Goal: Task Accomplishment & Management: Manage account settings

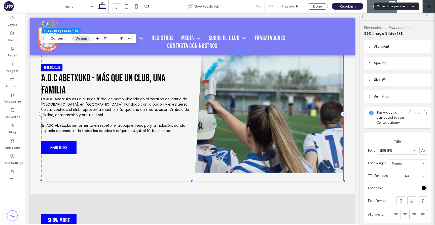
click at [427, 9] on div at bounding box center [429, 6] width 13 height 13
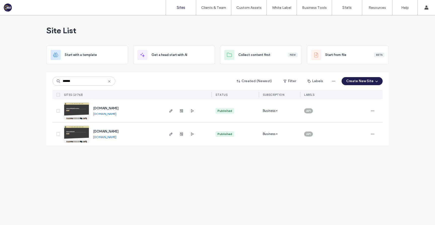
type input "******"
click at [113, 131] on span "[DOMAIN_NAME]" at bounding box center [105, 131] width 25 height 4
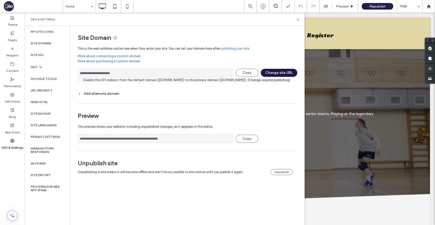
click at [282, 73] on button "Change site URL" at bounding box center [279, 73] width 37 height 8
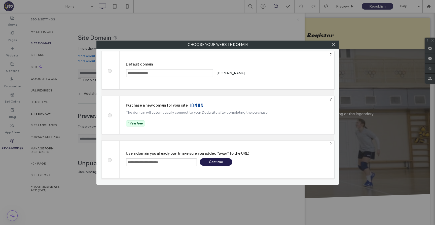
click at [216, 161] on div "Continue" at bounding box center [216, 162] width 33 height 8
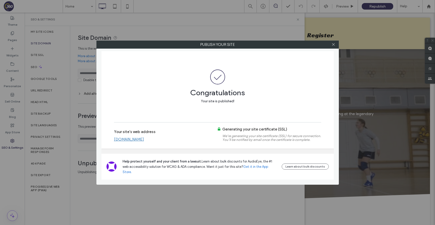
click at [139, 142] on link "[DOMAIN_NAME]" at bounding box center [129, 139] width 30 height 5
click at [334, 44] on use at bounding box center [333, 44] width 3 height 3
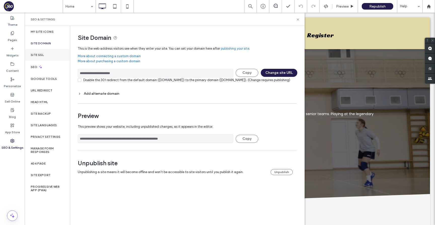
click at [45, 53] on div "Site SSL" at bounding box center [47, 55] width 45 height 12
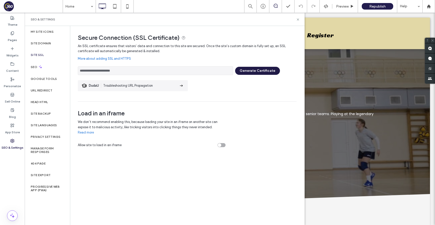
click at [247, 71] on button "Generate Certificate" at bounding box center [257, 71] width 45 height 8
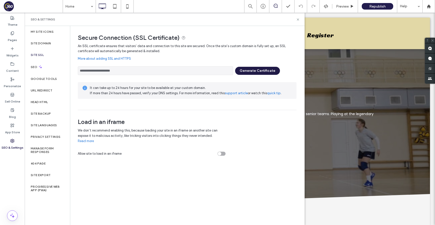
click at [250, 70] on button "Generate Certificate" at bounding box center [257, 71] width 45 height 8
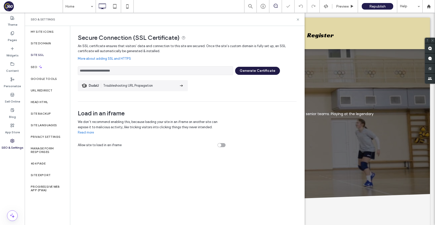
click at [250, 70] on div at bounding box center [217, 112] width 435 height 225
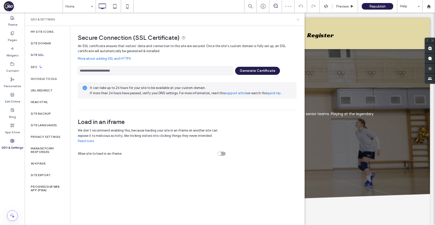
click at [298, 18] on icon at bounding box center [298, 20] width 4 height 4
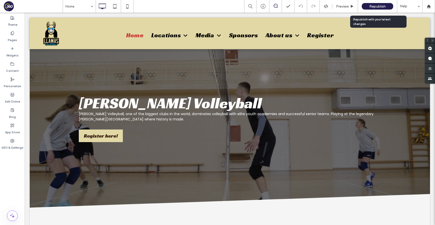
click at [373, 7] on span "Republish" at bounding box center [377, 6] width 16 height 4
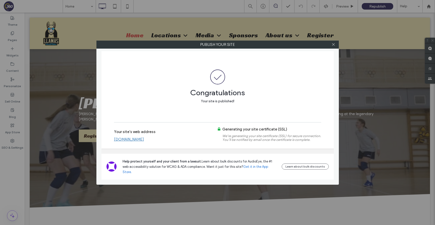
click at [144, 142] on link "www.llamasvolleyball.com" at bounding box center [129, 139] width 30 height 5
click at [332, 45] on use at bounding box center [333, 44] width 3 height 3
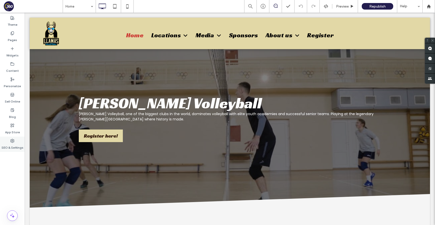
click at [20, 142] on div "SEO & Settings" at bounding box center [12, 143] width 25 height 15
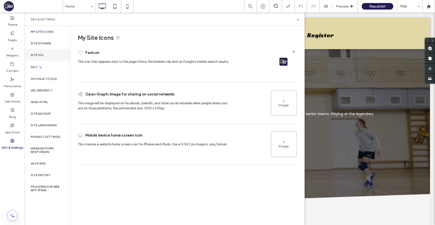
click at [44, 55] on div "Site SSL" at bounding box center [47, 55] width 45 height 12
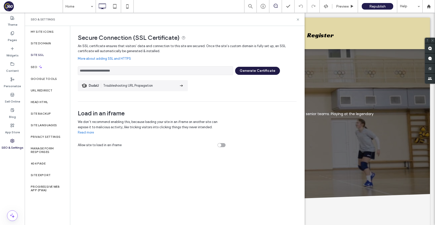
click at [265, 71] on button "Generate Certificate" at bounding box center [257, 71] width 45 height 8
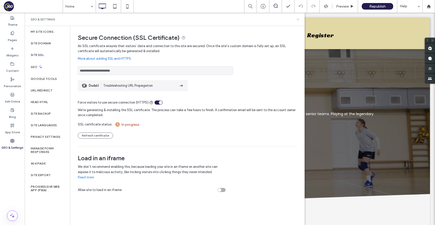
click at [298, 18] on icon at bounding box center [298, 20] width 4 height 4
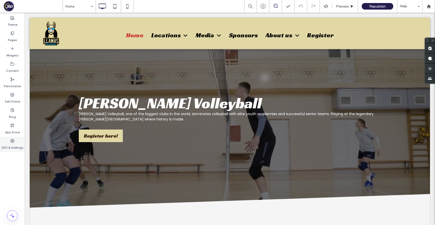
click at [12, 141] on use at bounding box center [13, 141] width 4 height 4
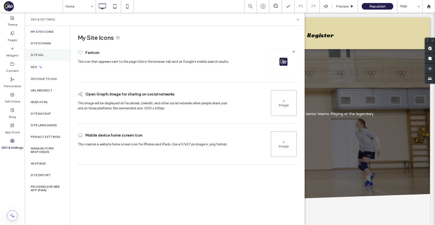
click at [45, 59] on div "Site SSL" at bounding box center [47, 55] width 45 height 12
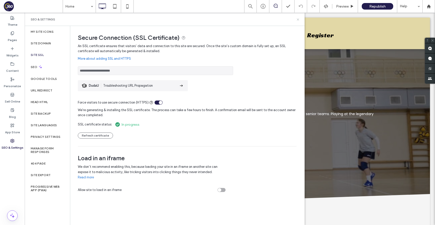
click at [297, 20] on use at bounding box center [298, 19] width 2 height 2
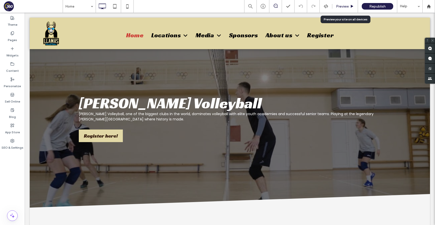
click at [340, 6] on span "Preview" at bounding box center [342, 6] width 13 height 4
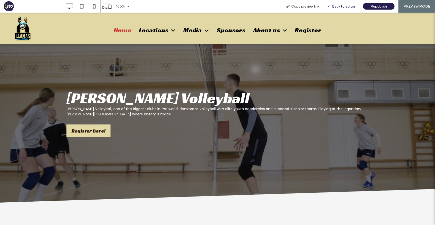
click at [350, 8] on span "Back to editor" at bounding box center [343, 6] width 23 height 4
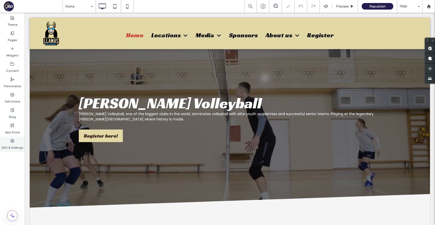
click at [13, 138] on div "SEO & Settings" at bounding box center [12, 143] width 25 height 15
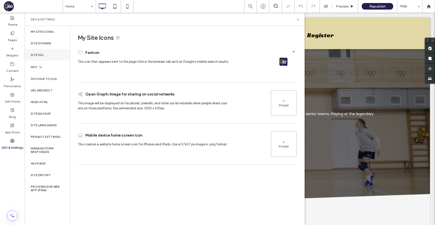
click at [49, 57] on div "Site SSL" at bounding box center [47, 55] width 45 height 12
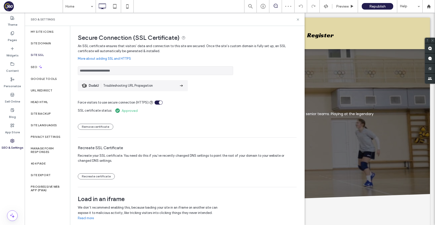
click at [156, 71] on input "**********" at bounding box center [155, 70] width 155 height 9
click at [298, 20] on icon at bounding box center [298, 20] width 4 height 4
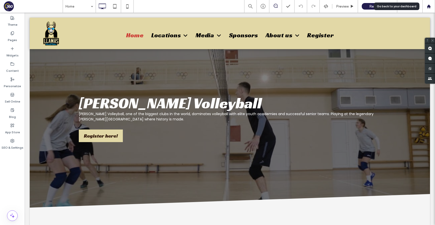
click at [430, 5] on icon at bounding box center [429, 6] width 4 height 4
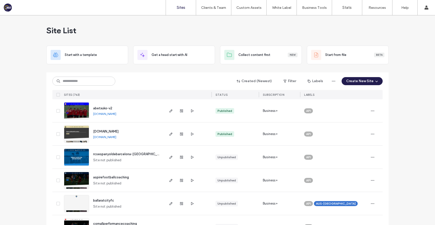
click at [101, 80] on input at bounding box center [83, 81] width 63 height 9
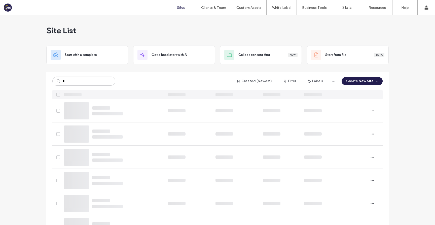
type input "*"
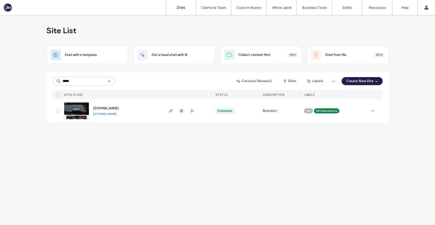
type input "*****"
click at [109, 81] on use at bounding box center [109, 81] width 2 height 2
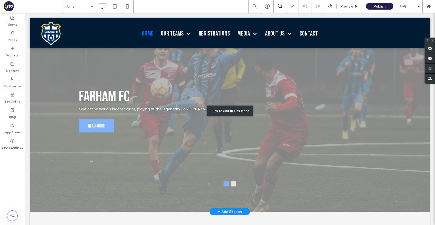
scroll to position [40, 0]
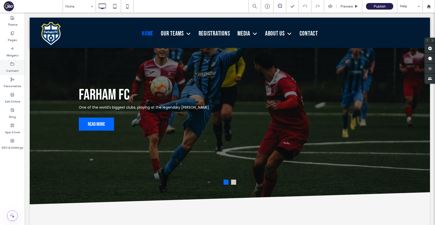
click label "Content"
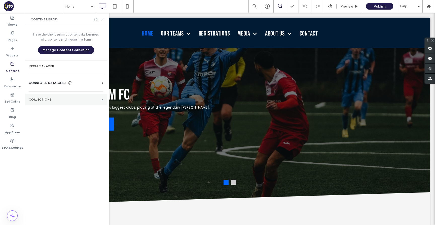
click section "Collections"
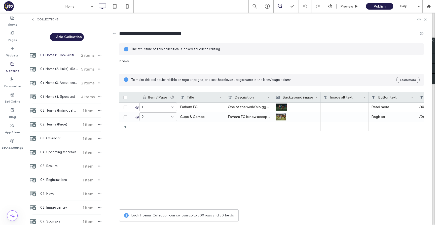
click span "01. Home (1. Top Section) +Rows"
click div "Cups & Camps"
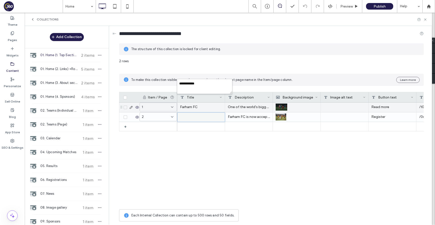
click div "Farham FC"
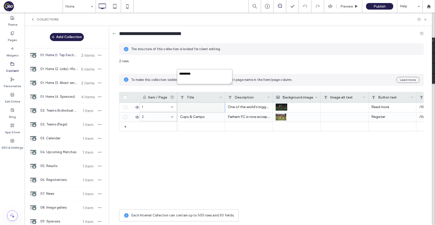
click textarea "*********"
paste textarea "plain-text-cell"
paste textarea "******"
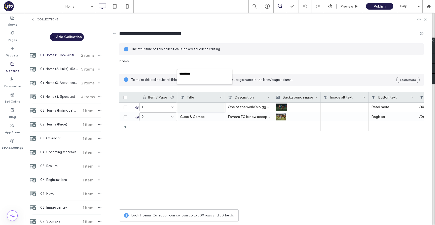
type textarea "**********"
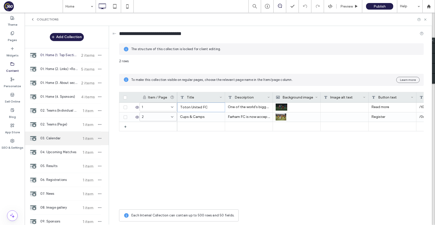
scroll to position [250, 0]
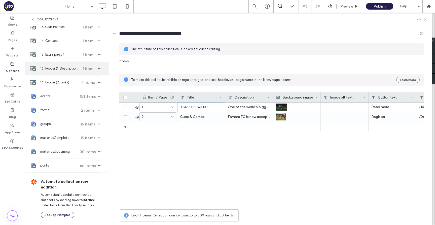
click div "16. Footer (1. Description) 1 item"
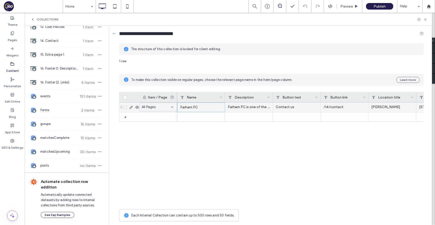
click div "Farham FC"
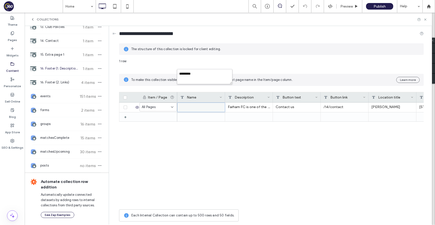
click div "********* 1 row To make this collection visible on regular pages, choose the re…"
click div "1 row To make this collection visible on regular pages, choose the relevant pag…"
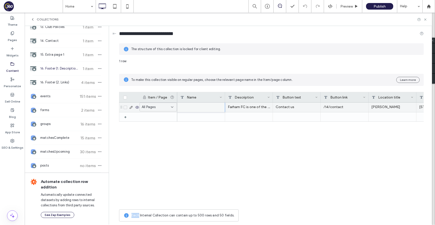
click div "Farham FC is one of the biggest clubs in the world, dominates football with eli…"
click div "Farham FC"
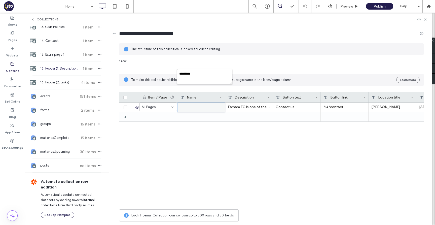
click textarea "*********"
paste textarea "******"
type textarea "**********"
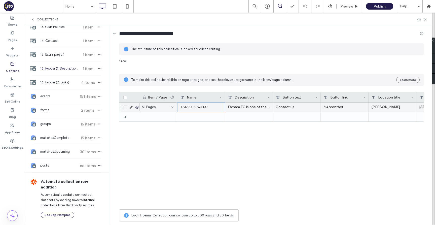
click div "Farham Fields"
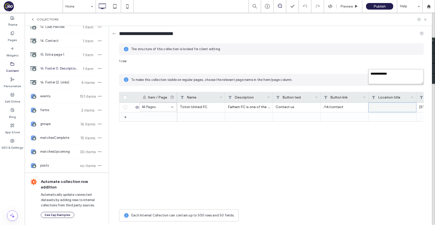
click textarea "**********"
type textarea "********"
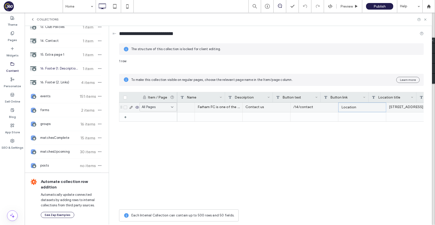
scroll to position [0, 0]
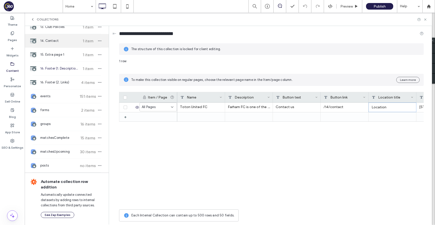
click span "14. Contact"
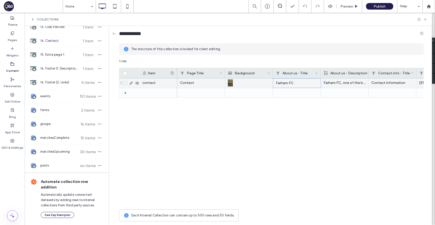
click div "Farham FC"
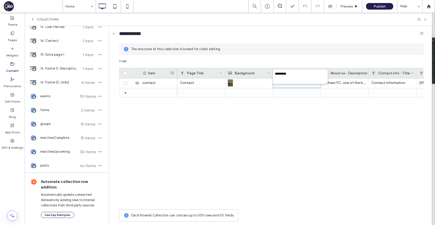
click div "About us - Title"
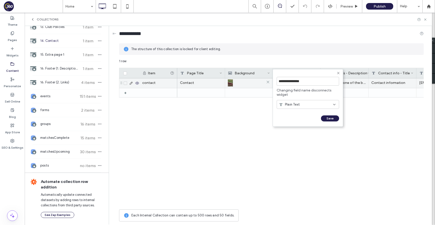
click div
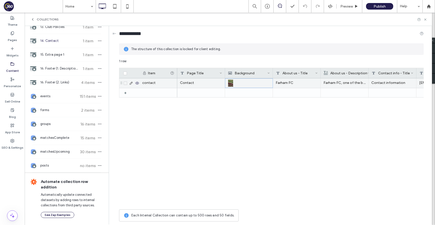
click div "Farham FC"
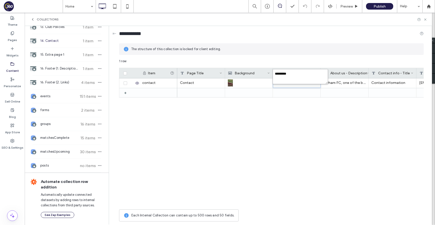
click textarea "*********"
paste textarea "******"
type textarea "**********"
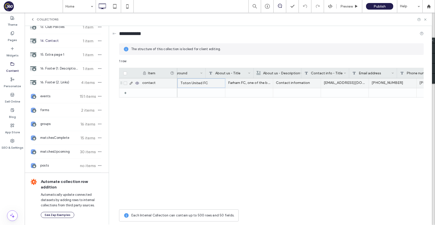
scroll to position [0, 202]
click div "Farham Fields"
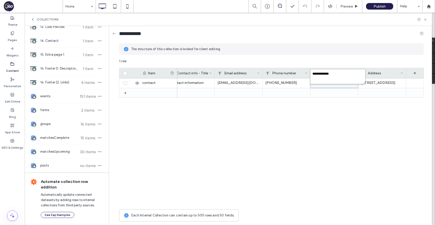
click textarea "**********"
type textarea "********"
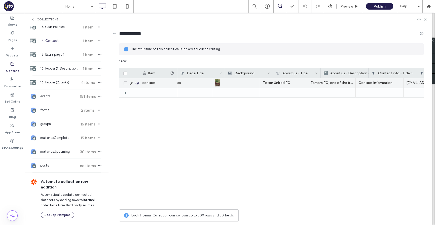
scroll to position [0, 0]
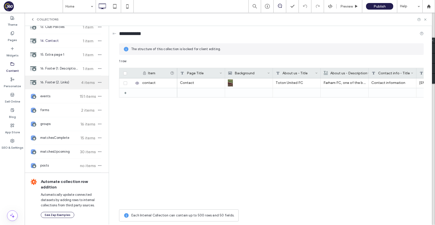
click span "16. Footer (2. Links)"
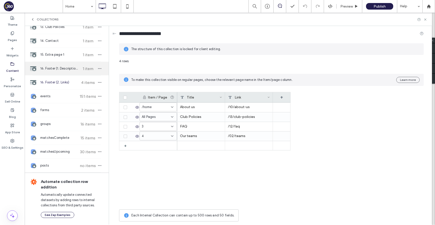
click span "16. Footer (1. Description)"
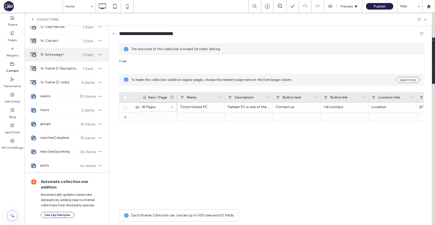
click div "15. Extra page 1 1 item"
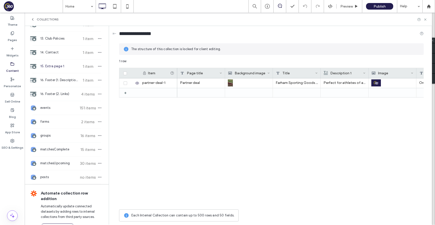
scroll to position [237, 0]
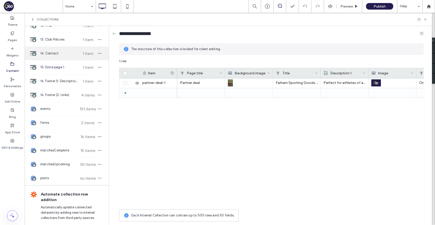
click div "14. Contact 1 item"
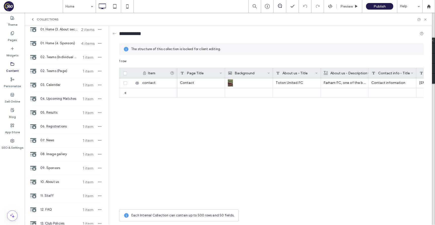
scroll to position [0, 0]
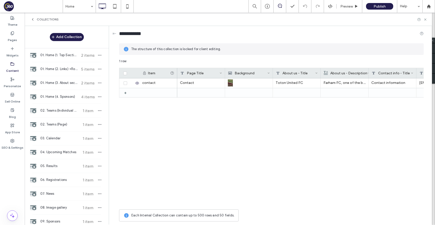
click icon
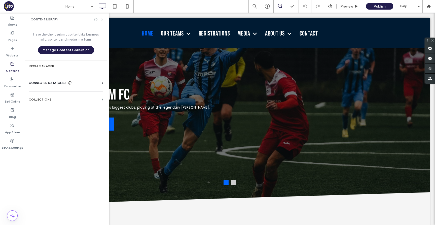
click span "CONNECTED DATA (CMS)"
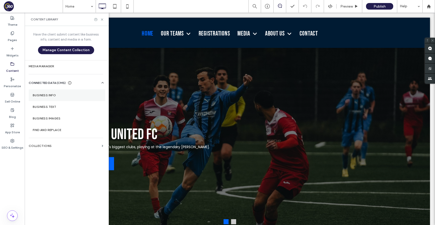
click label "Business Info"
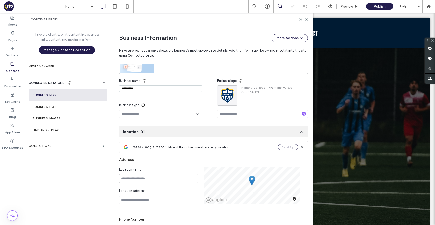
scroll to position [55, 0]
click input "*********"
paste input "******"
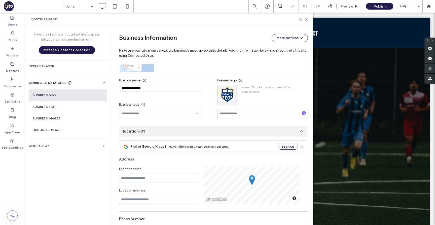
type input "**********"
click div "Business name"
click input "**********"
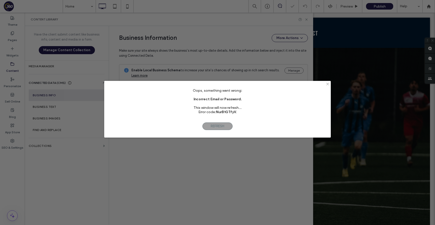
scroll to position [0, 0]
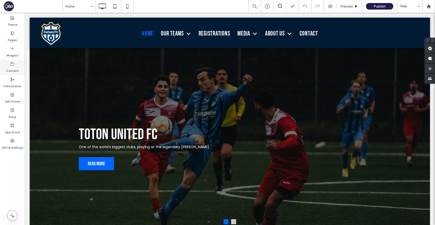
click at [12, 65] on icon at bounding box center [12, 64] width 4 height 4
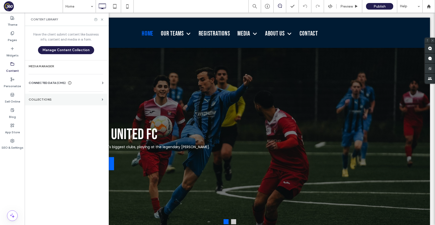
click at [67, 101] on label "Collections" at bounding box center [64, 100] width 71 height 4
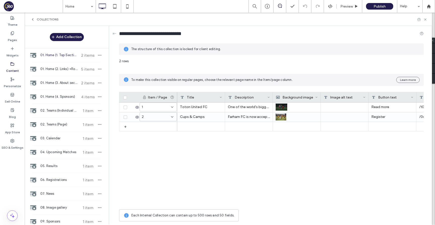
click at [34, 20] on icon at bounding box center [33, 19] width 4 height 4
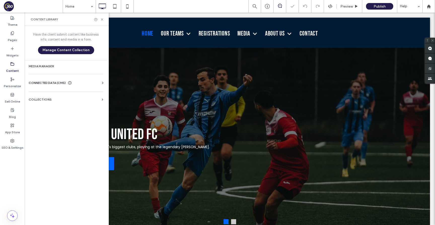
click at [103, 82] on use at bounding box center [103, 83] width 2 height 2
click at [71, 95] on label "Business Info" at bounding box center [67, 95] width 68 height 4
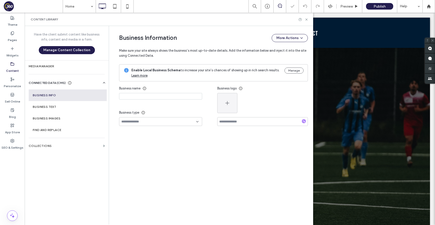
type input "*********"
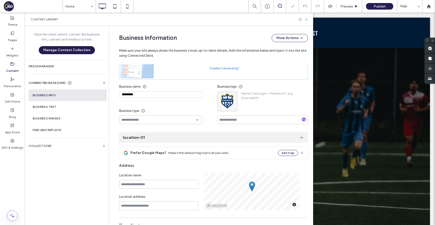
scroll to position [55, 0]
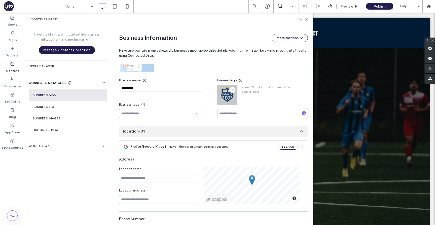
click at [230, 89] on icon "button" at bounding box center [232, 90] width 4 height 4
click at [233, 101] on use at bounding box center [233, 102] width 3 height 3
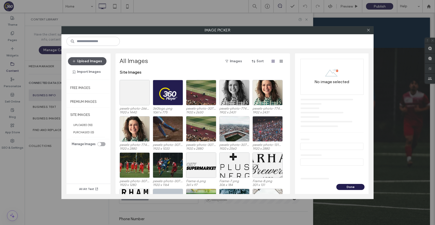
click at [96, 61] on button "Upload Images" at bounding box center [87, 61] width 39 height 8
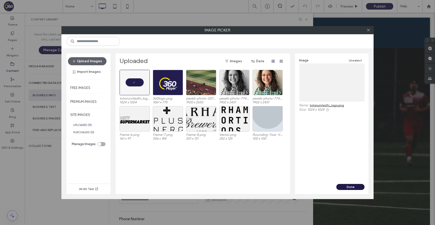
click at [354, 187] on button "Done" at bounding box center [350, 187] width 28 height 6
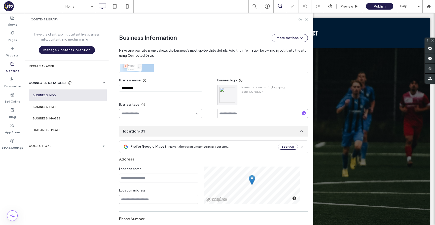
click at [307, 19] on icon at bounding box center [307, 20] width 4 height 4
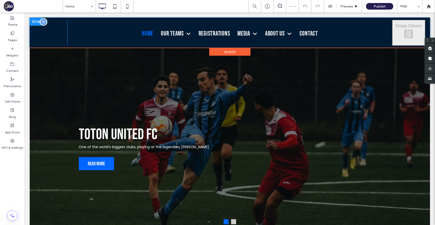
scroll to position [0, 0]
drag, startPoint x: 59, startPoint y: 41, endPoint x: 62, endPoint y: 43, distance: 3.6
click at [61, 27] on div "W:104 H:104" at bounding box center [51, 24] width 20 height 5
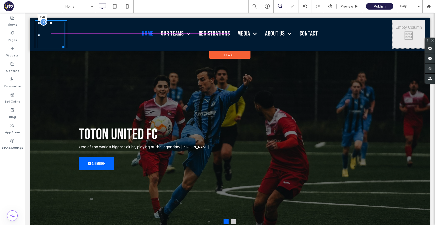
drag, startPoint x: 51, startPoint y: 23, endPoint x: 51, endPoint y: 20, distance: 3.3
click at [51, 22] on div at bounding box center [51, 23] width 2 height 2
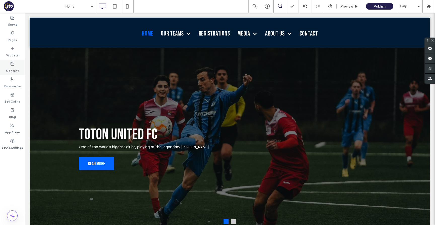
click at [13, 66] on label "Content" at bounding box center [12, 69] width 13 height 7
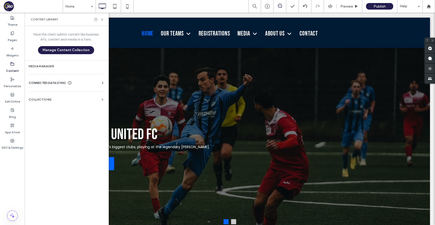
click at [62, 83] on span "CONNECTED DATA (CMS)" at bounding box center [47, 82] width 37 height 5
click at [63, 97] on section "Business Info" at bounding box center [67, 95] width 77 height 12
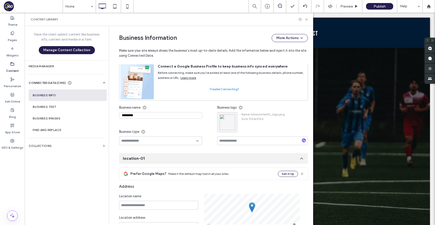
scroll to position [55, 0]
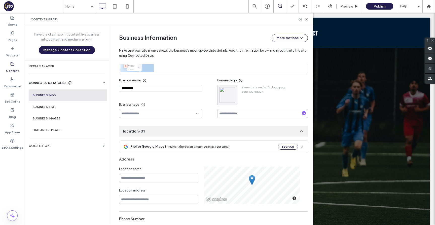
click at [162, 94] on div "Business name ********* Business type" at bounding box center [168, 97] width 98 height 42
click at [164, 99] on div "Business name ********* Business type" at bounding box center [168, 97] width 98 height 42
click at [165, 94] on div "Business name ********* Business type" at bounding box center [168, 97] width 98 height 42
click at [167, 89] on input "*********" at bounding box center [160, 88] width 83 height 7
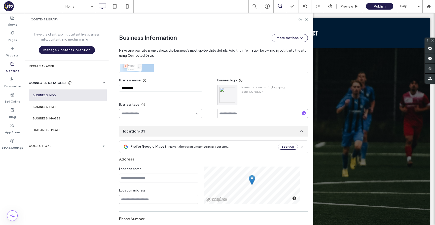
click at [167, 89] on input "*********" at bounding box center [160, 88] width 83 height 7
paste input "*********"
type input "**********"
click at [199, 80] on div "**********" at bounding box center [168, 97] width 98 height 42
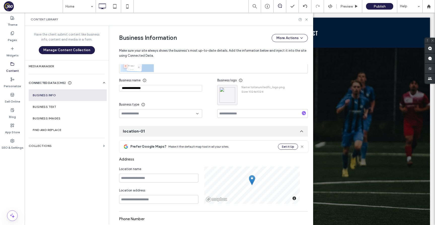
click at [187, 88] on input "**********" at bounding box center [160, 88] width 83 height 7
click at [232, 89] on icon "button" at bounding box center [232, 90] width 4 height 4
click at [237, 102] on span at bounding box center [234, 102] width 6 height 6
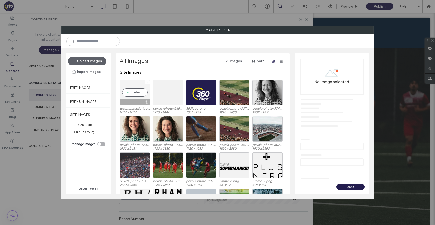
click at [147, 82] on icon at bounding box center [148, 82] width 2 height 2
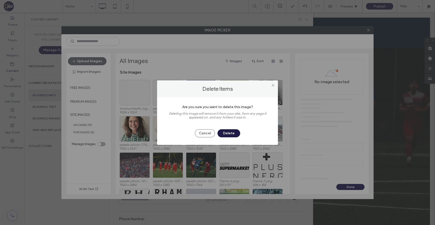
click at [235, 135] on button "Delete" at bounding box center [229, 133] width 23 height 8
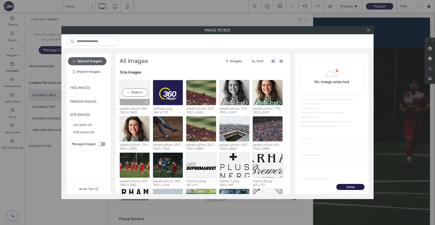
click at [149, 81] on div at bounding box center [147, 82] width 4 height 4
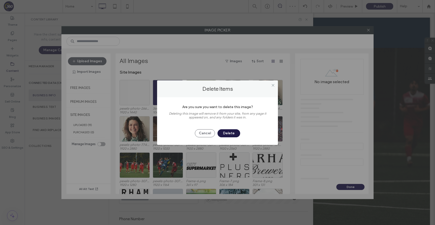
click at [234, 129] on button "Delete" at bounding box center [229, 133] width 23 height 8
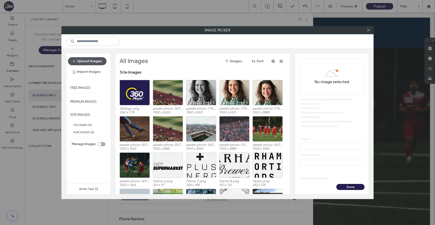
click at [96, 62] on button "Upload Images" at bounding box center [87, 61] width 39 height 8
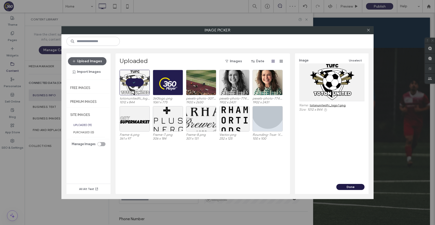
click at [351, 185] on button "Done" at bounding box center [350, 187] width 28 height 6
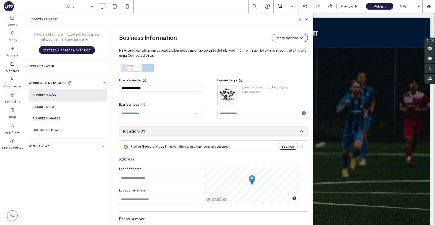
click at [309, 17] on div "Content Library" at bounding box center [169, 19] width 289 height 13
click at [308, 18] on icon at bounding box center [307, 20] width 4 height 4
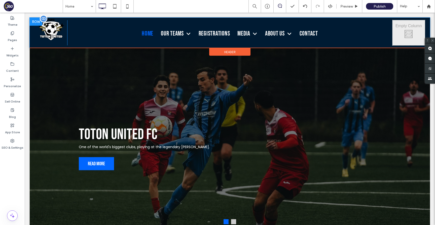
scroll to position [0, 0]
click at [63, 40] on div at bounding box center [62, 39] width 4 height 4
drag, startPoint x: 51, startPoint y: 19, endPoint x: 83, endPoint y: 42, distance: 39.3
click at [51, 21] on div at bounding box center [51, 20] width 2 height 2
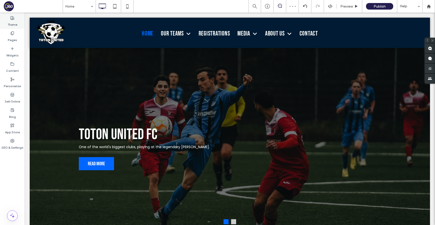
click at [11, 20] on label "Theme" at bounding box center [13, 23] width 10 height 7
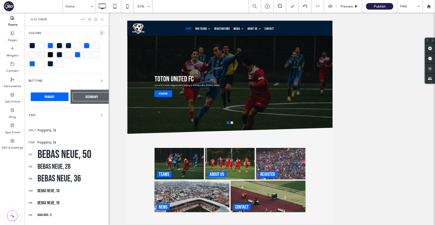
click at [100, 32] on icon "button" at bounding box center [102, 33] width 4 height 4
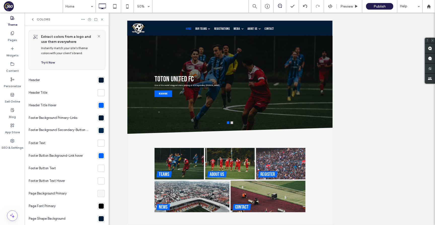
click at [101, 81] on div at bounding box center [101, 80] width 7 height 7
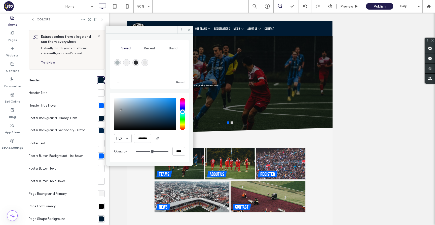
type input "*******"
drag, startPoint x: 126, startPoint y: 115, endPoint x: 107, endPoint y: 89, distance: 32.6
click at [107, 89] on div "Saved Recent Brand Reset HEX ******* Opacity ****" at bounding box center [149, 98] width 87 height 128
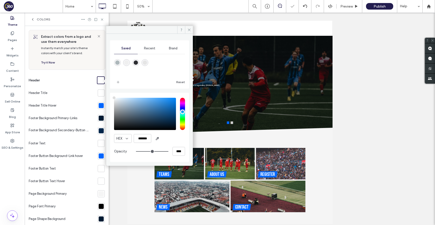
click at [109, 89] on div "Saved Recent Brand Reset HEX ******* Opacity ****" at bounding box center [149, 98] width 87 height 128
click at [99, 94] on div at bounding box center [101, 92] width 5 height 5
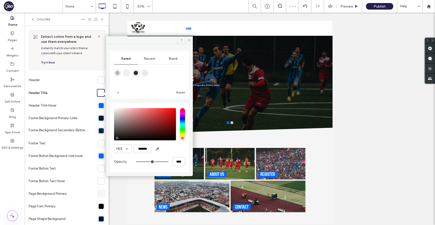
type input "*******"
drag, startPoint x: 119, startPoint y: 138, endPoint x: 108, endPoint y: 145, distance: 12.5
click at [108, 145] on div "Saved Recent Brand Reset HEX ******* Opacity ****" at bounding box center [149, 108] width 87 height 128
click at [111, 143] on div "HEX ******* Opacity ****" at bounding box center [149, 137] width 79 height 69
click at [99, 107] on div at bounding box center [101, 105] width 5 height 5
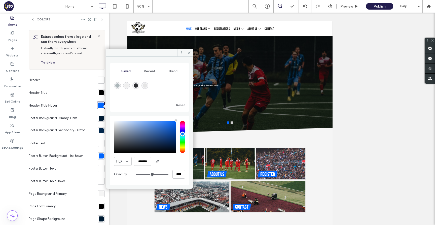
click at [170, 74] on div "Brand" at bounding box center [173, 71] width 24 height 11
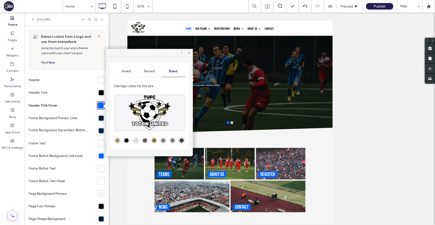
click at [117, 141] on div "rgba(158,144,98,1)" at bounding box center [117, 140] width 4 height 4
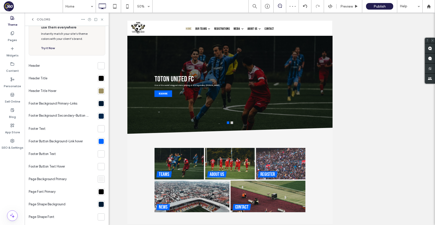
scroll to position [18, 0]
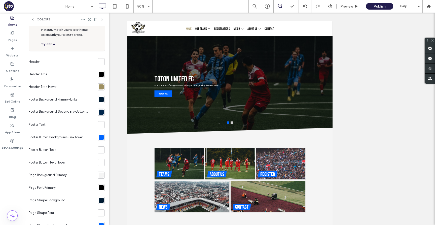
click at [100, 100] on div at bounding box center [101, 99] width 5 height 5
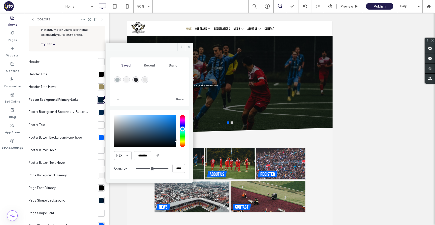
click at [173, 69] on div "Brand" at bounding box center [173, 65] width 24 height 11
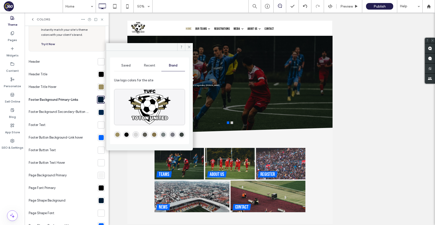
click at [127, 135] on div "rgba(6,6,6,1)" at bounding box center [126, 134] width 4 height 4
click at [99, 112] on div at bounding box center [101, 112] width 5 height 5
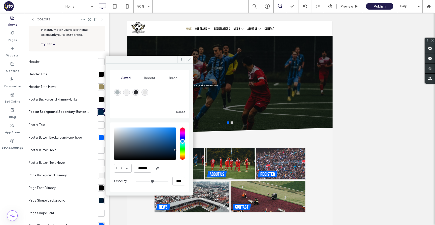
click at [176, 80] on span "Brand" at bounding box center [173, 78] width 9 height 4
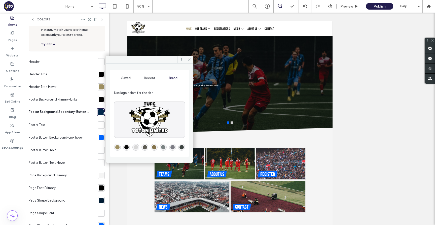
click at [183, 147] on div "rgba(60,68,65,1)" at bounding box center [182, 147] width 4 height 4
click at [99, 137] on div at bounding box center [101, 137] width 5 height 5
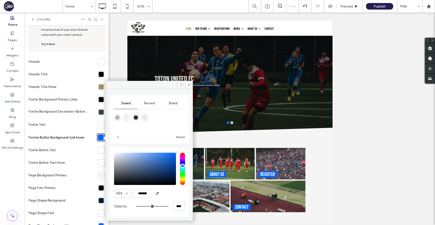
click at [177, 105] on span "Brand" at bounding box center [173, 103] width 9 height 4
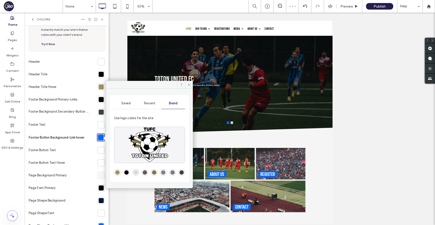
click at [117, 172] on div "rgba(158,144,98,1)" at bounding box center [117, 172] width 4 height 4
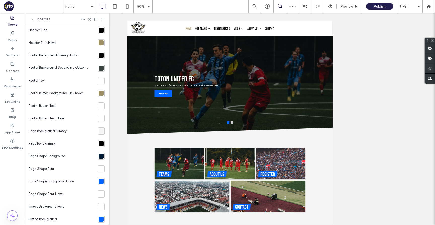
scroll to position [66, 0]
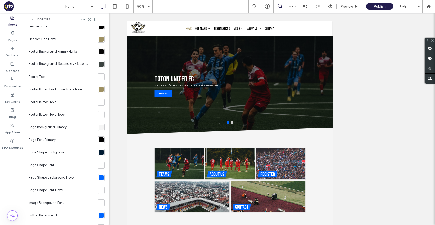
click at [100, 154] on div at bounding box center [101, 152] width 5 height 5
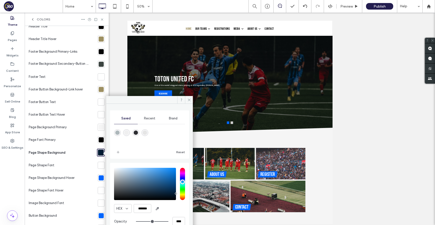
click at [169, 121] on div "Brand" at bounding box center [173, 118] width 24 height 11
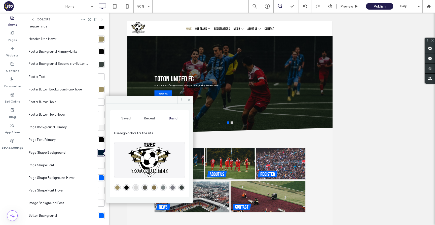
click at [117, 186] on div "rgba(158,144,98,1)" at bounding box center [117, 187] width 4 height 4
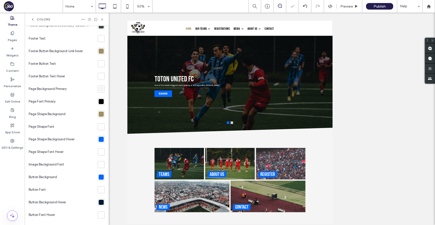
scroll to position [111, 0]
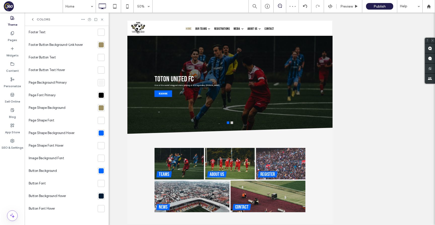
click at [99, 171] on div at bounding box center [101, 170] width 5 height 5
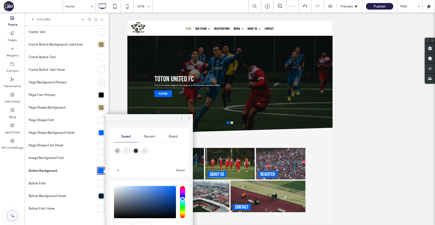
click at [176, 135] on span "Brand" at bounding box center [173, 136] width 9 height 4
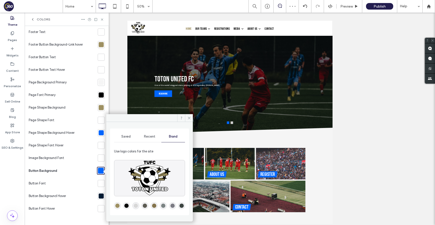
click at [117, 205] on div "rgba(158,144,98,1)" at bounding box center [117, 205] width 4 height 4
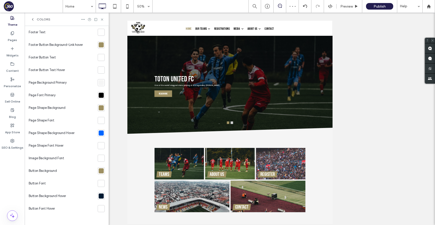
click at [99, 134] on div at bounding box center [101, 132] width 5 height 5
click at [100, 132] on div at bounding box center [101, 132] width 5 height 5
click at [33, 20] on icon at bounding box center [33, 19] width 4 height 4
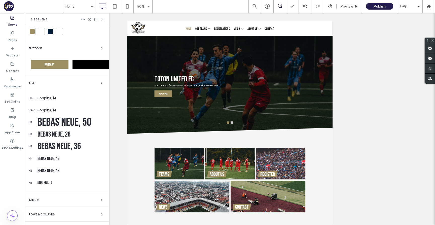
scroll to position [0, 0]
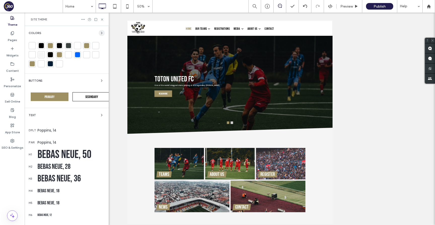
click at [101, 32] on icon "button" at bounding box center [102, 33] width 4 height 4
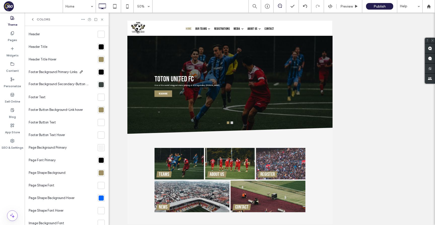
scroll to position [111, 0]
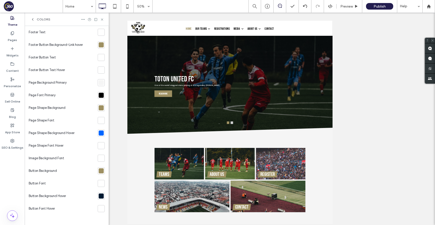
click at [99, 132] on div at bounding box center [101, 132] width 5 height 5
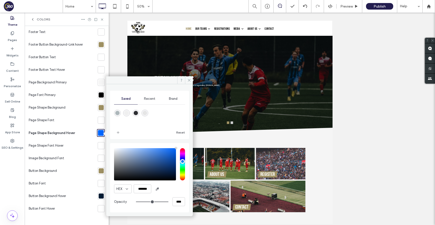
click at [177, 96] on div "Brand" at bounding box center [173, 98] width 24 height 11
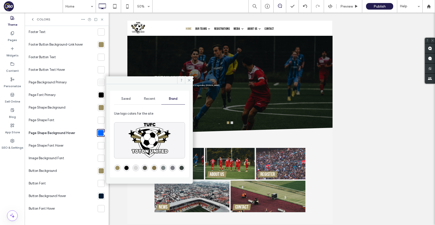
click at [119, 166] on div "rgba(158,144,98,1)" at bounding box center [117, 168] width 4 height 4
click at [103, 18] on icon at bounding box center [102, 20] width 4 height 4
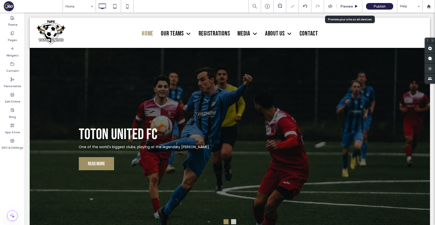
click at [352, 9] on div "Preview" at bounding box center [350, 6] width 26 height 13
click at [348, 8] on span "Preview" at bounding box center [346, 6] width 13 height 4
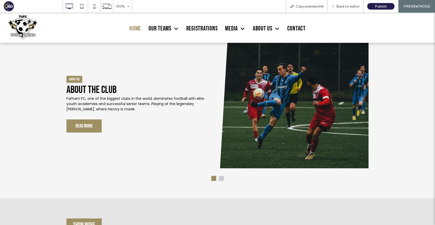
scroll to position [711, 0]
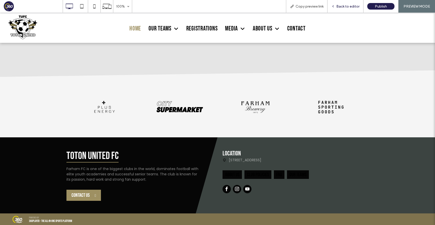
click at [343, 5] on span "Back to editor" at bounding box center [347, 6] width 23 height 4
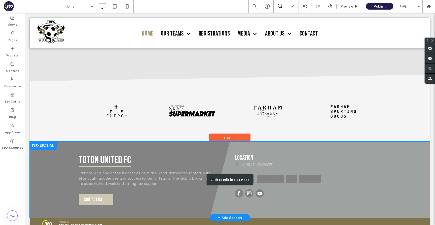
click at [264, 152] on div "Click to edit in Flex Mode" at bounding box center [230, 180] width 400 height 76
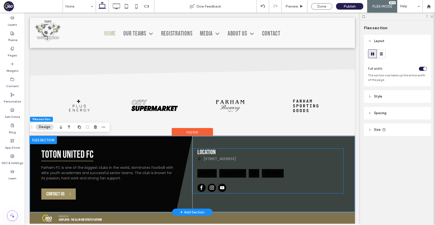
click at [238, 167] on div "Location 555 Farham Road, Farham City About us Club Policies FAQ Our teams" at bounding box center [270, 163] width 146 height 29
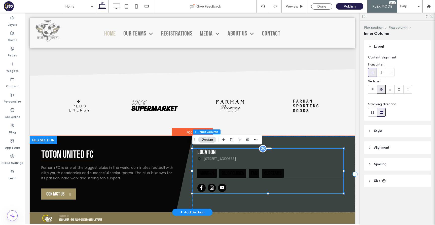
click at [239, 155] on h2 "Location" at bounding box center [270, 153] width 146 height 8
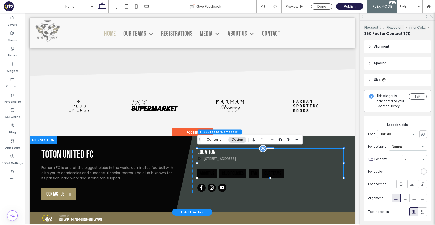
click at [236, 157] on p "[STREET_ADDRESS]" at bounding box center [220, 158] width 32 height 5
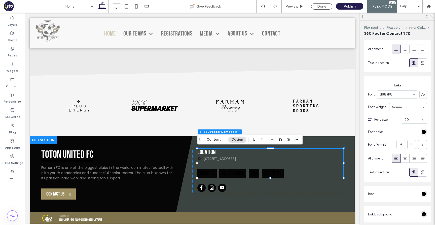
scroll to position [259, 0]
click at [425, 132] on div "rgb(0, 0, 0)" at bounding box center [424, 131] width 4 height 4
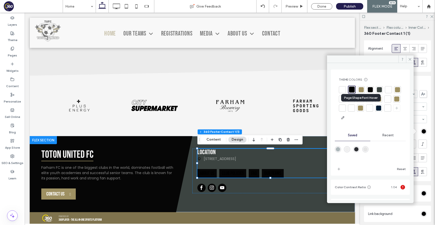
click at [345, 108] on div at bounding box center [342, 108] width 5 height 5
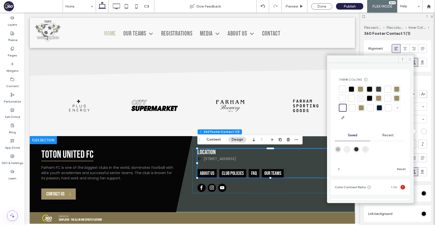
click at [411, 57] on icon at bounding box center [410, 59] width 4 height 4
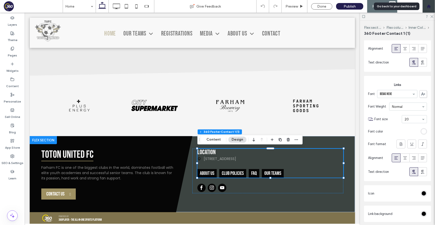
click at [431, 8] on div at bounding box center [429, 6] width 12 height 4
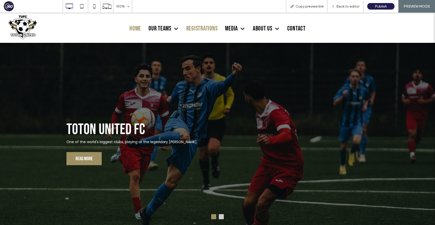
click at [201, 25] on span "Registrations" at bounding box center [201, 29] width 31 height 8
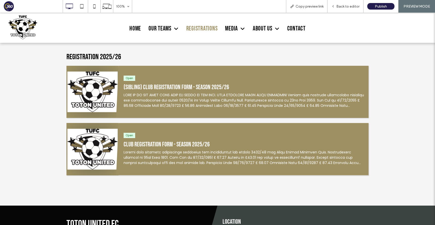
scroll to position [144, 0]
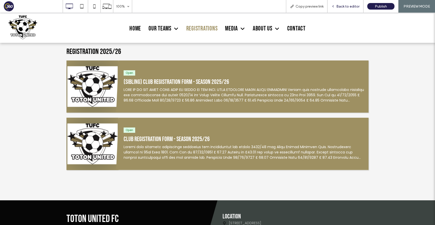
click at [346, 5] on span "Back to editor" at bounding box center [347, 6] width 23 height 4
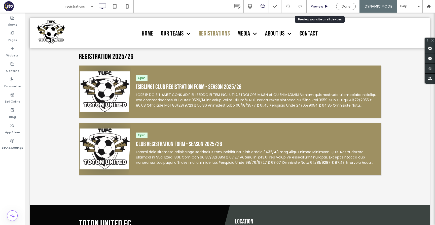
click at [320, 7] on span "Preview" at bounding box center [317, 6] width 13 height 4
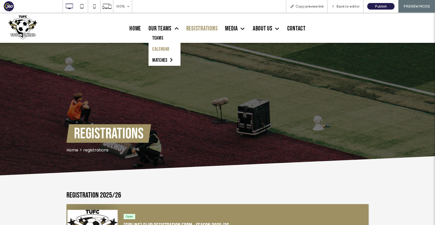
click at [163, 48] on span "Calendar" at bounding box center [160, 49] width 17 height 6
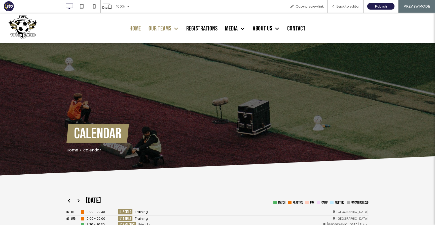
click at [133, 25] on span "Home" at bounding box center [135, 29] width 12 height 8
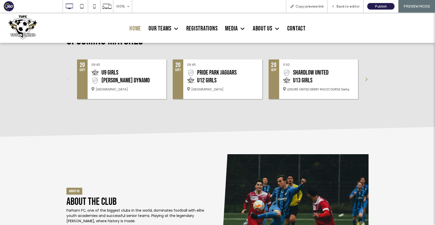
scroll to position [392, 0]
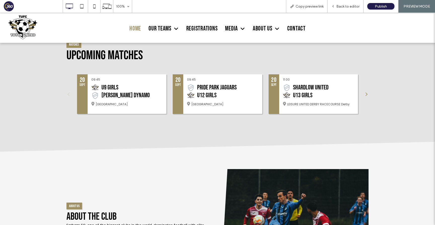
click at [367, 95] on button at bounding box center [366, 94] width 6 height 40
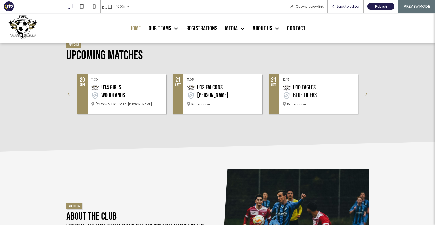
click at [345, 3] on div "Back to editor" at bounding box center [346, 6] width 36 height 13
click at [306, 73] on div "Matches Upcoming Matches 20 Sept 11:30 U14 GIRLS Woodlands Hetley Pearson Recre…" at bounding box center [217, 80] width 302 height 78
click at [346, 6] on span "Back to editor" at bounding box center [347, 6] width 23 height 4
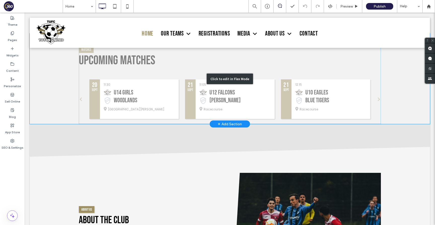
click at [286, 98] on div "Click to edit in Flex Mode" at bounding box center [230, 78] width 400 height 90
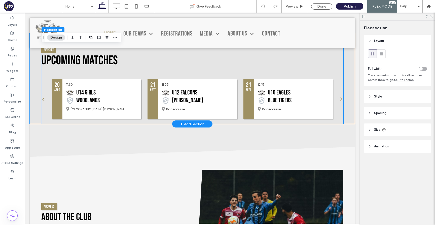
click at [277, 76] on div "Matches Upcoming Matches 20 Sept 11:30 U14 GIRLS Woodlands Hetley Pearson Recre…" at bounding box center [192, 85] width 302 height 78
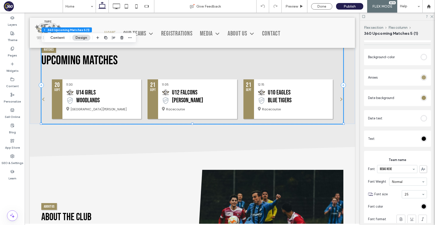
scroll to position [211, 0]
click at [424, 80] on div "rgb(158, 144, 98)" at bounding box center [424, 78] width 4 height 4
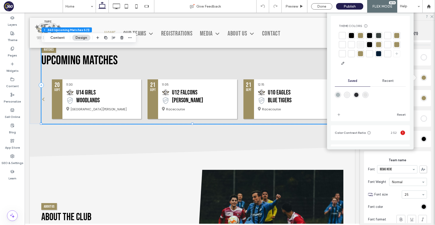
click at [373, 44] on div at bounding box center [369, 44] width 7 height 7
click at [327, 10] on div "Done" at bounding box center [321, 6] width 29 height 13
click at [326, 5] on div "Done" at bounding box center [321, 6] width 21 height 6
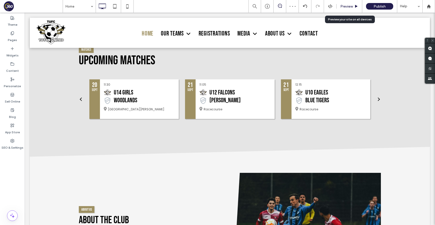
click at [341, 6] on span "Preview" at bounding box center [346, 6] width 13 height 4
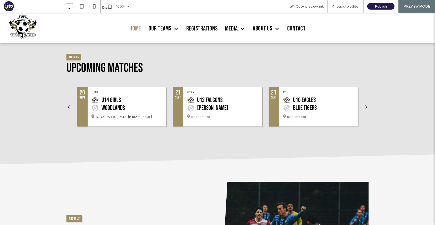
scroll to position [390, 0]
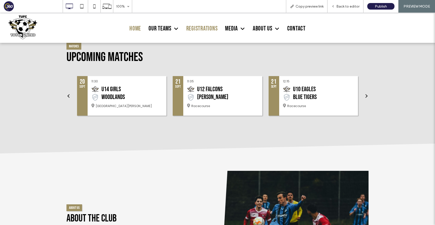
click at [210, 29] on span "Registrations" at bounding box center [201, 29] width 31 height 8
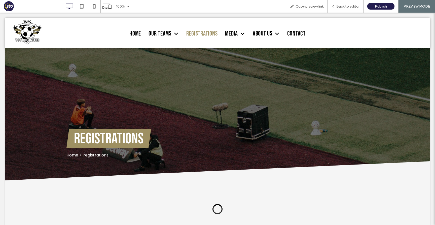
scroll to position [0, 0]
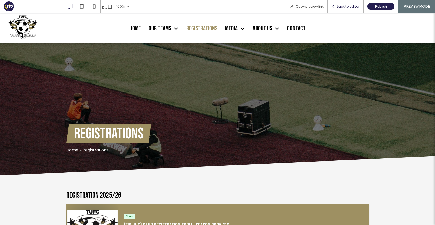
click at [355, 8] on span "Back to editor" at bounding box center [347, 6] width 23 height 4
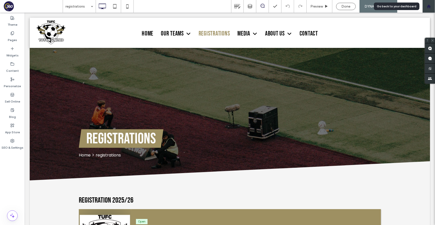
click at [427, 3] on div at bounding box center [429, 6] width 13 height 13
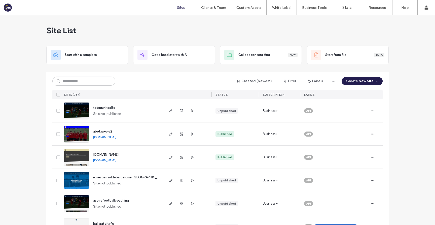
click at [79, 75] on div "Created (Newest) Filter Labels Create New Site SITES (764) STATUS SUBSCRIPTION …" at bounding box center [217, 85] width 330 height 27
click at [79, 81] on input at bounding box center [83, 81] width 63 height 9
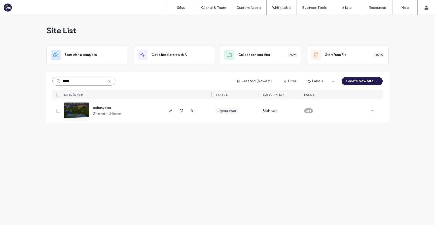
type input "*****"
click at [100, 108] on span "cebanyoles" at bounding box center [102, 108] width 18 height 4
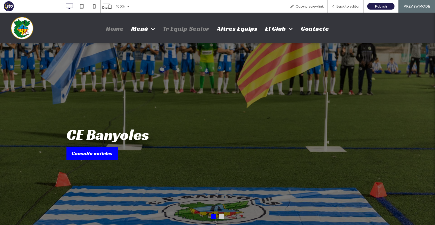
click at [183, 29] on span "1r Equip Senior" at bounding box center [186, 29] width 46 height 8
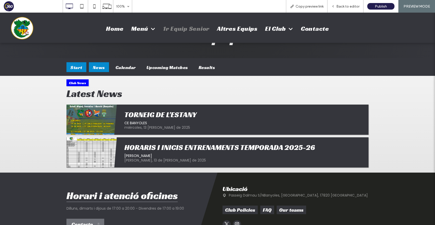
click at [100, 67] on div "News" at bounding box center [99, 67] width 20 height 10
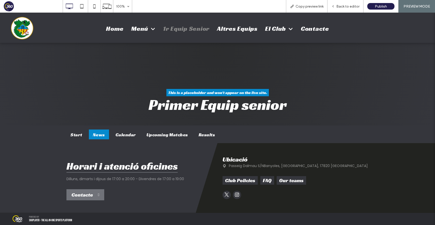
scroll to position [68, 0]
click at [81, 135] on div "Start" at bounding box center [76, 134] width 20 height 10
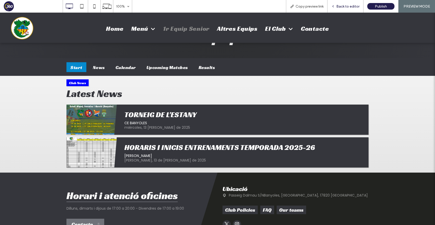
click at [345, 6] on span "Back to editor" at bounding box center [347, 6] width 23 height 4
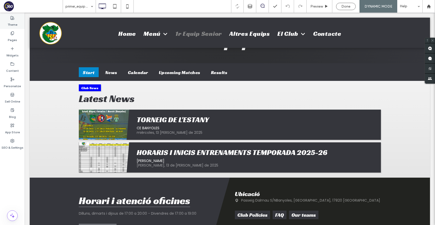
click at [14, 21] on label "Theme" at bounding box center [13, 23] width 10 height 7
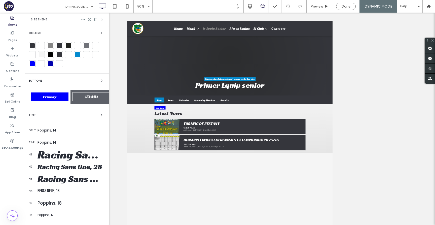
scroll to position [31, 0]
click at [100, 34] on icon "button" at bounding box center [102, 33] width 4 height 4
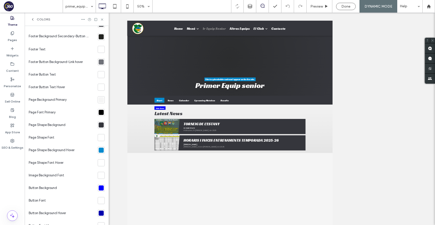
scroll to position [95, 0]
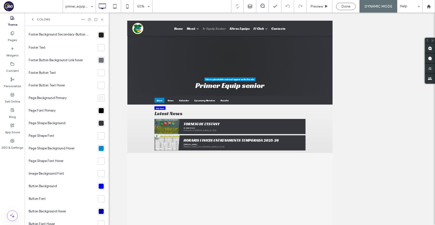
click at [100, 152] on div at bounding box center [101, 148] width 7 height 7
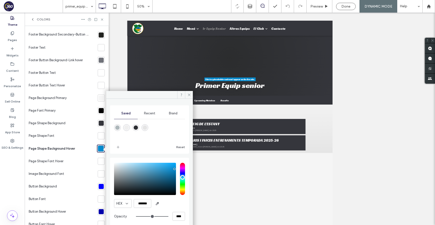
click at [136, 208] on div "HEX ******* Opacity ****" at bounding box center [149, 192] width 71 height 64
click at [138, 202] on input "*******" at bounding box center [143, 203] width 18 height 9
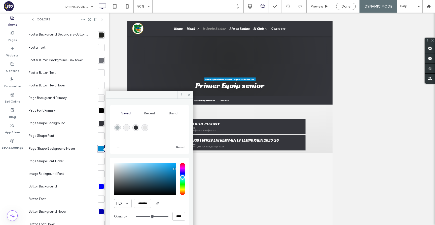
click at [99, 186] on div at bounding box center [101, 186] width 5 height 5
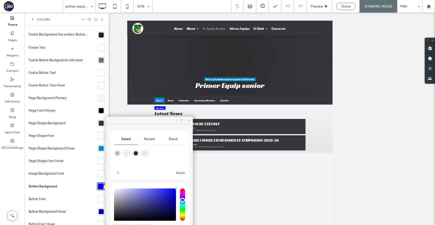
click at [189, 121] on icon at bounding box center [189, 121] width 4 height 4
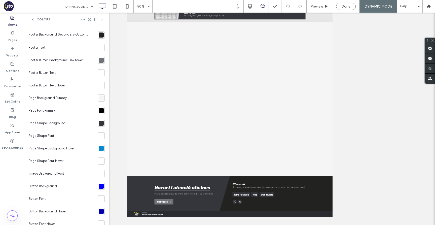
scroll to position [111, 0]
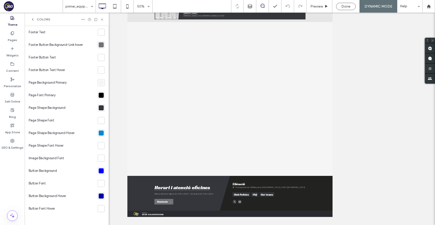
click at [100, 172] on div at bounding box center [101, 170] width 5 height 5
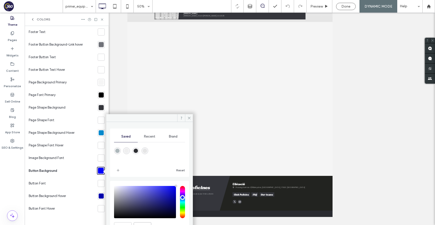
click at [141, 223] on input "*******" at bounding box center [143, 226] width 18 height 9
paste input "color picker textbox"
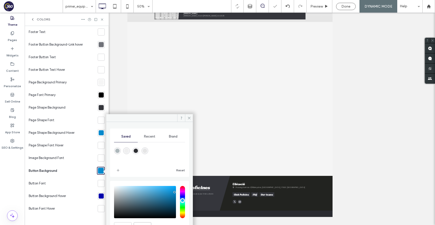
type input "*******"
click at [99, 196] on div at bounding box center [101, 195] width 5 height 5
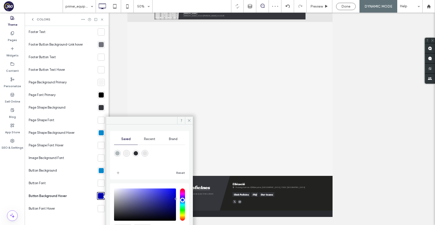
click at [169, 140] on span "Brand" at bounding box center [173, 139] width 9 height 4
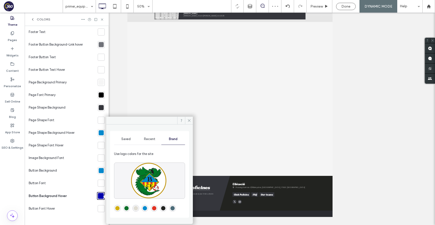
click at [147, 208] on div "rgba(5,138,206,1)" at bounding box center [145, 208] width 4 height 4
click at [190, 122] on span at bounding box center [189, 121] width 8 height 8
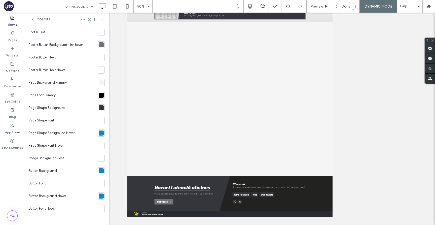
click at [99, 193] on div at bounding box center [101, 195] width 5 height 5
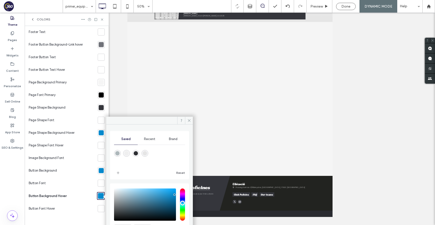
click at [169, 140] on span "Brand" at bounding box center [173, 139] width 9 height 4
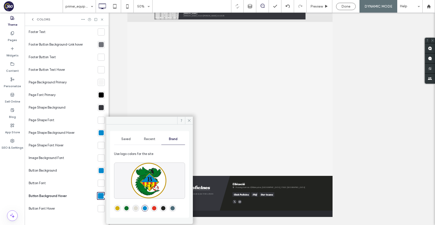
click at [99, 171] on div at bounding box center [101, 170] width 5 height 5
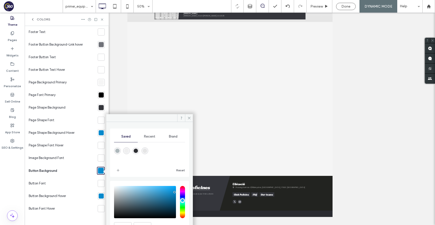
click at [174, 139] on div "Brand" at bounding box center [173, 136] width 24 height 11
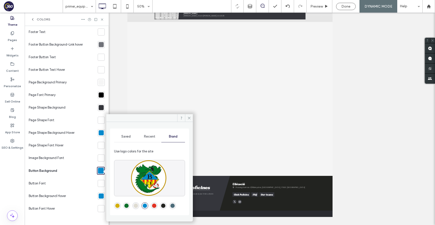
click at [172, 207] on div "rgba(77,108,121,1)" at bounding box center [172, 205] width 4 height 4
click at [229, 225] on div "This is a placeholder and won't appear on the live site. Primer Equip senior Se…" at bounding box center [332, 175] width 410 height 573
click at [188, 117] on icon at bounding box center [189, 118] width 4 height 4
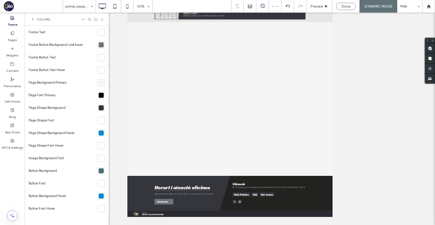
scroll to position [0, 0]
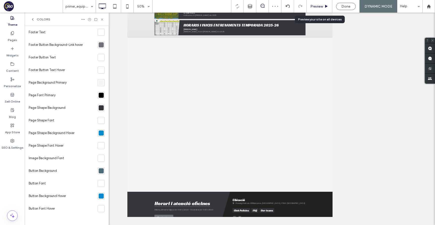
click at [325, 7] on icon at bounding box center [327, 7] width 4 height 4
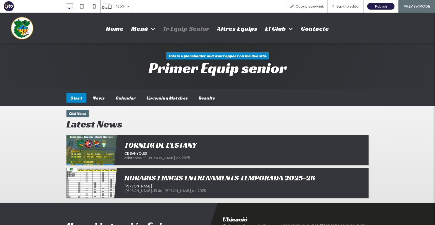
scroll to position [113, 0]
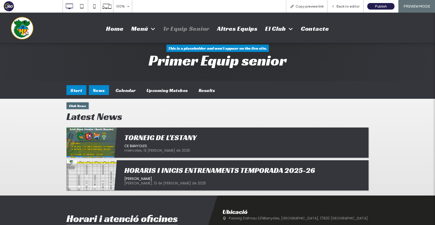
click at [102, 91] on div "News" at bounding box center [99, 90] width 20 height 10
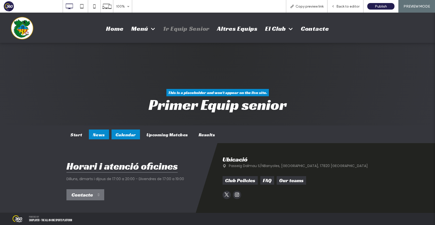
click at [119, 133] on div "Calendar" at bounding box center [126, 134] width 28 height 10
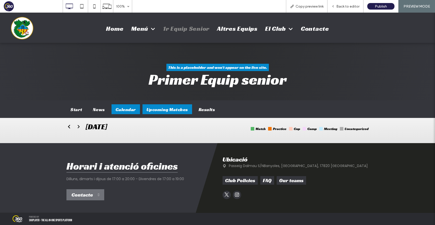
click at [156, 107] on div "Upcoming Matches" at bounding box center [168, 109] width 50 height 10
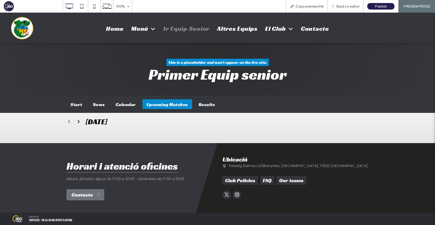
click at [200, 110] on div "Start News Calendar Upcoming Matches Results" at bounding box center [217, 104] width 302 height 18
click at [201, 105] on div "Results" at bounding box center [207, 104] width 25 height 10
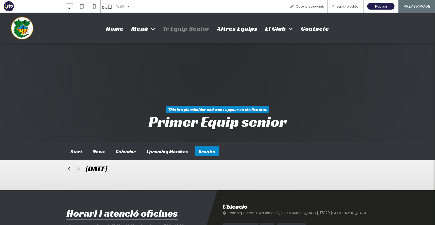
scroll to position [0, 0]
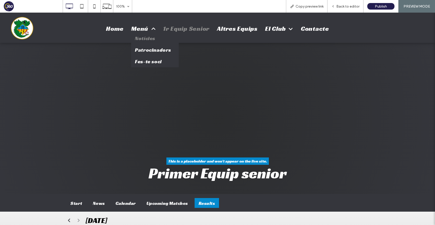
click at [143, 40] on span "Notícies" at bounding box center [145, 38] width 20 height 7
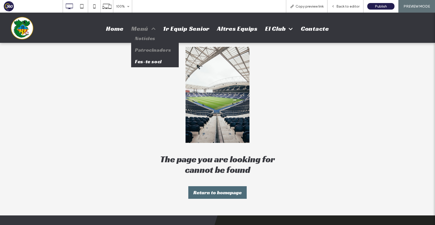
click at [147, 53] on link "Patrocinadors" at bounding box center [155, 50] width 48 height 12
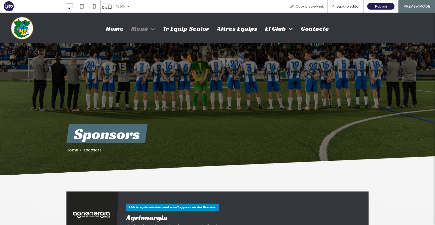
click at [352, 8] on span "Back to editor" at bounding box center [347, 6] width 23 height 4
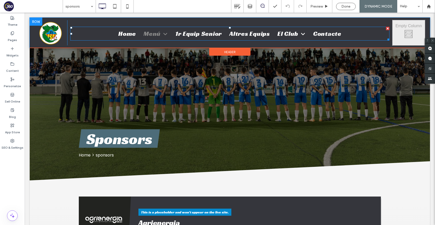
click at [351, 33] on nav "Home Menú Notícies Patrocinadors Fes-te soci 1r Equip Senior Altres Equips El C…" at bounding box center [229, 34] width 319 height 14
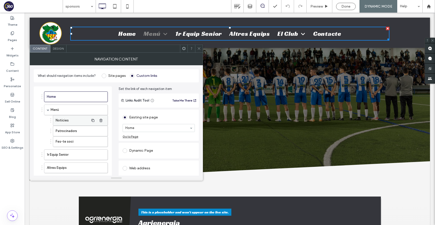
click at [73, 122] on label "Notícies" at bounding box center [72, 120] width 33 height 10
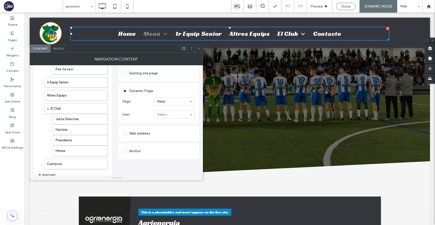
scroll to position [83, 0]
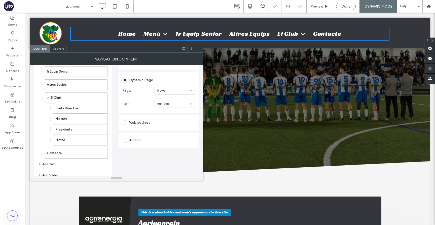
click at [199, 48] on icon at bounding box center [199, 49] width 4 height 4
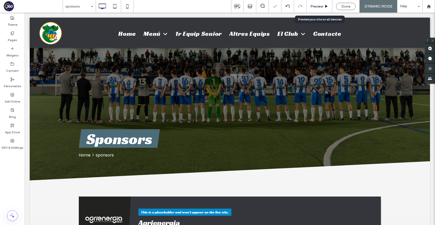
click at [318, 8] on span "Preview" at bounding box center [317, 6] width 13 height 4
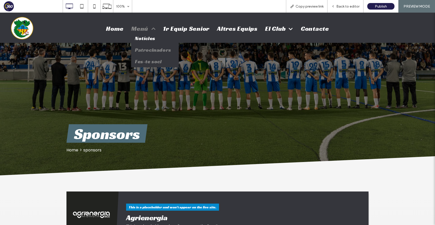
click at [145, 61] on span "Fes-te soci" at bounding box center [148, 61] width 27 height 7
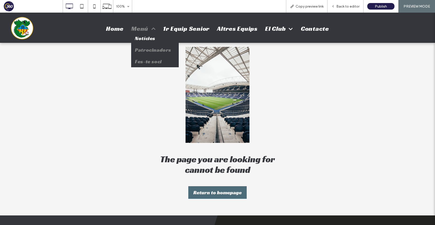
click at [146, 51] on span "Patrocinadors" at bounding box center [153, 50] width 36 height 7
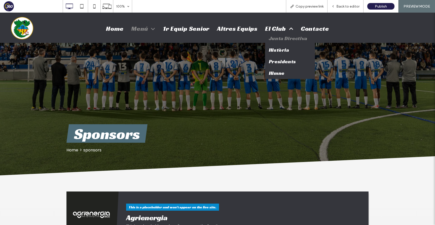
click at [280, 40] on span "Junta Directiva" at bounding box center [288, 38] width 39 height 7
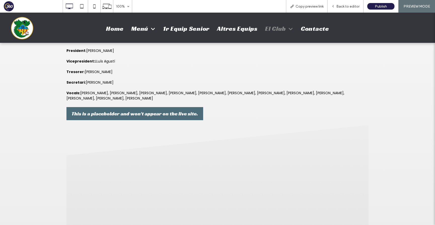
scroll to position [131, 0]
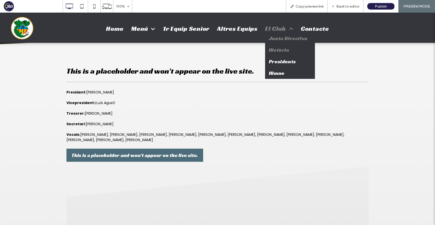
click at [279, 49] on span "Història" at bounding box center [279, 50] width 20 height 7
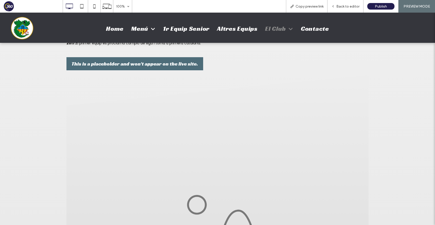
scroll to position [414, 0]
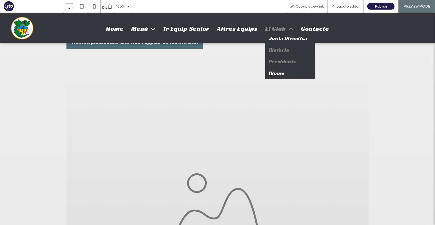
click at [282, 64] on link "Presidents" at bounding box center [290, 62] width 50 height 12
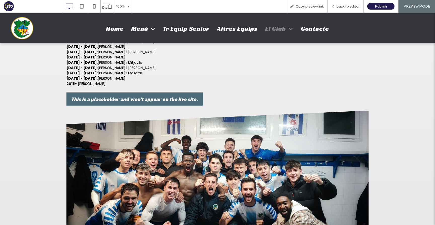
scroll to position [139, 0]
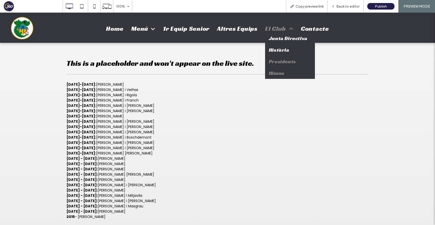
click at [277, 71] on span "Himne" at bounding box center [277, 73] width 16 height 7
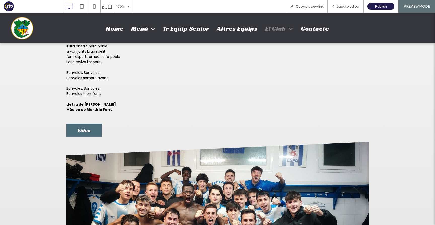
scroll to position [32, 0]
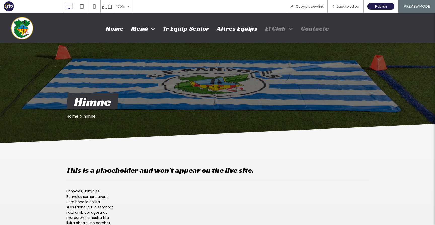
click at [316, 28] on span "Contacte" at bounding box center [315, 29] width 28 height 8
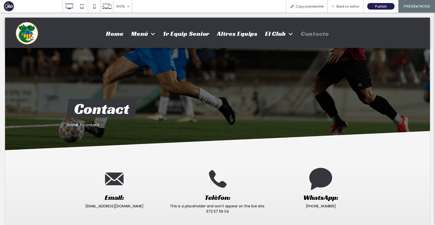
scroll to position [0, 0]
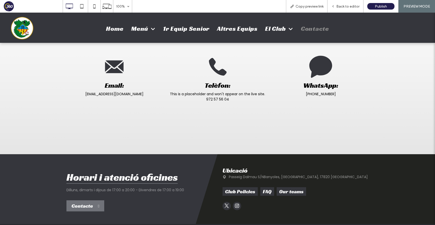
scroll to position [101, 0]
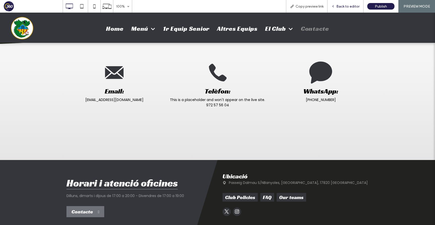
drag, startPoint x: 342, startPoint y: 6, endPoint x: 313, endPoint y: 8, distance: 28.5
click at [342, 6] on span "Back to editor" at bounding box center [347, 6] width 23 height 4
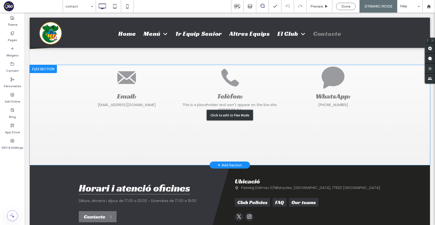
click at [278, 87] on div "Click to edit in Flex Mode" at bounding box center [230, 115] width 400 height 100
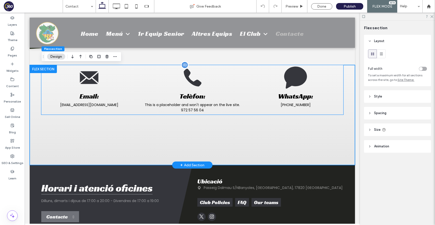
click at [261, 90] on div "WhatsApp:" at bounding box center [296, 82] width 96 height 35
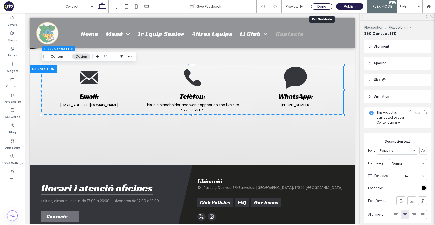
click at [328, 7] on div "Done" at bounding box center [321, 6] width 21 height 6
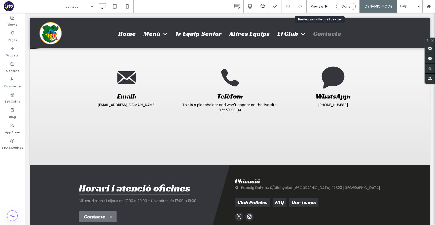
drag, startPoint x: 322, startPoint y: 5, endPoint x: 293, endPoint y: 17, distance: 31.1
click at [322, 5] on span "Preview" at bounding box center [317, 6] width 13 height 4
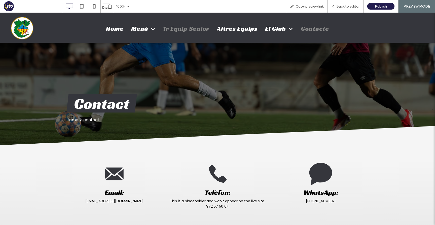
click at [209, 29] on span "1r Equip Senior" at bounding box center [186, 29] width 46 height 8
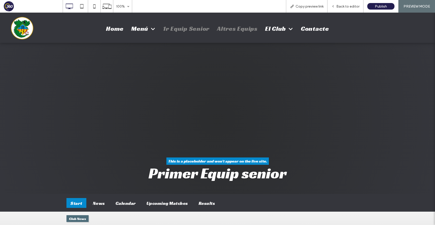
click at [233, 26] on span "Altres Equips" at bounding box center [237, 29] width 41 height 8
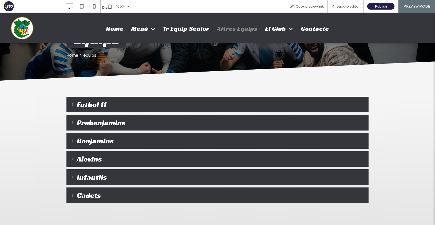
scroll to position [109, 0]
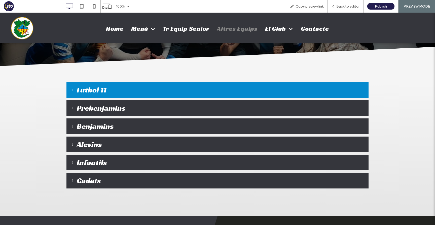
click at [211, 85] on button "Futbol 11" at bounding box center [217, 90] width 302 height 16
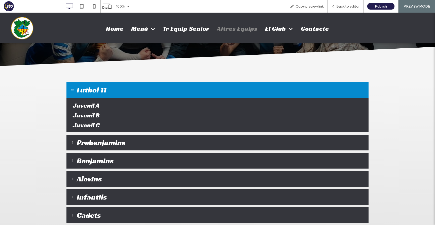
click at [209, 91] on button "Futbol 11" at bounding box center [217, 90] width 302 height 16
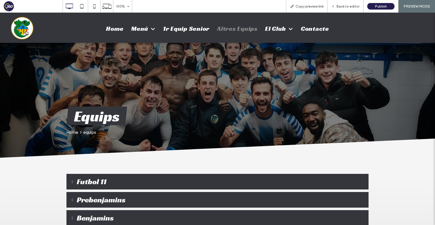
scroll to position [0, 0]
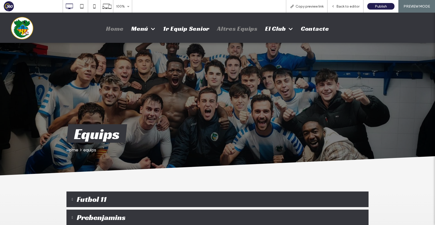
click at [112, 30] on span "Home" at bounding box center [115, 29] width 18 height 8
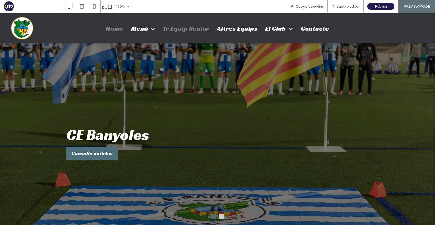
click at [177, 30] on span "1r Equip Senior" at bounding box center [186, 29] width 46 height 8
click at [339, 9] on div "Back to editor" at bounding box center [346, 6] width 36 height 13
click at [342, 6] on span "Back to editor" at bounding box center [347, 6] width 23 height 4
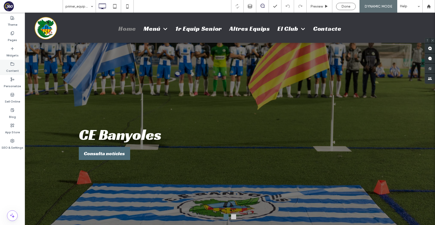
click at [14, 67] on label "Content" at bounding box center [12, 69] width 13 height 7
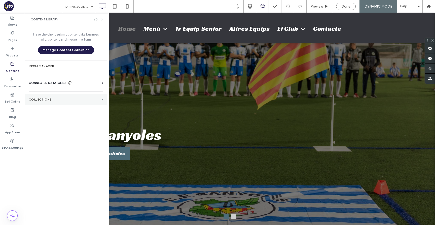
click at [59, 103] on section "Collections" at bounding box center [66, 100] width 83 height 12
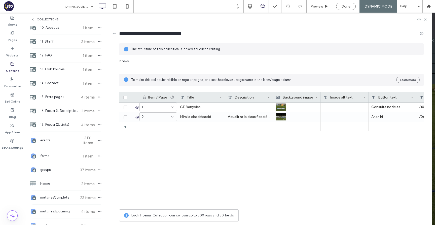
scroll to position [267, 0]
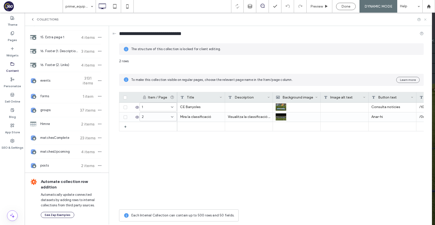
click at [425, 19] on icon at bounding box center [426, 20] width 4 height 4
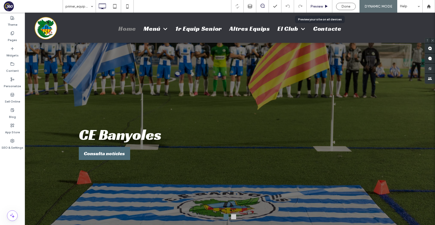
click at [317, 7] on span "Preview" at bounding box center [317, 6] width 13 height 4
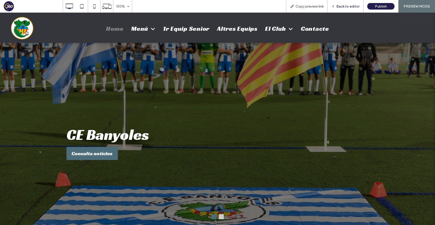
click at [350, 7] on span "Back to editor" at bounding box center [347, 6] width 23 height 4
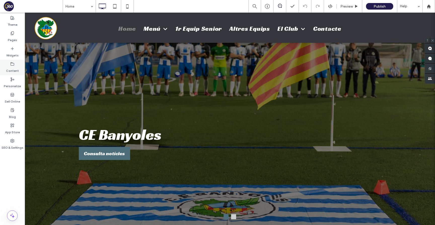
click at [5, 70] on div "Content" at bounding box center [12, 67] width 25 height 15
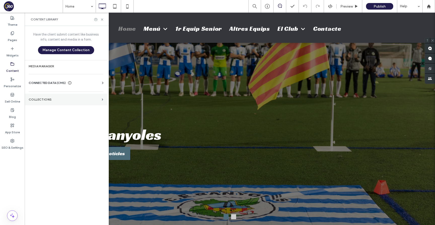
click at [70, 100] on label "Collections" at bounding box center [64, 100] width 71 height 4
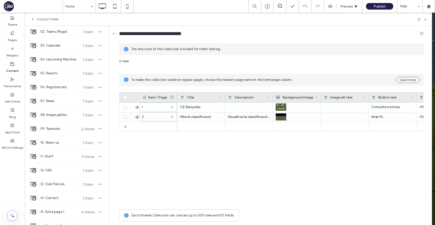
scroll to position [91, 0]
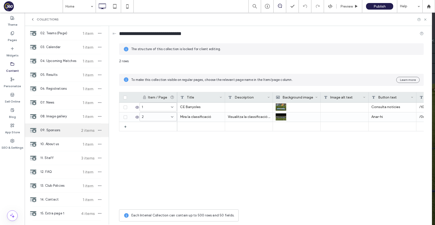
click at [68, 128] on span "09. Sponsors" at bounding box center [59, 130] width 38 height 5
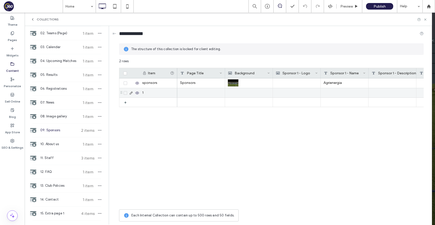
click at [126, 92] on span at bounding box center [126, 93] width 4 height 4
click at [230, 63] on button "Delete" at bounding box center [228, 62] width 21 height 6
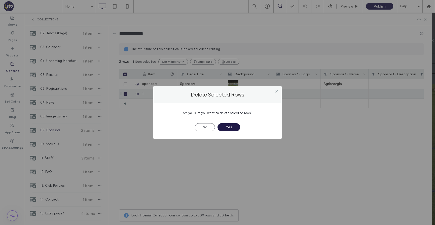
click at [226, 129] on button "Yes" at bounding box center [229, 127] width 23 height 8
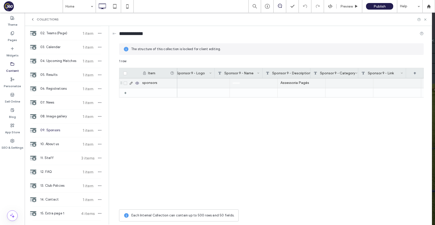
scroll to position [0, 2020]
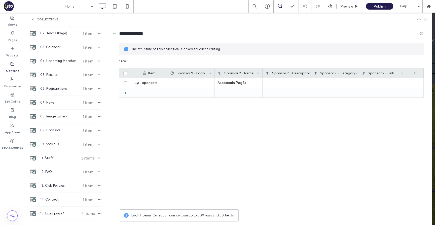
click at [425, 19] on icon at bounding box center [426, 20] width 4 height 4
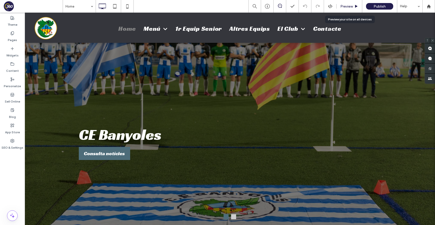
click at [347, 5] on span "Preview" at bounding box center [346, 6] width 13 height 4
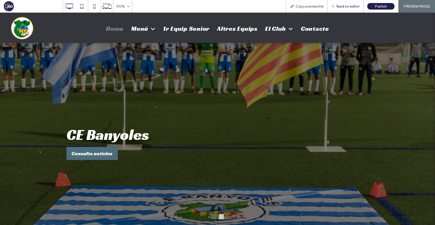
click at [356, 8] on span "Back to editor" at bounding box center [347, 6] width 23 height 4
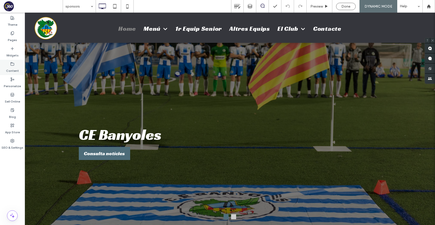
click at [6, 66] on div "Content" at bounding box center [12, 67] width 25 height 15
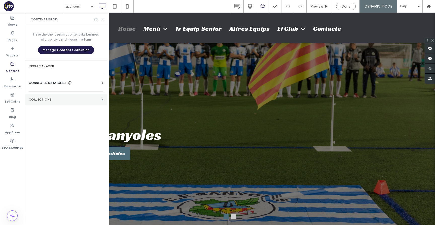
click at [74, 94] on section "Collections" at bounding box center [66, 100] width 83 height 12
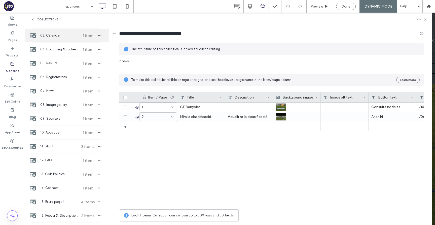
scroll to position [106, 0]
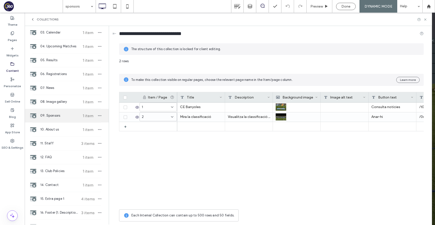
click at [55, 120] on div "09. Sponsors 1 item" at bounding box center [67, 116] width 84 height 14
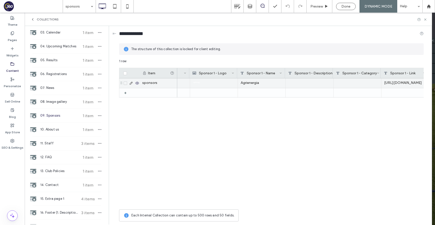
scroll to position [0, 84]
click at [377, 73] on icon at bounding box center [378, 73] width 3 height 3
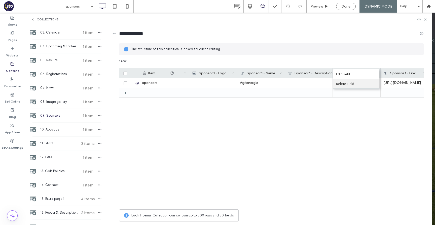
click at [370, 83] on div "Delete Field" at bounding box center [356, 84] width 46 height 10
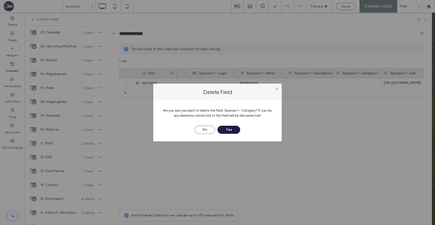
click at [230, 127] on button "Yes" at bounding box center [229, 130] width 23 height 8
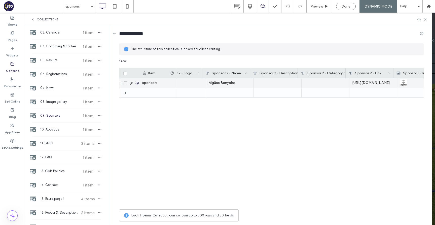
scroll to position [0, 310]
click at [343, 72] on icon at bounding box center [344, 73] width 3 height 3
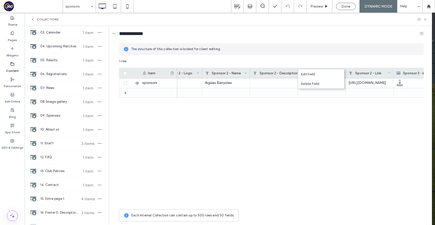
click at [333, 88] on div "Edit Field Delete Field" at bounding box center [321, 79] width 47 height 20
click at [333, 84] on div "Delete Field" at bounding box center [321, 84] width 46 height 10
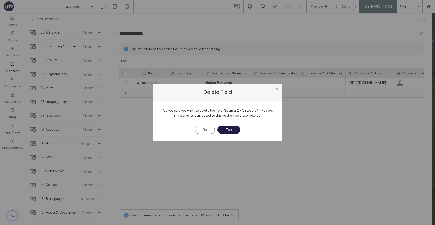
click at [223, 130] on button "Yes" at bounding box center [229, 130] width 23 height 8
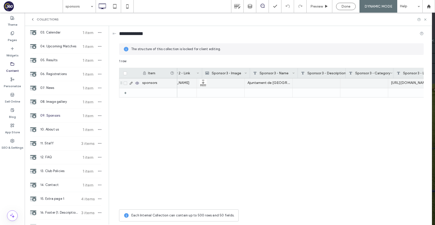
scroll to position [0, 467]
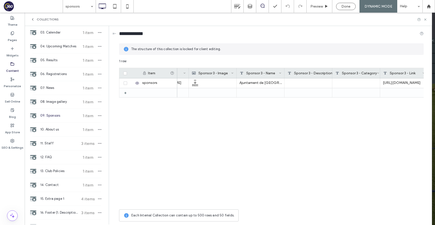
click at [378, 73] on icon at bounding box center [378, 73] width 3 height 3
click at [367, 84] on div "Delete Field" at bounding box center [356, 84] width 46 height 10
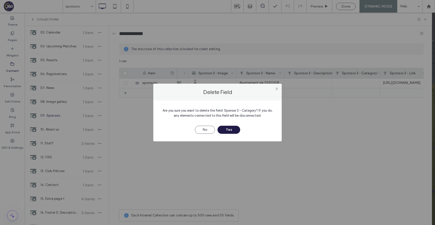
click at [229, 130] on button "Yes" at bounding box center [229, 130] width 23 height 8
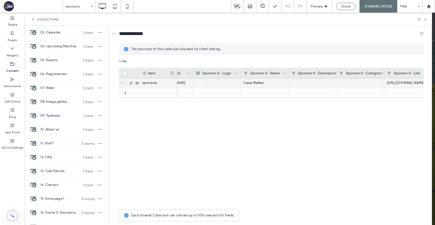
scroll to position [0, 654]
click at [383, 72] on icon at bounding box center [383, 73] width 3 height 3
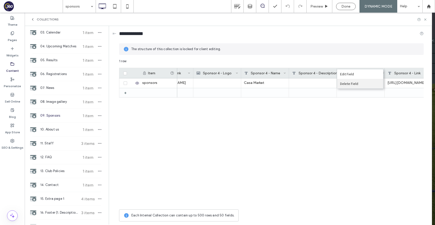
click at [374, 86] on div "Delete Field" at bounding box center [360, 84] width 46 height 10
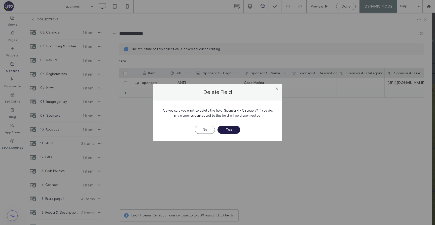
click at [232, 131] on button "Yes" at bounding box center [229, 130] width 23 height 8
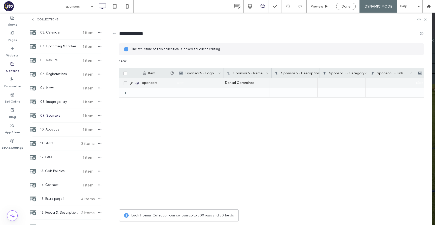
scroll to position [0, 876]
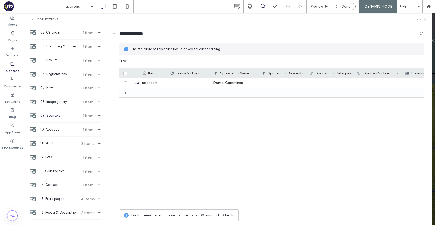
click at [351, 72] on icon at bounding box center [352, 73] width 3 height 3
click at [344, 85] on div "Delete Field" at bounding box center [329, 84] width 46 height 10
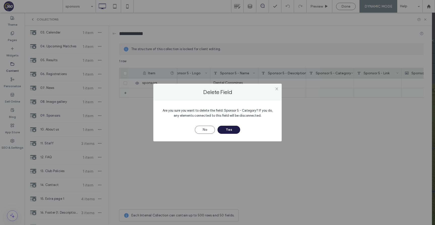
click at [233, 130] on button "Yes" at bounding box center [229, 130] width 23 height 8
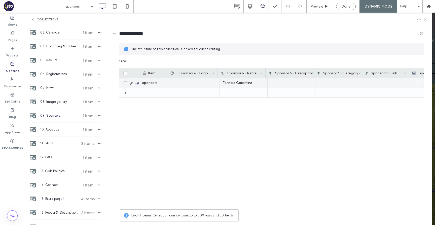
scroll to position [0, 1060]
click at [359, 73] on icon at bounding box center [359, 73] width 3 height 3
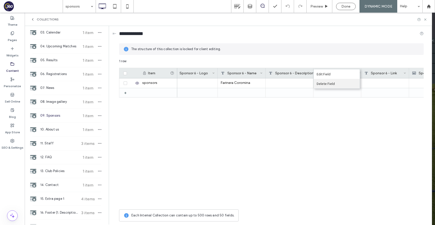
click at [349, 82] on div "Delete Field" at bounding box center [337, 84] width 46 height 10
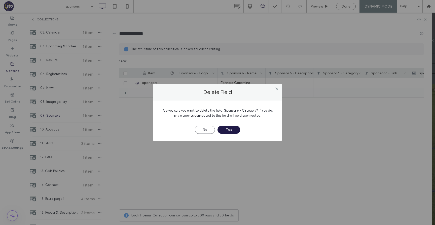
click at [229, 131] on button "Yes" at bounding box center [229, 130] width 23 height 8
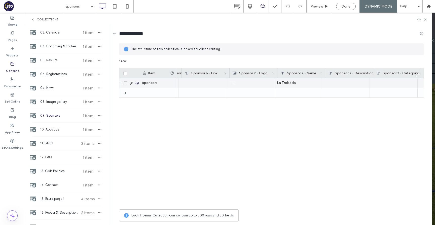
scroll to position [0, 1201]
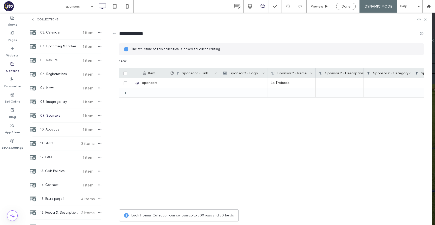
click at [409, 72] on icon at bounding box center [409, 73] width 3 height 3
click at [398, 81] on div "Delete Field" at bounding box center [387, 84] width 46 height 10
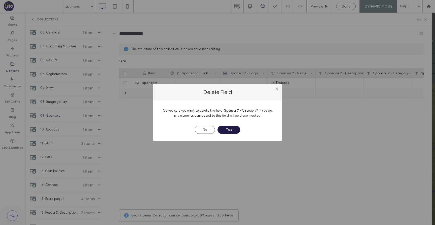
click at [237, 130] on button "Yes" at bounding box center [229, 130] width 23 height 8
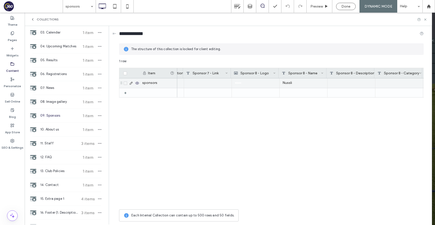
scroll to position [0, 1390]
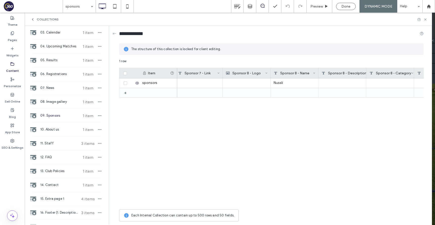
click at [413, 72] on icon at bounding box center [412, 73] width 3 height 3
click at [402, 83] on div "Delete Field" at bounding box center [390, 84] width 46 height 10
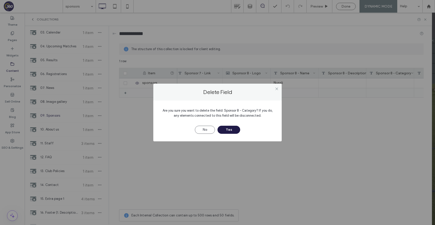
click at [230, 128] on button "Yes" at bounding box center [229, 130] width 23 height 8
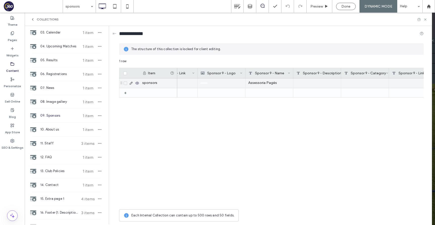
scroll to position [0, 1607]
click at [386, 73] on icon at bounding box center [387, 73] width 3 height 3
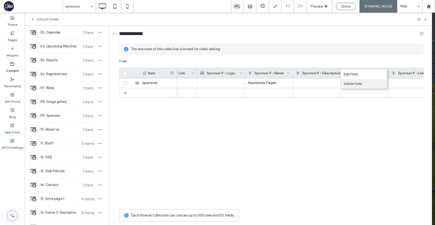
click at [376, 83] on div "Delete Field" at bounding box center [364, 84] width 46 height 10
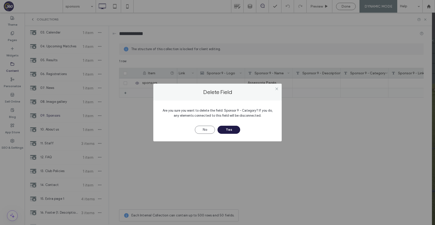
click at [234, 130] on button "Yes" at bounding box center [229, 130] width 23 height 8
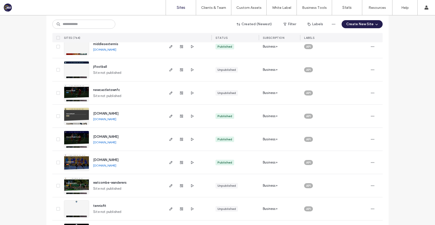
scroll to position [554, 0]
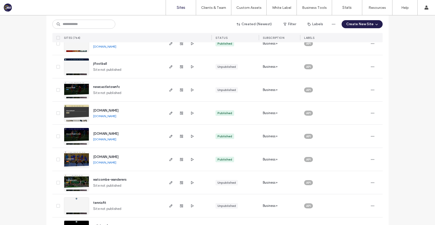
click at [116, 140] on link "www.galaxygirlsfootball.com" at bounding box center [104, 139] width 23 height 4
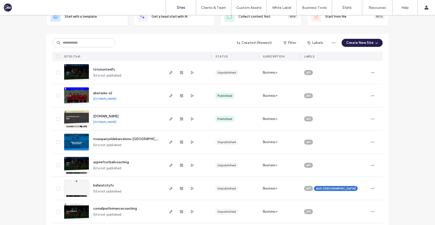
scroll to position [0, 0]
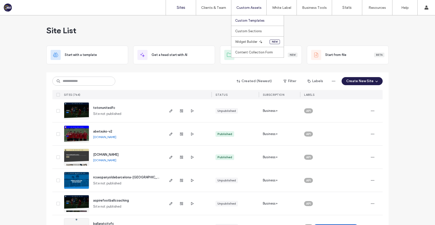
click at [250, 17] on link "Custom Templates" at bounding box center [259, 20] width 49 height 10
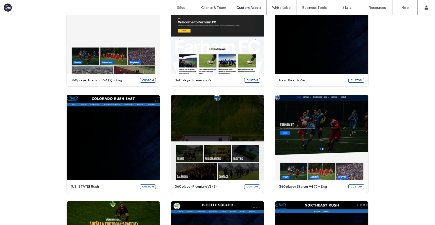
scroll to position [413, 0]
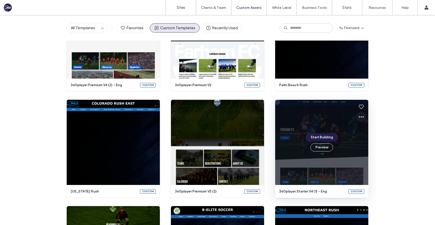
click at [362, 117] on use at bounding box center [361, 116] width 5 height 1
click at [370, 140] on span "Edit template" at bounding box center [375, 140] width 21 height 5
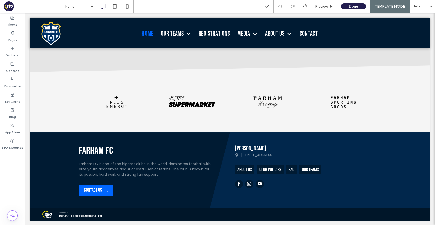
scroll to position [703, 0]
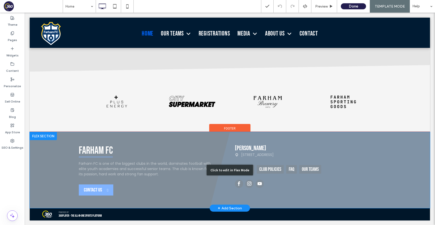
click at [292, 176] on div "Click to edit in Flex Mode" at bounding box center [230, 170] width 400 height 76
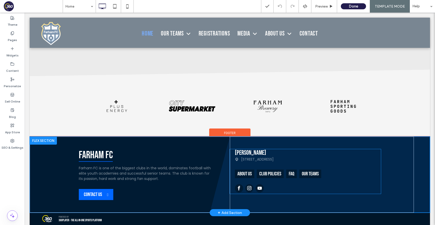
scroll to position [693, 0]
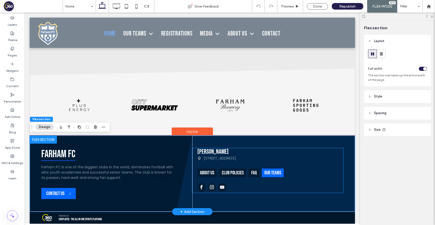
click at [272, 169] on div "Our teams" at bounding box center [273, 172] width 22 height 9
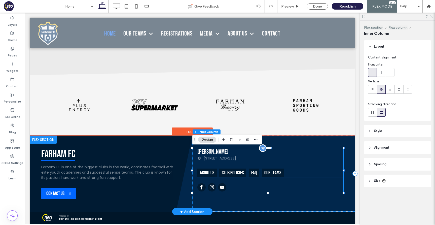
click at [271, 162] on div "[PERSON_NAME] [STREET_ADDRESS] About us Club Policies FAQ Our teams" at bounding box center [270, 162] width 146 height 29
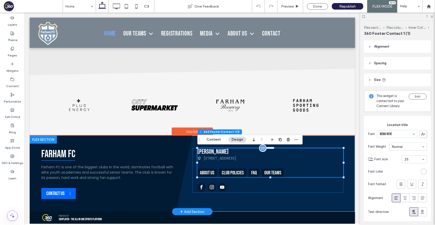
click at [277, 160] on div "[STREET_ADDRESS]" at bounding box center [270, 158] width 146 height 5
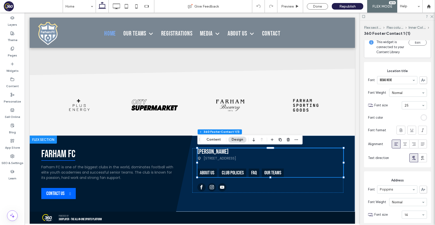
scroll to position [25, 0]
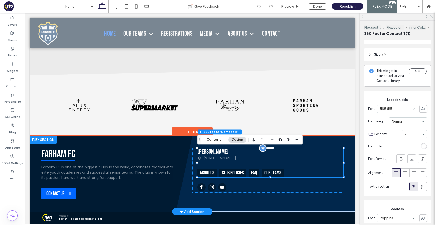
click at [309, 158] on div "[STREET_ADDRESS]" at bounding box center [270, 158] width 146 height 5
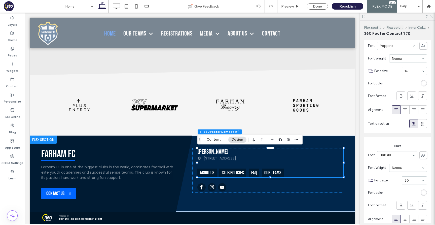
scroll to position [201, 0]
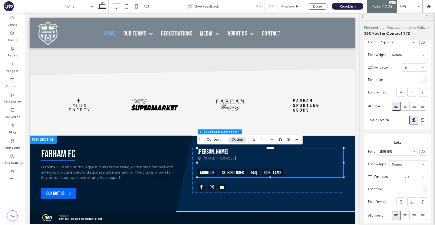
click at [423, 187] on div "rgb(255, 255, 255)" at bounding box center [424, 189] width 4 height 4
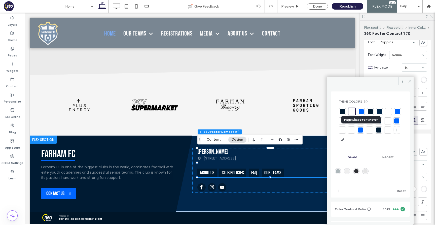
click at [345, 131] on div at bounding box center [342, 129] width 5 height 5
click at [409, 83] on icon at bounding box center [410, 81] width 4 height 4
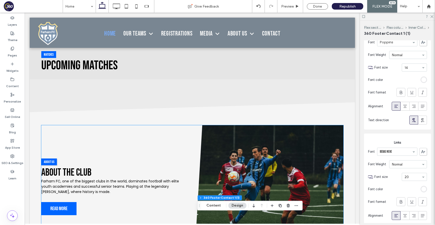
scroll to position [264, 0]
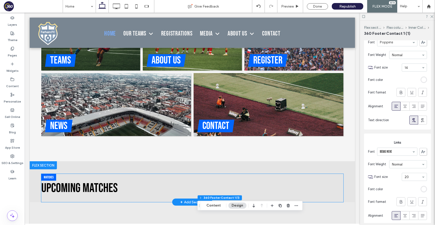
click at [162, 188] on h2 "Upcoming Matches" at bounding box center [192, 188] width 302 height 15
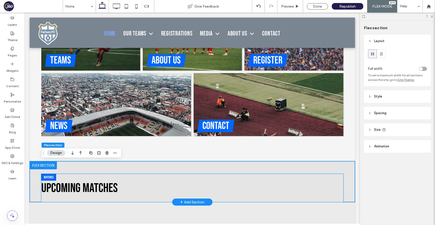
click at [165, 185] on h2 "Upcoming Matches" at bounding box center [192, 188] width 302 height 15
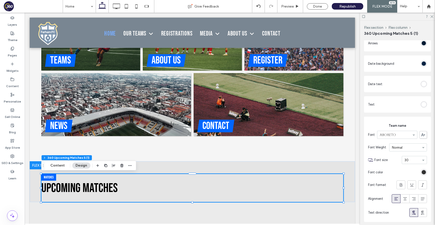
scroll to position [202, 0]
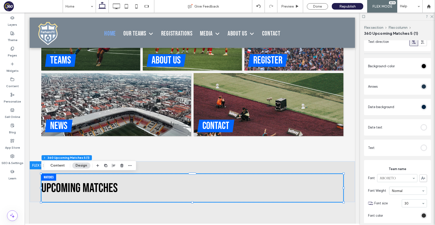
click at [425, 85] on div "rgb(0, 27, 51)" at bounding box center [424, 86] width 4 height 4
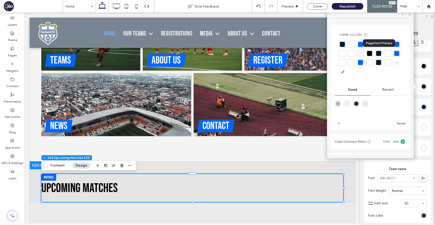
click at [372, 53] on div at bounding box center [369, 53] width 5 height 5
click at [410, 15] on icon at bounding box center [410, 15] width 4 height 4
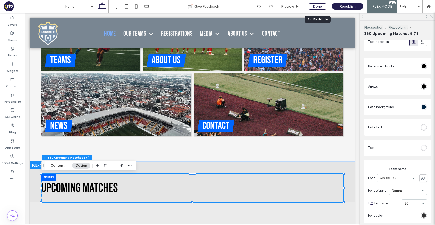
click at [315, 5] on div "Done" at bounding box center [317, 6] width 21 height 6
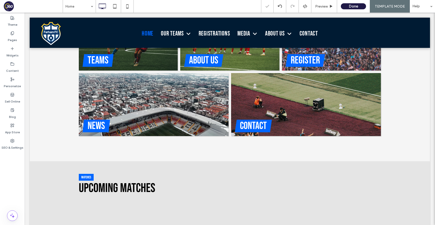
click at [352, 6] on button "Done" at bounding box center [353, 6] width 25 height 6
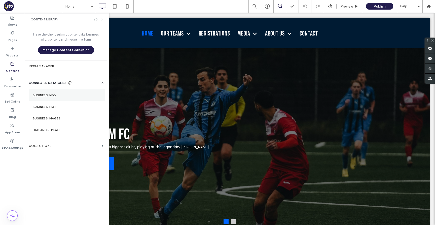
click at [60, 95] on label "Business Info" at bounding box center [67, 95] width 68 height 4
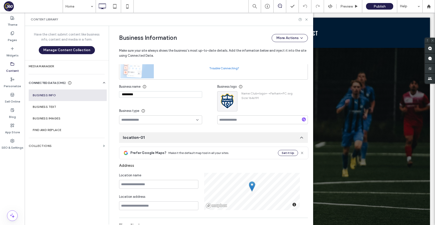
scroll to position [55, 0]
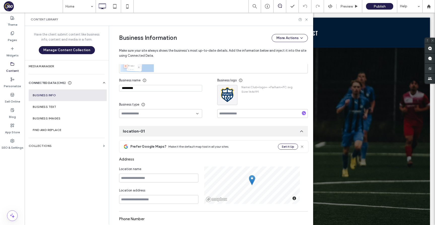
click at [149, 86] on input "*********" at bounding box center [160, 88] width 83 height 7
paste input "**********"
type input "**********"
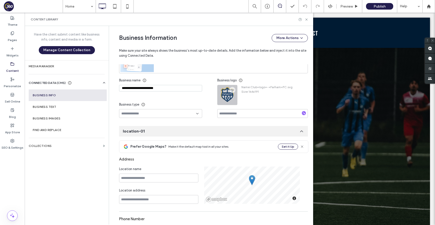
click at [234, 89] on div at bounding box center [228, 95] width 20 height 20
click at [232, 89] on span "button" at bounding box center [232, 90] width 6 height 6
click at [236, 104] on span at bounding box center [234, 102] width 6 height 6
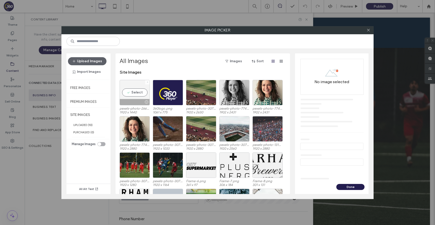
click at [147, 82] on icon at bounding box center [148, 82] width 2 height 2
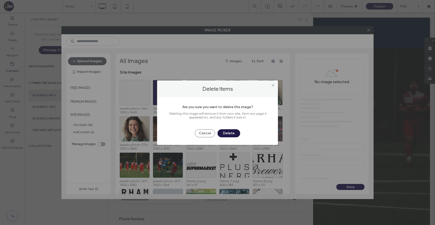
click at [228, 133] on button "Delete" at bounding box center [229, 133] width 23 height 8
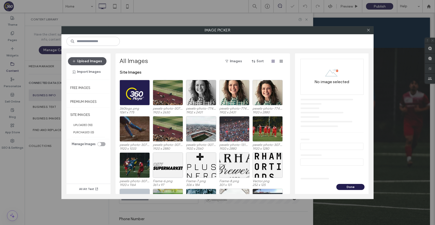
click at [75, 59] on icon "button" at bounding box center [74, 61] width 4 height 4
click at [368, 30] on icon at bounding box center [369, 30] width 4 height 4
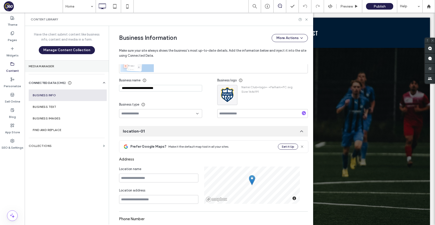
click at [46, 64] on label "Media Manager" at bounding box center [67, 66] width 76 height 4
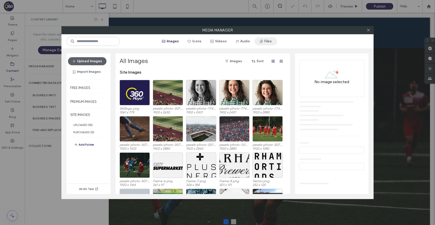
scroll to position [0, 0]
click at [264, 42] on button "Files" at bounding box center [266, 41] width 23 height 8
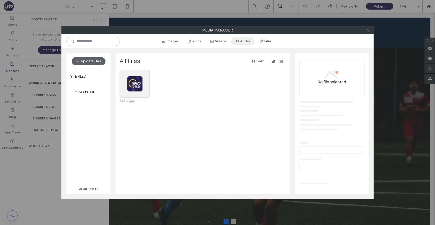
click at [241, 44] on button "Audio" at bounding box center [242, 41] width 23 height 8
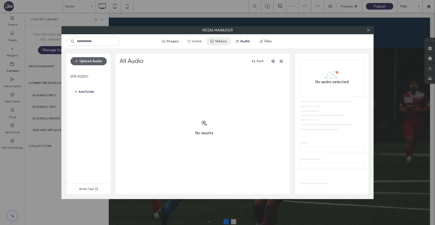
click at [223, 41] on button "Videos" at bounding box center [218, 41] width 25 height 8
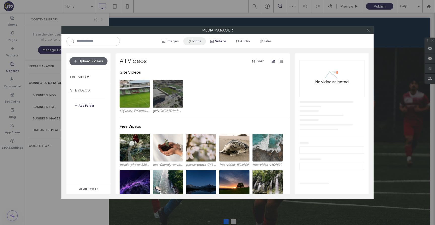
click at [197, 42] on button "Icons" at bounding box center [194, 41] width 23 height 8
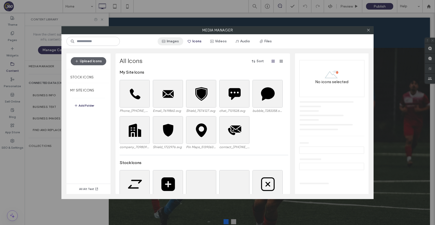
click at [171, 40] on button "Images" at bounding box center [171, 41] width 26 height 8
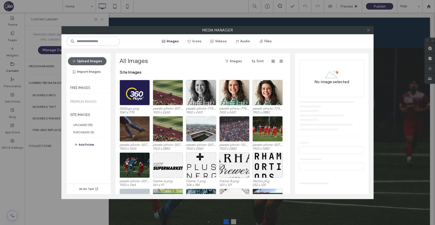
click at [369, 32] on span at bounding box center [369, 30] width 4 height 8
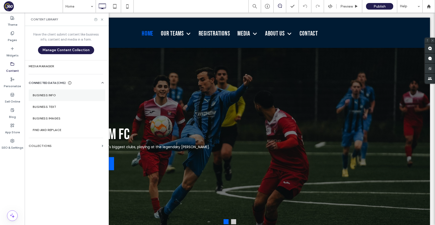
click at [70, 95] on label "Business Info" at bounding box center [67, 95] width 68 height 4
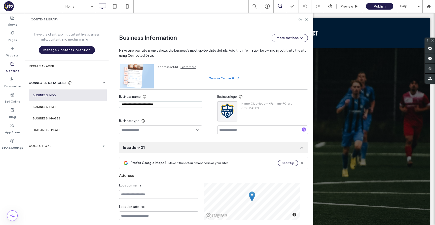
scroll to position [55, 0]
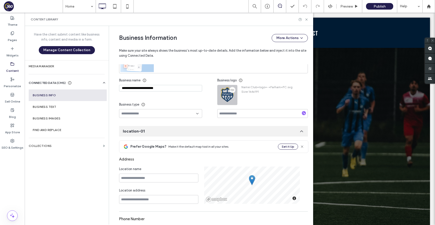
click at [230, 88] on icon "button" at bounding box center [232, 90] width 4 height 4
click at [242, 103] on span "Replace Image" at bounding box center [248, 102] width 22 height 5
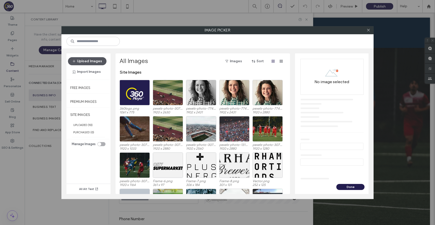
click at [81, 60] on button "Upload Images" at bounding box center [87, 61] width 39 height 8
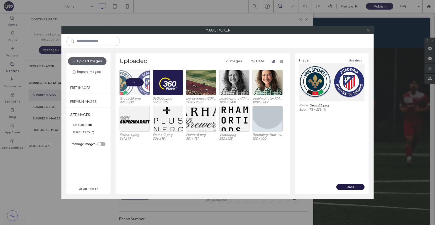
click at [355, 186] on button "Done" at bounding box center [350, 187] width 28 height 6
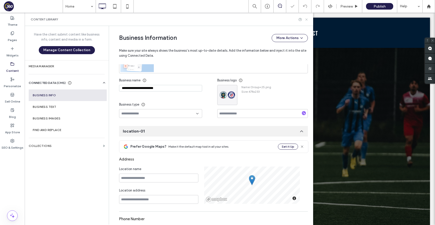
click at [306, 19] on use at bounding box center [306, 19] width 2 height 2
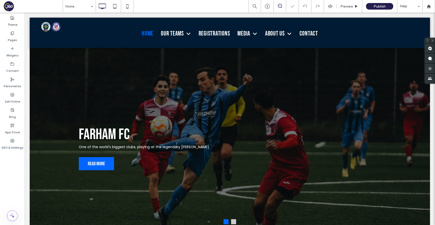
scroll to position [0, 0]
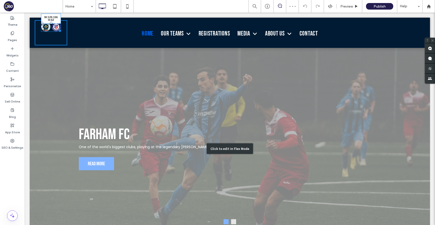
drag, startPoint x: 59, startPoint y: 29, endPoint x: 80, endPoint y: 54, distance: 32.4
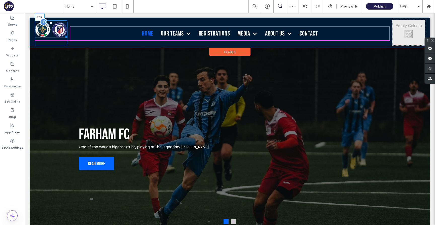
drag, startPoint x: 50, startPoint y: 23, endPoint x: 50, endPoint y: 26, distance: 2.5
click at [50, 24] on div at bounding box center [51, 23] width 2 height 2
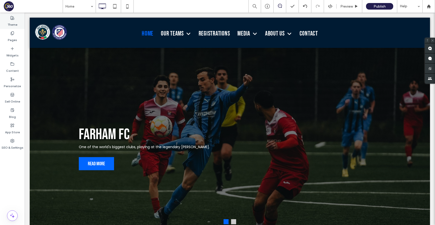
click at [22, 20] on div "Theme" at bounding box center [12, 21] width 25 height 15
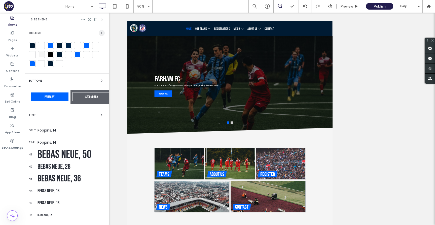
click at [100, 33] on icon "button" at bounding box center [102, 33] width 4 height 4
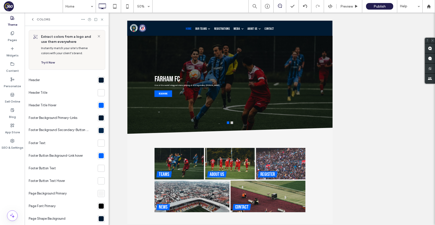
click at [99, 79] on div at bounding box center [101, 80] width 5 height 5
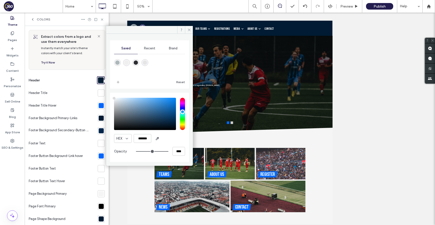
type input "*******"
drag, startPoint x: 119, startPoint y: 108, endPoint x: 108, endPoint y: 90, distance: 20.3
click at [108, 90] on div "Saved Recent Brand Reset HEX ******* Opacity ****" at bounding box center [149, 98] width 87 height 128
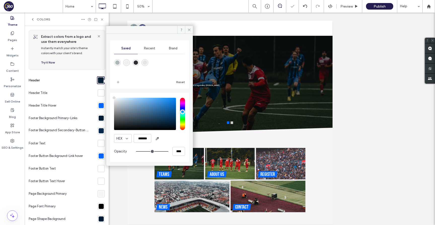
click at [109, 90] on div "Saved Recent Brand Reset HEX ******* Opacity ****" at bounding box center [149, 98] width 87 height 128
click at [99, 91] on div at bounding box center [101, 92] width 5 height 5
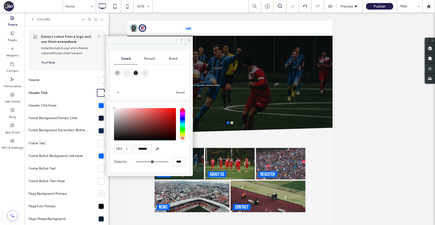
click at [172, 61] on div "Brand" at bounding box center [173, 58] width 24 height 11
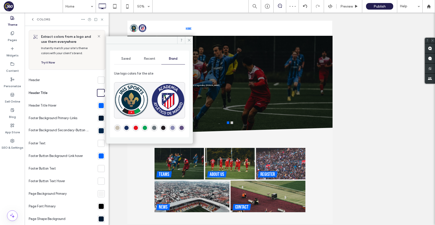
click at [122, 57] on span "Saved" at bounding box center [125, 59] width 9 height 4
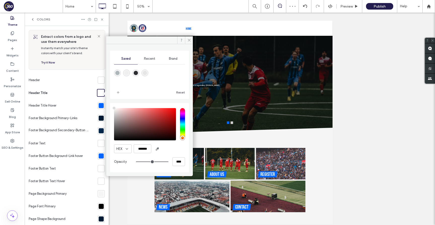
type input "*******"
drag, startPoint x: 121, startPoint y: 135, endPoint x: 112, endPoint y: 147, distance: 14.7
click at [112, 147] on div "HEX ******* Opacity ****" at bounding box center [149, 137] width 79 height 69
click at [99, 108] on div at bounding box center [101, 105] width 5 height 5
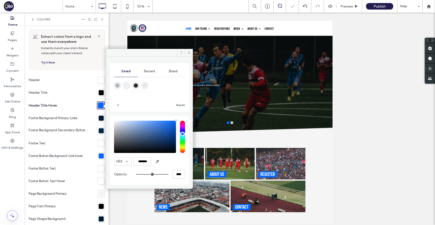
click at [174, 74] on div "Brand" at bounding box center [173, 71] width 24 height 11
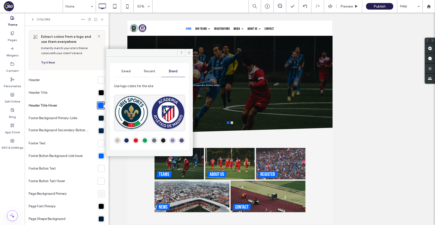
click at [136, 139] on div "rgba(230,16,27,1)" at bounding box center [136, 140] width 4 height 4
click at [99, 119] on div at bounding box center [101, 118] width 5 height 5
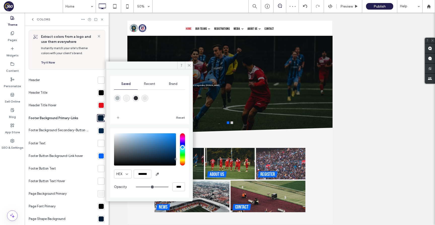
click at [171, 86] on div "Brand" at bounding box center [173, 83] width 24 height 11
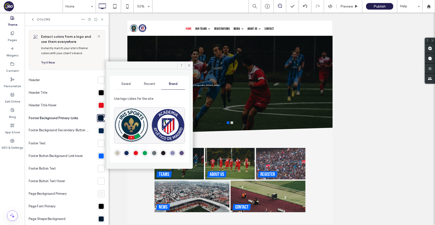
click at [127, 154] on div "rgba(23,45,94,1)" at bounding box center [126, 153] width 4 height 4
click at [99, 131] on div at bounding box center [101, 130] width 5 height 5
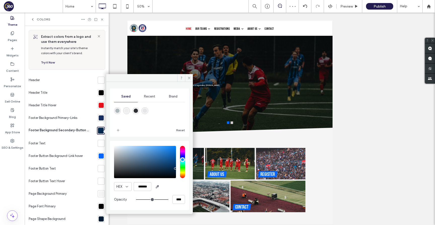
click at [178, 96] on div "Brand" at bounding box center [173, 96] width 24 height 11
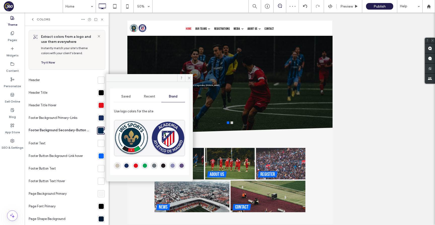
click at [127, 165] on div "rgba(23,45,94,1)" at bounding box center [126, 165] width 4 height 4
click at [125, 93] on div "Saved" at bounding box center [126, 96] width 24 height 11
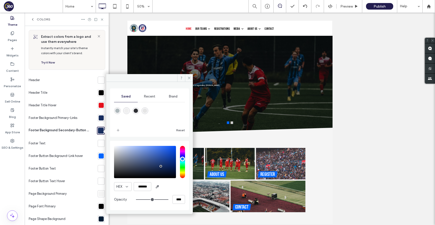
type input "*******"
drag, startPoint x: 161, startPoint y: 166, endPoint x: 161, endPoint y: 171, distance: 4.3
click at [161, 171] on div "pointer" at bounding box center [162, 171] width 2 height 2
click at [191, 76] on span at bounding box center [189, 78] width 8 height 8
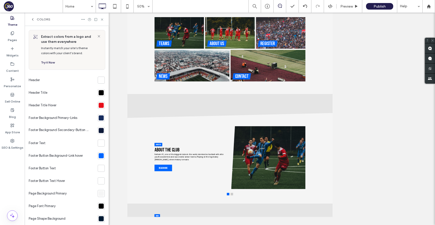
click at [99, 118] on div at bounding box center [101, 117] width 5 height 5
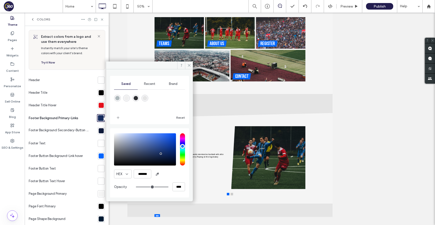
click at [175, 82] on span "Brand" at bounding box center [173, 84] width 9 height 4
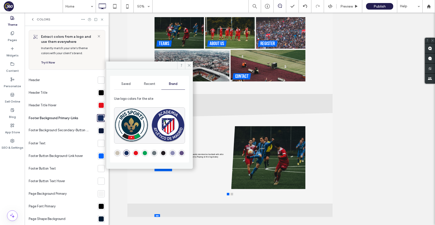
click at [165, 154] on div "rgba(34,28,33,1)" at bounding box center [163, 153] width 4 height 4
click at [99, 130] on div at bounding box center [101, 130] width 5 height 5
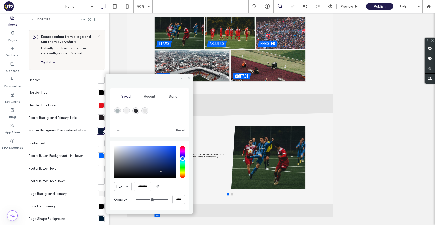
click at [170, 99] on div "Brand" at bounding box center [173, 96] width 24 height 11
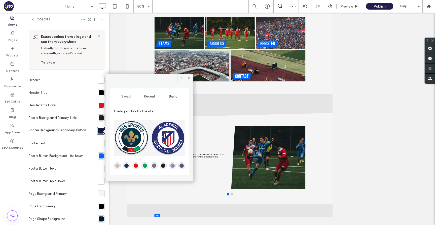
click at [163, 166] on div "rgba(34,28,33,1)" at bounding box center [163, 165] width 4 height 4
click at [122, 95] on span "Saved" at bounding box center [125, 96] width 9 height 4
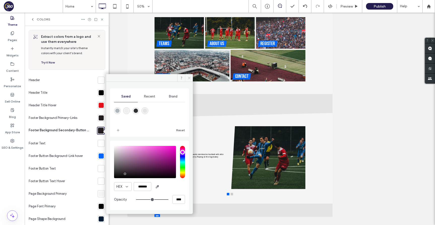
drag, startPoint x: 190, startPoint y: 78, endPoint x: 124, endPoint y: 380, distance: 308.3
click at [190, 78] on icon at bounding box center [189, 78] width 4 height 4
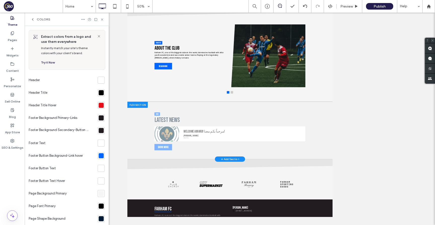
scroll to position [184, 0]
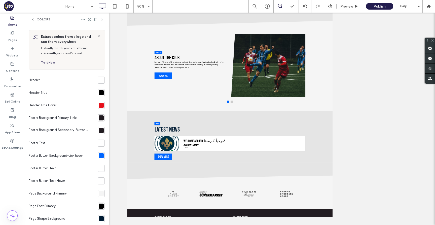
click at [99, 119] on div at bounding box center [101, 117] width 5 height 5
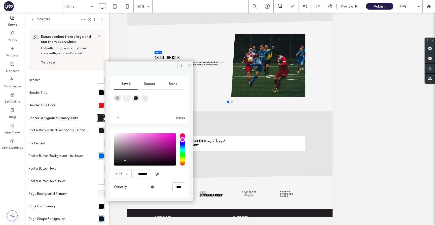
click at [175, 85] on span "Brand" at bounding box center [173, 84] width 9 height 4
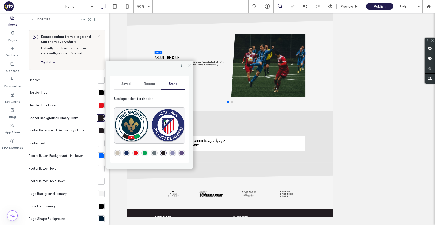
click at [188, 63] on span at bounding box center [189, 65] width 8 height 8
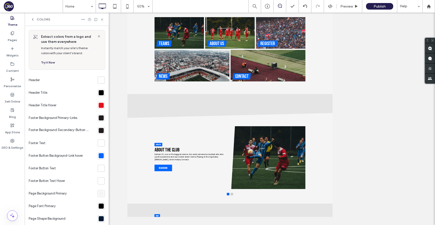
scroll to position [0, 0]
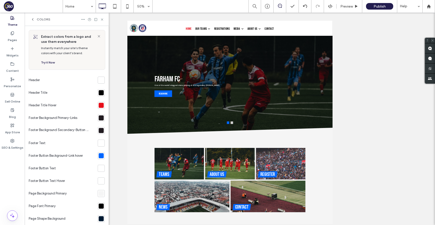
click at [99, 116] on div at bounding box center [101, 117] width 5 height 5
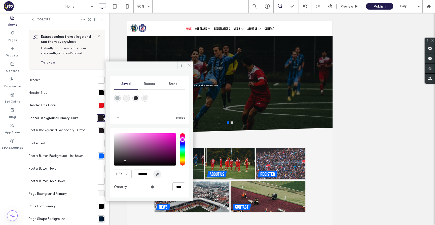
click at [157, 175] on icon "button" at bounding box center [157, 174] width 4 height 4
type input "*******"
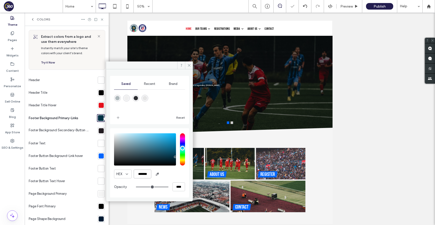
click at [146, 171] on input "*******" at bounding box center [143, 173] width 18 height 9
click at [98, 127] on section at bounding box center [100, 130] width 9 height 13
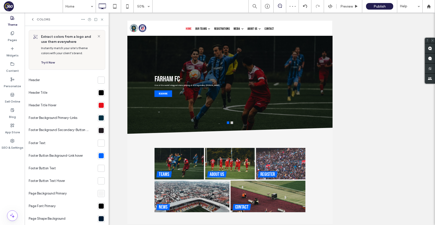
click at [99, 131] on div at bounding box center [101, 130] width 5 height 5
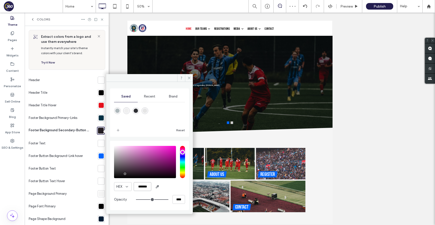
click at [136, 184] on input "*******" at bounding box center [143, 186] width 18 height 9
paste input "color picker textbox"
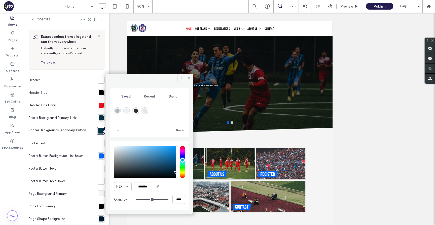
type input "*******"
drag, startPoint x: 175, startPoint y: 169, endPoint x: 176, endPoint y: 173, distance: 4.3
click at [176, 173] on div "pointer" at bounding box center [176, 174] width 2 height 2
click at [189, 78] on use at bounding box center [189, 78] width 3 height 3
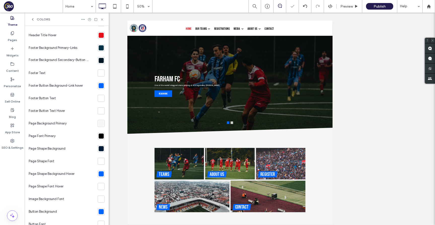
scroll to position [93, 0]
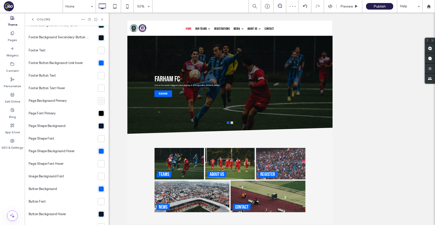
click at [99, 64] on div at bounding box center [101, 62] width 5 height 5
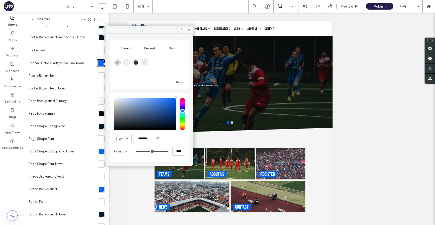
click at [172, 46] on div "Brand" at bounding box center [173, 48] width 24 height 11
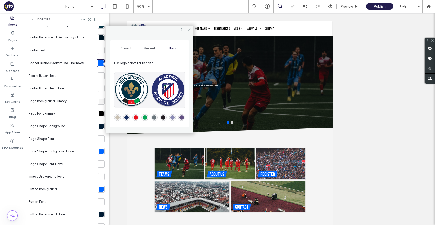
click at [188, 30] on icon at bounding box center [189, 30] width 4 height 4
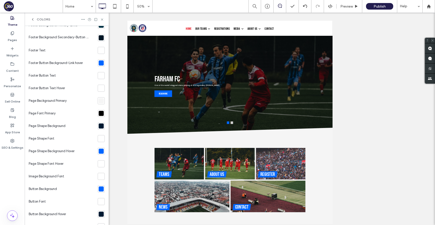
scroll to position [68, 0]
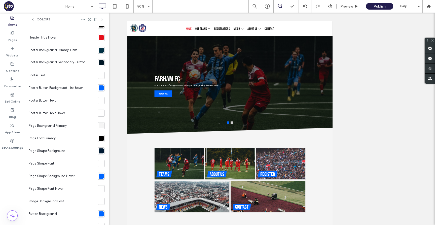
click at [99, 89] on div at bounding box center [101, 87] width 5 height 5
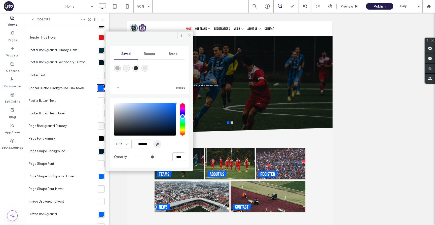
click at [157, 143] on use "button" at bounding box center [157, 144] width 3 height 3
type input "*******"
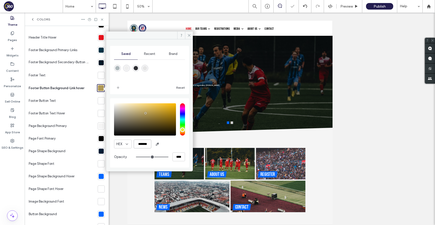
click at [147, 143] on input "*******" at bounding box center [143, 144] width 18 height 9
click at [99, 51] on div at bounding box center [101, 50] width 5 height 5
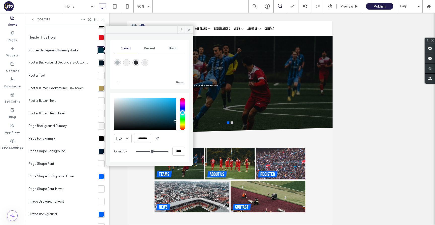
click at [141, 135] on input "*******" at bounding box center [143, 138] width 18 height 9
click at [100, 149] on div at bounding box center [101, 151] width 5 height 5
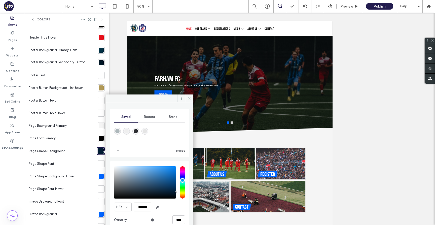
click at [146, 205] on input "*******" at bounding box center [143, 206] width 18 height 9
paste input "color picker textbox"
type input "*******"
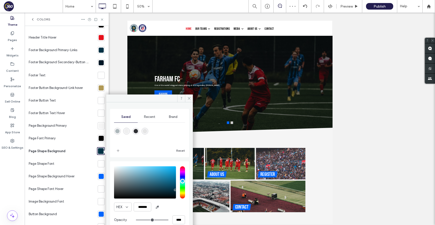
click at [99, 175] on div at bounding box center [101, 176] width 5 height 5
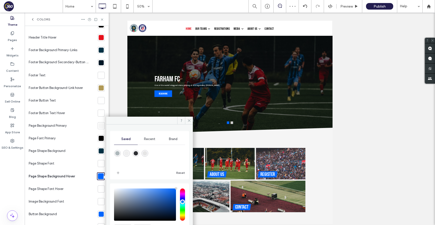
click at [172, 137] on span "Brand" at bounding box center [173, 139] width 9 height 4
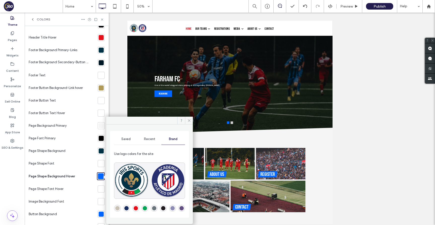
click at [100, 89] on div at bounding box center [101, 87] width 5 height 5
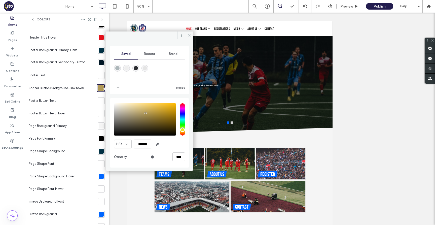
click at [145, 141] on input "*******" at bounding box center [143, 144] width 18 height 9
click at [99, 150] on div at bounding box center [101, 151] width 5 height 5
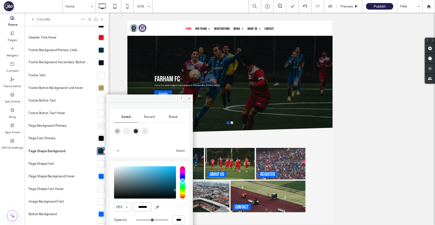
click at [149, 204] on input "*******" at bounding box center [143, 206] width 18 height 9
paste input "color picker textbox"
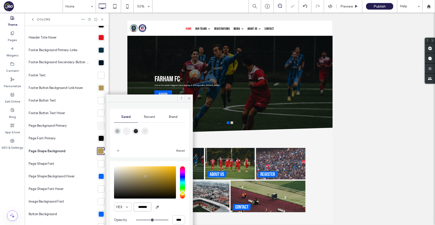
type input "*******"
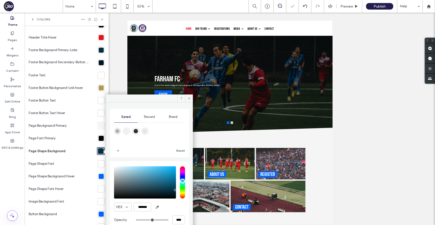
click at [98, 179] on div at bounding box center [101, 176] width 7 height 7
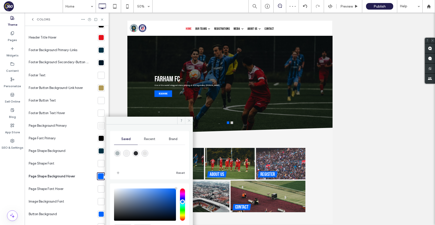
click at [189, 122] on icon at bounding box center [189, 121] width 4 height 4
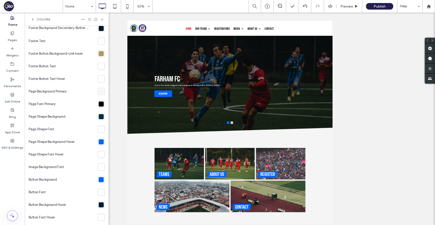
scroll to position [111, 0]
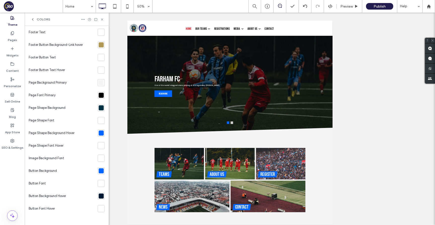
click at [99, 132] on div at bounding box center [101, 132] width 5 height 5
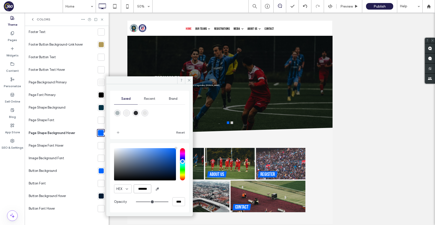
click at [141, 190] on input "*******" at bounding box center [143, 188] width 18 height 9
paste input "color picker textbox"
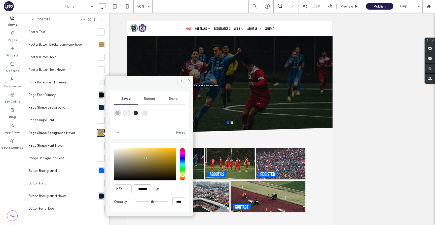
type input "*******"
click at [101, 170] on div at bounding box center [101, 170] width 7 height 7
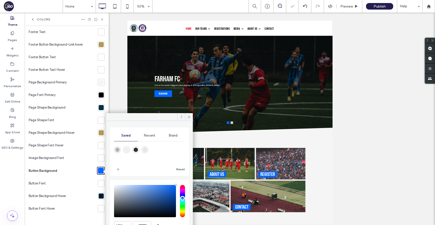
click at [174, 136] on span "Brand" at bounding box center [173, 135] width 9 height 4
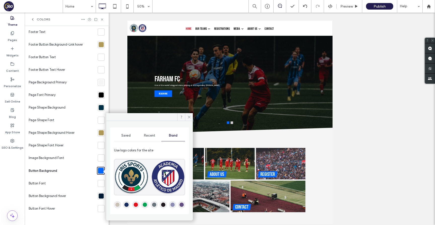
click at [125, 135] on span "Saved" at bounding box center [125, 135] width 9 height 4
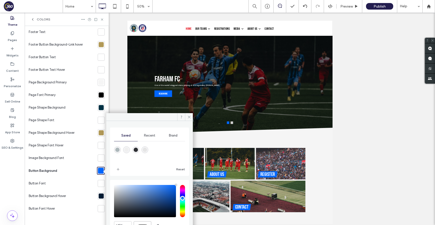
click at [145, 222] on input "*******" at bounding box center [143, 225] width 18 height 9
paste input "color picker textbox"
type input "*******"
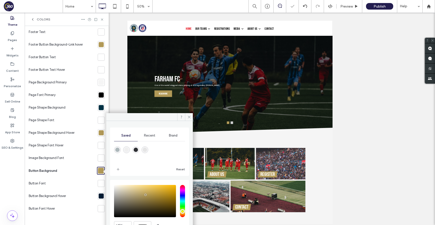
scroll to position [0, 0]
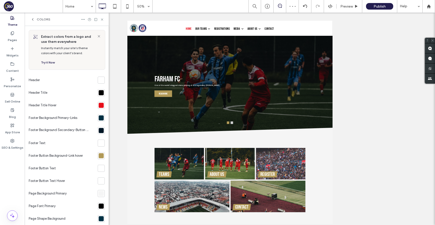
click at [99, 105] on div at bounding box center [101, 105] width 5 height 5
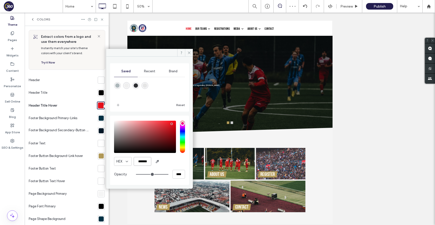
click at [135, 157] on input "*******" at bounding box center [143, 161] width 18 height 9
paste input "color picker textbox"
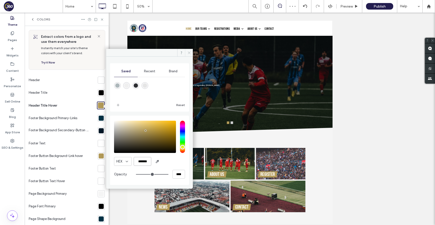
type input "*******"
click at [190, 54] on icon at bounding box center [189, 53] width 4 height 4
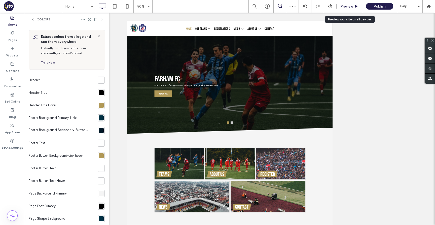
click at [347, 4] on div "Preview" at bounding box center [350, 6] width 26 height 13
click at [353, 6] on div "Preview" at bounding box center [349, 6] width 25 height 4
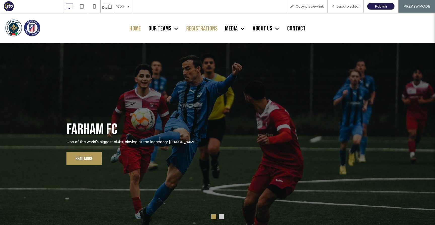
click at [195, 28] on span "Registrations" at bounding box center [201, 29] width 31 height 8
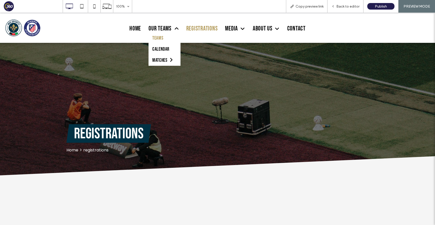
click at [165, 36] on link "Teams" at bounding box center [165, 37] width 32 height 11
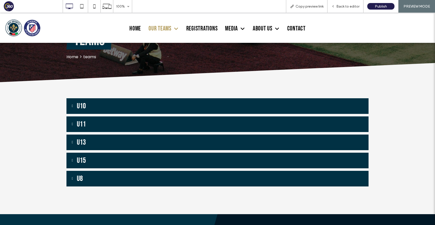
scroll to position [128, 0]
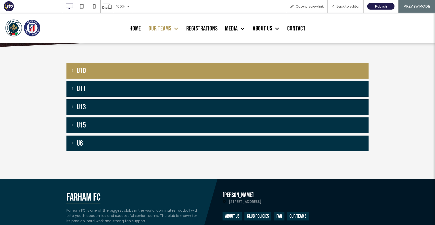
click at [176, 66] on button "U10" at bounding box center [217, 71] width 302 height 16
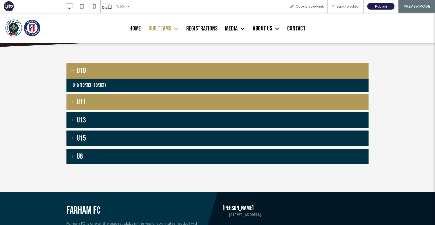
click at [169, 106] on button "U11" at bounding box center [217, 102] width 302 height 16
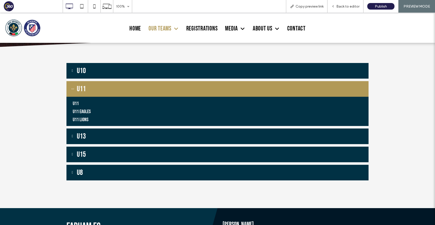
click at [166, 91] on button "U11" at bounding box center [217, 89] width 302 height 16
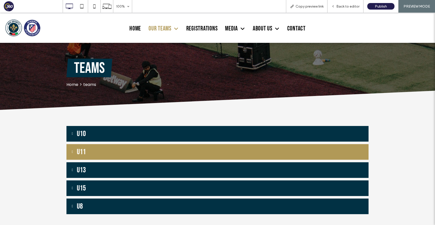
scroll to position [0, 0]
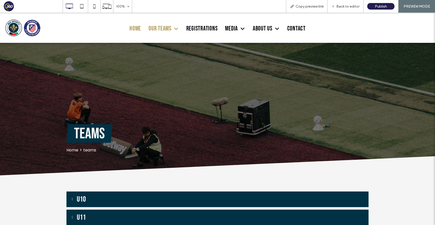
click at [136, 27] on span "Home" at bounding box center [135, 29] width 12 height 8
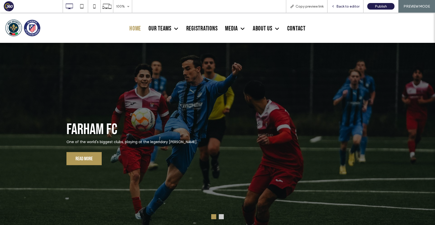
click at [349, 6] on span "Back to editor" at bounding box center [347, 6] width 23 height 4
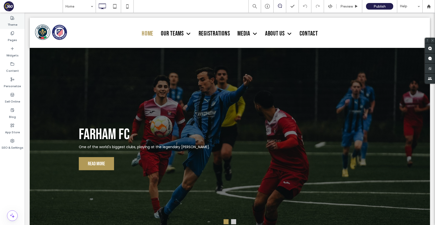
click at [17, 20] on label "Theme" at bounding box center [13, 23] width 10 height 7
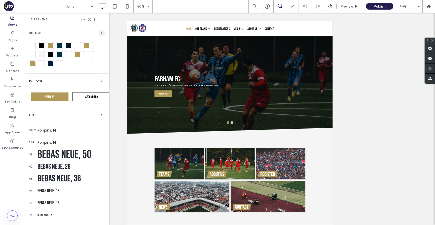
click at [100, 32] on icon "button" at bounding box center [102, 33] width 4 height 4
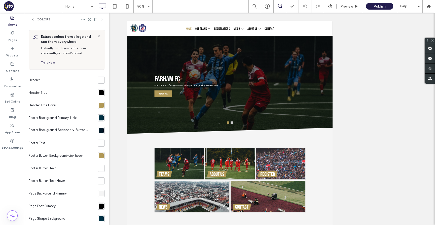
click at [33, 20] on icon at bounding box center [33, 19] width 4 height 4
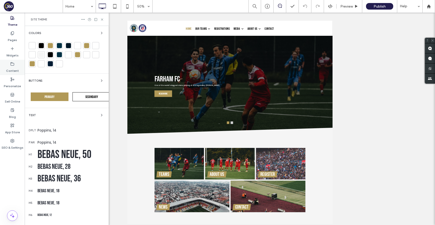
click at [18, 58] on div "Widgets" at bounding box center [12, 51] width 25 height 15
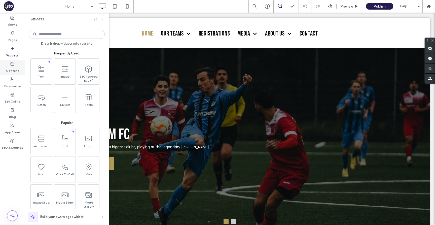
click at [15, 66] on label "Content" at bounding box center [12, 69] width 13 height 7
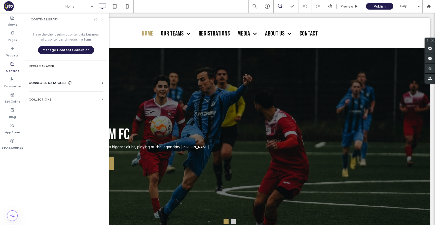
click at [59, 82] on span "CONNECTED DATA (CMS)" at bounding box center [47, 82] width 37 height 5
click at [59, 94] on label "Business Info" at bounding box center [67, 95] width 68 height 4
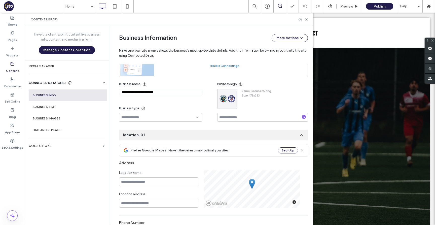
scroll to position [55, 0]
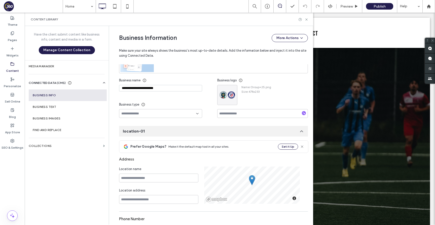
click at [137, 87] on input "**********" at bounding box center [160, 88] width 83 height 7
click at [160, 91] on input "**********" at bounding box center [160, 88] width 83 height 7
click at [307, 21] on icon at bounding box center [307, 20] width 4 height 4
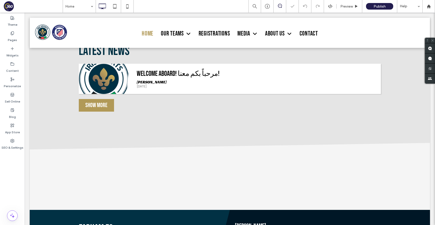
scroll to position [707, 0]
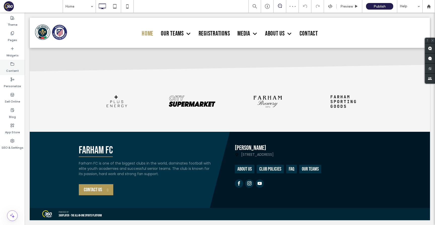
click at [12, 67] on label "Content" at bounding box center [12, 69] width 13 height 7
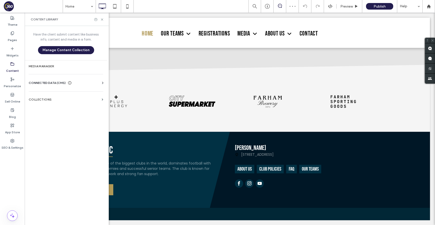
click at [70, 106] on div "Have the client submit content like business info, content and media in a form.…" at bounding box center [66, 125] width 83 height 198
click at [72, 100] on label "Collections" at bounding box center [64, 100] width 71 height 4
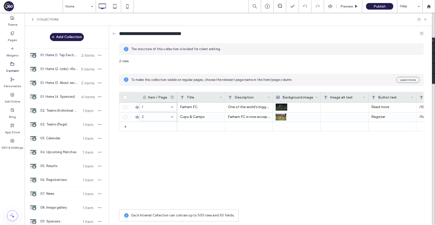
click at [72, 52] on div "01. Home (1. Top Section) +Rows 2 items" at bounding box center [67, 55] width 84 height 14
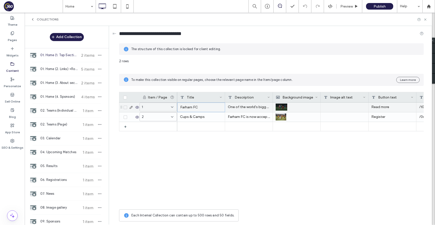
click at [203, 105] on div "Farham FC" at bounding box center [201, 107] width 48 height 10
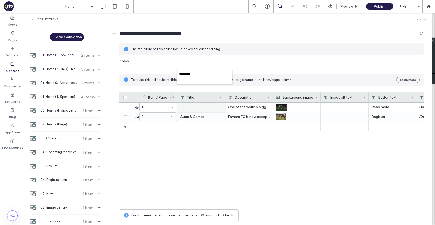
click at [211, 77] on textarea "*********" at bounding box center [204, 76] width 55 height 15
paste textarea "**********"
type textarea "**********"
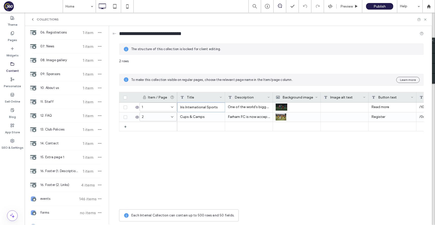
scroll to position [191, 0]
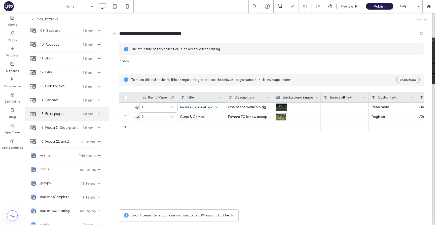
click at [67, 109] on div "15. Extra page 1 1 item" at bounding box center [67, 114] width 84 height 14
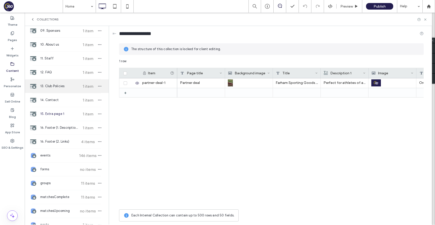
click at [69, 89] on div "13. Club Policies 1 item" at bounding box center [67, 86] width 84 height 14
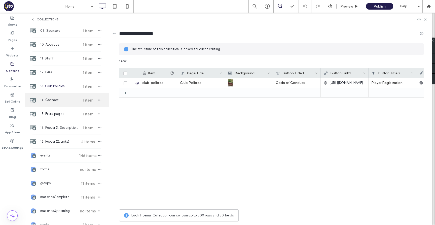
click at [69, 98] on span "14. Contact" at bounding box center [59, 99] width 38 height 5
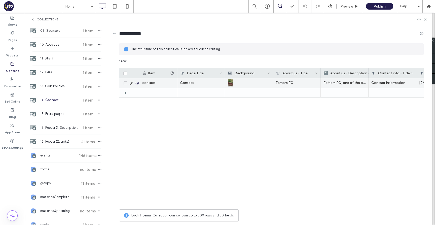
click at [286, 80] on div "Farham FC" at bounding box center [297, 83] width 48 height 10
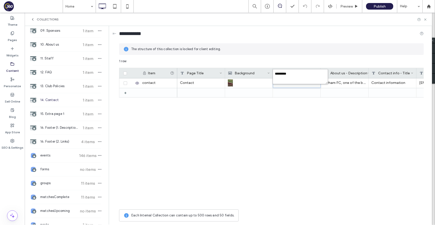
click at [295, 76] on textarea "*********" at bounding box center [300, 76] width 55 height 15
paste textarea "**********"
type textarea "**********"
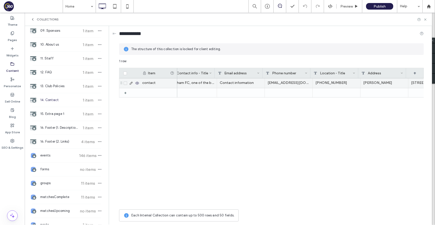
scroll to position [0, 202]
click at [343, 83] on div "Farham Fields" at bounding box center [335, 83] width 48 height 10
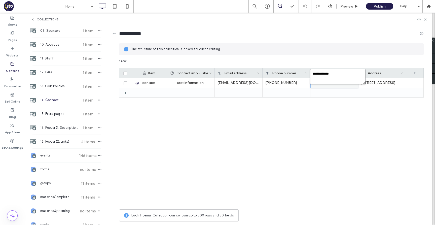
click at [345, 70] on textarea "**********" at bounding box center [337, 76] width 55 height 15
type textarea "********"
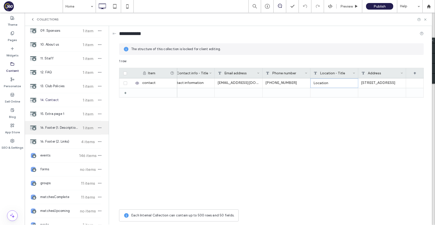
click at [55, 133] on div "16. Footer (1. Description) 1 item" at bounding box center [67, 128] width 84 height 14
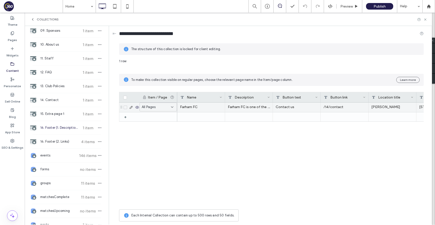
click at [209, 107] on div "Farham FC" at bounding box center [201, 107] width 48 height 10
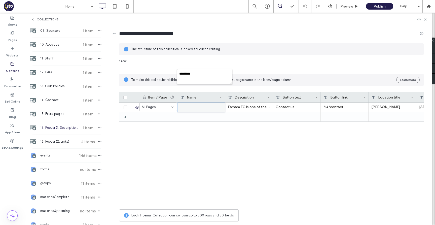
click at [213, 92] on div "Item / Page Name Description Button text Button link Location title Address + A…" at bounding box center [271, 149] width 305 height 115
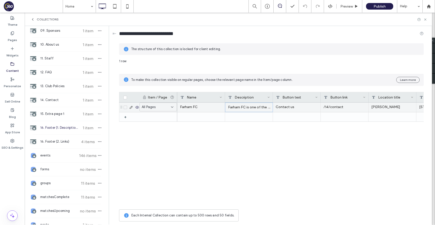
click at [244, 109] on div "Farham FC is one of the biggest clubs in the world, dominates football with eli…" at bounding box center [249, 107] width 48 height 10
click at [212, 103] on div "Farham FC" at bounding box center [201, 107] width 48 height 10
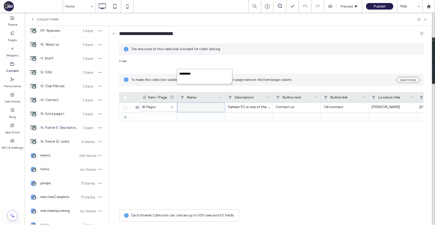
click at [217, 76] on textarea "*********" at bounding box center [204, 76] width 55 height 15
paste textarea "**********"
type textarea "**********"
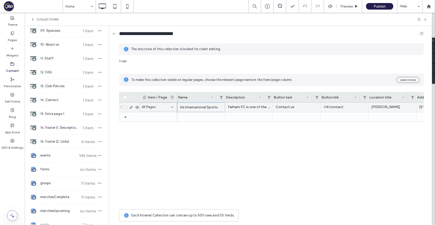
scroll to position [0, 58]
click at [318, 105] on div "Farham Fields" at bounding box center [335, 107] width 48 height 10
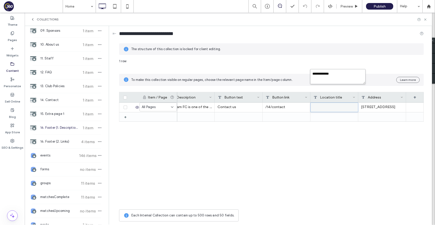
click at [334, 77] on textarea "**********" at bounding box center [337, 76] width 55 height 15
type textarea "********"
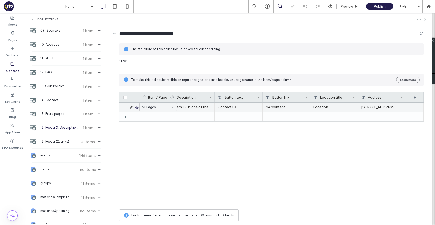
click at [385, 107] on div "555 Farham Road, Farham City" at bounding box center [382, 107] width 48 height 10
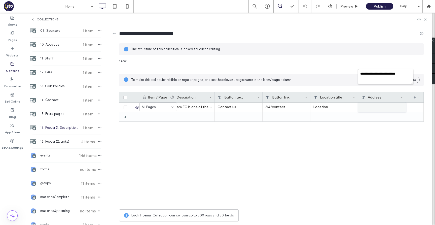
click at [387, 75] on textarea "**********" at bounding box center [385, 76] width 55 height 15
click at [64, 141] on span "16. Footer (2. Links)" at bounding box center [59, 141] width 38 height 5
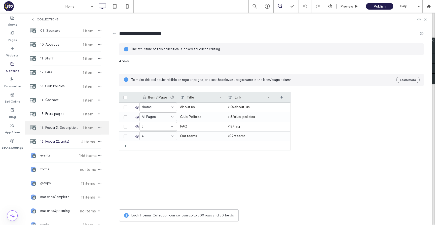
click at [64, 123] on div "16. Footer (1. Description) 1 item" at bounding box center [67, 128] width 84 height 14
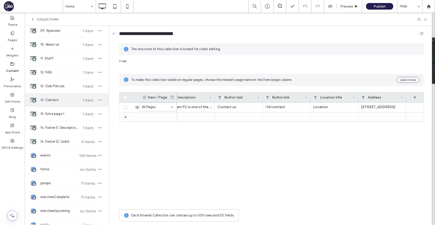
click at [66, 96] on div "14. Contact 1 item" at bounding box center [67, 100] width 84 height 14
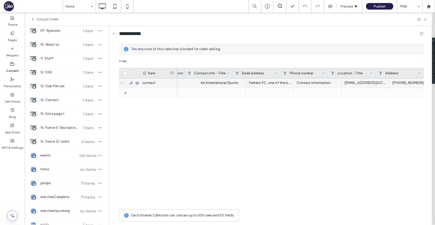
scroll to position [0, 202]
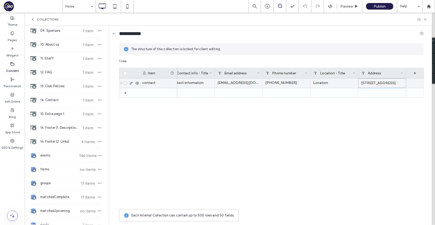
click at [394, 83] on div "Sveavägen 159, 113 46 Stockholm" at bounding box center [382, 83] width 48 height 10
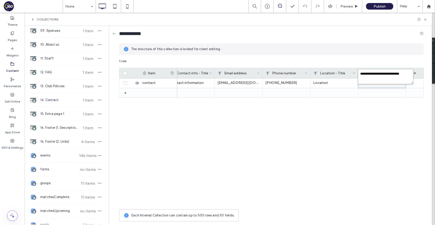
click at [394, 73] on textarea "**********" at bounding box center [385, 76] width 55 height 15
paste textarea "plain-text-cell"
type textarea "**********"
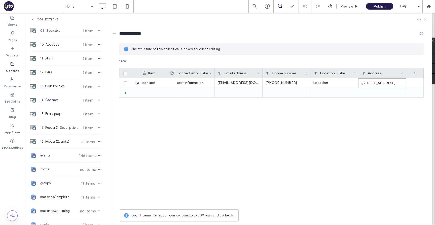
click at [427, 18] on icon at bounding box center [426, 20] width 4 height 4
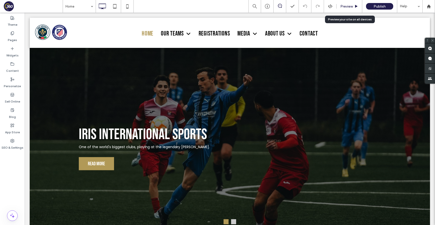
scroll to position [0, 0]
click at [353, 3] on div "Preview" at bounding box center [350, 6] width 26 height 13
click at [348, 7] on span "Preview" at bounding box center [346, 6] width 13 height 4
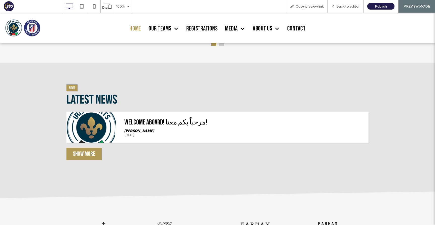
scroll to position [570, 0]
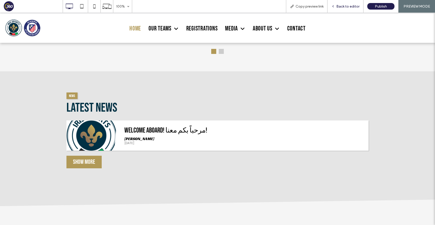
click at [351, 6] on span "Back to editor" at bounding box center [347, 6] width 23 height 4
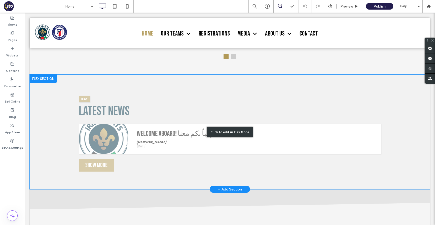
click at [195, 150] on div "Click to edit in Flex Mode" at bounding box center [230, 132] width 400 height 115
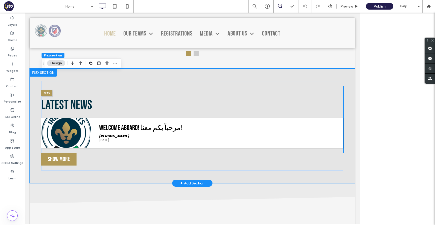
scroll to position [566, 0]
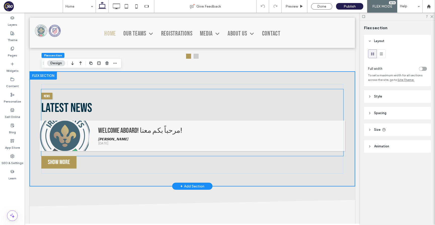
click at [184, 133] on li "Welcome aboard! مرحباً بكم معنا! Saja Maadi Tuesday, September 16, 2025" at bounding box center [192, 136] width 305 height 30
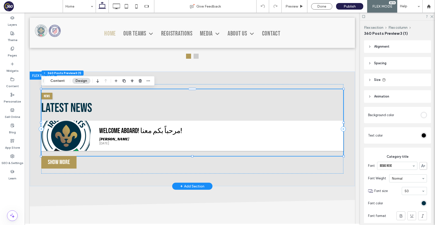
click at [189, 109] on h2 "Latest News" at bounding box center [192, 107] width 302 height 15
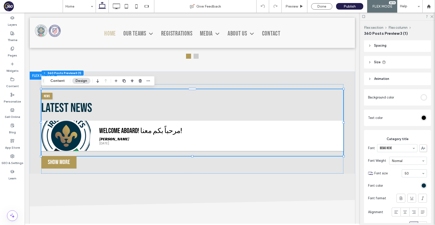
scroll to position [13, 0]
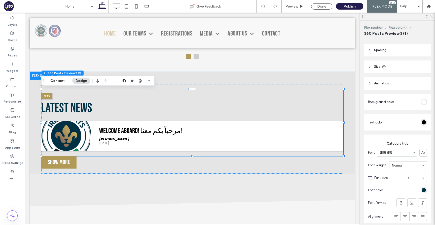
click at [423, 103] on div "rgb(255, 255, 255)" at bounding box center [424, 102] width 4 height 4
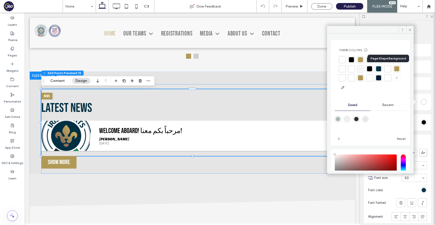
click at [381, 69] on div at bounding box center [378, 68] width 5 height 5
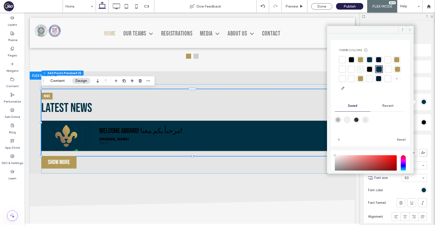
click at [409, 28] on icon at bounding box center [410, 30] width 4 height 4
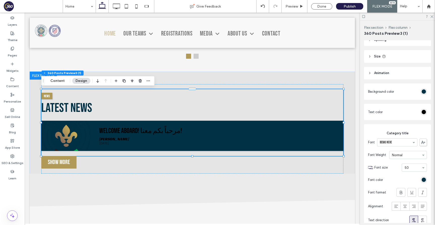
scroll to position [31, 0]
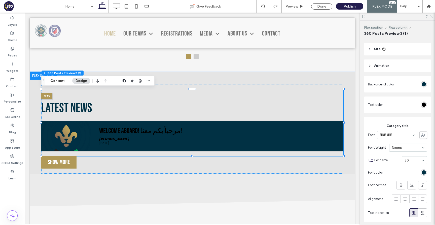
click at [426, 98] on div "Text color" at bounding box center [397, 104] width 67 height 16
click at [426, 102] on section "Text color" at bounding box center [397, 104] width 59 height 11
click at [425, 103] on div "rgb(0, 0, 0)" at bounding box center [424, 104] width 4 height 4
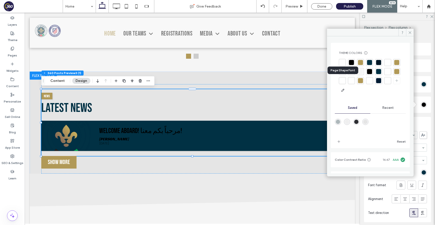
click at [385, 74] on div at bounding box center [387, 71] width 5 height 5
click at [411, 30] on span at bounding box center [410, 33] width 8 height 8
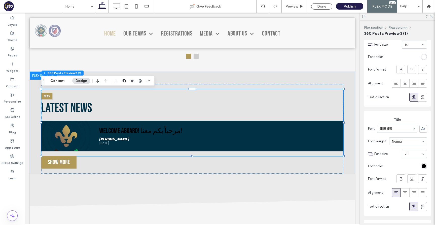
scroll to position [310, 0]
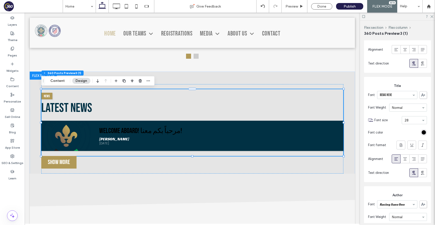
click at [422, 133] on div "rgb(0, 0, 0)" at bounding box center [424, 132] width 4 height 4
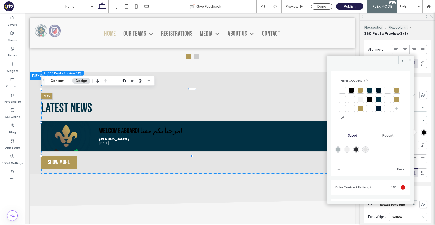
click at [385, 102] on div at bounding box center [387, 99] width 5 height 5
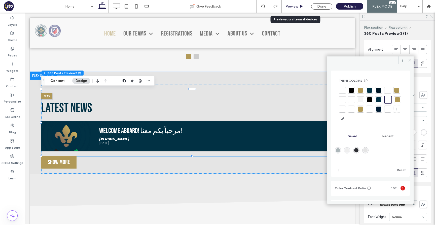
click at [292, 7] on span "Preview" at bounding box center [292, 6] width 13 height 4
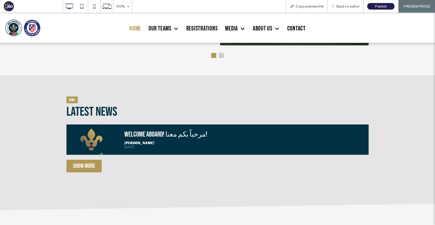
scroll to position [570, 0]
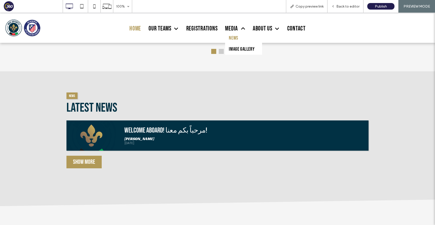
click at [234, 38] on span "News" at bounding box center [233, 38] width 9 height 6
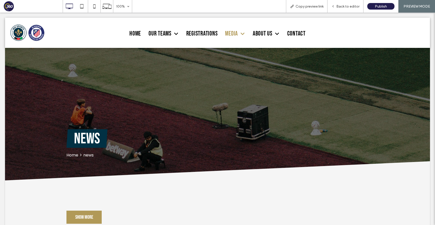
scroll to position [0, 0]
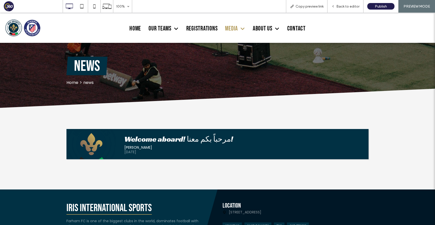
scroll to position [74, 0]
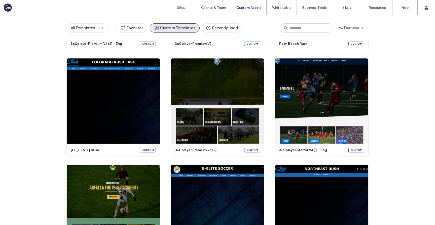
scroll to position [431, 0]
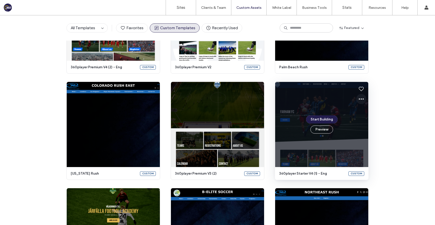
click at [360, 99] on use at bounding box center [361, 98] width 5 height 1
click at [380, 122] on span "Edit template" at bounding box center [375, 122] width 21 height 5
click at [359, 99] on use at bounding box center [361, 98] width 5 height 1
click at [378, 123] on span "Edit template" at bounding box center [375, 122] width 21 height 5
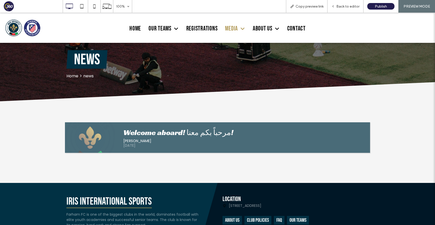
scroll to position [78, 0]
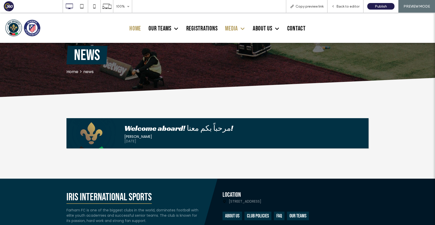
click at [136, 28] on span "Home" at bounding box center [135, 29] width 12 height 8
click at [344, 8] on span "Back to editor" at bounding box center [347, 6] width 23 height 4
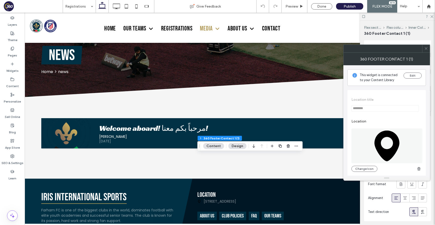
click at [426, 48] on use at bounding box center [426, 48] width 3 height 3
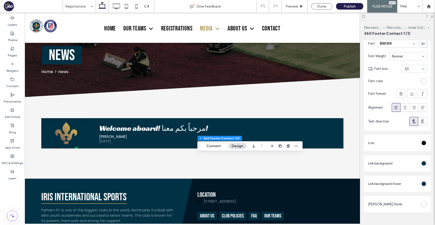
scroll to position [321, 0]
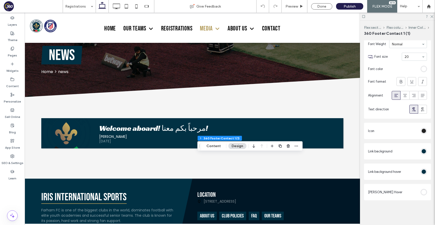
click at [425, 132] on div "rgb(0, 0, 0)" at bounding box center [424, 131] width 4 height 4
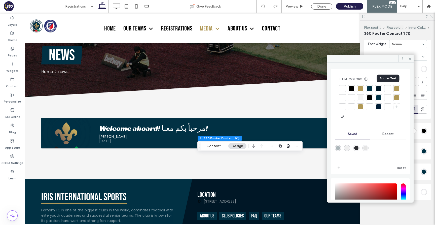
click at [388, 88] on div at bounding box center [387, 88] width 5 height 5
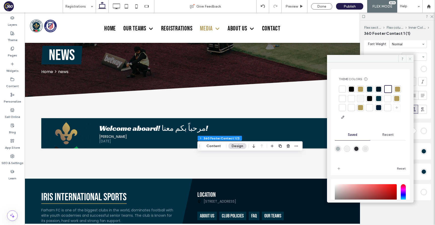
click at [408, 59] on icon at bounding box center [410, 59] width 4 height 4
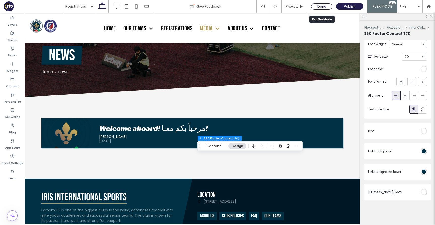
click at [319, 6] on div "Done" at bounding box center [321, 6] width 21 height 6
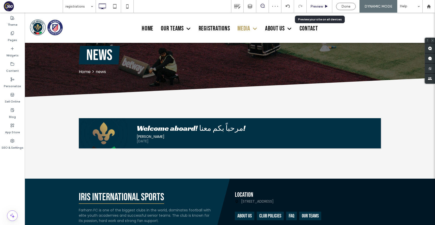
click at [317, 7] on span "Preview" at bounding box center [317, 6] width 13 height 4
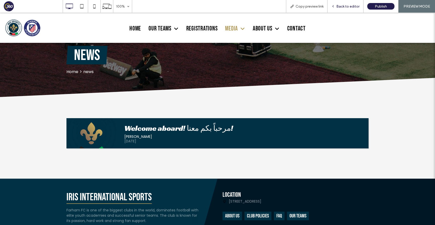
click at [346, 5] on span "Back to editor" at bounding box center [347, 6] width 23 height 4
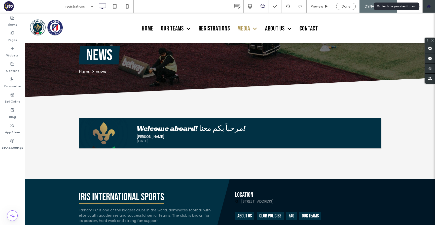
click at [430, 10] on div at bounding box center [429, 6] width 13 height 13
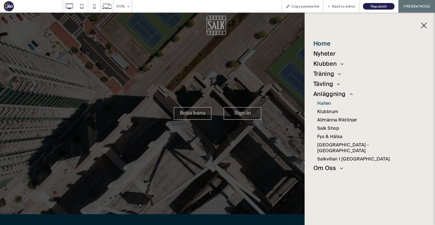
click at [327, 103] on span "Hallen" at bounding box center [324, 104] width 14 height 6
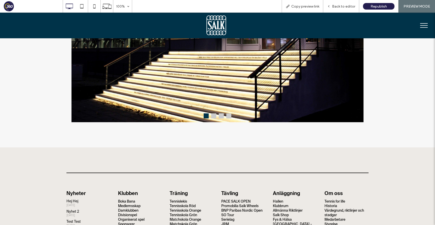
scroll to position [401, 0]
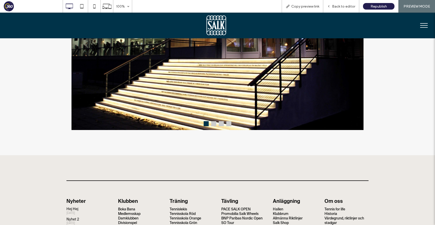
click at [213, 123] on button at bounding box center [213, 123] width 5 height 5
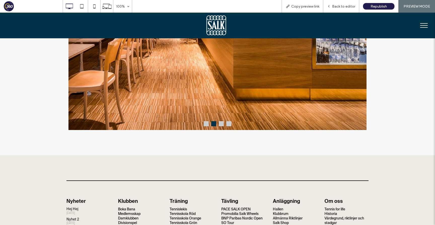
click at [219, 124] on div at bounding box center [218, 123] width 28 height 5
click at [221, 125] on button at bounding box center [221, 123] width 5 height 5
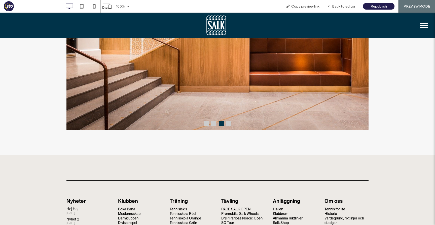
click at [228, 125] on button at bounding box center [228, 123] width 5 height 5
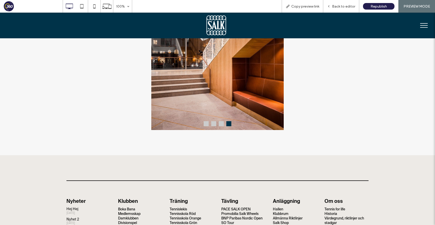
click at [204, 124] on button at bounding box center [206, 123] width 5 height 5
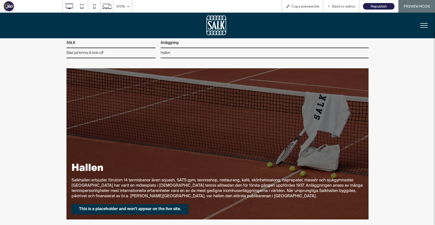
scroll to position [0, 0]
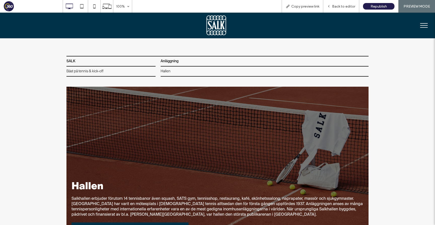
click at [424, 27] on span "menu" at bounding box center [424, 27] width 8 height 1
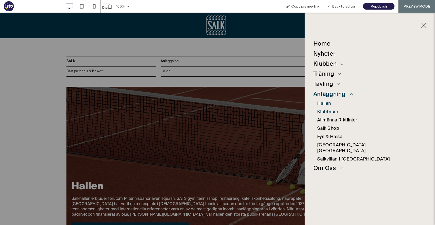
click at [329, 110] on span "Klubbrum" at bounding box center [327, 112] width 21 height 6
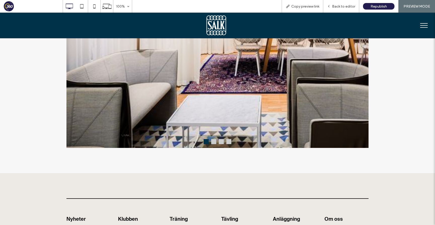
scroll to position [391, 0]
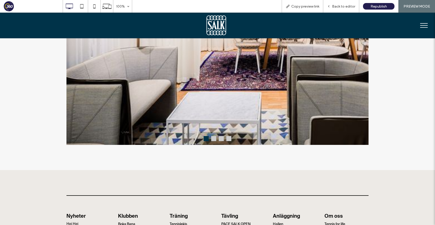
click at [215, 141] on button at bounding box center [213, 138] width 5 height 5
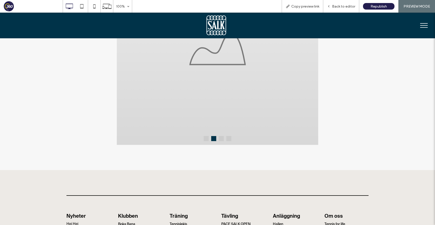
click at [206, 140] on button at bounding box center [206, 138] width 5 height 5
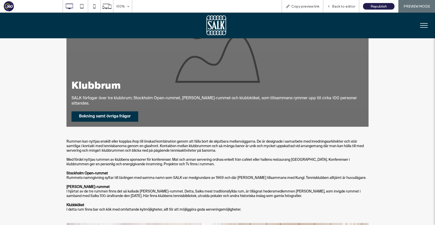
scroll to position [77, 0]
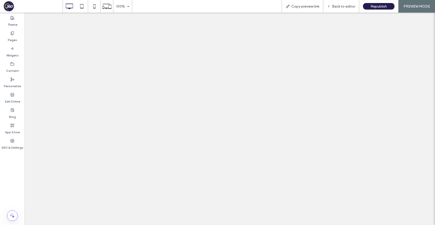
click at [340, 4] on span "Back to editor" at bounding box center [343, 6] width 23 height 4
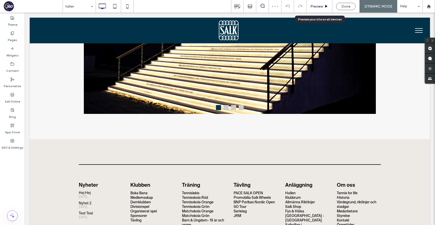
click at [323, 6] on span "Preview" at bounding box center [317, 6] width 13 height 4
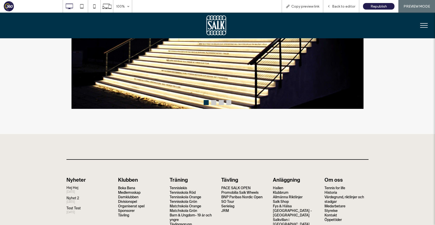
click at [425, 21] on button "menu" at bounding box center [424, 25] width 13 height 13
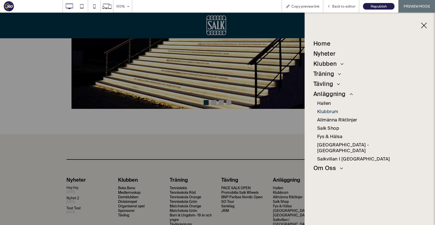
click at [329, 110] on span "Klubbrum" at bounding box center [327, 112] width 21 height 6
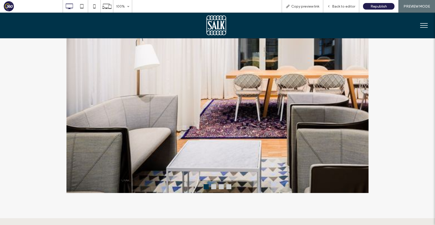
scroll to position [343, 0]
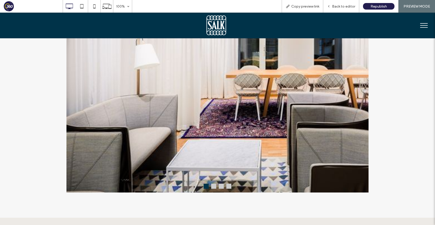
click at [214, 189] on button at bounding box center [213, 186] width 5 height 5
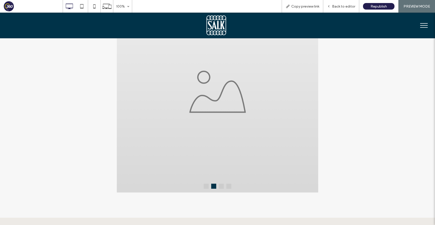
click at [222, 188] on button at bounding box center [221, 186] width 5 height 5
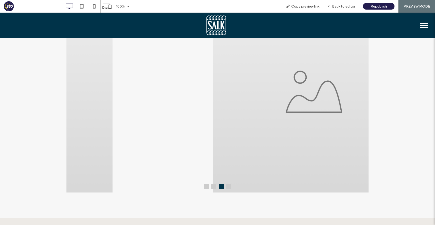
click at [208, 188] on button at bounding box center [206, 186] width 5 height 5
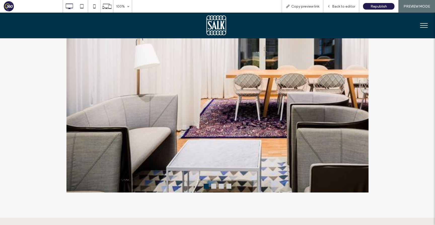
click at [228, 187] on button at bounding box center [228, 186] width 5 height 5
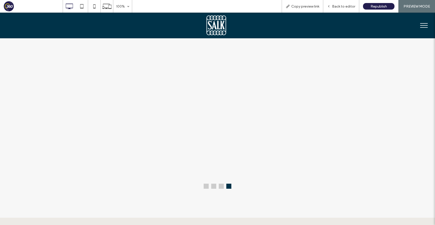
click at [206, 188] on button at bounding box center [206, 186] width 5 height 5
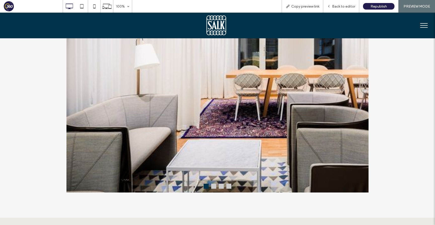
click at [223, 188] on button at bounding box center [221, 186] width 5 height 5
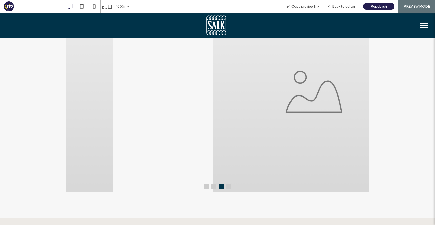
click at [203, 189] on img at bounding box center [314, 91] width 302 height 201
click at [206, 189] on button at bounding box center [206, 186] width 5 height 5
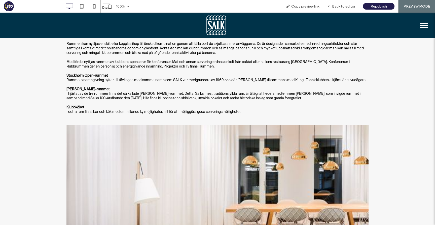
scroll to position [204, 0]
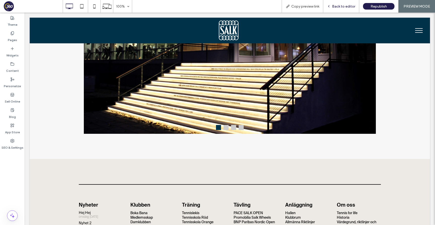
click at [346, 6] on span "Back to editor" at bounding box center [343, 6] width 23 height 4
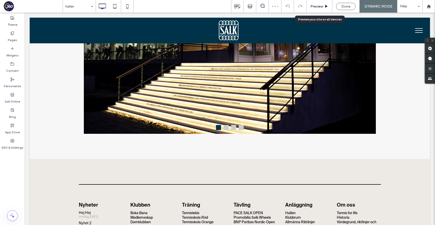
drag, startPoint x: 320, startPoint y: 6, endPoint x: 377, endPoint y: 9, distance: 57.5
click at [320, 6] on span "Preview" at bounding box center [317, 6] width 13 height 4
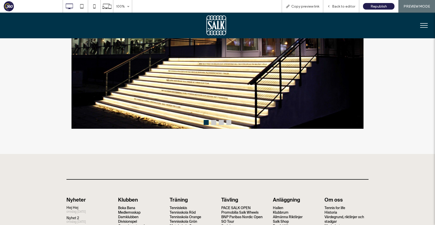
click at [424, 22] on button "menu" at bounding box center [424, 25] width 13 height 13
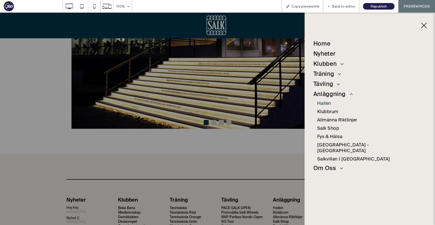
click at [327, 102] on span "Hallen" at bounding box center [324, 104] width 14 height 6
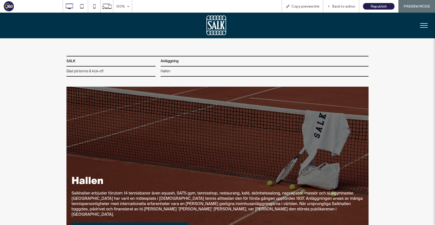
click at [424, 24] on button "menu" at bounding box center [424, 25] width 13 height 13
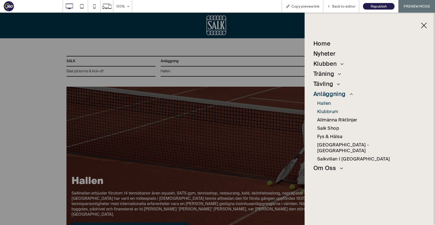
click at [327, 111] on span "Klubbrum" at bounding box center [327, 112] width 21 height 6
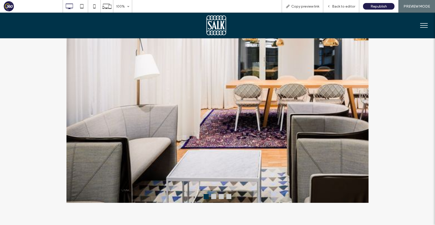
scroll to position [333, 0]
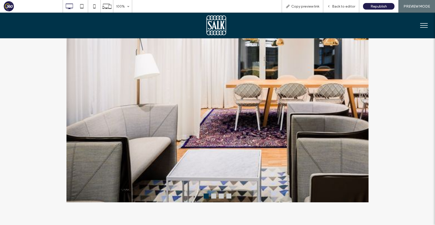
click at [214, 197] on button at bounding box center [213, 195] width 5 height 5
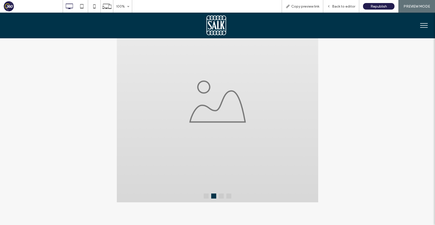
click at [221, 197] on button at bounding box center [221, 195] width 5 height 5
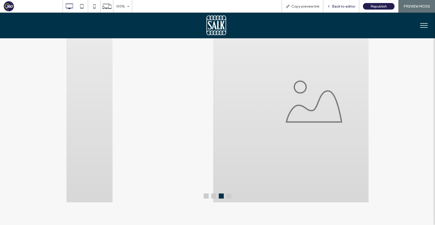
click at [349, 7] on span "Back to editor" at bounding box center [343, 6] width 23 height 4
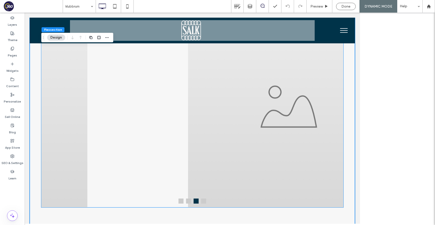
click at [287, 125] on img at bounding box center [289, 106] width 302 height 201
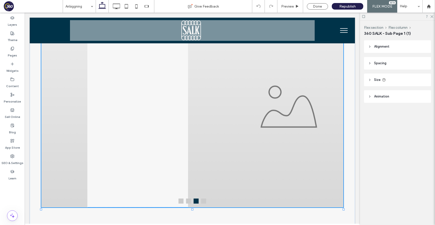
click at [287, 125] on img at bounding box center [289, 106] width 302 height 201
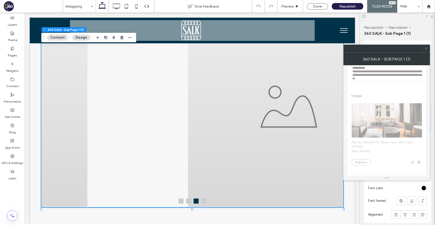
scroll to position [323, 0]
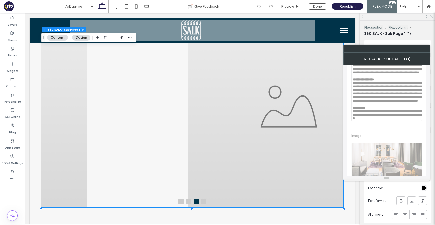
click at [428, 48] on icon at bounding box center [426, 49] width 4 height 4
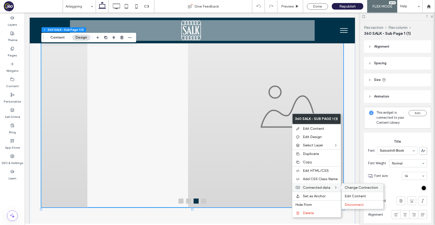
click at [348, 187] on span "Change Connection" at bounding box center [361, 187] width 33 height 4
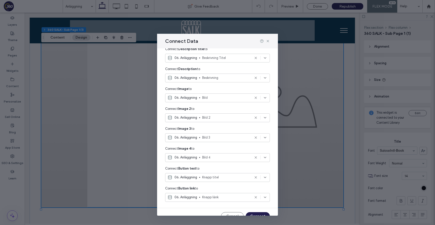
scroll to position [173, 0]
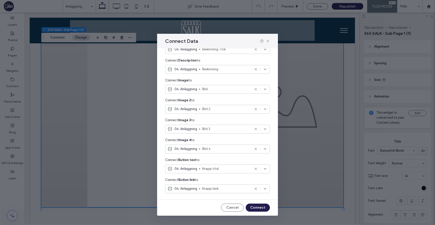
click at [256, 110] on icon at bounding box center [256, 109] width 4 height 4
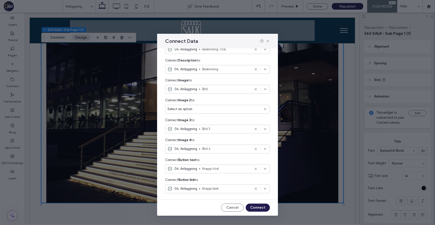
click at [253, 106] on div "Select an option" at bounding box center [217, 109] width 105 height 9
click at [239, 98] on div "Connect Image 2 to" at bounding box center [217, 100] width 105 height 9
click at [235, 112] on div "Select an option" at bounding box center [217, 109] width 105 height 9
click at [223, 145] on span "Bild 2" at bounding box center [234, 144] width 61 height 5
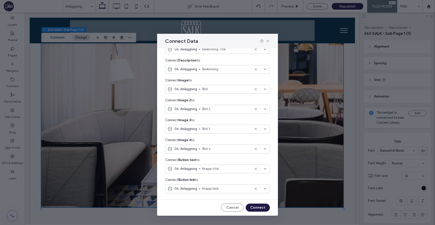
click at [264, 208] on button "Connect" at bounding box center [258, 207] width 24 height 8
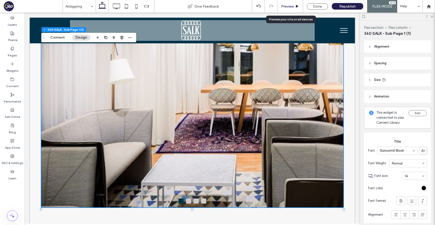
click at [292, 5] on span "Preview" at bounding box center [287, 6] width 13 height 4
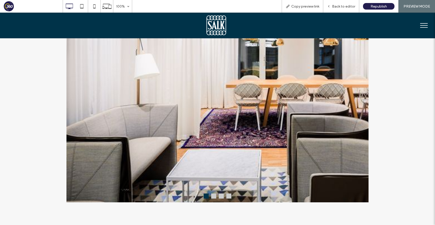
click at [427, 26] on button "menu" at bounding box center [424, 25] width 13 height 13
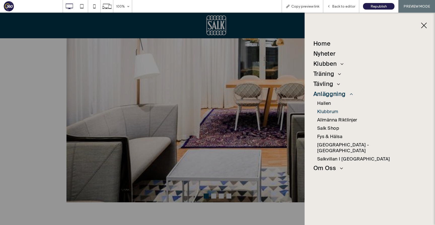
click at [334, 112] on span "Klubbrum" at bounding box center [327, 112] width 21 height 6
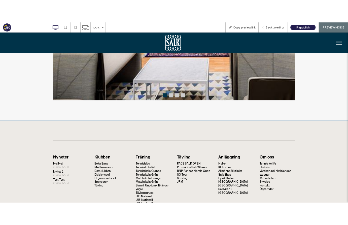
scroll to position [397, 0]
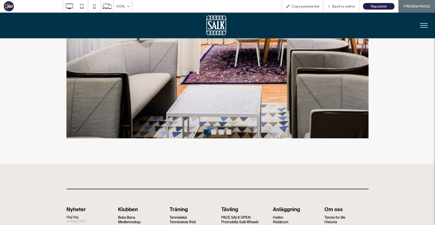
click at [212, 133] on button at bounding box center [213, 131] width 5 height 5
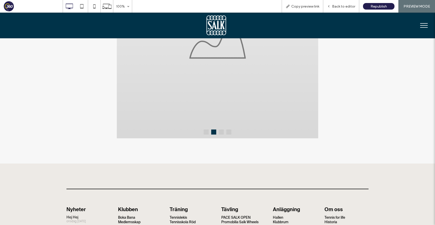
click at [207, 133] on button at bounding box center [206, 131] width 5 height 5
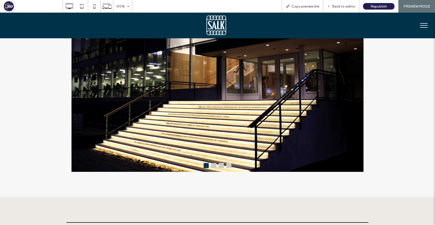
click at [417, 26] on div "Click To Paste Click To Paste Click To Paste Click To Paste Click To Paste Clic…" at bounding box center [217, 26] width 435 height 26
click at [418, 26] on button "menu" at bounding box center [424, 25] width 13 height 13
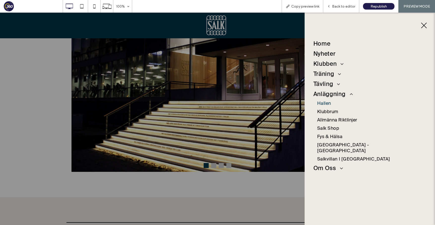
click at [328, 104] on span "Hallen" at bounding box center [324, 104] width 14 height 6
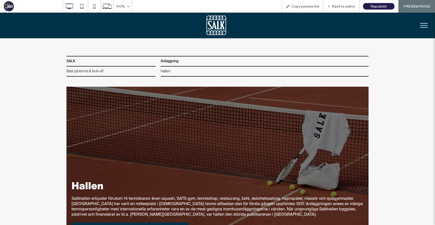
click at [424, 24] on button "menu" at bounding box center [424, 25] width 13 height 13
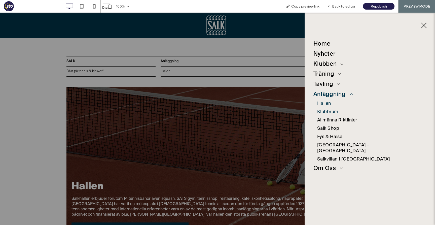
click at [332, 111] on span "Klubbrum" at bounding box center [327, 112] width 21 height 6
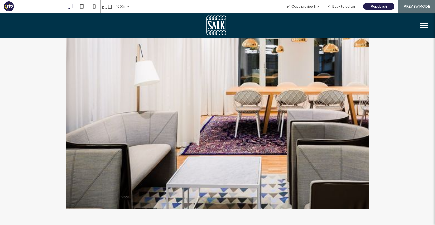
scroll to position [390, 0]
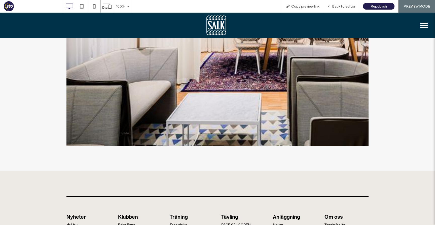
click at [423, 28] on button "menu" at bounding box center [424, 25] width 13 height 13
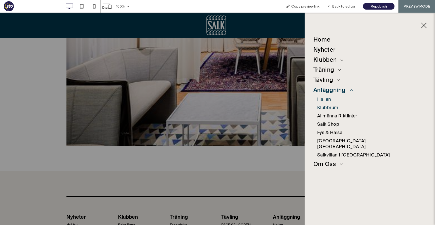
scroll to position [0, 0]
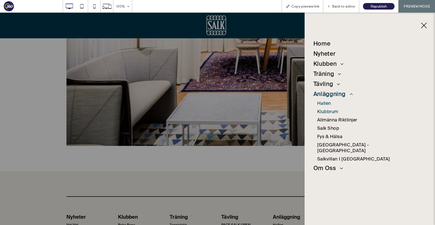
click at [328, 104] on span "Hallen" at bounding box center [324, 104] width 14 height 6
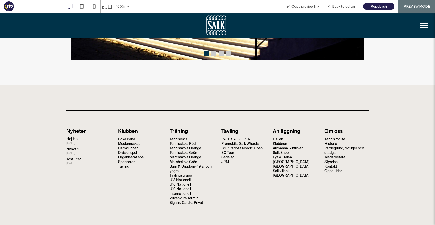
scroll to position [470, 0]
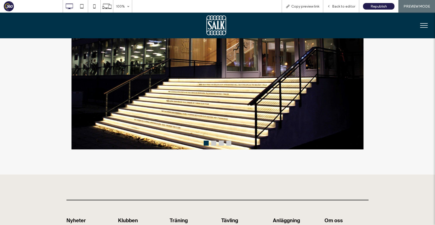
scroll to position [365, 0]
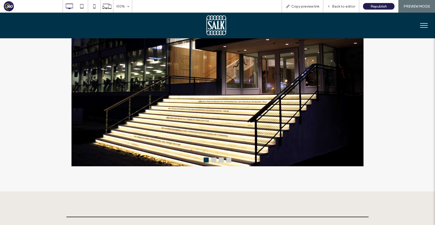
click at [213, 156] on img at bounding box center [217, 65] width 302 height 201
click at [213, 161] on button at bounding box center [213, 159] width 5 height 5
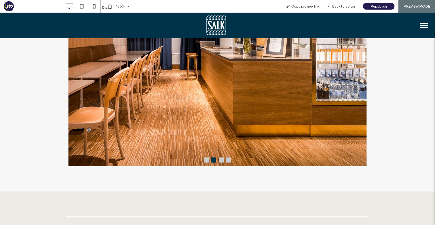
click at [222, 162] on button at bounding box center [221, 159] width 5 height 5
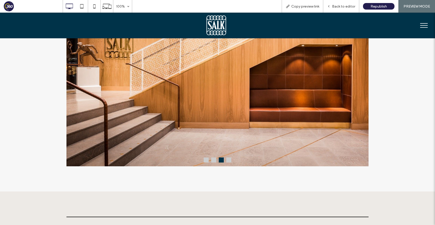
click at [230, 161] on button at bounding box center [228, 159] width 5 height 5
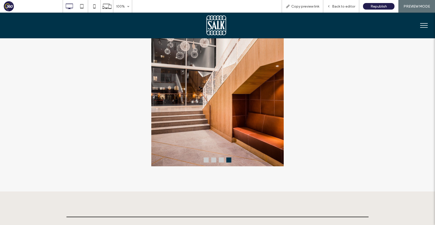
scroll to position [132, 0]
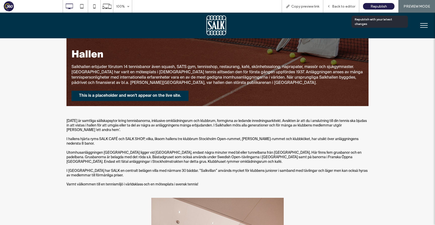
click at [382, 3] on div "Republish" at bounding box center [378, 6] width 31 height 13
click at [382, 4] on span "Republish" at bounding box center [379, 6] width 16 height 4
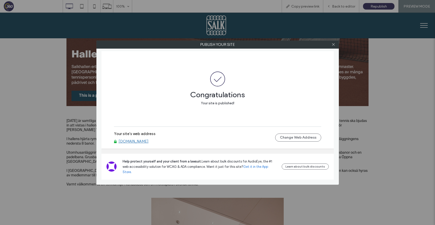
click at [138, 144] on link "salk.360player.club" at bounding box center [134, 141] width 30 height 5
click at [332, 45] on icon at bounding box center [334, 45] width 4 height 4
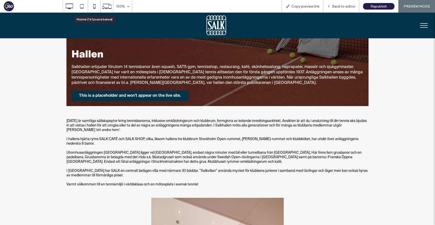
click at [92, 7] on icon at bounding box center [94, 6] width 10 height 10
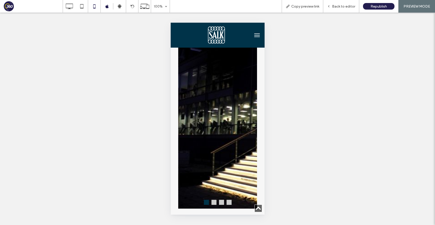
scroll to position [474, 0]
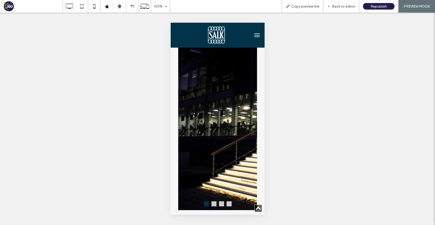
click at [213, 201] on button at bounding box center [213, 203] width 5 height 5
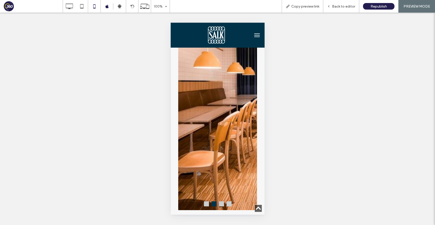
click at [221, 201] on button at bounding box center [221, 203] width 5 height 5
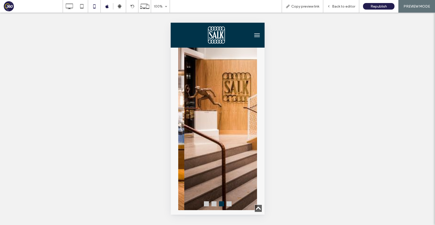
click at [230, 201] on button at bounding box center [228, 203] width 5 height 5
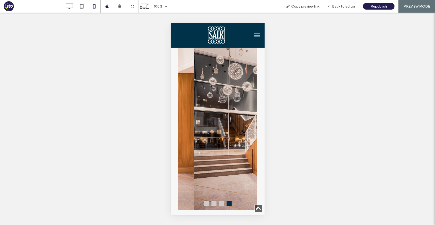
click at [205, 201] on button at bounding box center [206, 203] width 5 height 5
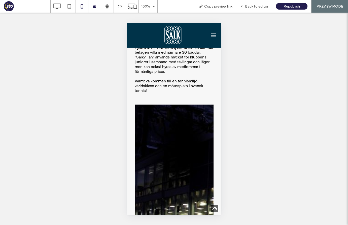
scroll to position [375, 0]
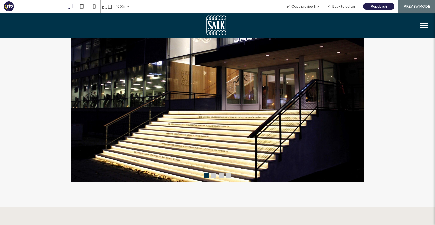
click at [214, 176] on button at bounding box center [213, 175] width 5 height 5
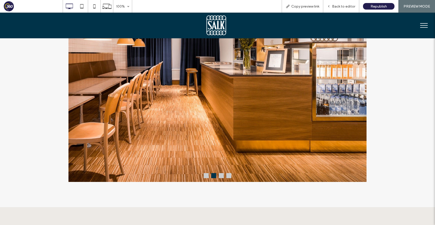
click at [223, 176] on button at bounding box center [221, 175] width 5 height 5
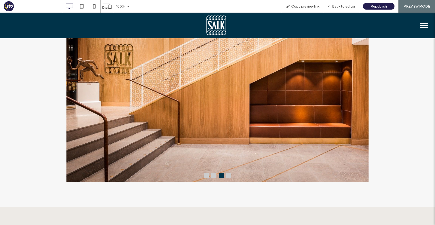
click at [230, 176] on button at bounding box center [228, 175] width 5 height 5
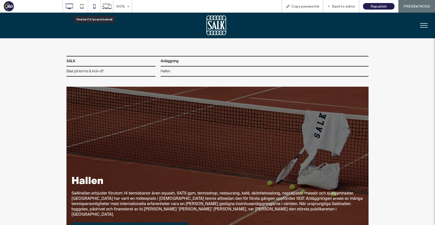
click at [94, 9] on icon at bounding box center [94, 6] width 10 height 10
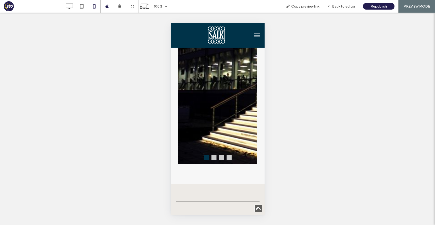
scroll to position [503, 0]
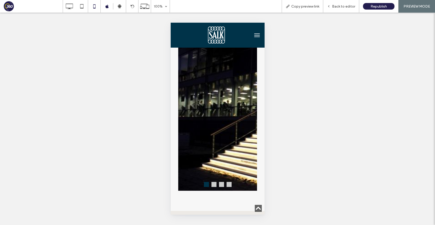
click at [215, 182] on button at bounding box center [213, 184] width 5 height 5
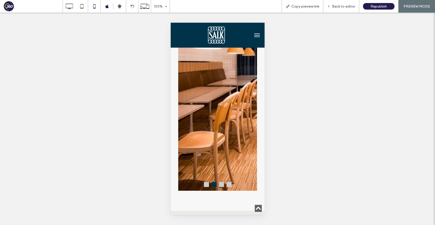
click at [222, 182] on button at bounding box center [221, 184] width 5 height 5
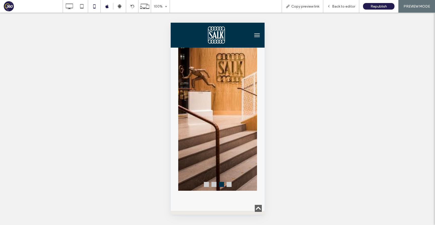
click at [229, 182] on button at bounding box center [228, 184] width 5 height 5
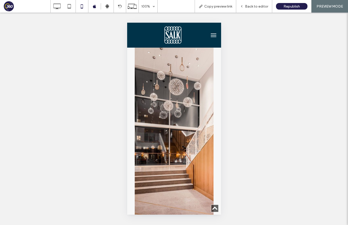
scroll to position [342, 0]
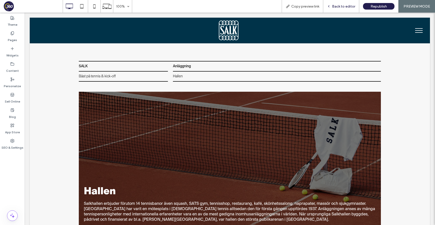
click at [348, 8] on span "Back to editor" at bounding box center [343, 6] width 23 height 4
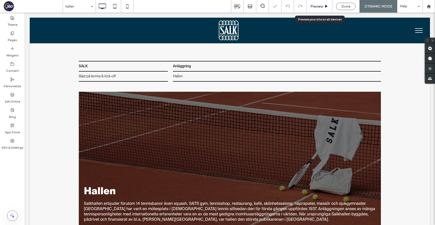
click at [321, 9] on div "Preview" at bounding box center [320, 6] width 26 height 13
click at [319, 3] on div "Preview" at bounding box center [320, 6] width 26 height 13
click at [319, 6] on span "Preview" at bounding box center [317, 6] width 13 height 4
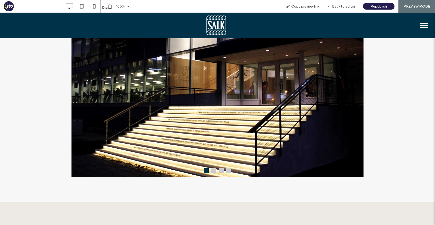
scroll to position [354, 0]
click at [94, 9] on icon at bounding box center [94, 6] width 10 height 10
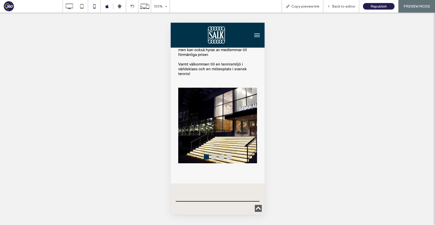
scroll to position [383, 0]
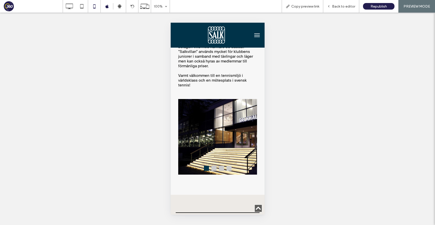
click at [212, 166] on button at bounding box center [213, 168] width 5 height 5
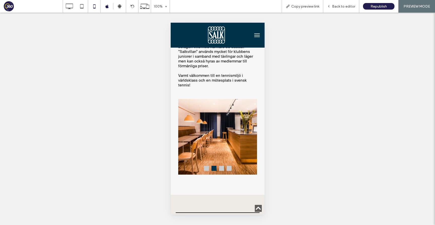
click at [221, 166] on button at bounding box center [221, 168] width 5 height 5
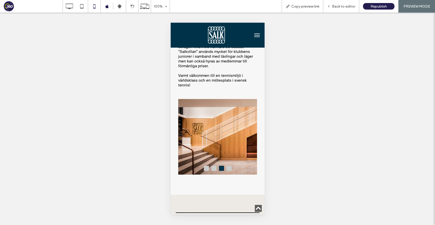
click at [230, 166] on button at bounding box center [228, 168] width 5 height 5
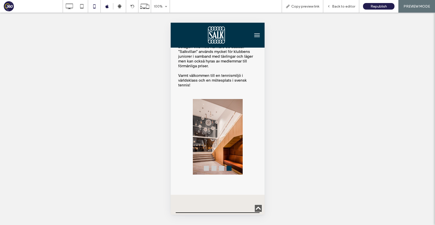
click at [208, 166] on button at bounding box center [206, 168] width 5 height 5
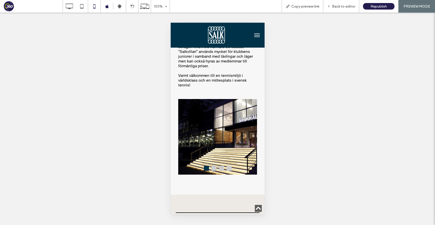
click at [213, 166] on button at bounding box center [213, 168] width 5 height 5
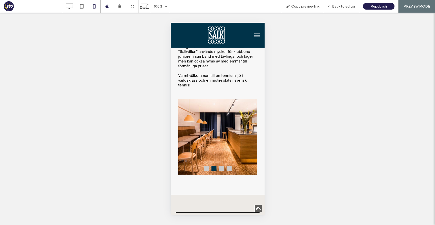
click at [224, 166] on div at bounding box center [218, 168] width 28 height 5
click at [223, 166] on button at bounding box center [221, 168] width 5 height 5
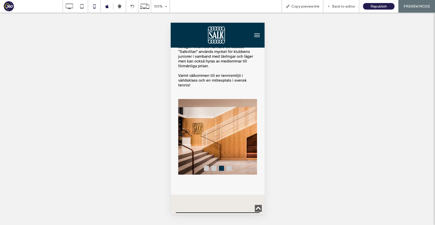
click at [231, 149] on img at bounding box center [234, 137] width 113 height 76
click at [230, 166] on button at bounding box center [228, 168] width 5 height 5
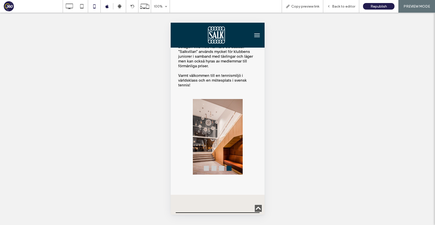
drag, startPoint x: 301, startPoint y: 111, endPoint x: 247, endPoint y: 1, distance: 123.2
click at [0, 0] on div "100% Copy preview link Back to editor Republish PREVIEW MODE Site Comments Team…" at bounding box center [217, 112] width 435 height 225
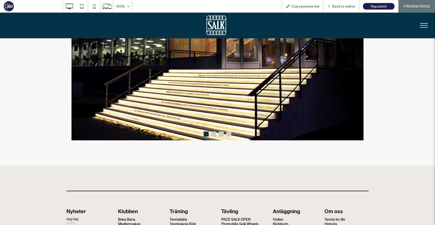
scroll to position [373, 0]
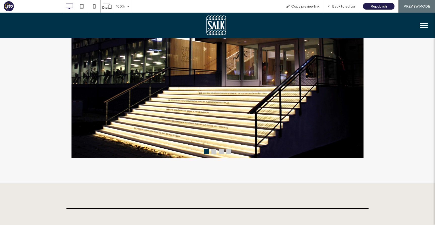
click at [216, 152] on button at bounding box center [213, 151] width 5 height 5
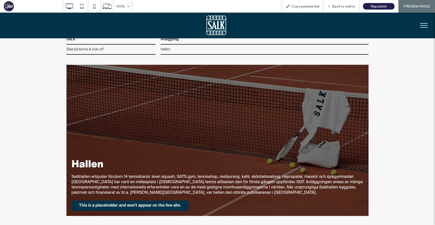
scroll to position [0, 0]
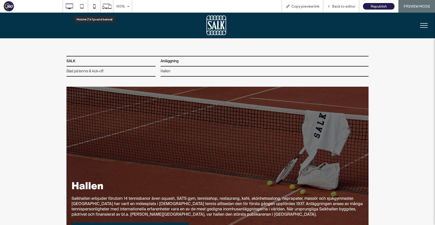
drag, startPoint x: 97, startPoint y: 0, endPoint x: 95, endPoint y: 6, distance: 6.1
click at [95, 6] on icon at bounding box center [94, 6] width 10 height 10
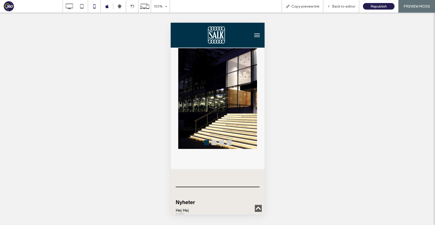
scroll to position [427, 0]
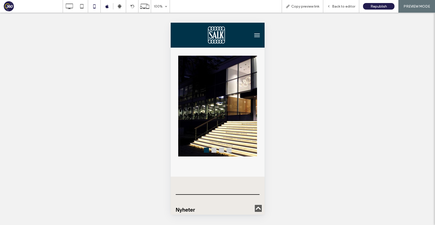
click at [213, 148] on button at bounding box center [213, 150] width 5 height 5
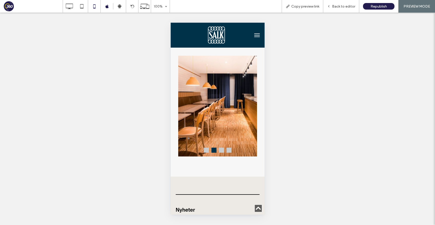
click at [221, 148] on button at bounding box center [221, 150] width 5 height 5
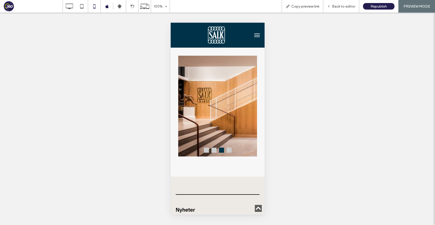
click at [228, 148] on button at bounding box center [228, 150] width 5 height 5
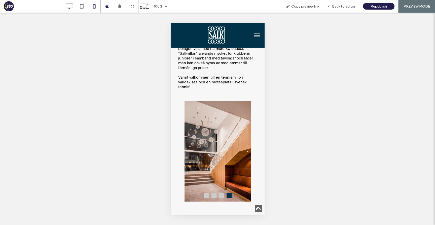
scroll to position [378, 0]
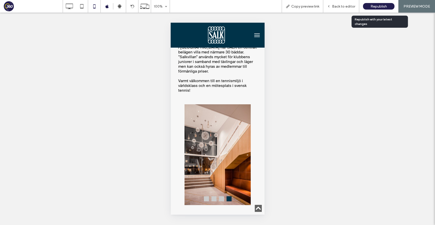
click at [383, 6] on span "Republish" at bounding box center [379, 6] width 16 height 4
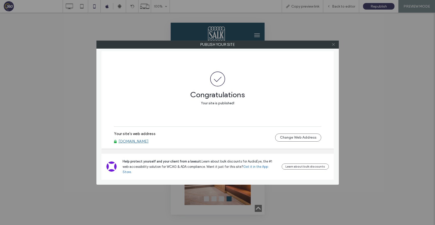
click at [334, 46] on icon at bounding box center [334, 45] width 4 height 4
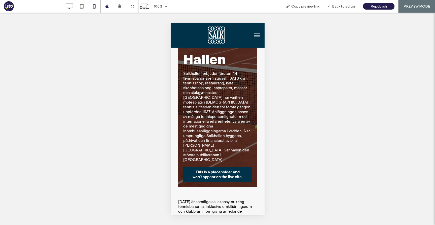
scroll to position [64, 0]
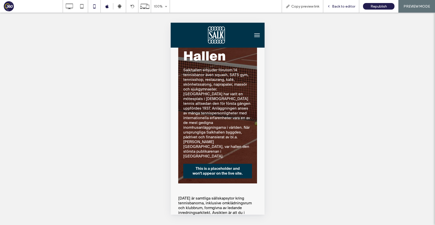
click at [345, 7] on span "Back to editor" at bounding box center [343, 6] width 23 height 4
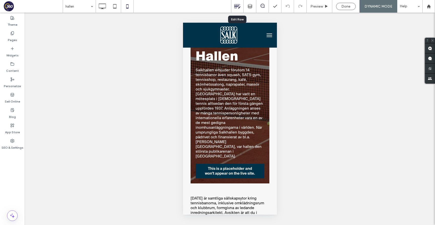
click at [239, 6] on icon at bounding box center [237, 6] width 7 height 7
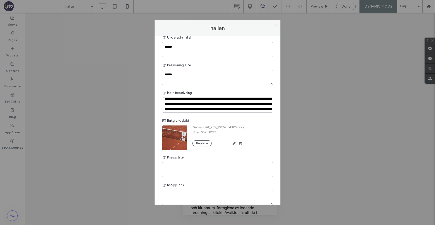
scroll to position [13, 0]
click at [238, 104] on textarea "**********" at bounding box center [217, 104] width 111 height 15
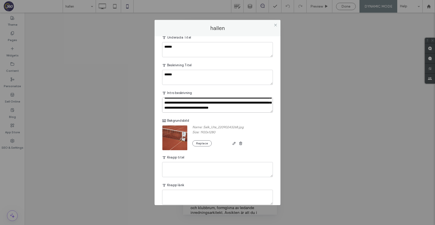
scroll to position [35, 0]
click at [235, 107] on textarea "**********" at bounding box center [217, 104] width 111 height 15
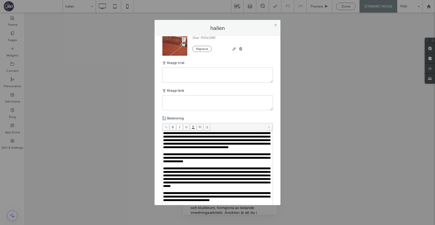
scroll to position [163, 0]
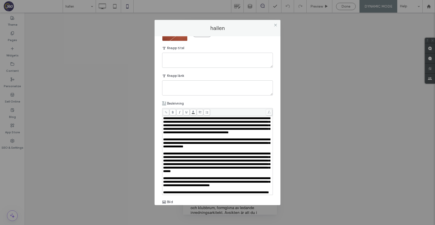
type textarea "**********"
click at [165, 118] on span "**********" at bounding box center [216, 125] width 107 height 17
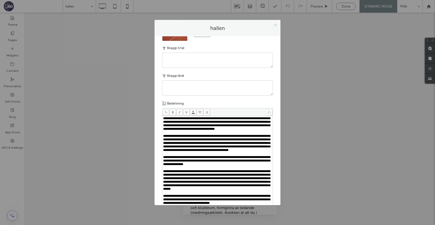
click at [277, 25] on icon at bounding box center [276, 25] width 4 height 4
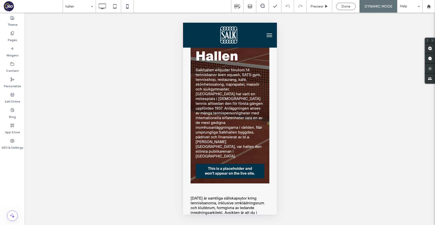
click at [306, 85] on div "Unhide? Yes" at bounding box center [230, 119] width 410 height 212
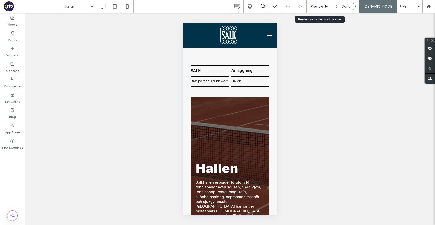
scroll to position [0, 0]
click at [319, 7] on span "Preview" at bounding box center [317, 6] width 13 height 4
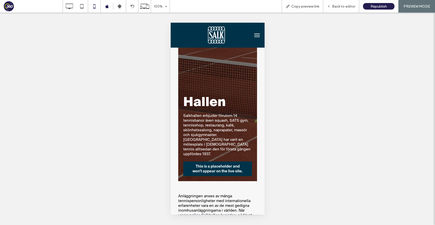
scroll to position [66, 0]
click at [374, 7] on span "Republish" at bounding box center [379, 6] width 16 height 4
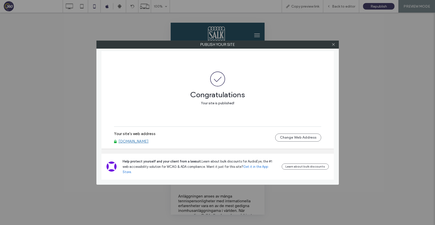
click at [137, 144] on link "salk.360player.club" at bounding box center [134, 141] width 30 height 5
click at [334, 47] on span at bounding box center [334, 45] width 4 height 8
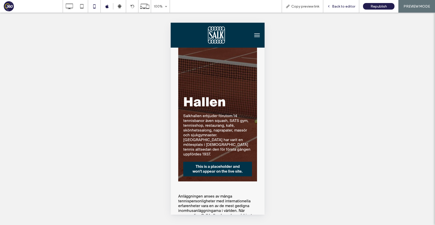
click at [346, 6] on span "Back to editor" at bounding box center [343, 6] width 23 height 4
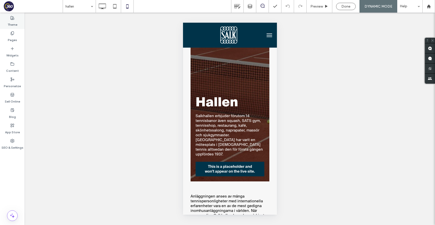
click at [11, 20] on label "Theme" at bounding box center [13, 23] width 10 height 7
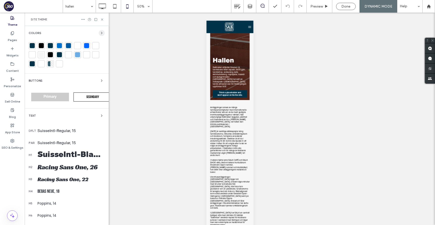
click at [100, 33] on icon "button" at bounding box center [102, 33] width 4 height 4
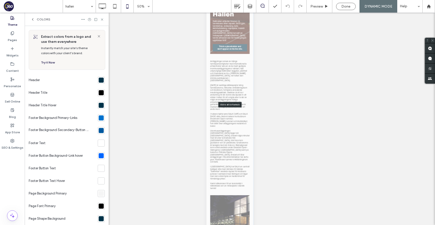
scroll to position [131, 0]
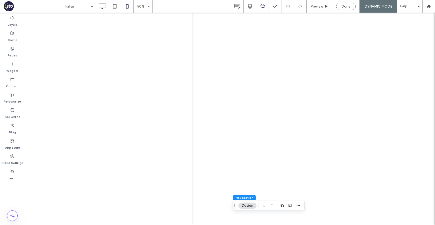
type input "*"
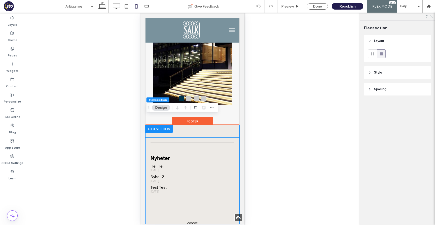
scroll to position [521, 0]
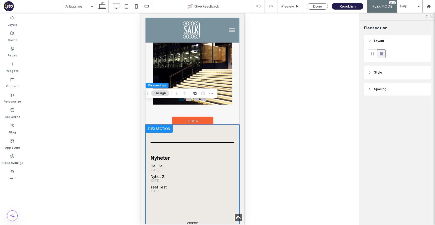
click at [232, 125] on div "Nyheter hej hej onsdag 3 september 2025 Nyhet 2 onsdag 3 september 2025 Test te…" at bounding box center [192, 183] width 94 height 116
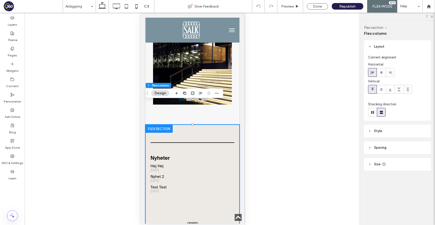
click at [404, 166] on header "Size" at bounding box center [397, 164] width 67 height 13
click at [233, 125] on div "Nyheter hej hej onsdag 3 september 2025 Nyhet 2 onsdag 3 september 2025 Test te…" at bounding box center [192, 183] width 94 height 116
click at [404, 129] on header "Style" at bounding box center [397, 131] width 67 height 13
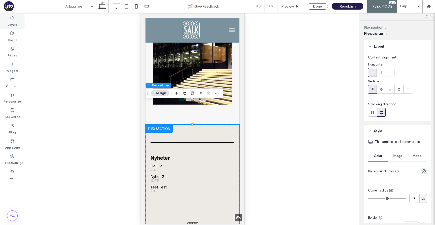
click at [17, 17] on div "Layers" at bounding box center [12, 21] width 25 height 15
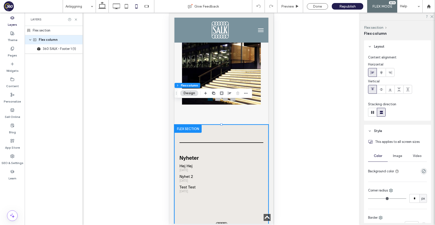
click at [44, 31] on div "Flex section" at bounding box center [54, 30] width 58 height 9
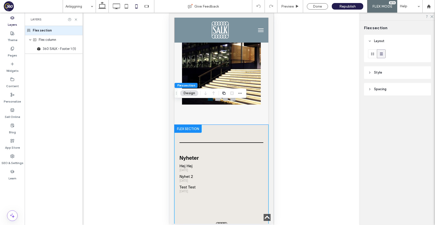
click at [392, 64] on div "Layout Style This applies to all screen sizes Color Image Video Background colo…" at bounding box center [399, 75] width 70 height 81
click at [392, 71] on header "Style" at bounding box center [397, 72] width 67 height 13
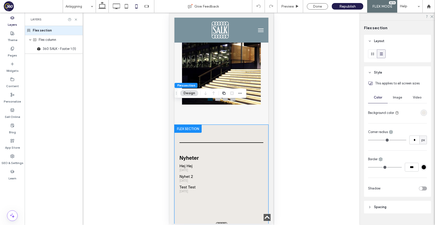
click at [422, 115] on div "rgba(237, 234, 230, 1)" at bounding box center [424, 113] width 4 height 4
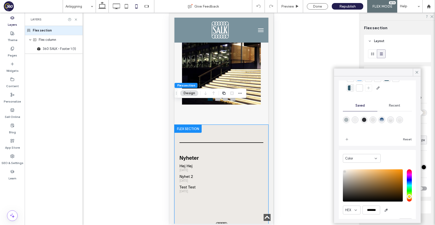
scroll to position [58, 0]
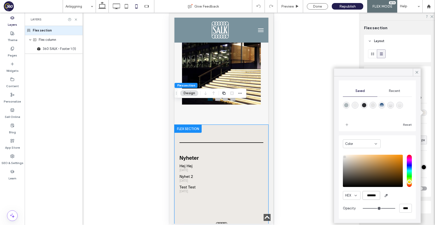
click at [371, 195] on input "*******" at bounding box center [372, 195] width 18 height 9
click at [418, 77] on div "Theme Colors Save time with Theme Colors Create a color palette to instantly ad…" at bounding box center [377, 149] width 87 height 147
click at [418, 72] on icon at bounding box center [417, 72] width 5 height 5
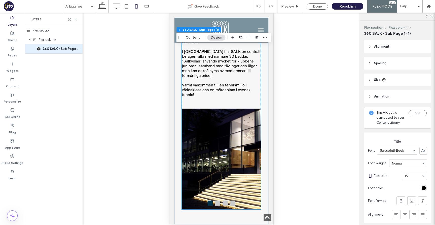
scroll to position [399, 0]
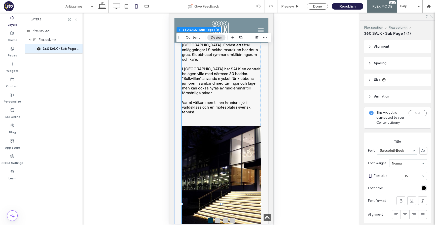
click at [257, 126] on img at bounding box center [255, 176] width 146 height 101
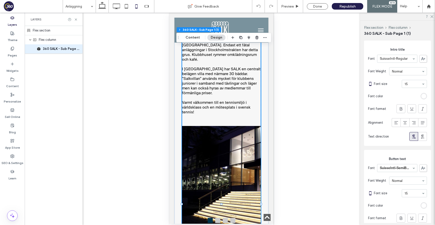
scroll to position [625, 0]
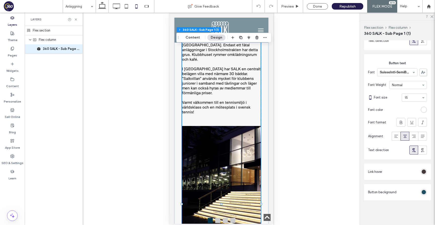
click at [426, 192] on div "rgb(0, 51, 73)" at bounding box center [424, 192] width 4 height 4
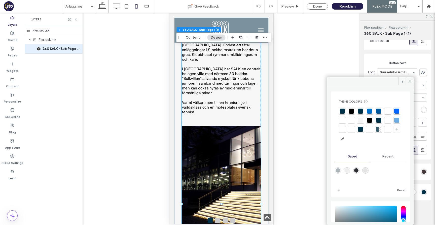
scroll to position [48, 0]
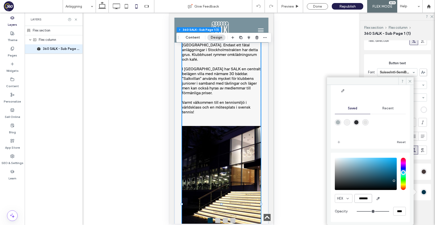
click at [362, 196] on input "*******" at bounding box center [364, 198] width 18 height 9
paste input "color picker textbox"
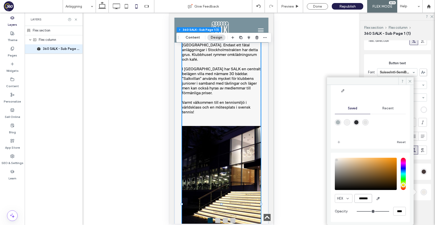
type input "*******"
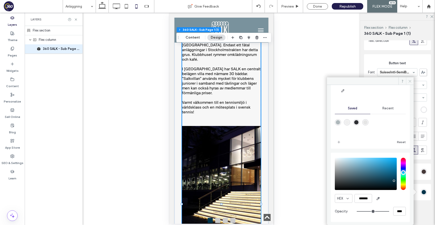
click at [410, 79] on icon at bounding box center [410, 81] width 4 height 4
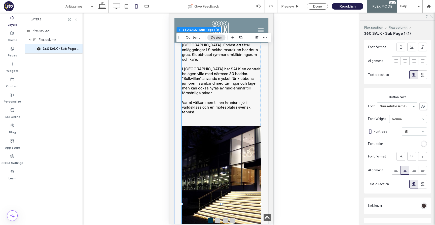
scroll to position [625, 0]
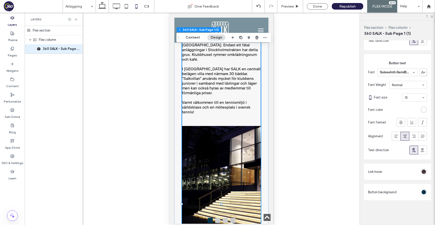
click at [223, 100] on p "Varmt välkommen till en tennismiljö i världsklass och en mötesplats i svensk te…" at bounding box center [221, 107] width 79 height 14
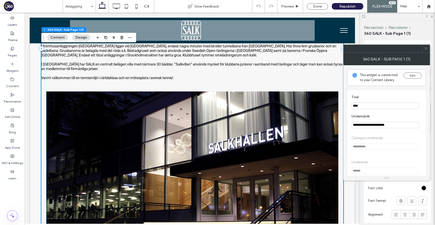
click at [426, 51] on span at bounding box center [426, 49] width 4 height 8
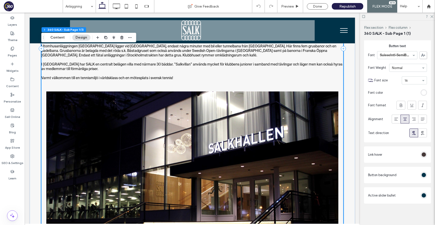
scroll to position [645, 0]
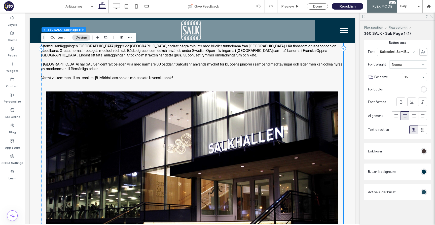
click at [425, 191] on div "rgb(0, 51, 73)" at bounding box center [424, 192] width 4 height 4
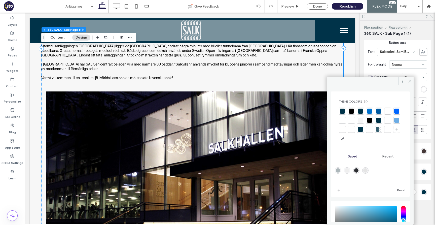
scroll to position [48, 0]
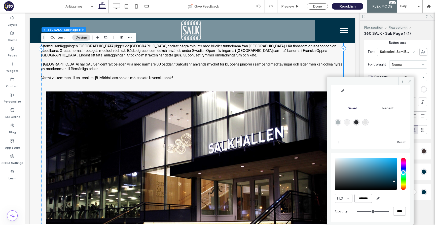
click at [363, 198] on input "*******" at bounding box center [364, 198] width 18 height 9
paste input "**********"
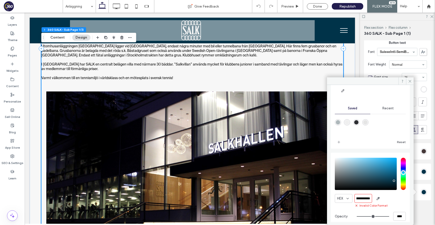
type input "*******"
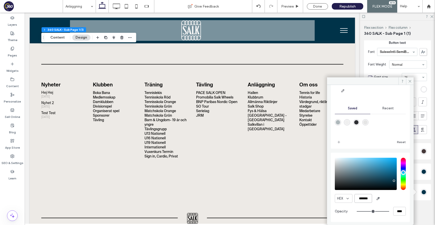
scroll to position [568, 0]
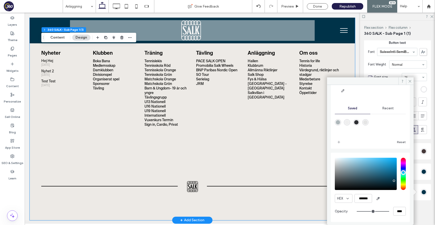
click at [33, 123] on div "Nyheter hej hej onsdag 3 september 2025 Nyhet 2 onsdag 3 september 2025 Test te…" at bounding box center [192, 113] width 325 height 213
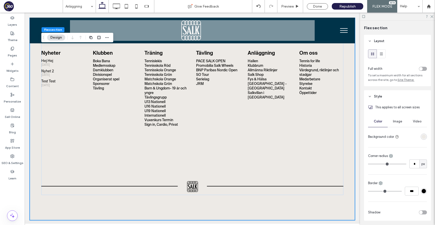
click at [422, 138] on div "rgba(237, 234, 230, 1)" at bounding box center [424, 136] width 4 height 4
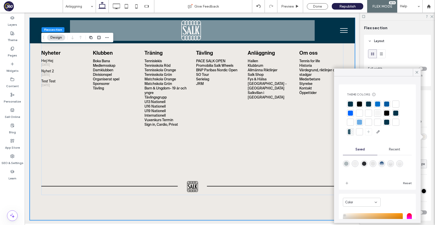
scroll to position [58, 0]
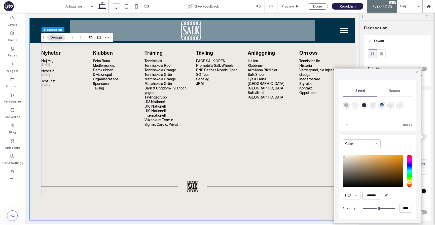
click at [373, 196] on input "*******" at bounding box center [372, 195] width 18 height 9
click at [419, 71] on icon at bounding box center [417, 72] width 5 height 5
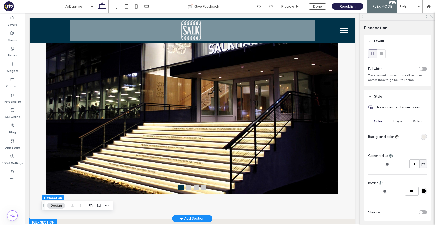
scroll to position [273, 0]
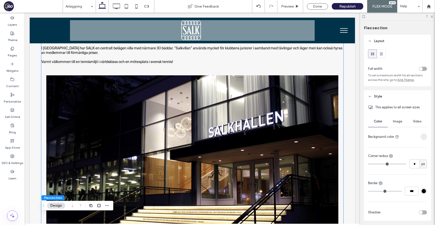
click at [291, 111] on img at bounding box center [192, 175] width 302 height 201
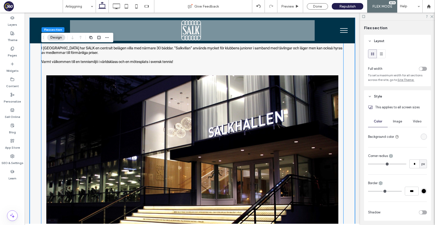
click at [305, 111] on img at bounding box center [192, 175] width 302 height 201
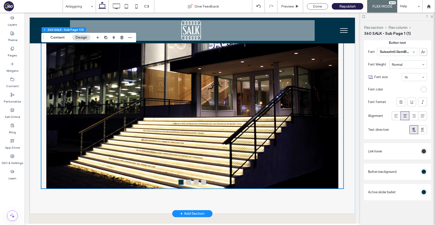
scroll to position [377, 0]
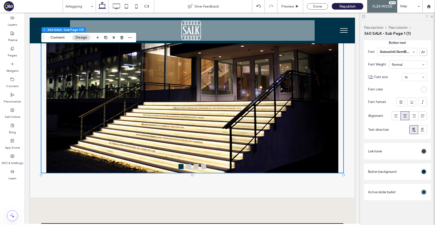
click at [424, 192] on div "rgb(0, 51, 73)" at bounding box center [424, 192] width 4 height 4
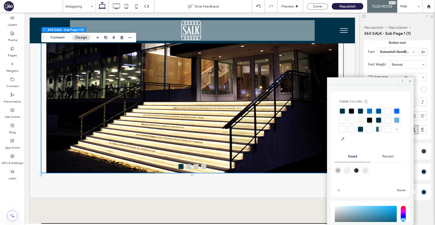
scroll to position [48, 0]
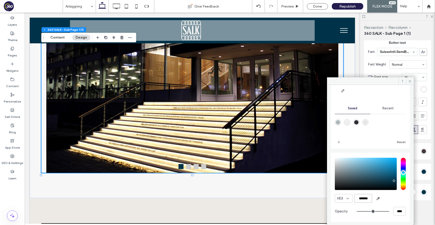
click at [359, 200] on input "*******" at bounding box center [364, 198] width 18 height 9
paste input "color picker textbox"
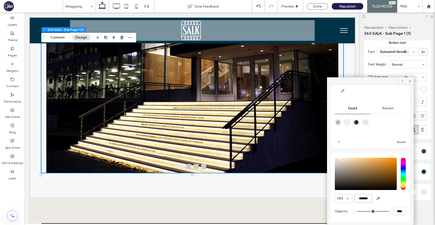
type input "*******"
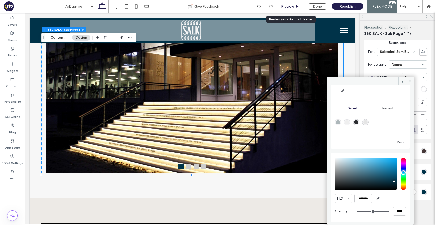
click at [288, 7] on span "Preview" at bounding box center [287, 6] width 13 height 4
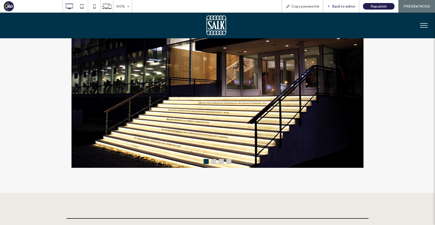
click at [341, 7] on span "Back to editor" at bounding box center [343, 6] width 23 height 4
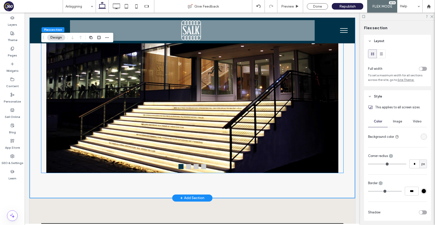
click at [335, 105] on img at bounding box center [192, 71] width 302 height 201
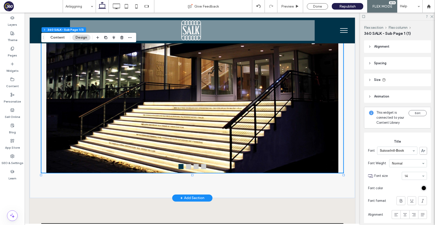
click at [333, 104] on img at bounding box center [192, 71] width 302 height 201
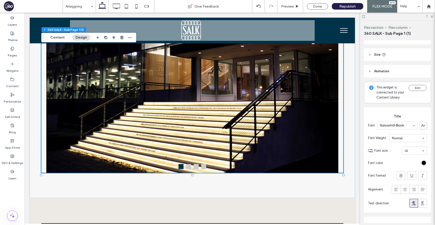
scroll to position [26, 0]
click at [291, 6] on span "Preview" at bounding box center [287, 6] width 13 height 4
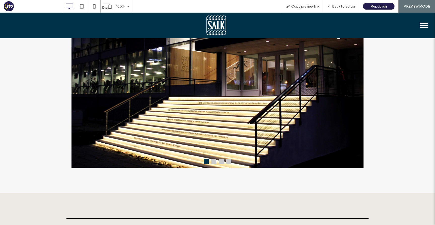
click at [215, 163] on button at bounding box center [213, 161] width 5 height 5
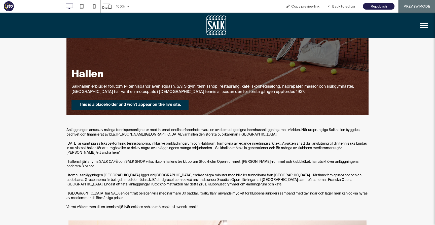
scroll to position [129, 0]
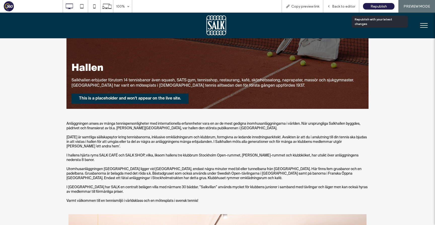
click at [379, 6] on span "Republish" at bounding box center [379, 6] width 16 height 4
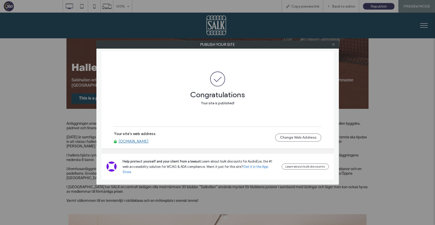
click at [333, 43] on icon at bounding box center [334, 45] width 4 height 4
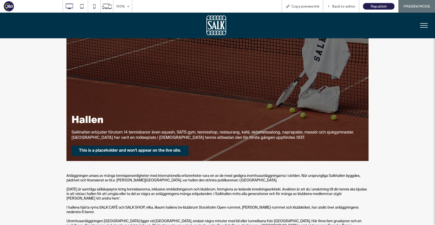
scroll to position [0, 0]
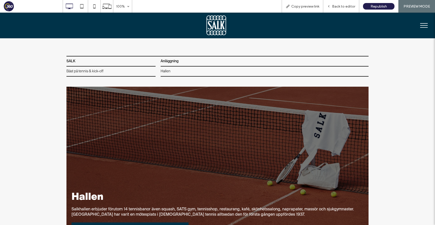
click at [212, 27] on img at bounding box center [216, 25] width 21 height 21
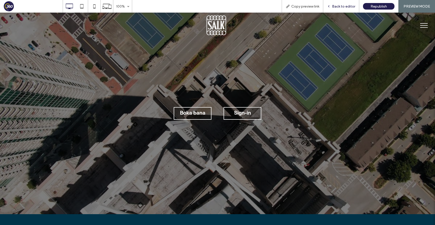
click at [352, 8] on span "Back to editor" at bounding box center [343, 6] width 23 height 4
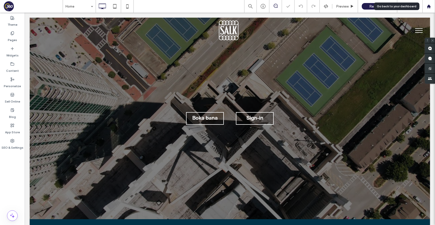
click at [428, 6] on use at bounding box center [429, 6] width 4 height 4
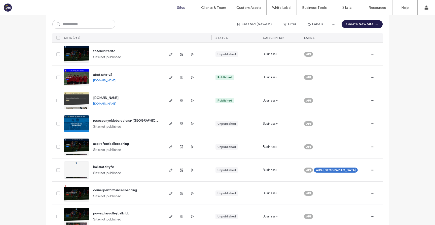
scroll to position [79, 0]
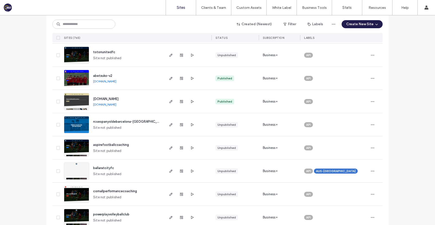
click at [107, 75] on span "abetxuko-v2" at bounding box center [102, 76] width 19 height 4
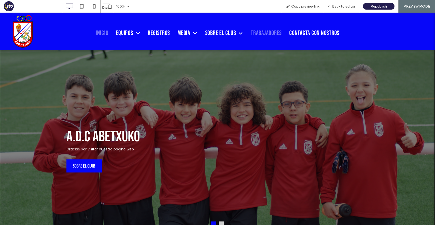
click at [276, 32] on span "Trabajadores" at bounding box center [266, 33] width 31 height 8
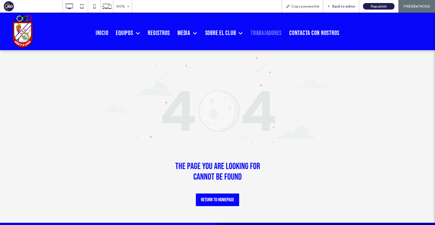
click at [348, 3] on div "Back to editor" at bounding box center [341, 6] width 36 height 13
click at [348, 6] on span "Back to editor" at bounding box center [343, 6] width 23 height 4
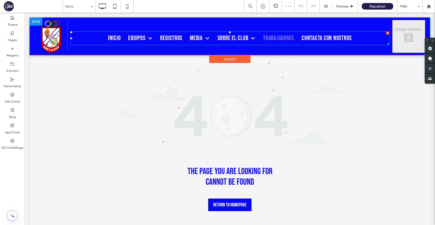
click at [357, 40] on nav "Inicio Equipos Nuestros Equipos Calendario Partidos Próximos partidos Resultado…" at bounding box center [229, 38] width 319 height 14
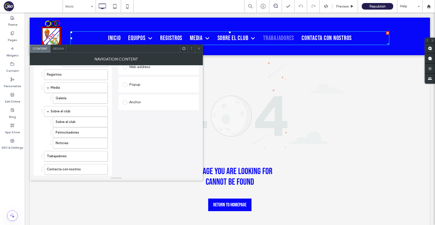
scroll to position [109, 0]
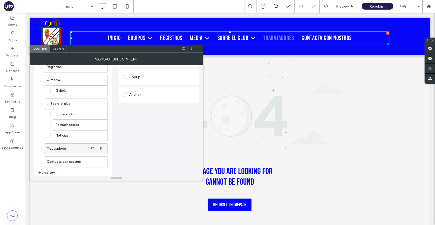
click at [68, 151] on label "Trabajadores" at bounding box center [68, 149] width 42 height 10
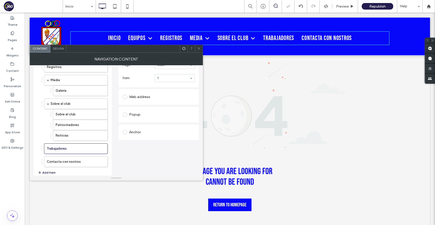
click at [199, 49] on icon at bounding box center [199, 49] width 4 height 4
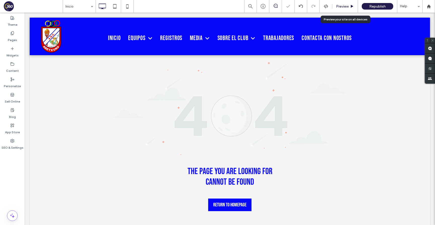
click at [349, 3] on div "Preview" at bounding box center [345, 6] width 26 height 13
click at [345, 6] on span "Preview" at bounding box center [342, 6] width 13 height 4
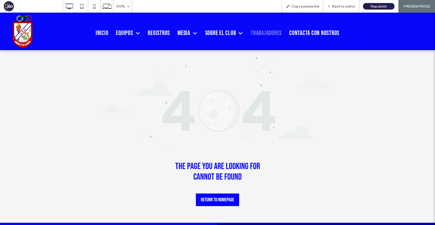
click at [271, 32] on span "Trabajadores" at bounding box center [266, 33] width 31 height 8
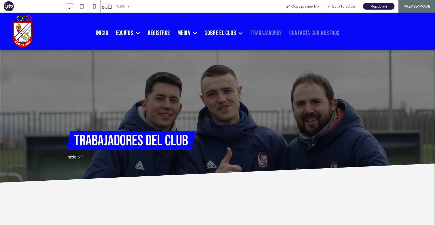
click at [321, 32] on span "Contacta con nostros" at bounding box center [314, 33] width 50 height 8
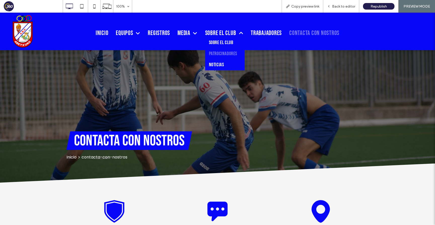
click at [228, 53] on span "Patrocinadores" at bounding box center [223, 54] width 28 height 6
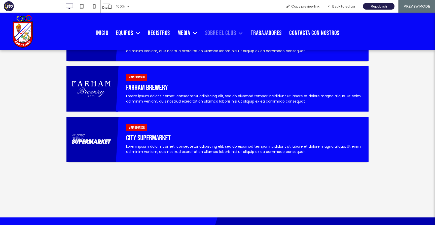
scroll to position [230, 0]
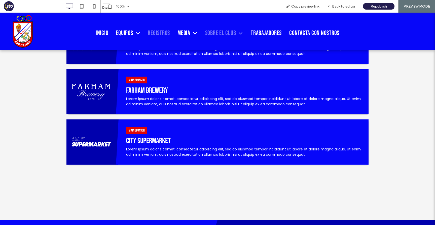
click at [155, 33] on span "Registros" at bounding box center [159, 33] width 22 height 8
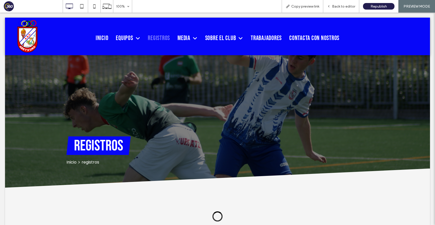
scroll to position [0, 0]
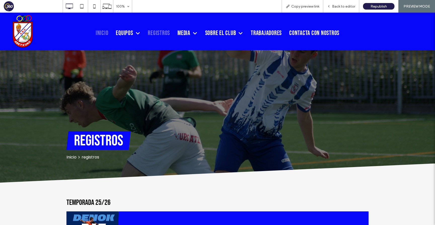
click at [97, 32] on span "Inicio" at bounding box center [102, 33] width 13 height 8
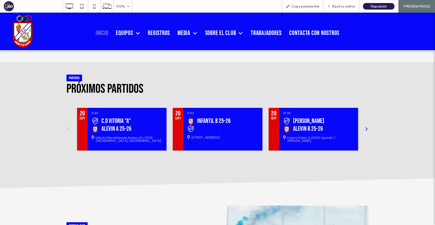
scroll to position [124, 0]
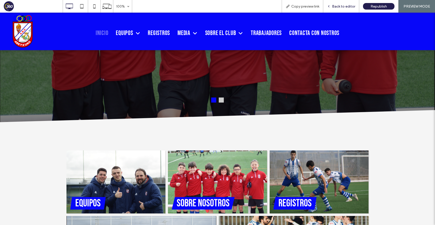
click at [340, 5] on span "Back to editor" at bounding box center [343, 6] width 23 height 4
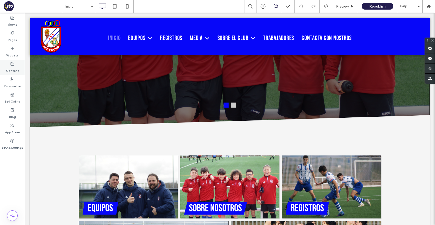
click at [16, 66] on label "Content" at bounding box center [12, 69] width 13 height 7
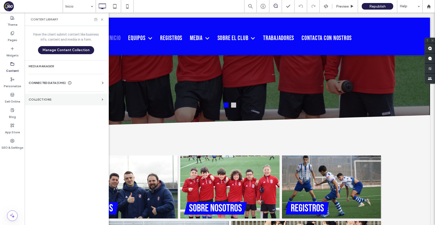
click at [39, 98] on label "Collections" at bounding box center [64, 100] width 71 height 4
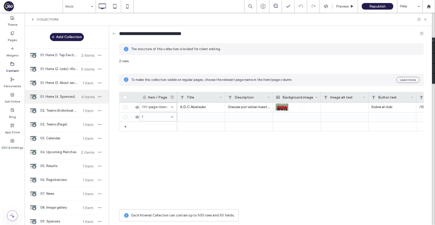
click at [65, 97] on span "01. Home (4. Sponsors)" at bounding box center [59, 96] width 38 height 5
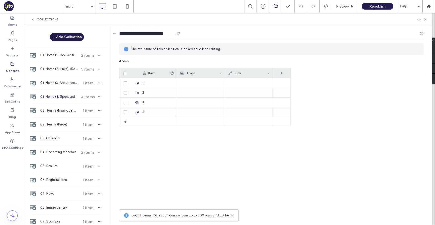
drag, startPoint x: 120, startPoint y: 34, endPoint x: 182, endPoint y: 39, distance: 62.2
click at [182, 39] on div "**********" at bounding box center [271, 34] width 305 height 9
click at [433, 7] on div at bounding box center [429, 6] width 12 height 4
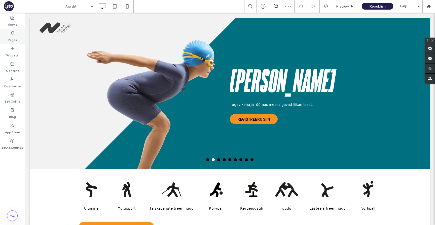
click at [12, 35] on use at bounding box center [12, 32] width 3 height 3
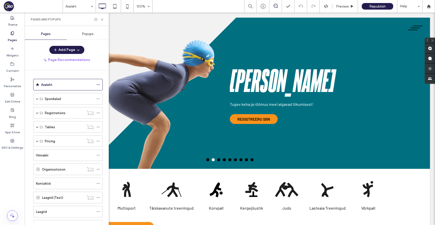
scroll to position [2, 0]
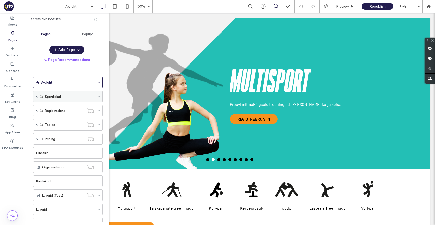
click at [37, 96] on span at bounding box center [37, 96] width 3 height 3
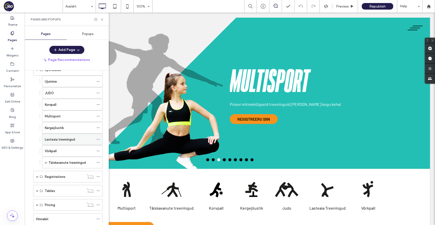
scroll to position [25, 0]
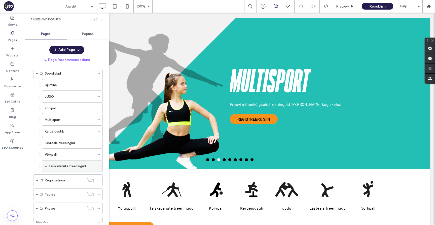
click at [47, 165] on span at bounding box center [46, 166] width 3 height 3
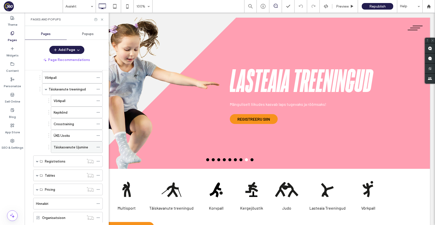
scroll to position [97, 0]
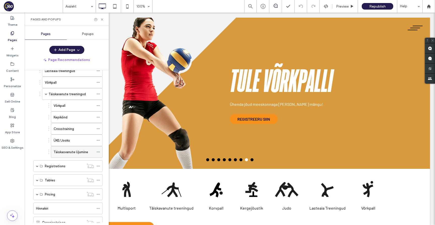
click at [97, 151] on icon at bounding box center [98, 152] width 4 height 4
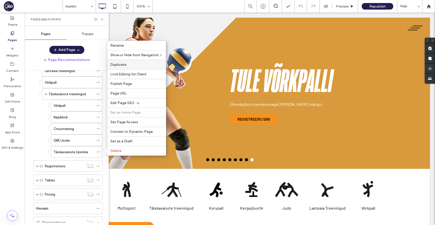
click at [126, 63] on label "Duplicate" at bounding box center [136, 64] width 53 height 4
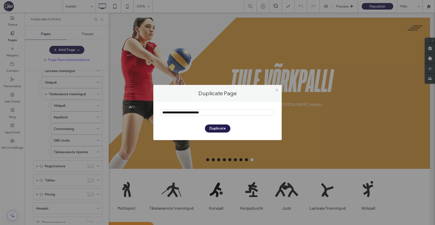
click at [189, 119] on section at bounding box center [217, 113] width 113 height 13
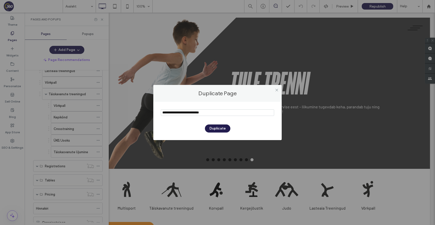
click at [189, 109] on section at bounding box center [217, 113] width 113 height 13
click at [187, 115] on input "notEmpty" at bounding box center [217, 112] width 113 height 7
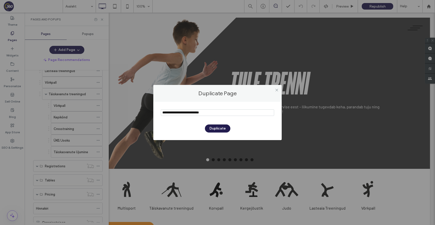
paste input "********"
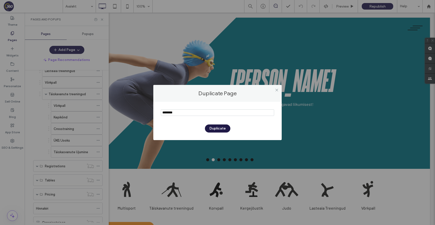
type input "********"
click at [213, 129] on button "Duplicate" at bounding box center [217, 128] width 25 height 8
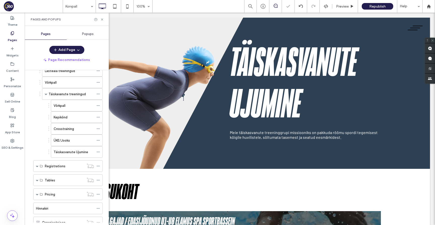
scroll to position [0, 0]
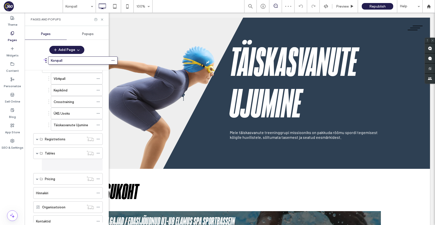
scroll to position [74, 0]
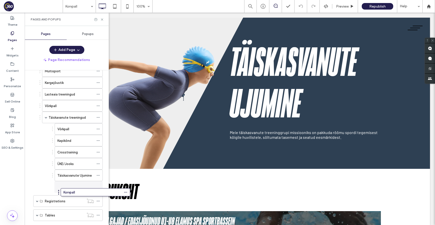
drag, startPoint x: 32, startPoint y: 204, endPoint x: 58, endPoint y: 192, distance: 29.1
click at [98, 117] on icon at bounding box center [98, 118] width 4 height 4
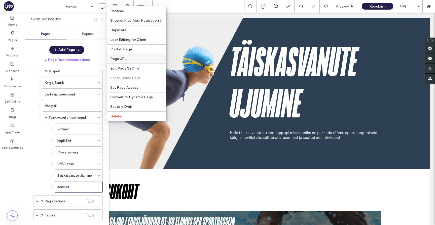
click at [135, 59] on label "Page URL" at bounding box center [136, 59] width 53 height 4
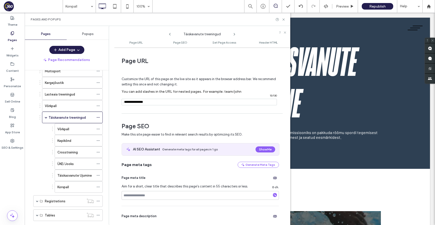
click at [157, 104] on input "notEmpty" at bounding box center [199, 102] width 155 height 7
click at [100, 187] on icon at bounding box center [98, 187] width 4 height 4
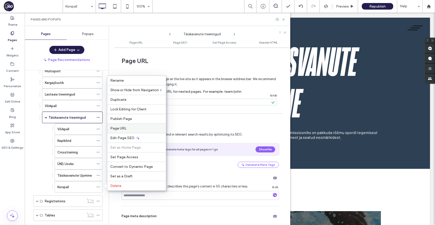
click at [122, 129] on span "Page URL" at bounding box center [118, 128] width 16 height 4
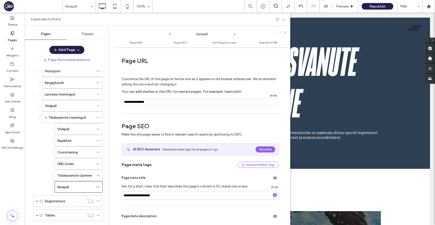
click at [150, 101] on input "notEmpty" at bounding box center [199, 102] width 155 height 7
paste input "**********"
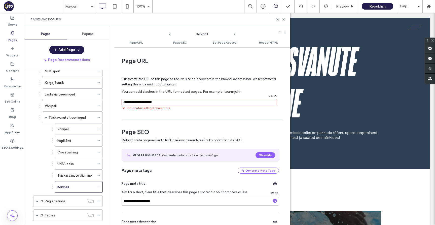
click at [125, 102] on span "/" at bounding box center [124, 102] width 4 height 6
click at [129, 102] on input "notEmpty" at bounding box center [199, 102] width 155 height 7
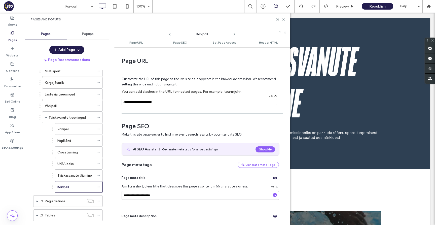
click at [145, 102] on input "notEmpty" at bounding box center [199, 102] width 155 height 7
type input "**********"
click at [158, 107] on div "Customize the URL of this page on the live site as it appears in the browser ad…" at bounding box center [200, 89] width 157 height 44
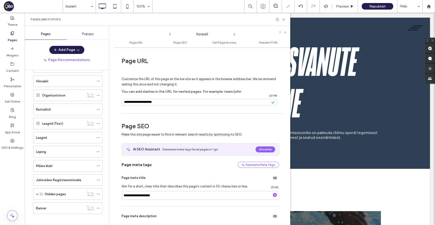
scroll to position [0, 0]
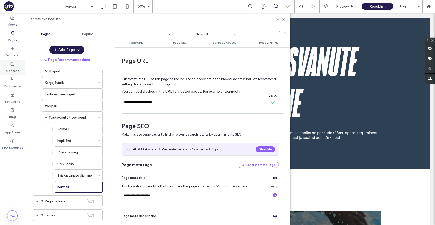
click at [18, 65] on div "Content" at bounding box center [12, 67] width 25 height 15
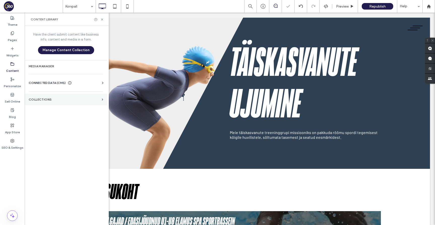
click at [55, 100] on label "Collections" at bounding box center [64, 100] width 71 height 4
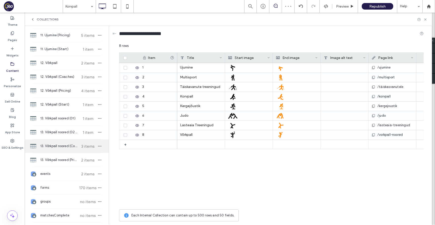
scroll to position [655, 0]
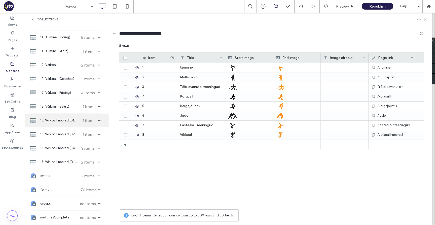
click at [64, 119] on span "13. Võrkpall noored (01)" at bounding box center [59, 120] width 38 height 5
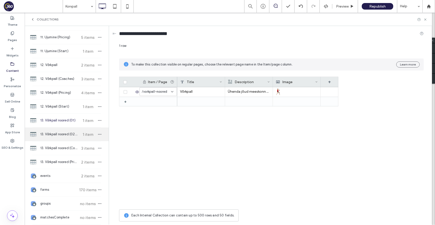
click at [63, 132] on span "13. Võrkpall noored (02 & 03)" at bounding box center [59, 134] width 38 height 5
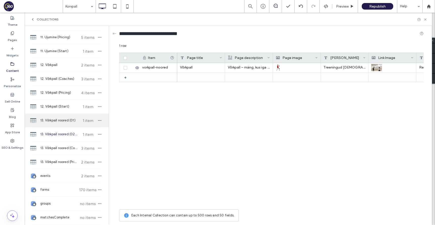
click at [64, 120] on span "13. Võrkpall noored (01)" at bounding box center [59, 120] width 38 height 5
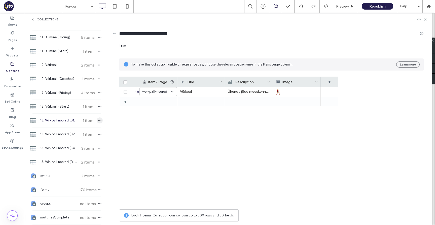
click at [98, 120] on icon "button" at bounding box center [100, 120] width 4 height 4
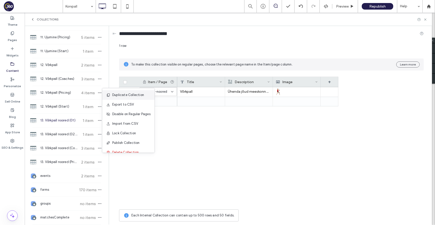
click at [120, 96] on span "Duplicate Collection" at bounding box center [128, 94] width 32 height 5
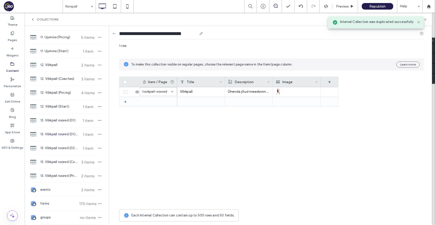
click at [123, 33] on input "**********" at bounding box center [158, 33] width 78 height 7
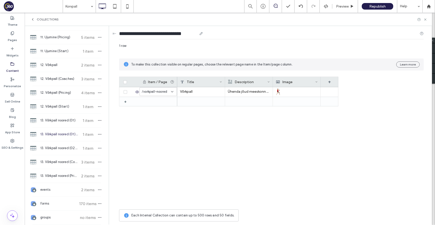
drag, startPoint x: 127, startPoint y: 33, endPoint x: 163, endPoint y: 33, distance: 36.3
click at [163, 33] on input "**********" at bounding box center [158, 33] width 78 height 7
paste input "*******"
click at [164, 33] on input "**********" at bounding box center [167, 33] width 96 height 7
drag, startPoint x: 189, startPoint y: 32, endPoint x: 210, endPoint y: 32, distance: 20.9
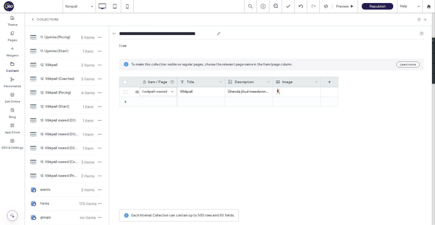
click at [210, 32] on input "**********" at bounding box center [167, 33] width 96 height 7
type input "**********"
click at [212, 138] on div "Võrkpall Ühenda jõud meeskonnaga ja naudi mängu!" at bounding box center [257, 147] width 161 height 120
click at [200, 92] on div "Võrkpall" at bounding box center [201, 92] width 48 height 10
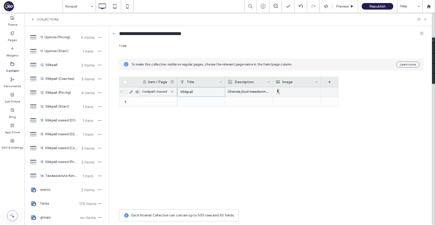
click at [200, 92] on div "Võrkpall" at bounding box center [201, 92] width 48 height 10
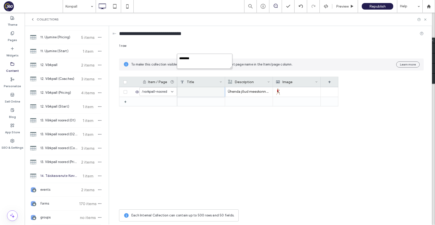
click at [201, 67] on textarea "********" at bounding box center [204, 61] width 55 height 15
paste textarea "**********"
click at [203, 58] on textarea "**********" at bounding box center [204, 61] width 55 height 15
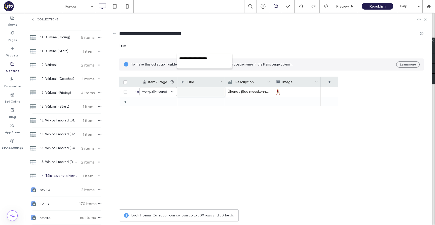
click at [203, 58] on textarea "**********" at bounding box center [204, 61] width 55 height 15
click at [179, 58] on textarea "**********" at bounding box center [204, 61] width 55 height 15
type textarea "********"
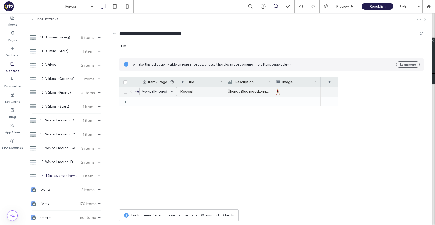
click at [242, 91] on p "Ühenda jõud meeskonnaga ja naudi mängu!" at bounding box center [249, 91] width 42 height 9
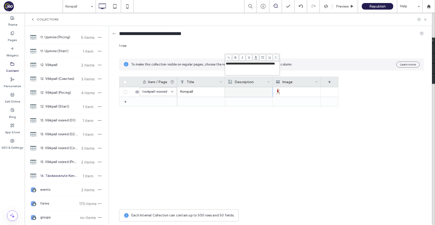
click at [252, 65] on span "**********" at bounding box center [250, 63] width 49 height 3
click at [262, 67] on div "**********" at bounding box center [252, 68] width 53 height 13
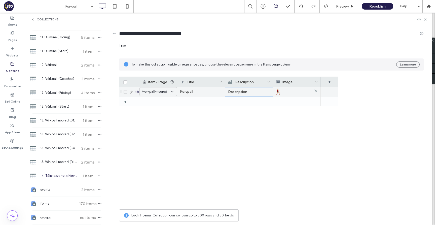
click at [298, 90] on div at bounding box center [297, 91] width 42 height 9
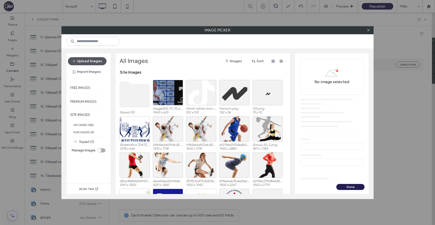
click at [90, 62] on button "Upload Images" at bounding box center [87, 61] width 39 height 8
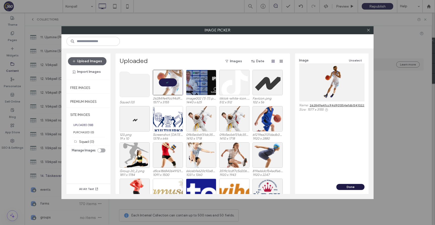
click at [348, 186] on button "Done" at bounding box center [350, 187] width 28 height 6
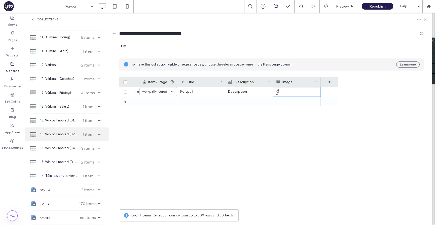
click at [66, 135] on span "13. Võrkpall noored (02 & 03)" at bounding box center [59, 134] width 38 height 5
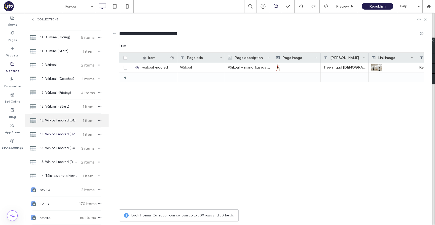
click at [65, 120] on span "13. Võrkpall noored (01)" at bounding box center [59, 120] width 38 height 5
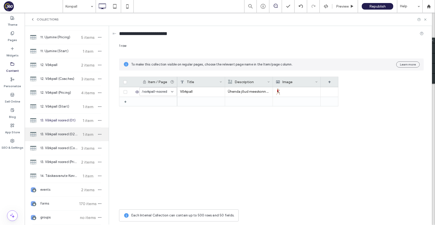
click at [66, 132] on span "13. Võrkpall noored (02 & 03)" at bounding box center [59, 134] width 38 height 5
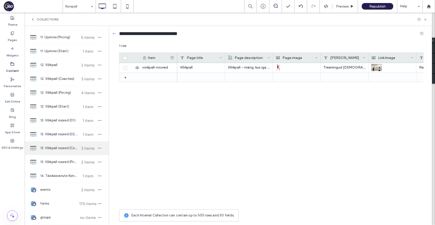
click at [66, 146] on span "13. Võrkpall noored (Coaches)" at bounding box center [59, 148] width 38 height 5
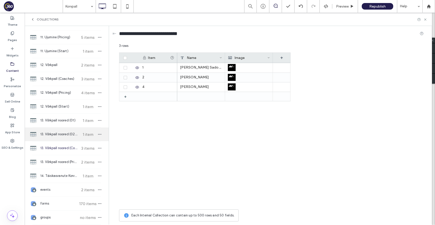
click at [65, 136] on span "13. Võrkpall noored (02 & 03)" at bounding box center [59, 134] width 38 height 5
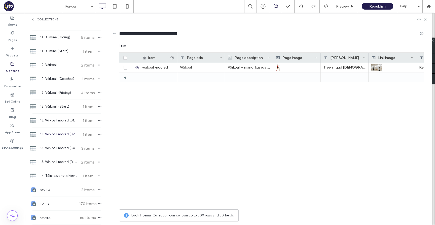
click at [68, 133] on span "13. Võrkpall noored (02 & 03)" at bounding box center [59, 134] width 38 height 5
click at [98, 133] on icon "button" at bounding box center [100, 134] width 4 height 4
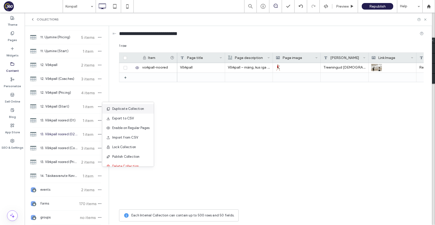
click at [121, 111] on span "Duplicate Collection" at bounding box center [128, 108] width 32 height 5
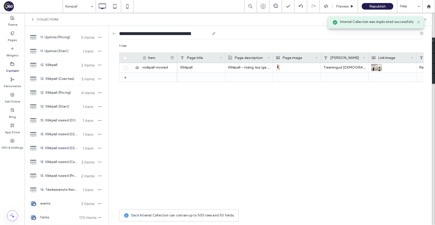
drag, startPoint x: 126, startPoint y: 32, endPoint x: 162, endPoint y: 32, distance: 36.3
click at [162, 32] on input "**********" at bounding box center [164, 33] width 91 height 7
paste input "******"
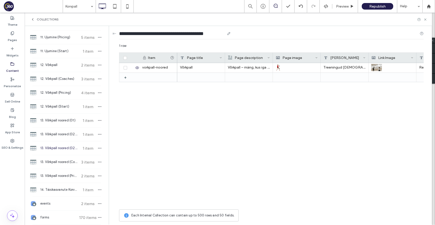
click at [161, 35] on input "**********" at bounding box center [172, 33] width 106 height 7
drag, startPoint x: 200, startPoint y: 32, endPoint x: 220, endPoint y: 33, distance: 19.2
click at [220, 33] on input "**********" at bounding box center [172, 33] width 106 height 7
click at [215, 122] on div "Võrkpall Võrkpall – mäng, kus iga punkt loeb ja iga mängija on oluline Treening…" at bounding box center [300, 135] width 247 height 144
click at [123, 34] on input "**********" at bounding box center [163, 33] width 88 height 7
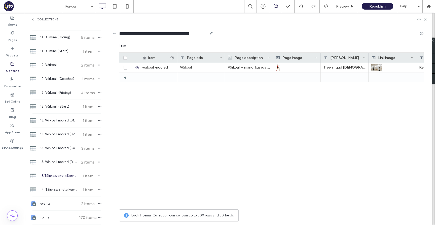
type input "**********"
click at [169, 135] on div "+ vorkpall-noored Võrkpall Võrkpall – mäng, kus iga punkt loeb ja iga mängija o…" at bounding box center [271, 135] width 305 height 144
click at [68, 176] on span "14. Täiskasvanute Korvpall (01)" at bounding box center [59, 175] width 38 height 5
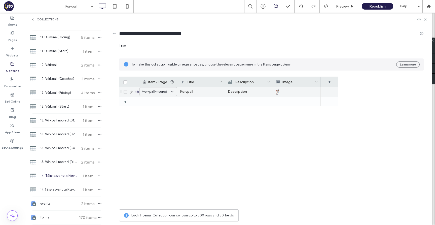
click at [165, 89] on span "/vorkpall-noored" at bounding box center [154, 91] width 25 height 5
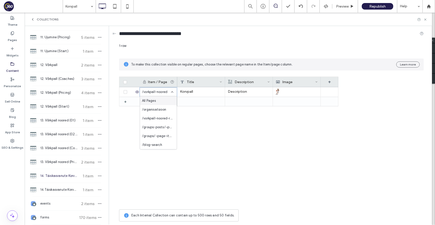
click at [159, 99] on div "All Pages" at bounding box center [158, 100] width 37 height 9
click at [168, 136] on div "+ All Pages Korvpall Description" at bounding box center [228, 147] width 219 height 120
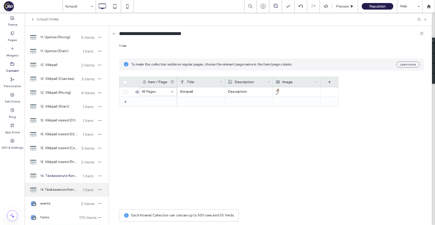
click at [63, 189] on span "14.Täiskasvanute Korvpall (02 & 03)" at bounding box center [59, 189] width 38 height 5
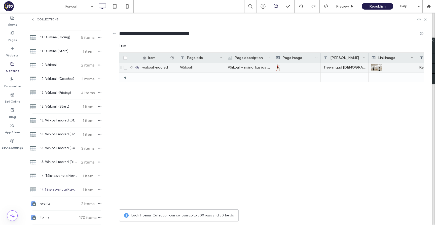
click at [202, 65] on div "Võrkpall" at bounding box center [201, 68] width 48 height 10
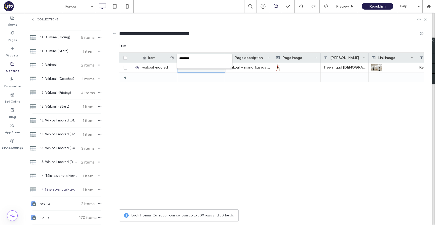
click at [205, 54] on textarea "********" at bounding box center [204, 61] width 55 height 15
paste textarea "**********"
click at [204, 59] on textarea "**********" at bounding box center [204, 61] width 55 height 15
type textarea "**********"
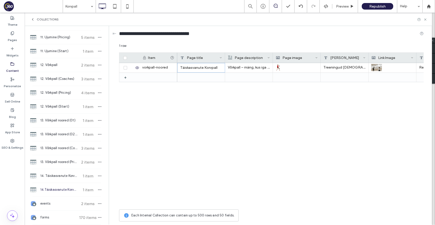
click at [206, 66] on div "Täiskasvanute Korvpall" at bounding box center [201, 68] width 48 height 10
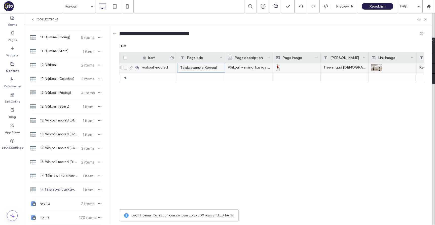
click at [206, 66] on div "Täiskasvanute Korvpall" at bounding box center [201, 68] width 48 height 10
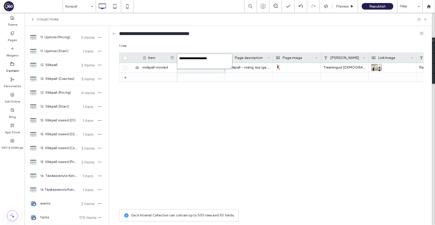
drag, startPoint x: 203, startPoint y: 59, endPoint x: 180, endPoint y: 58, distance: 23.2
click at [180, 58] on textarea "**********" at bounding box center [204, 61] width 55 height 15
type textarea "********"
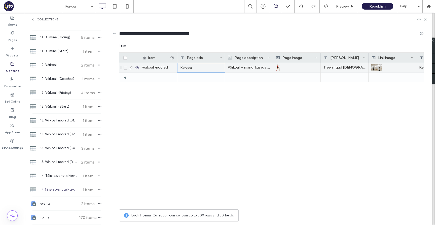
click at [239, 65] on p "Võrkpall – mäng, kus iga punkt loeb ja iga mängija on oluline" at bounding box center [249, 67] width 42 height 9
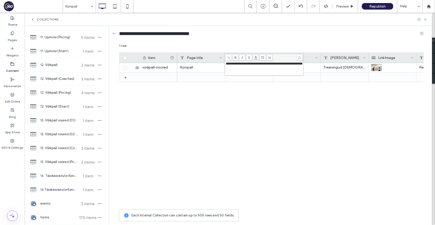
click at [242, 64] on span "**********" at bounding box center [264, 63] width 77 height 3
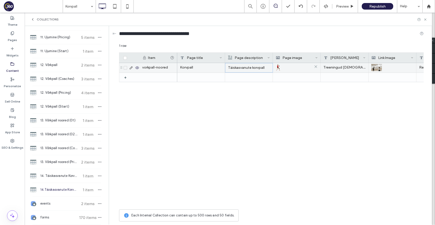
click at [304, 66] on div at bounding box center [297, 67] width 42 height 9
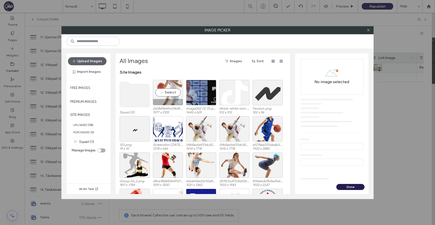
click at [173, 95] on div "Select" at bounding box center [168, 92] width 30 height 25
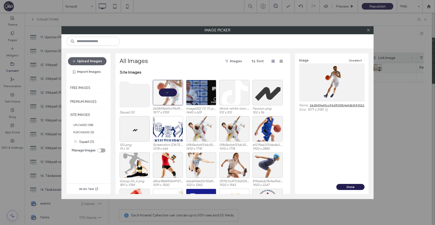
click at [349, 182] on div "Image Unselect Name: 262849e4fcc94d901354efdb1341022f070952ce.png Size: 1577 x …" at bounding box center [332, 118] width 74 height 130
click at [349, 184] on button "Done" at bounding box center [350, 187] width 28 height 6
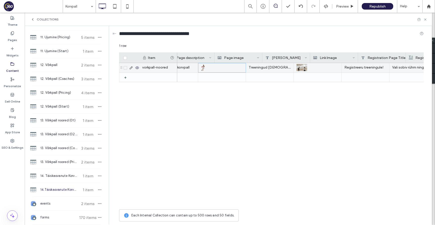
scroll to position [0, 110]
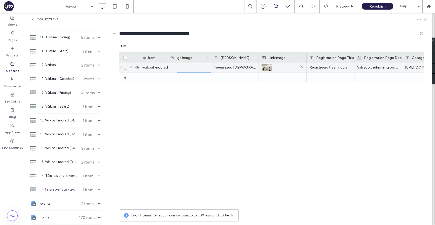
click at [277, 69] on div at bounding box center [283, 67] width 42 height 9
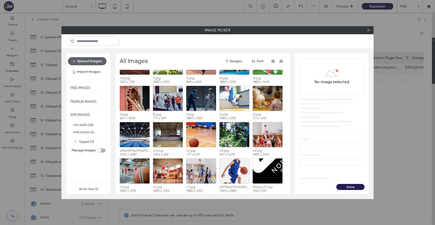
scroll to position [320, 0]
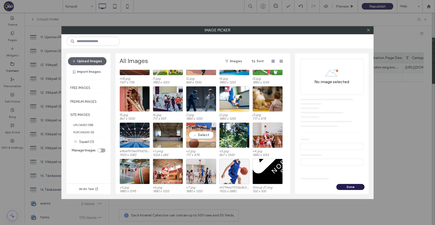
click at [197, 137] on div "Select" at bounding box center [201, 134] width 30 height 25
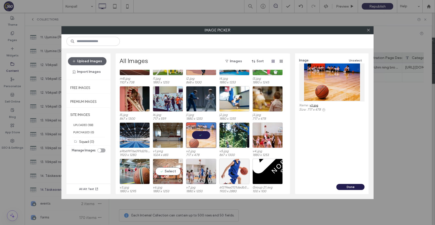
click at [174, 173] on div "Select" at bounding box center [168, 171] width 30 height 25
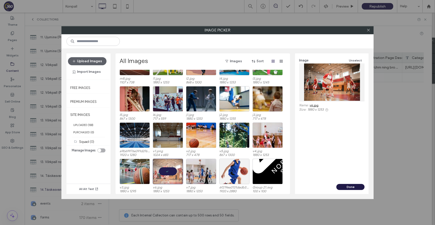
click at [353, 185] on button "Done" at bounding box center [350, 187] width 28 height 6
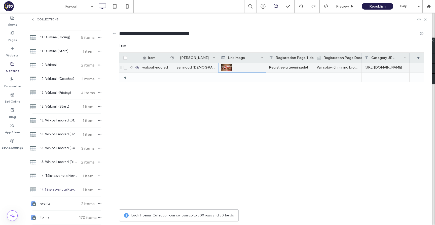
scroll to position [0, 154]
click at [365, 68] on div "https://forms.360player.com/sknord/form-categories/f89dc825-754a-4c8b-884d-b21d…" at bounding box center [382, 68] width 48 height 10
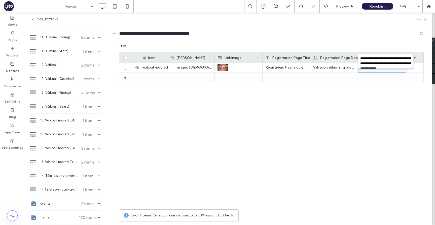
click at [370, 62] on textarea "**********" at bounding box center [385, 61] width 55 height 15
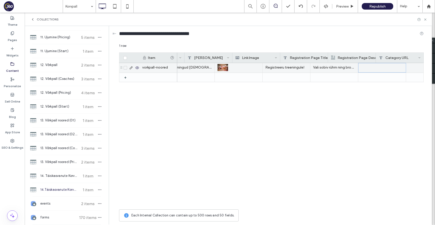
scroll to position [0, 0]
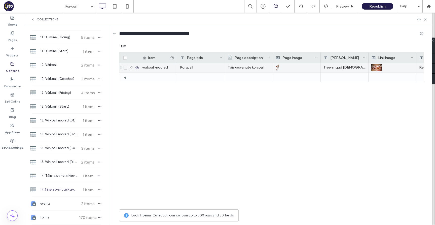
click at [163, 68] on div "vorkpall-noored" at bounding box center [159, 68] width 38 height 10
drag, startPoint x: 151, startPoint y: 68, endPoint x: 141, endPoint y: 68, distance: 9.8
click at [141, 68] on input "**********" at bounding box center [158, 67] width 37 height 9
click at [163, 68] on input "**********" at bounding box center [158, 67] width 37 height 9
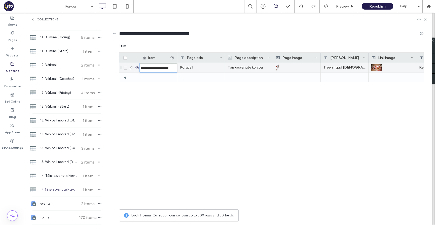
type input "**********"
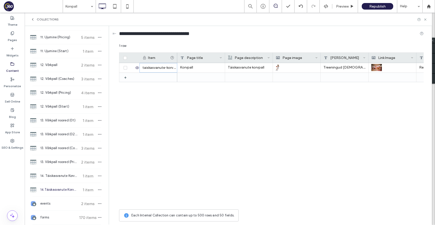
click at [64, 189] on span "14.Täiskasvanute Korvpall (02 & 03)" at bounding box center [59, 189] width 38 height 5
click at [65, 147] on span "13. Võrkpall noored (Coaches)" at bounding box center [59, 148] width 38 height 5
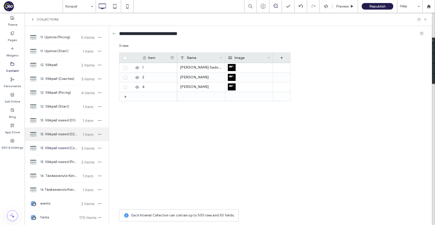
click at [63, 134] on span "13. Võrkpall noored (02 & 03)" at bounding box center [59, 134] width 38 height 5
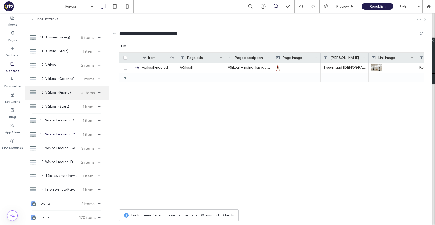
click at [61, 92] on span "12. Võrkpall (Pricing)" at bounding box center [59, 92] width 38 height 5
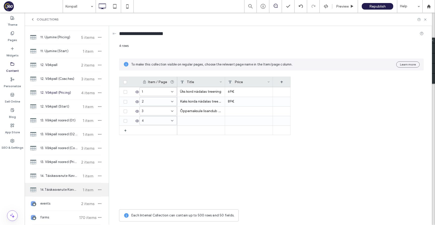
click at [64, 188] on span "14.Täiskasvanute Korvpall (02 & 03)" at bounding box center [59, 189] width 38 height 5
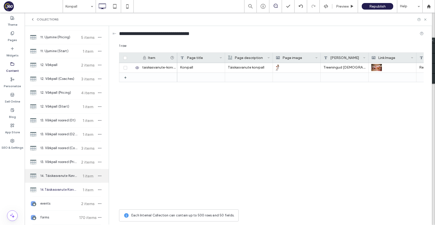
click at [64, 177] on span "14. Täiskasvanute Korvpall (01)" at bounding box center [59, 175] width 38 height 5
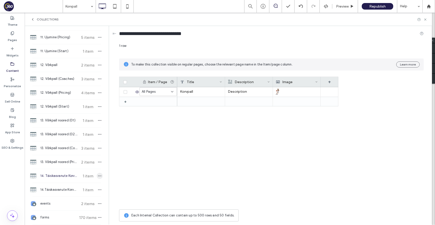
click at [98, 174] on icon "button" at bounding box center [100, 176] width 4 height 4
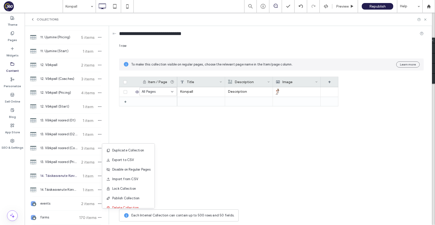
click at [74, 175] on span "14. Täiskasvanute Korvpall (01)" at bounding box center [59, 175] width 38 height 5
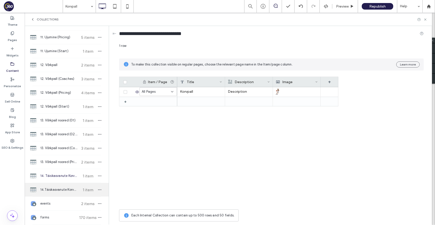
click at [71, 188] on span "14.Täiskasvanute Korvpall (02 & 03)" at bounding box center [59, 189] width 38 height 5
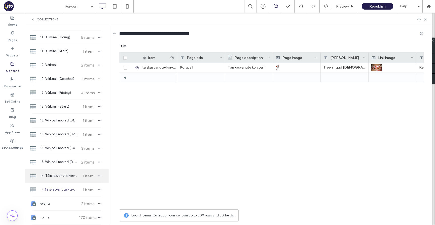
click at [72, 173] on span "14. Täiskasvanute Korvpall (01)" at bounding box center [59, 175] width 38 height 5
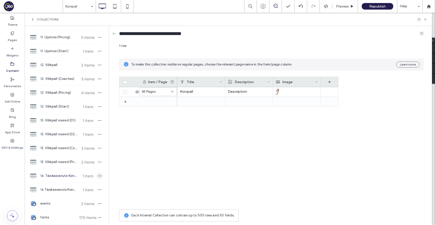
click at [99, 174] on span "button" at bounding box center [100, 176] width 6 height 6
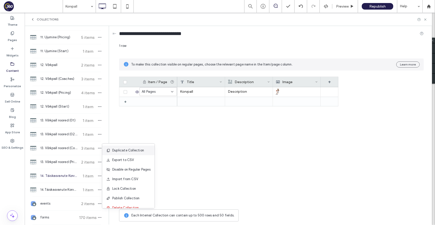
click at [117, 150] on span "Duplicate Collection" at bounding box center [128, 150] width 32 height 5
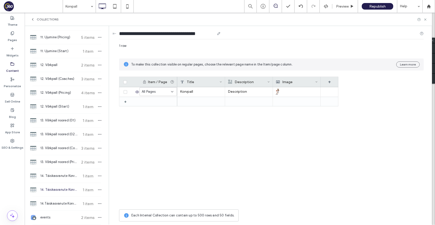
drag, startPoint x: 182, startPoint y: 34, endPoint x: 208, endPoint y: 34, distance: 26.7
click at [208, 34] on input "**********" at bounding box center [167, 33] width 96 height 7
type input "**********"
click at [238, 128] on div "Korvpall Description" at bounding box center [257, 147] width 161 height 120
drag, startPoint x: 127, startPoint y: 31, endPoint x: 179, endPoint y: 32, distance: 52.4
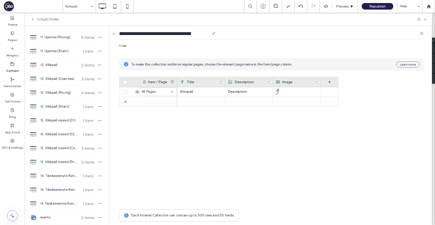
click at [179, 32] on input "**********" at bounding box center [164, 33] width 91 height 7
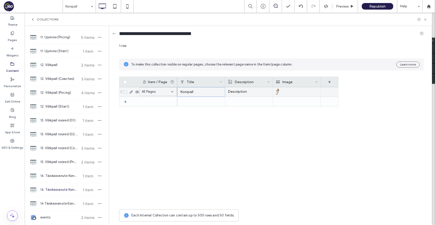
click at [201, 93] on div "Korvpall" at bounding box center [201, 92] width 48 height 10
click at [205, 58] on textarea "********" at bounding box center [204, 61] width 55 height 15
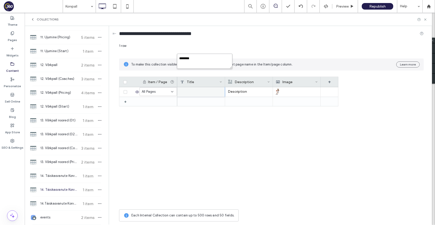
click at [205, 58] on textarea "********" at bounding box center [204, 61] width 55 height 15
paste textarea "**********"
type textarea "********"
click at [213, 82] on div "Title" at bounding box center [199, 82] width 39 height 10
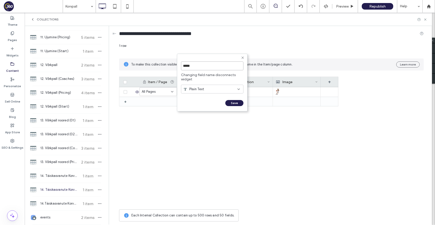
click at [200, 66] on input "*****" at bounding box center [212, 65] width 62 height 9
type input "******"
click input "******" at bounding box center [186, 108] width 11 height 4
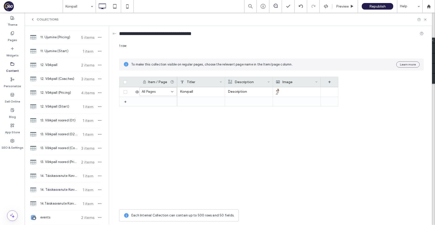
click at [200, 83] on div "Titler" at bounding box center [199, 82] width 39 height 10
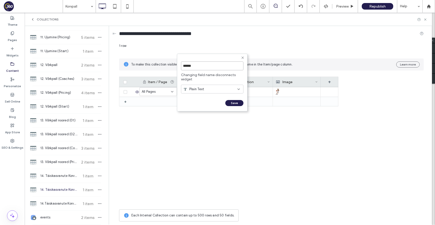
click at [210, 64] on input "******" at bounding box center [212, 65] width 62 height 9
type input "*****"
click input "******" at bounding box center [186, 108] width 11 height 4
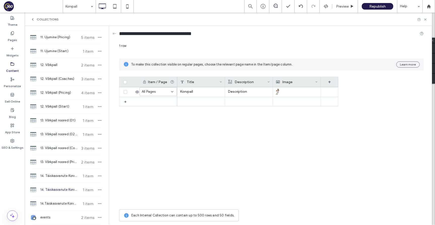
click at [252, 81] on div "Description" at bounding box center [247, 82] width 39 height 10
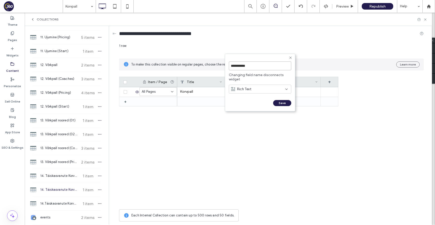
click at [252, 66] on input "**********" at bounding box center [260, 65] width 62 height 9
type input "*****"
click input "******" at bounding box center [234, 108] width 11 height 4
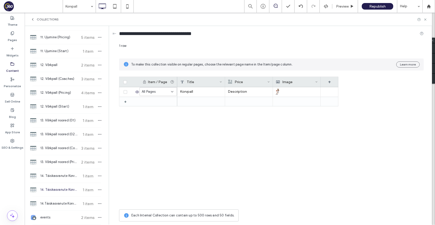
click at [253, 85] on div "Price" at bounding box center [247, 82] width 39 height 10
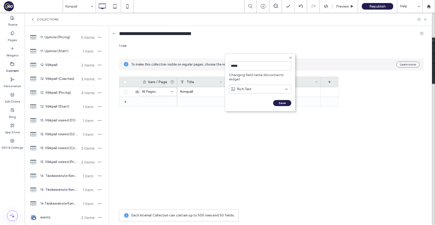
click at [251, 90] on span "Rich Text" at bounding box center [244, 89] width 14 height 5
click at [252, 95] on span "Plain Text" at bounding box center [244, 97] width 15 height 5
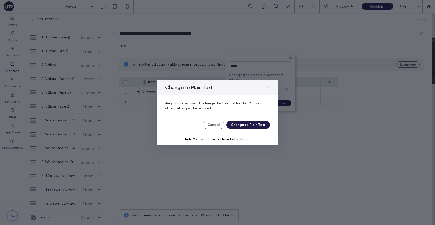
click at [249, 124] on button "Change to Plain Text" at bounding box center [248, 125] width 44 height 8
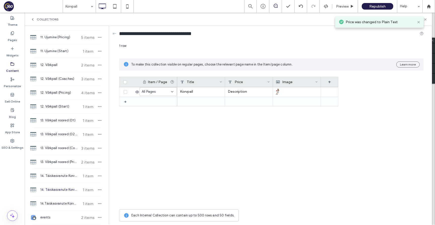
click at [317, 80] on span at bounding box center [316, 82] width 3 height 10
click at [304, 67] on div "Delete Field" at bounding box center [296, 68] width 46 height 10
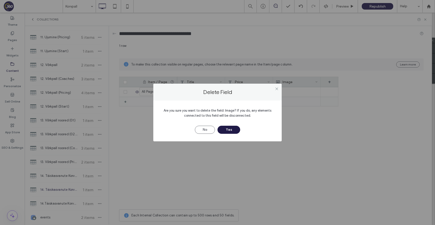
click at [233, 130] on button "Yes" at bounding box center [229, 130] width 23 height 8
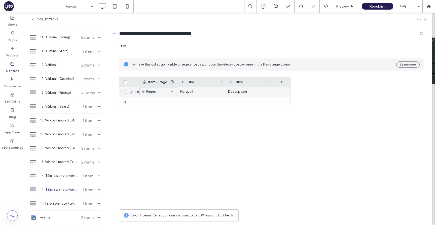
click at [251, 94] on div "Description" at bounding box center [249, 92] width 48 height 10
click at [256, 63] on textarea "**********" at bounding box center [252, 61] width 55 height 15
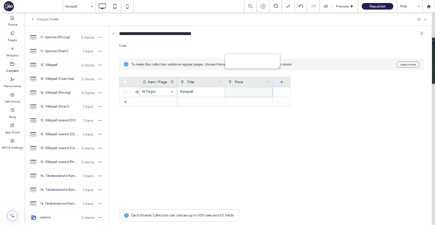
type textarea "*"
click at [198, 92] on div "Korvpall" at bounding box center [201, 92] width 48 height 10
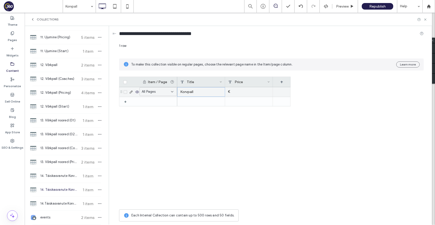
click at [198, 92] on div "Korvpall" at bounding box center [201, 92] width 48 height 10
click at [204, 67] on textarea "********" at bounding box center [204, 61] width 55 height 15
paste textarea "**********"
type textarea "**********"
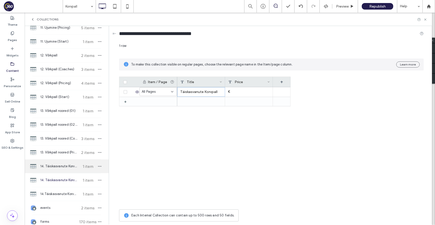
scroll to position [665, 0]
click at [68, 182] on span "14. Täiskasvanute Korvpall (Pricing)" at bounding box center [59, 179] width 38 height 5
click at [67, 167] on span "14. Täiskasvanute Korvpall (01)" at bounding box center [59, 165] width 38 height 5
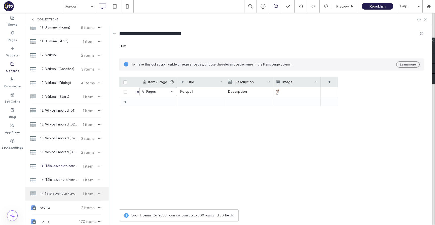
click at [60, 192] on span "14.Täiskasvanute Korvpall (02 & 03)" at bounding box center [59, 193] width 38 height 5
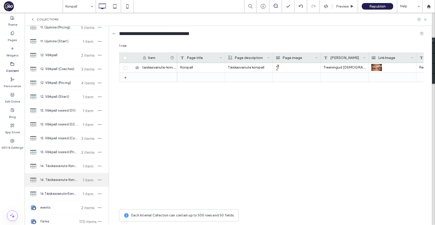
click at [60, 182] on div "14. Täiskasvanute Korvpall (Pricing) 1 item" at bounding box center [67, 180] width 84 height 14
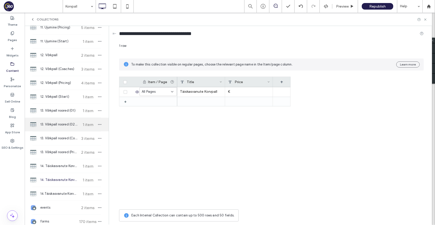
click at [62, 128] on div "13. Võrkpall noored (02 & 03) 1 item" at bounding box center [67, 125] width 84 height 14
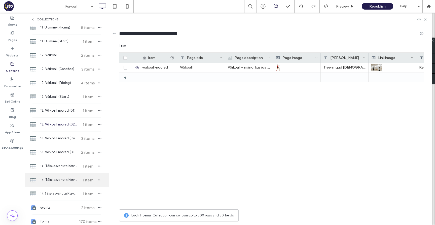
click at [59, 178] on span "14. Täiskasvanute Korvpall (Pricing)" at bounding box center [59, 179] width 38 height 5
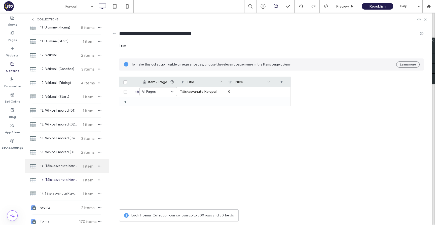
click at [72, 164] on span "14. Täiskasvanute Korvpall (01)" at bounding box center [59, 165] width 38 height 5
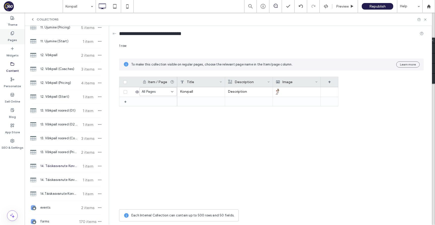
click at [18, 40] on div "Pages" at bounding box center [12, 36] width 25 height 15
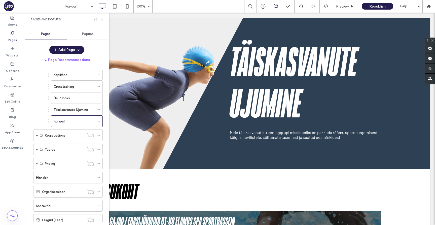
scroll to position [140, 0]
click at [37, 135] on span at bounding box center [37, 135] width 3 height 3
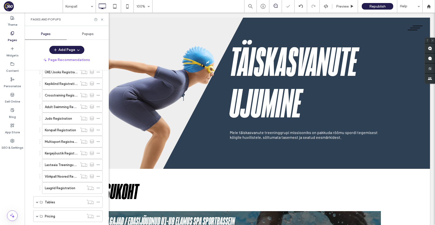
scroll to position [246, 0]
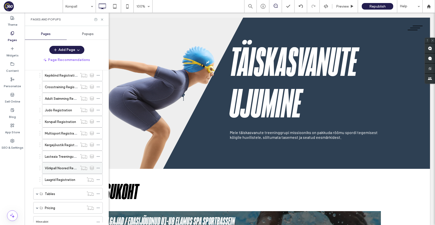
click at [98, 167] on icon at bounding box center [98, 168] width 4 height 4
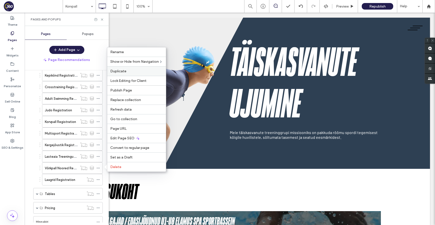
click at [121, 71] on span "Duplicate" at bounding box center [118, 71] width 16 height 4
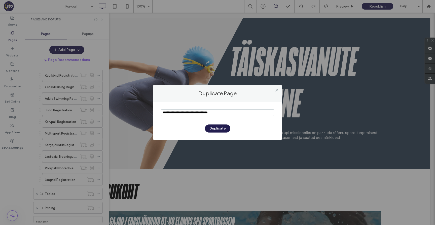
click at [187, 113] on input "notEmpty" at bounding box center [217, 112] width 113 height 7
type input "**********"
click at [212, 129] on button "Duplicate" at bounding box center [217, 128] width 25 height 8
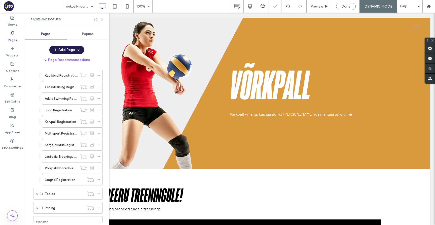
scroll to position [0, 0]
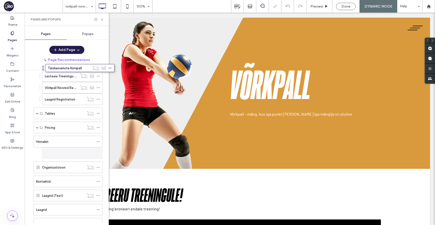
scroll to position [291, 0]
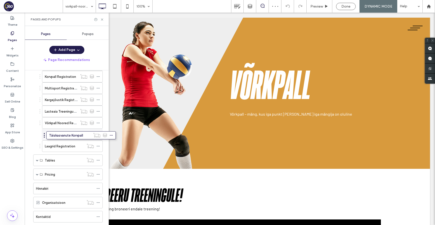
drag, startPoint x: 31, startPoint y: 214, endPoint x: 44, endPoint y: 137, distance: 77.9
click at [99, 133] on icon at bounding box center [98, 135] width 4 height 4
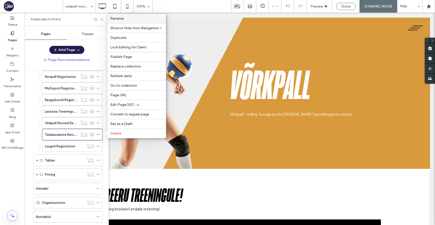
click at [138, 18] on label "Rename" at bounding box center [136, 18] width 53 height 4
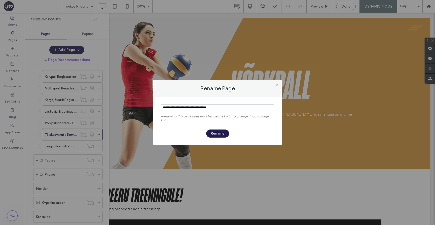
type input "**********"
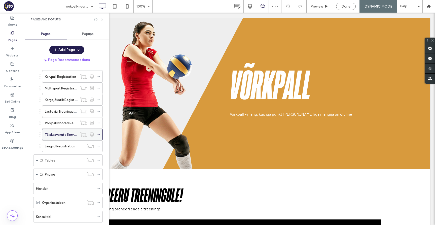
click at [99, 135] on icon at bounding box center [98, 135] width 4 height 4
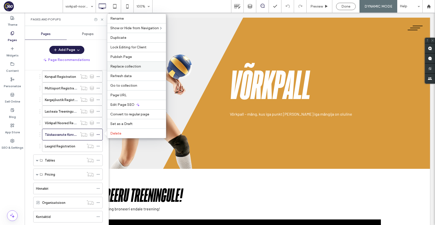
click at [139, 65] on span "Replace collection" at bounding box center [125, 66] width 31 height 4
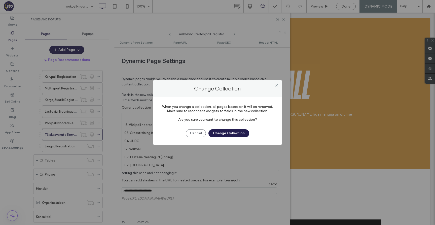
scroll to position [474, 0]
click at [230, 134] on button "Change Collection" at bounding box center [229, 133] width 41 height 8
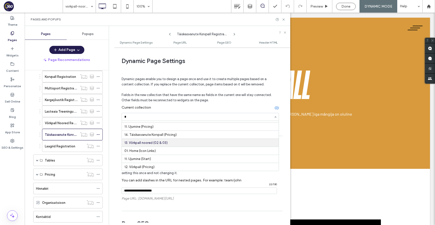
scroll to position [174, 0]
type input "**"
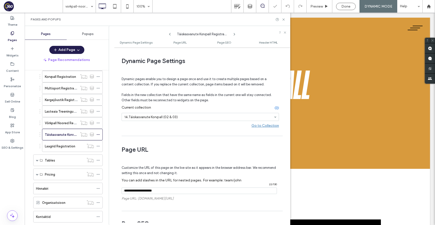
scroll to position [0, 0]
click at [285, 18] on icon at bounding box center [284, 20] width 4 height 4
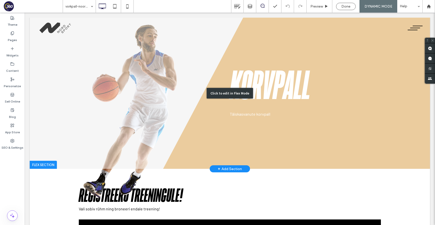
click at [314, 135] on div "Click to edit in Flex Mode" at bounding box center [230, 93] width 400 height 151
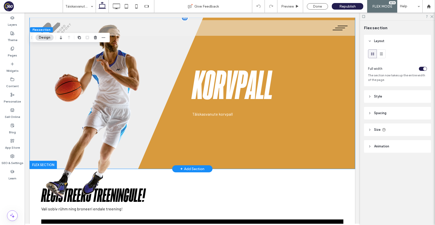
click at [315, 135] on div "Korvpall Täiskasvanute korvpall" at bounding box center [192, 99] width 302 height 139
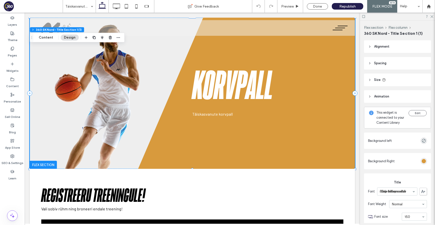
click at [422, 159] on div "rgb(216, 154, 61)" at bounding box center [424, 161] width 4 height 4
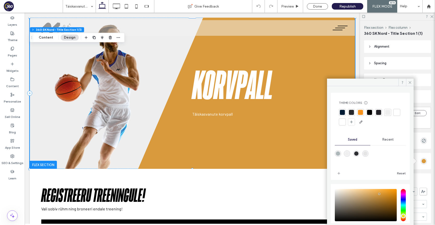
scroll to position [30, 0]
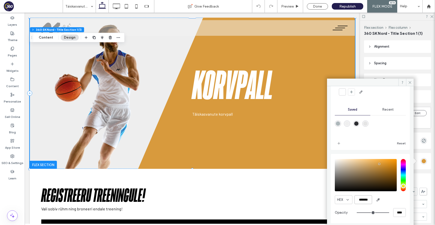
click at [357, 200] on input "*******" at bounding box center [364, 199] width 18 height 9
paste input "color picker textbox"
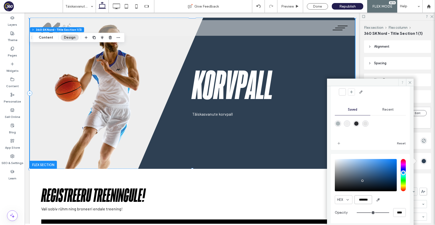
type input "*******"
click at [406, 83] on span at bounding box center [403, 83] width 8 height 8
click at [409, 83] on icon at bounding box center [410, 83] width 4 height 4
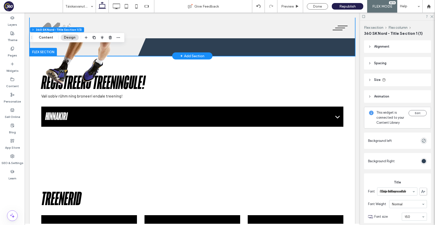
scroll to position [141, 0]
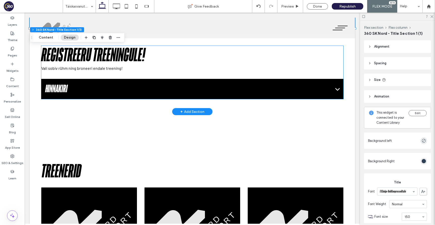
click at [253, 74] on div "Registreeru treeningule! Vali sobiv rühm ning broneeri endale treening! Hinnaki…" at bounding box center [192, 72] width 302 height 53
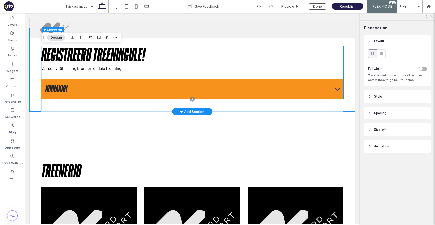
click at [187, 95] on button "Hinnakiri" at bounding box center [192, 89] width 302 height 20
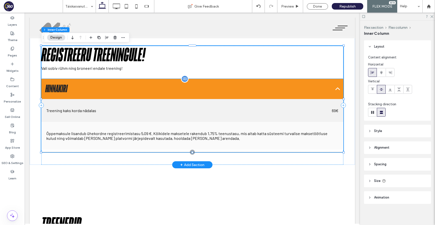
click at [184, 112] on div "Treening kaks korda nädalas 69€" at bounding box center [192, 110] width 292 height 13
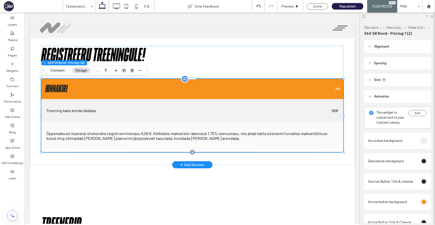
click at [197, 114] on div "Treening kaks korda nädalas 69€" at bounding box center [192, 110] width 292 height 13
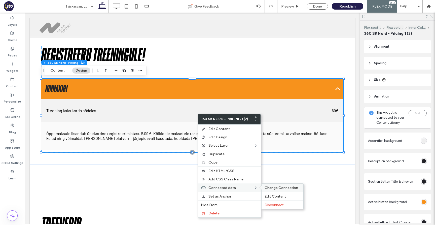
click at [274, 186] on span "Change Connection" at bounding box center [281, 188] width 33 height 4
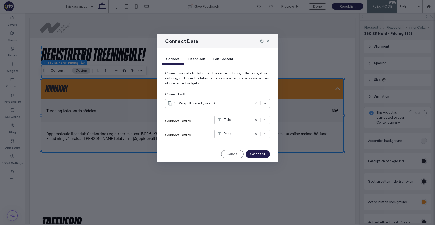
click at [225, 102] on div "13. Võrkpall noored (Pricing)" at bounding box center [208, 103] width 83 height 5
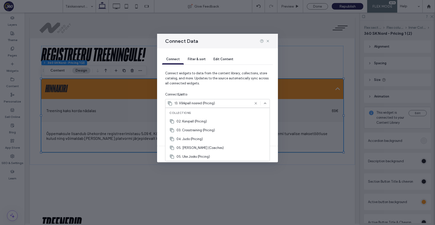
click at [256, 104] on use at bounding box center [256, 103] width 2 height 2
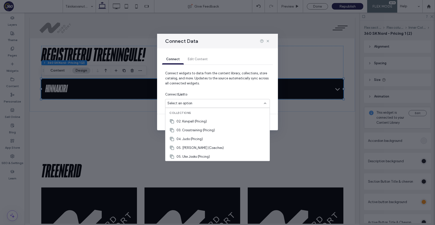
click at [233, 103] on div "Select an option" at bounding box center [214, 103] width 94 height 5
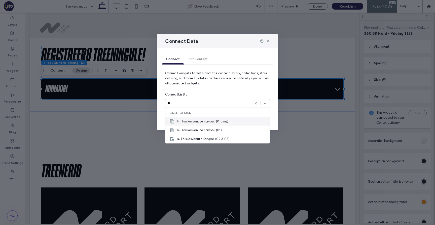
type input "**"
click at [230, 120] on div "14. Täiskasvanute Korvpall (Pricing)" at bounding box center [217, 121] width 104 height 9
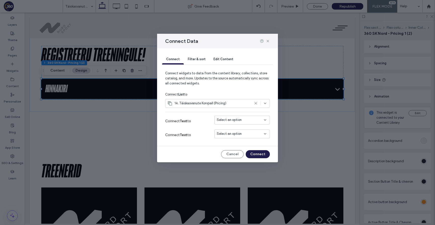
click at [243, 120] on div "Select an option" at bounding box center [239, 119] width 45 height 5
click at [243, 127] on div "Title" at bounding box center [242, 129] width 55 height 9
click at [243, 135] on div "Select an option" at bounding box center [239, 133] width 45 height 5
click at [243, 151] on div "Price" at bounding box center [242, 151] width 55 height 9
click at [261, 155] on button "Connect" at bounding box center [258, 154] width 24 height 8
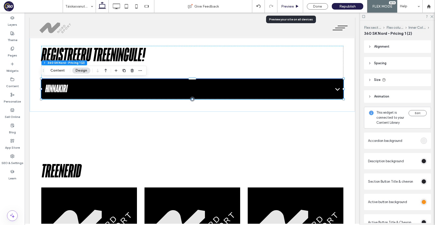
click at [288, 5] on span "Preview" at bounding box center [287, 6] width 13 height 4
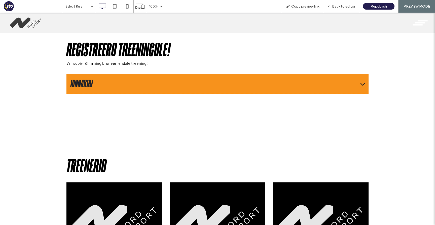
click at [268, 79] on button "Hinnakiri" at bounding box center [217, 84] width 302 height 20
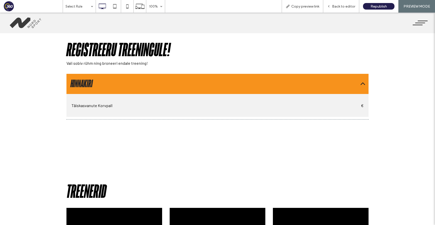
click at [268, 81] on button "Hinnakiri" at bounding box center [217, 84] width 302 height 20
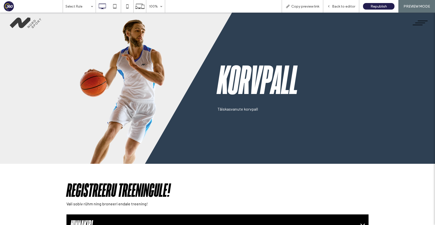
click at [23, 22] on img at bounding box center [26, 23] width 36 height 16
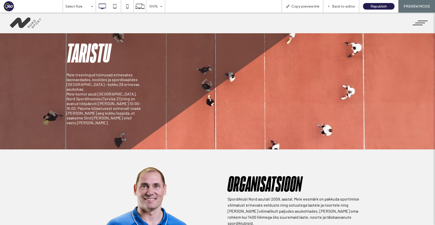
scroll to position [75, 0]
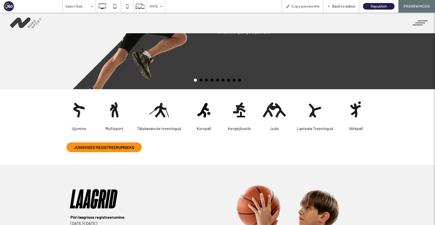
click at [336, 11] on div "Back to editor" at bounding box center [341, 6] width 36 height 13
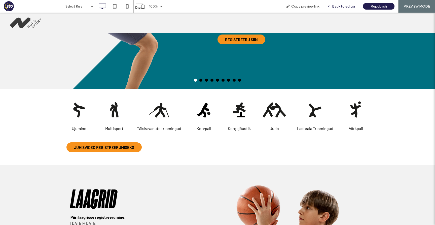
click at [336, 5] on span "Back to editor" at bounding box center [343, 6] width 23 height 4
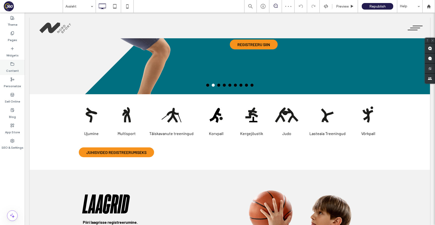
click at [17, 65] on div "Content" at bounding box center [12, 67] width 25 height 15
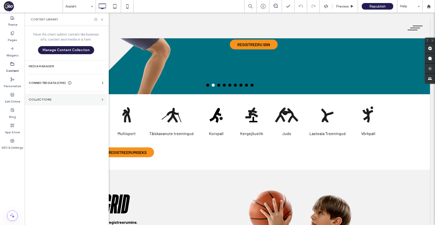
click at [65, 100] on label "Collections" at bounding box center [64, 100] width 71 height 4
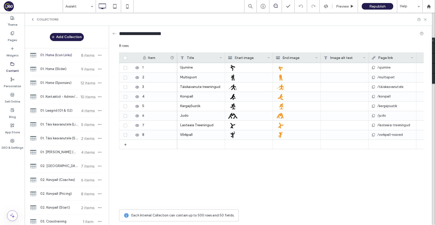
click at [67, 55] on span "01. Home (Icon Links)" at bounding box center [59, 55] width 38 height 5
click at [65, 82] on span "01. Home (Sponsors)" at bounding box center [59, 82] width 38 height 5
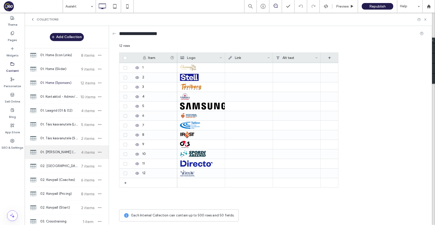
click at [63, 152] on span "01. [PERSON_NAME] (Coaches)" at bounding box center [59, 152] width 38 height 5
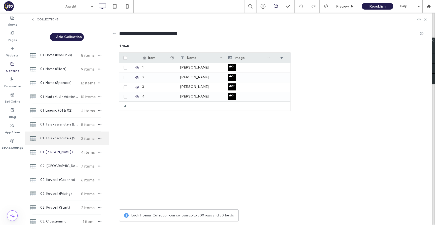
click at [65, 136] on span "01. Täis kasvanutele (Start)" at bounding box center [59, 138] width 38 height 5
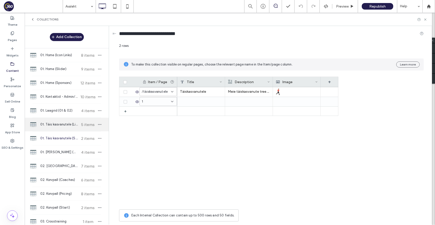
click at [66, 119] on div "01. Täis kasvanutele (Links) 5 items" at bounding box center [67, 125] width 84 height 14
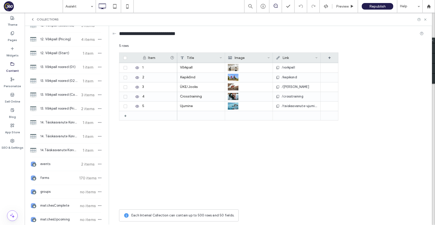
scroll to position [709, 0]
click at [67, 149] on span "14.Täiskasvanute Korvpall (02 & 03)" at bounding box center [59, 149] width 38 height 5
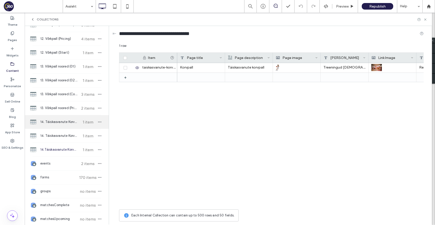
click at [66, 126] on div "14. Täiskasvanute Korvpall (01) 1 item" at bounding box center [67, 122] width 84 height 14
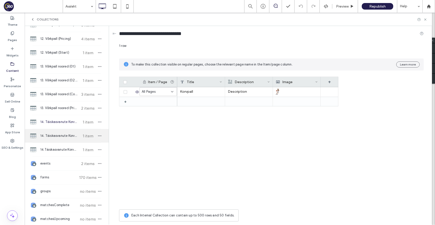
click at [70, 137] on span "14. Täiskasvanute Korvpall (Pricing)" at bounding box center [59, 135] width 38 height 5
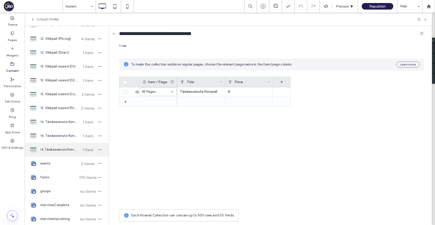
click at [68, 151] on span "14.Täiskasvanute Korvpall (02 & 03)" at bounding box center [59, 149] width 38 height 5
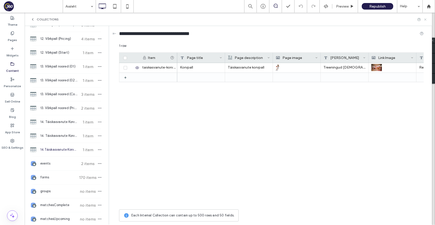
click at [427, 20] on icon at bounding box center [426, 20] width 4 height 4
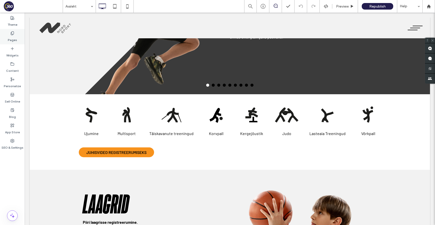
click at [7, 36] on div "Pages" at bounding box center [12, 36] width 25 height 15
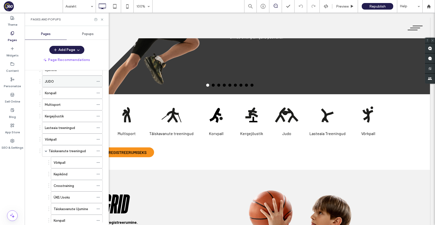
scroll to position [81, 0]
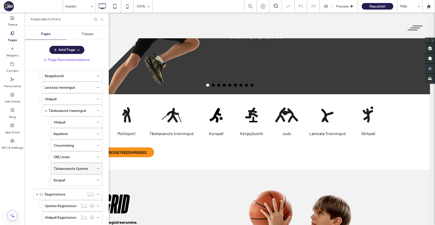
click at [71, 169] on label "Täiskasvanute Ujumine" at bounding box center [71, 168] width 35 height 9
click at [68, 181] on div at bounding box center [217, 112] width 435 height 225
click at [64, 181] on div at bounding box center [217, 112] width 435 height 225
click at [64, 181] on label "Korvpall" at bounding box center [60, 180] width 12 height 9
click at [104, 19] on div "Pages and Popups" at bounding box center [67, 19] width 84 height 13
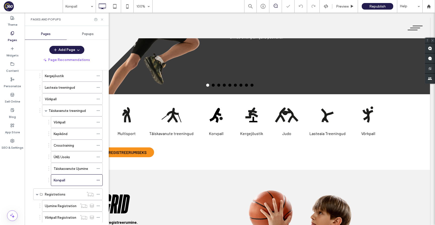
click at [102, 19] on icon at bounding box center [102, 20] width 4 height 4
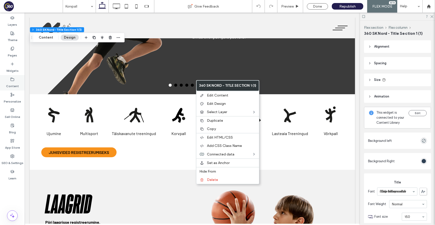
click at [16, 81] on div "Content" at bounding box center [12, 82] width 25 height 15
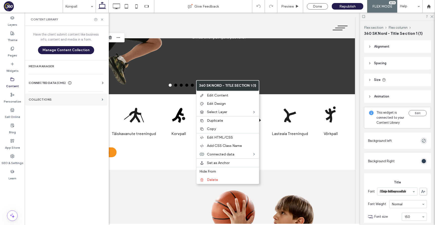
click at [45, 102] on section "Collections" at bounding box center [66, 100] width 83 height 12
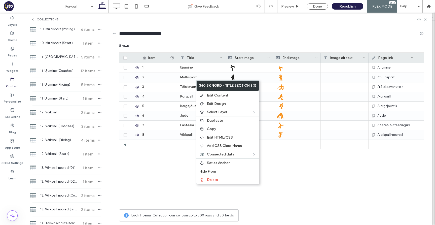
scroll to position [656, 0]
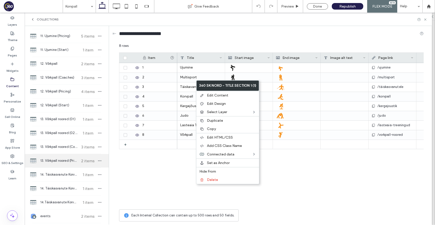
click at [63, 165] on div "13. Võrkpall noored (Pricing) 2 items" at bounding box center [67, 161] width 84 height 14
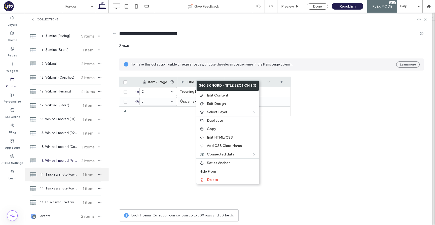
click at [63, 172] on span "14. Täiskasvanute Korvpall (01)" at bounding box center [59, 174] width 38 height 5
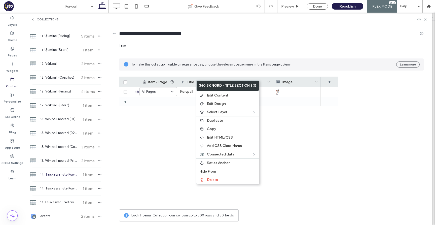
click at [298, 149] on div "Korvpall Description" at bounding box center [257, 147] width 161 height 120
click at [169, 91] on input at bounding box center [156, 92] width 29 height 4
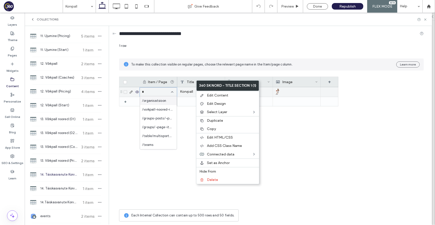
type input "**"
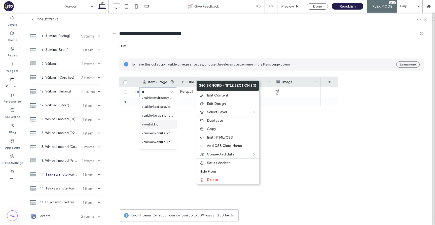
scroll to position [210, 0]
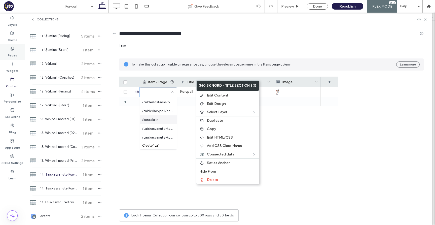
click at [16, 54] on label "Pages" at bounding box center [12, 54] width 9 height 7
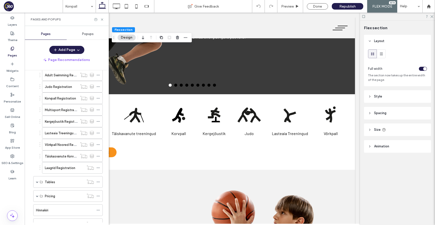
scroll to position [290, 0]
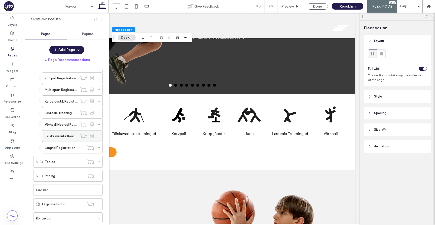
click at [98, 133] on span at bounding box center [98, 136] width 4 height 8
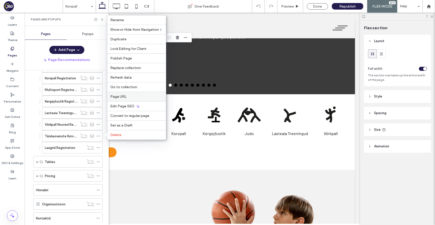
click at [127, 94] on label "Page URL" at bounding box center [136, 96] width 53 height 4
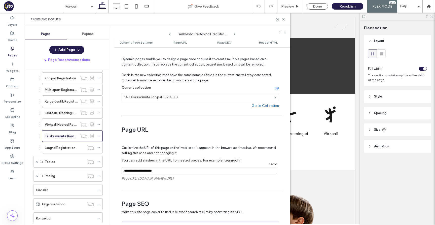
scroll to position [26, 0]
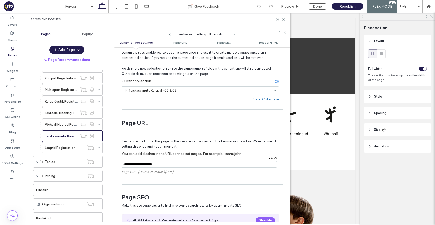
click at [147, 164] on input "notEmpty" at bounding box center [199, 164] width 155 height 7
type input "**********"
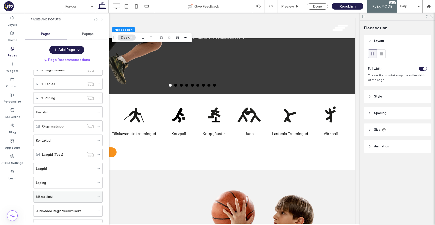
scroll to position [40, 0]
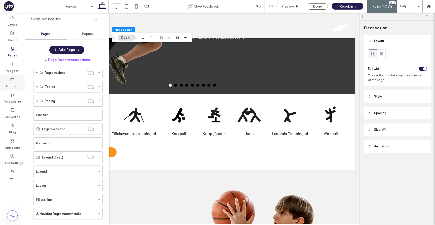
click at [15, 80] on div "Content" at bounding box center [12, 82] width 25 height 15
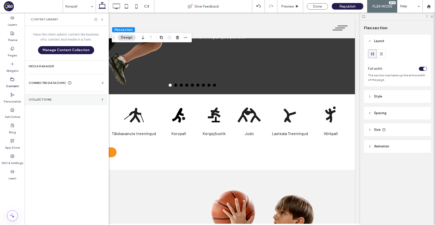
click at [80, 101] on section "Collections" at bounding box center [66, 100] width 83 height 12
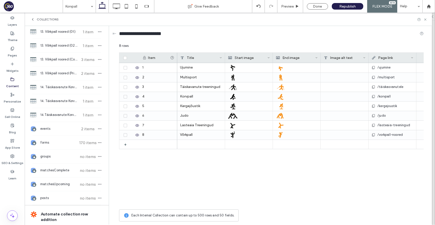
scroll to position [776, 0]
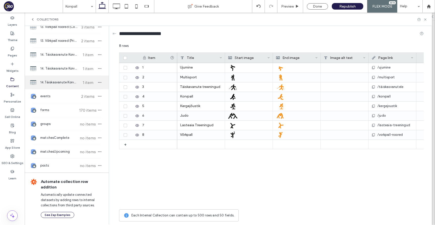
click at [64, 83] on span "14.Täiskasvanute Korvpall (02 & 03)" at bounding box center [59, 82] width 38 height 5
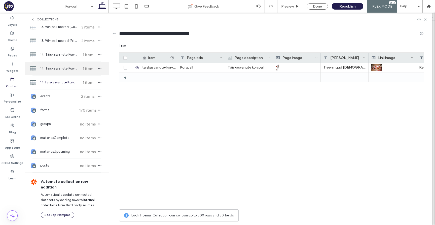
click at [67, 65] on div "14. Täiskasvanute Korvpall (Pricing) 1 item" at bounding box center [67, 69] width 84 height 14
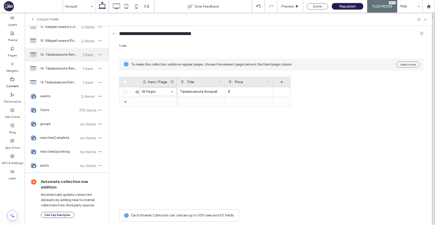
click at [67, 59] on div "14. Täiskasvanute Korvpall (01) 1 item" at bounding box center [67, 55] width 84 height 14
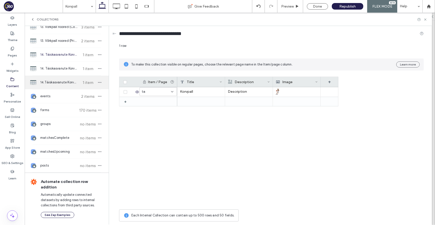
click at [69, 80] on span "14.Täiskasvanute Korvpall (02 & 03)" at bounding box center [59, 82] width 38 height 5
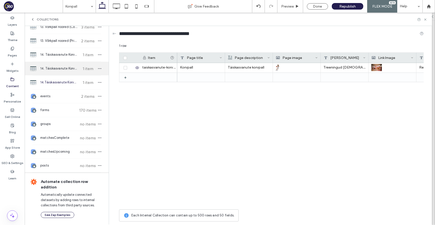
click at [69, 71] on div "14. Täiskasvanute Korvpall (Pricing) 1 item" at bounding box center [67, 69] width 84 height 14
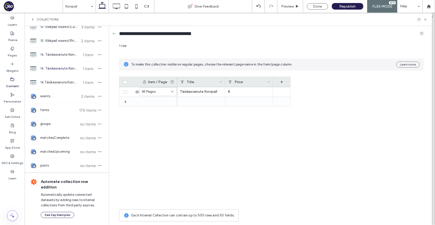
click at [69, 61] on hr at bounding box center [66, 61] width 68 height 0
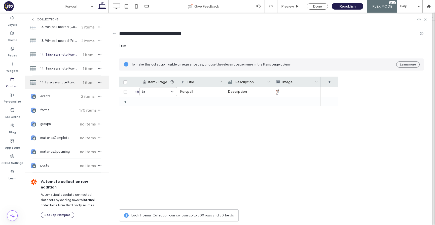
click at [68, 76] on div "14.Täiskasvanute Korvpall (02 & 03) 1 item" at bounding box center [67, 83] width 84 height 14
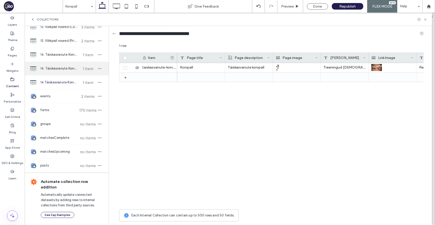
click at [68, 68] on span "14. Täiskasvanute Korvpall (Pricing)" at bounding box center [59, 68] width 38 height 5
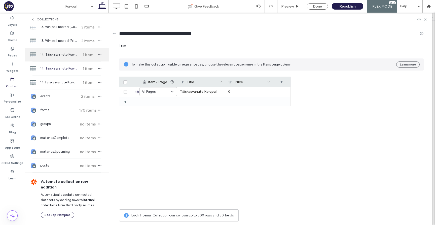
click at [70, 56] on span "14. Täiskasvanute Korvpall (01)" at bounding box center [59, 54] width 38 height 5
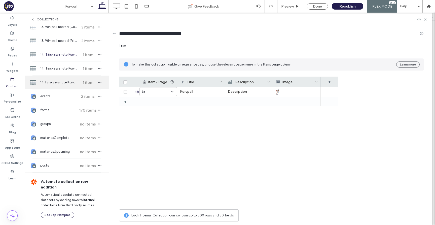
click at [66, 78] on div "14.Täiskasvanute Korvpall (02 & 03) 1 item" at bounding box center [67, 83] width 84 height 14
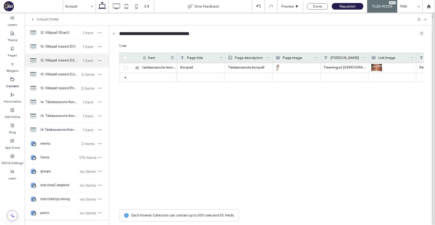
scroll to position [723, 0]
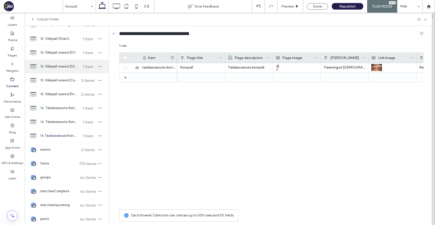
click at [64, 68] on span "13. Võrkpall noored (02 & 03)" at bounding box center [59, 66] width 38 height 5
click at [64, 72] on div "13. Võrkpall noored (02 & 03) 1 item" at bounding box center [67, 67] width 84 height 14
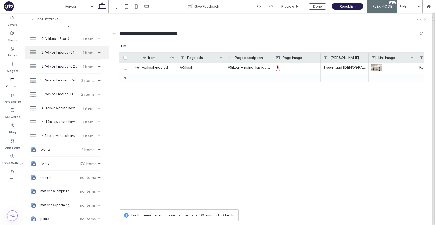
click at [66, 52] on span "13. Võrkpall noored (01)" at bounding box center [59, 52] width 38 height 5
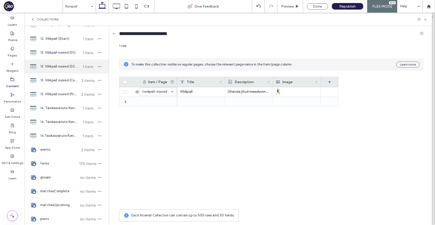
click at [63, 64] on span "13. Võrkpall noored (02 & 03)" at bounding box center [59, 66] width 38 height 5
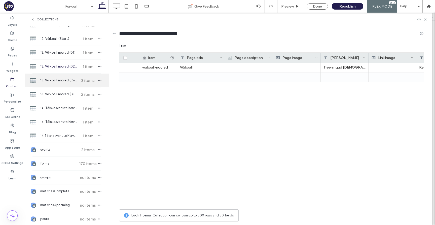
click at [63, 76] on div "13. Võrkpall noored (Coaches) 3 items" at bounding box center [67, 81] width 84 height 14
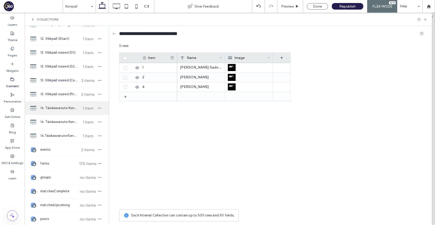
click at [63, 111] on div "14. Täiskasvanute Korvpall (01) 1 item" at bounding box center [67, 108] width 84 height 14
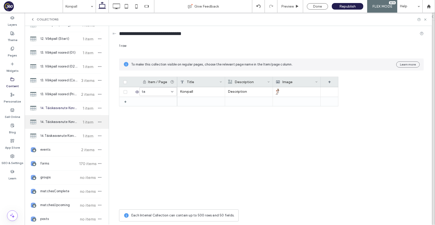
click at [62, 121] on span "14. Täiskasvanute Korvpall (Pricing)" at bounding box center [59, 121] width 38 height 5
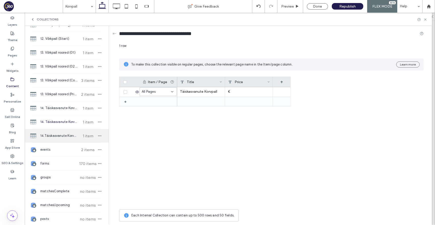
click at [64, 134] on span "14.Täiskasvanute Korvpall (02 & 03)" at bounding box center [59, 135] width 38 height 5
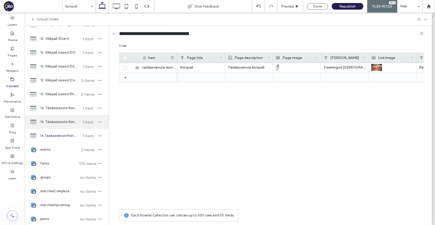
click at [63, 122] on span "14. Täiskasvanute Korvpall (Pricing)" at bounding box center [59, 121] width 38 height 5
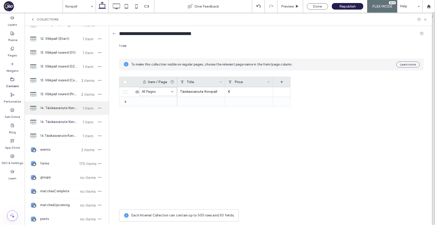
click at [63, 108] on span "14. Täiskasvanute Korvpall (01)" at bounding box center [59, 108] width 38 height 5
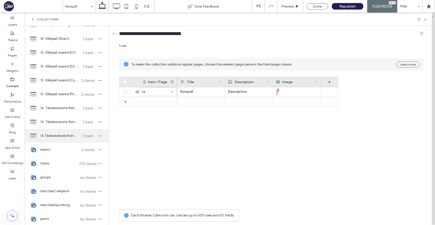
click at [60, 135] on span "14.Täiskasvanute Korvpall (02 & 03)" at bounding box center [59, 135] width 38 height 5
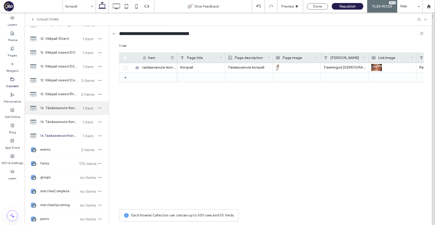
click at [63, 110] on span "14. Täiskasvanute Korvpall (01)" at bounding box center [59, 108] width 38 height 5
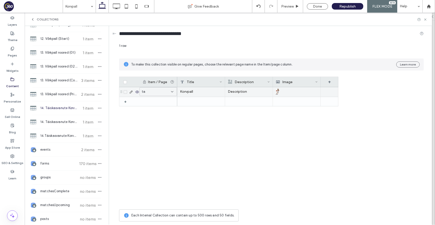
click at [167, 91] on div "ta" at bounding box center [155, 91] width 27 height 5
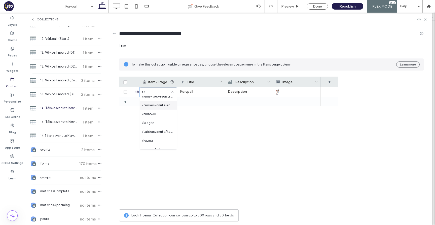
scroll to position [577, 0]
click at [165, 104] on span "/taiskasvanute-korvpall" at bounding box center [157, 104] width 31 height 5
click at [427, 20] on icon at bounding box center [426, 20] width 4 height 4
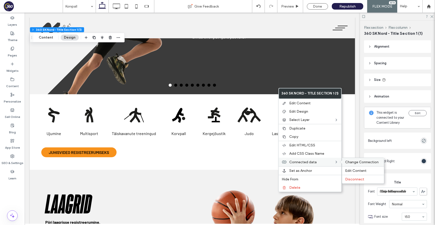
click at [359, 160] on span "Change Connection" at bounding box center [361, 162] width 33 height 4
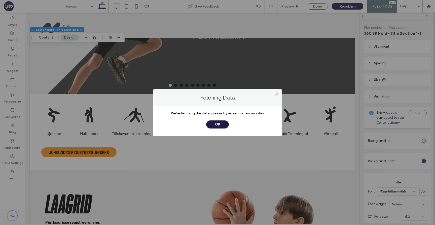
click at [223, 123] on button "OK" at bounding box center [217, 124] width 23 height 8
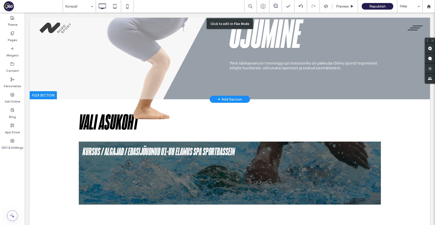
scroll to position [122, 0]
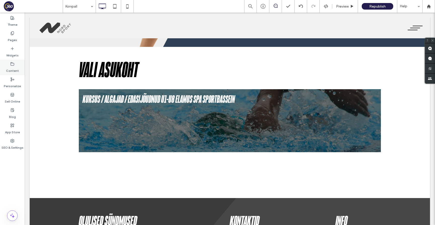
click at [8, 71] on label "Content" at bounding box center [12, 69] width 13 height 7
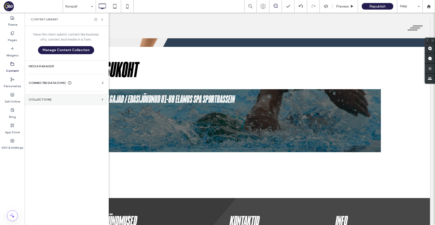
click at [55, 102] on section "Collections" at bounding box center [66, 100] width 83 height 12
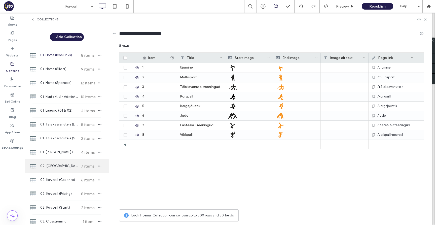
click at [66, 162] on div "02. Korvpall 7 items" at bounding box center [67, 166] width 84 height 14
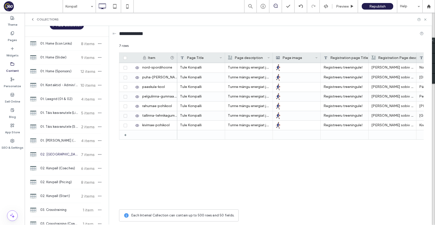
scroll to position [20, 0]
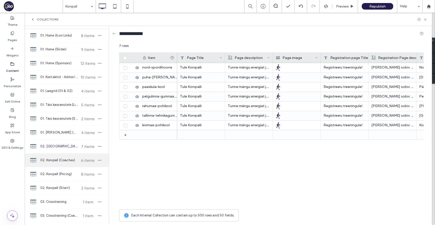
click at [66, 162] on span "02. Korvpall (Coaches)" at bounding box center [59, 160] width 38 height 5
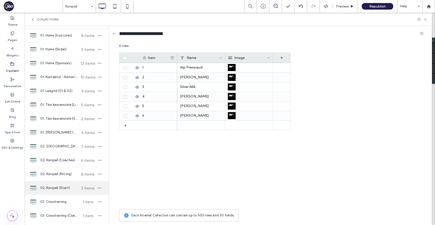
click at [67, 189] on span "02. Korvpall (Start)" at bounding box center [59, 187] width 38 height 5
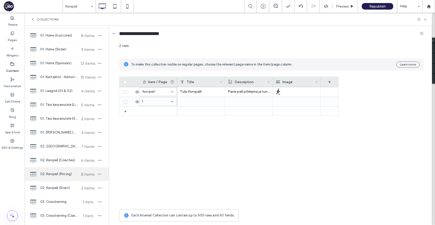
click at [63, 179] on div "02. Korvpall (Pricing) 8 items" at bounding box center [67, 174] width 84 height 14
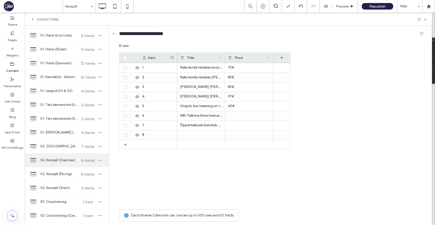
click at [65, 161] on span "02. Korvpall (Coaches)" at bounding box center [59, 160] width 38 height 5
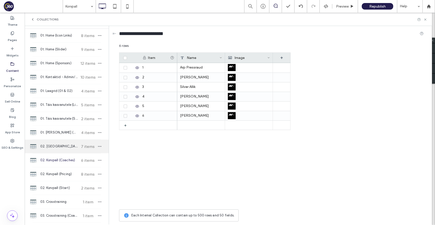
click at [61, 148] on span "02. [GEOGRAPHIC_DATA]" at bounding box center [59, 146] width 38 height 5
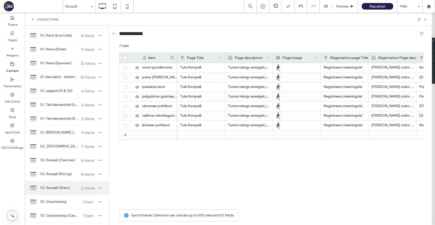
click at [64, 186] on span "02. Korvpall (Start)" at bounding box center [59, 187] width 38 height 5
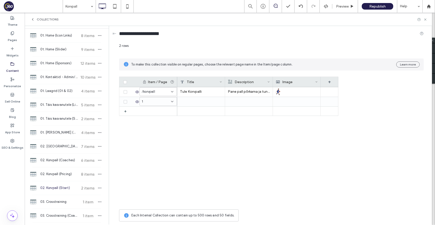
click at [425, 23] on div "Collections" at bounding box center [228, 19] width 407 height 13
click at [425, 21] on icon at bounding box center [426, 20] width 4 height 4
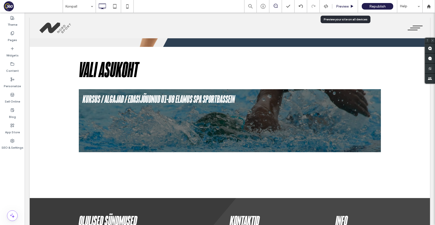
click at [343, 4] on div "Preview" at bounding box center [345, 6] width 26 height 13
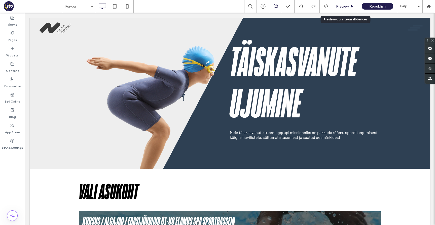
scroll to position [0, 0]
click at [343, 7] on span "Preview" at bounding box center [342, 6] width 13 height 4
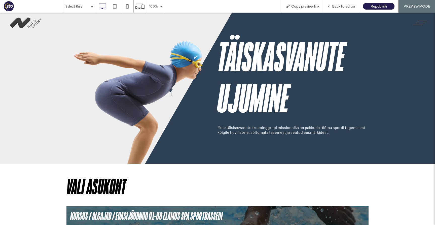
click at [414, 24] on button "menu" at bounding box center [420, 22] width 21 height 13
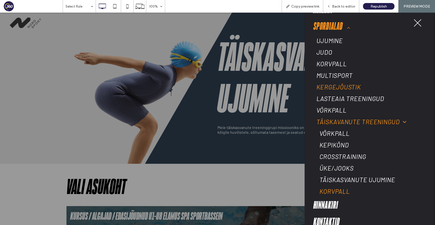
scroll to position [33, 0]
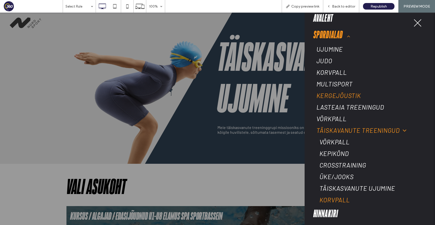
click at [336, 72] on span "Korvpall" at bounding box center [332, 72] width 30 height 8
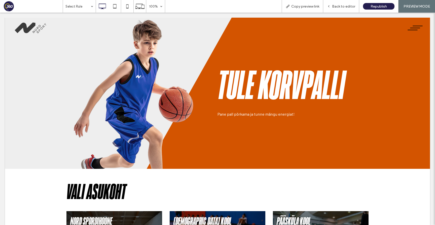
scroll to position [0, 0]
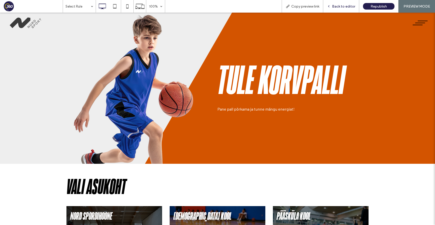
click at [339, 4] on div "Back to editor" at bounding box center [341, 6] width 36 height 13
click at [338, 9] on div "Back to editor" at bounding box center [341, 6] width 36 height 13
click at [335, 6] on span "Back to editor" at bounding box center [343, 6] width 23 height 4
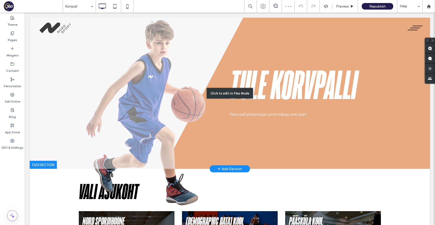
click at [291, 50] on div "Click to edit in Flex Mode" at bounding box center [230, 93] width 400 height 151
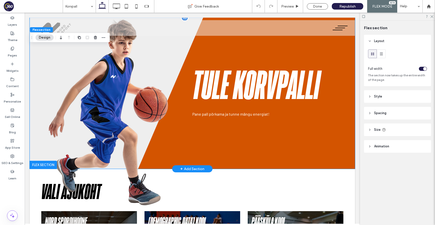
click at [287, 53] on div "Tule Korvpalli Pane pall põrkama ja tunne mängu energiat!" at bounding box center [192, 99] width 302 height 139
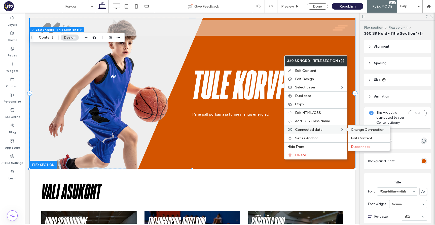
click at [352, 129] on div "Change Connection" at bounding box center [369, 129] width 42 height 8
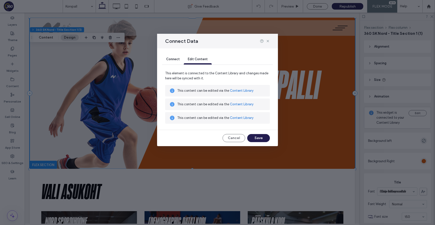
click at [176, 59] on span "Connect" at bounding box center [173, 59] width 14 height 4
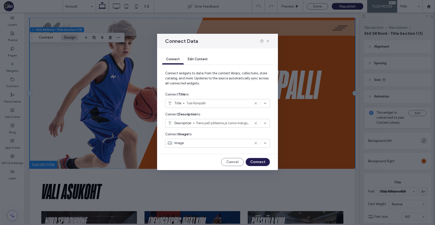
click at [226, 103] on span "Tule Korvpalli" at bounding box center [218, 103] width 64 height 5
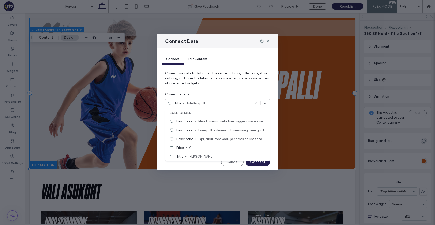
click at [227, 87] on span "Connect widgets to data from the content library, collections, store catalog, a…" at bounding box center [217, 80] width 105 height 19
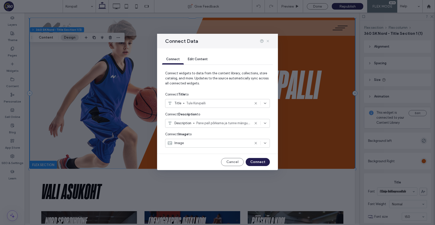
click at [268, 41] on use at bounding box center [268, 41] width 2 height 2
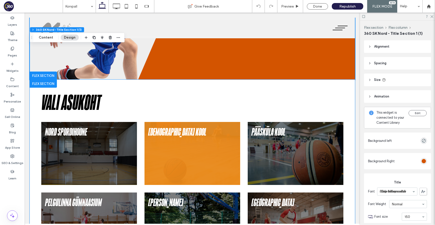
click at [208, 146] on img at bounding box center [193, 153] width 96 height 63
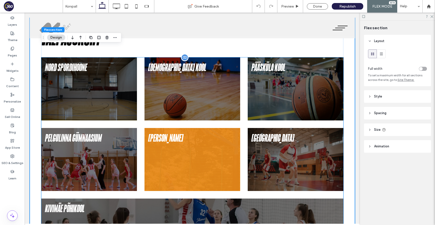
scroll to position [156, 0]
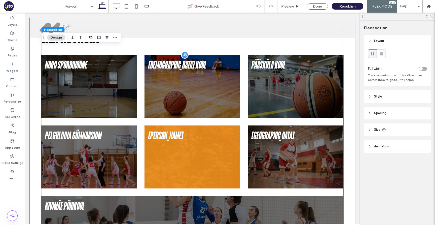
click at [207, 139] on div "[PERSON_NAME]" at bounding box center [193, 135] width 96 height 21
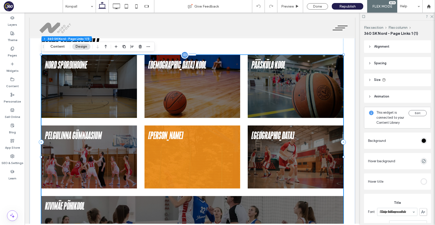
click at [207, 137] on div "[PERSON_NAME]" at bounding box center [193, 135] width 96 height 21
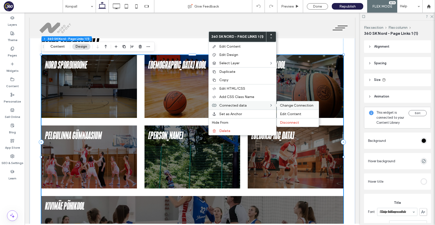
click at [283, 106] on span "Change Connection" at bounding box center [296, 105] width 33 height 4
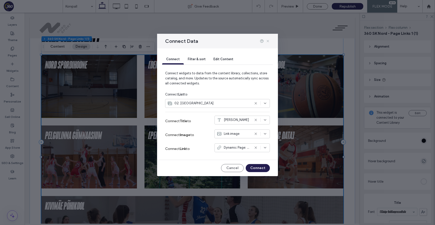
click at [267, 42] on use at bounding box center [268, 41] width 2 height 2
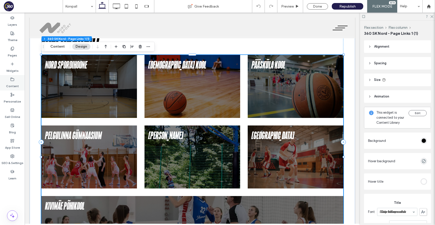
click at [15, 76] on div "Content" at bounding box center [12, 82] width 25 height 15
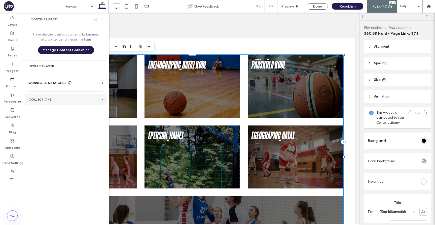
click at [47, 102] on section "Collections" at bounding box center [66, 100] width 83 height 12
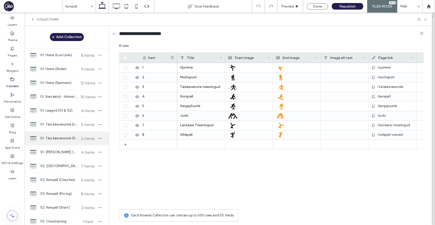
scroll to position [0, 0]
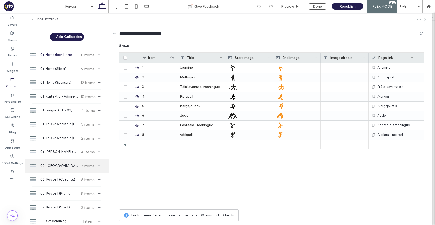
click at [59, 165] on span "02. [GEOGRAPHIC_DATA]" at bounding box center [59, 165] width 38 height 5
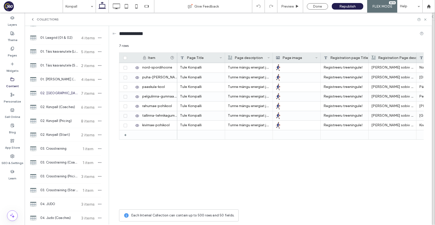
scroll to position [73, 0]
click at [426, 20] on use at bounding box center [425, 19] width 2 height 2
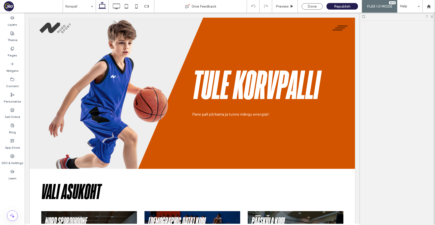
scroll to position [0, 0]
click at [13, 52] on label "Pages" at bounding box center [12, 54] width 9 height 7
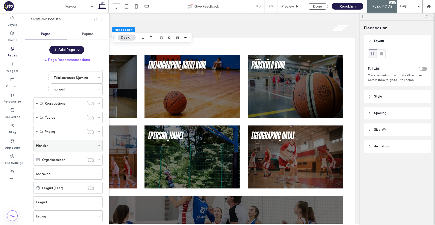
scroll to position [147, 0]
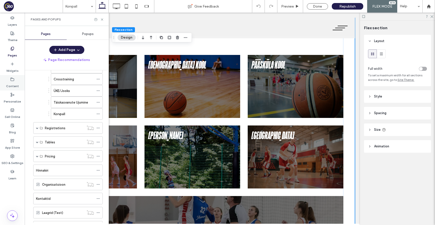
click at [17, 85] on label "Content" at bounding box center [12, 84] width 13 height 7
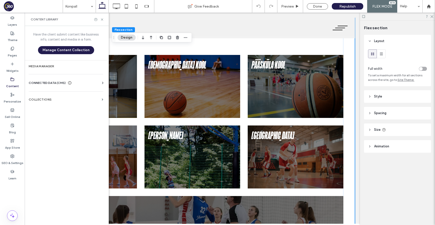
click at [63, 99] on label "Collections" at bounding box center [64, 100] width 71 height 4
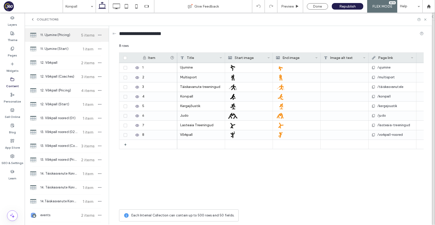
scroll to position [718, 0]
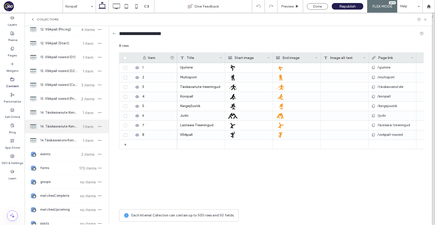
click at [65, 128] on span "14. Täiskasvanute Korvpall (Pricing)" at bounding box center [59, 126] width 38 height 5
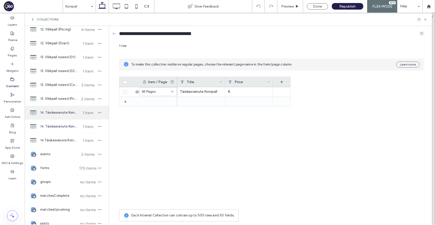
click at [65, 117] on div "14. Täiskasvanute Korvpall (01) 1 item" at bounding box center [67, 113] width 84 height 14
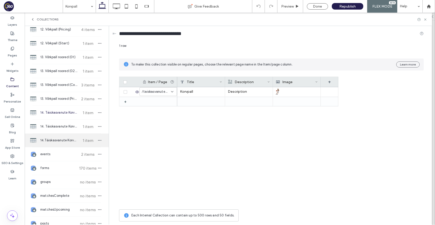
click at [66, 138] on span "14.Täiskasvanute Korvpall (02 & 03)" at bounding box center [59, 140] width 38 height 5
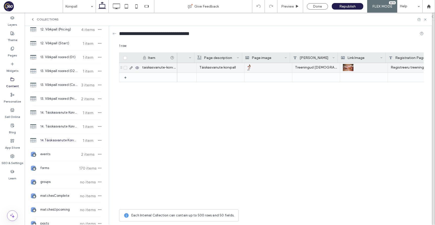
scroll to position [0, 48]
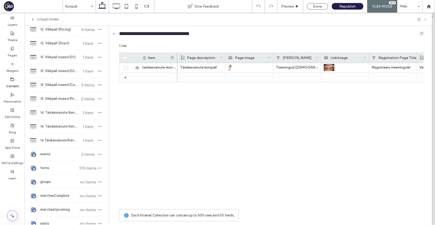
click at [426, 19] on icon at bounding box center [426, 20] width 4 height 4
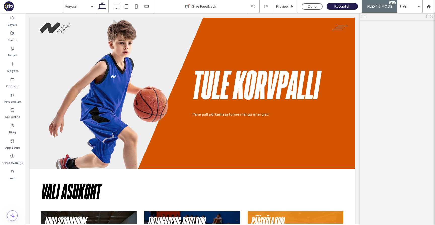
scroll to position [0, 0]
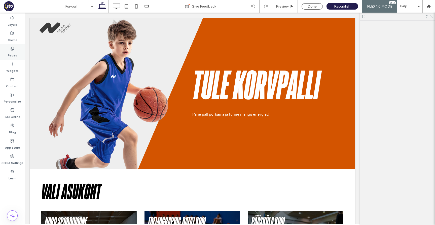
click at [15, 51] on label "Pages" at bounding box center [12, 54] width 9 height 7
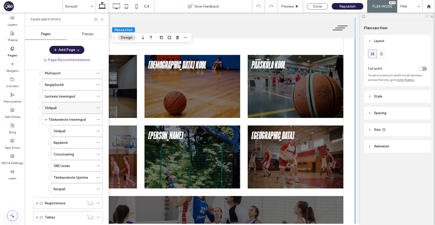
scroll to position [74, 0]
click at [72, 178] on label "Täiskasvanute Ujumine" at bounding box center [71, 175] width 35 height 9
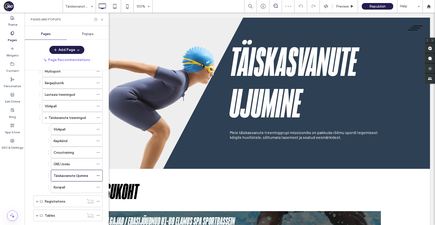
scroll to position [0, 0]
click at [67, 189] on div "Täiskasvanute Ujumine 100% Preview Republish Help Site Comments Team & Clients …" at bounding box center [217, 112] width 435 height 225
click at [64, 189] on label "Korvpall" at bounding box center [60, 187] width 12 height 9
click at [100, 185] on div at bounding box center [99, 187] width 6 height 8
click at [99, 187] on icon at bounding box center [98, 187] width 4 height 4
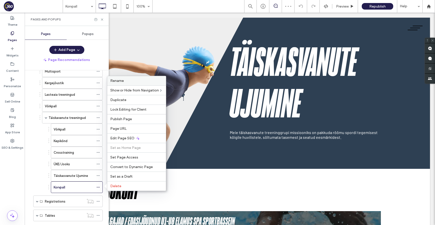
click at [126, 83] on label "Rename" at bounding box center [136, 81] width 53 height 4
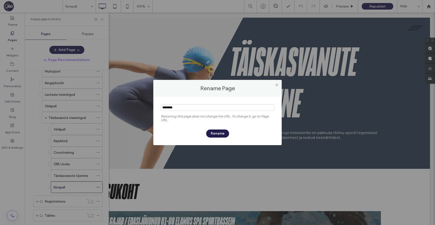
click at [233, 107] on input "notEmpty" at bounding box center [217, 107] width 113 height 7
paste input "**********"
click at [186, 107] on input "notEmpty" at bounding box center [217, 107] width 113 height 7
type input "**********"
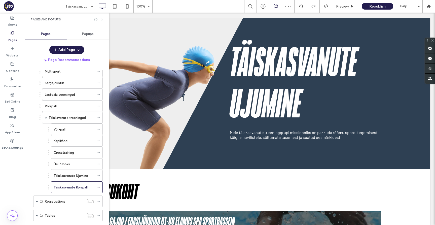
click at [102, 19] on use at bounding box center [102, 19] width 2 height 2
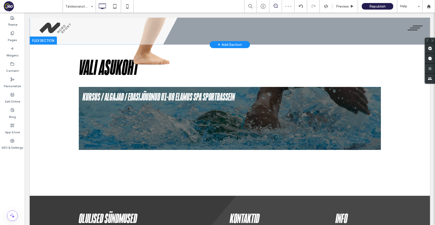
scroll to position [149, 0]
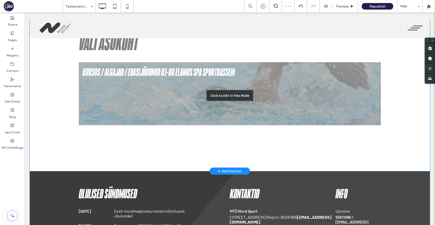
click at [157, 112] on div "Click to edit in Flex Mode" at bounding box center [230, 95] width 400 height 151
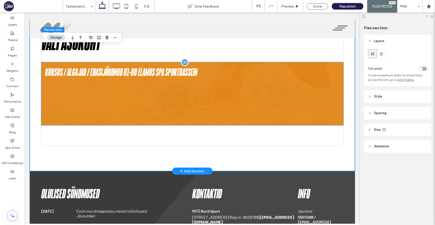
click at [153, 106] on img at bounding box center [192, 93] width 302 height 63
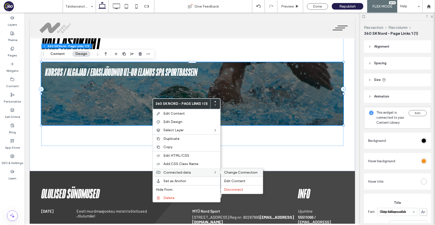
click at [239, 172] on span "Change Connection" at bounding box center [240, 172] width 33 height 4
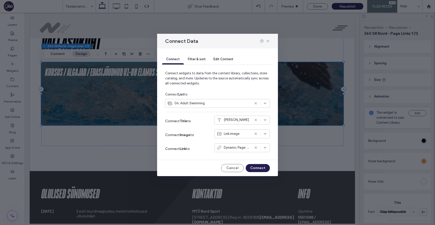
click at [255, 104] on use at bounding box center [256, 103] width 2 height 2
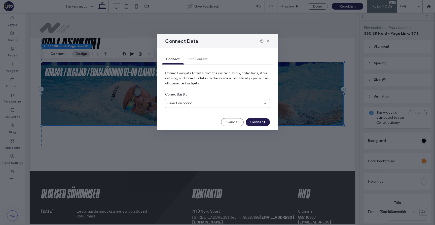
click at [237, 104] on div "Select an option" at bounding box center [214, 103] width 94 height 5
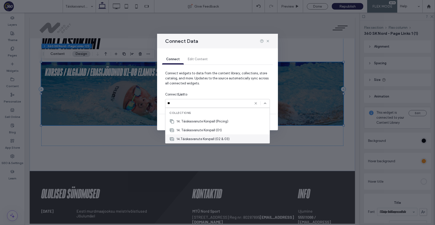
type input "**"
click at [233, 139] on div "14.Täiskasvanute Korvpall (02 & 03)" at bounding box center [217, 138] width 104 height 9
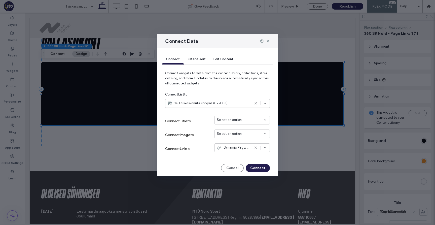
click at [231, 121] on span "Select an option" at bounding box center [229, 119] width 25 height 5
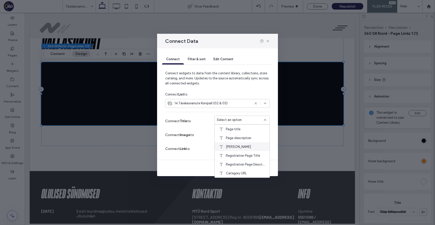
click at [255, 145] on div "[PERSON_NAME]" at bounding box center [242, 146] width 55 height 9
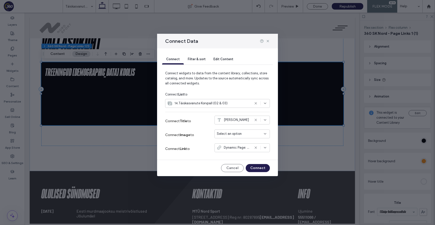
click at [248, 134] on div "Select an option" at bounding box center [239, 133] width 45 height 5
click at [247, 152] on div "Link Image" at bounding box center [242, 151] width 55 height 9
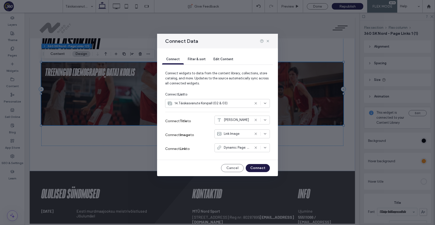
click at [262, 170] on button "Connect" at bounding box center [258, 168] width 24 height 8
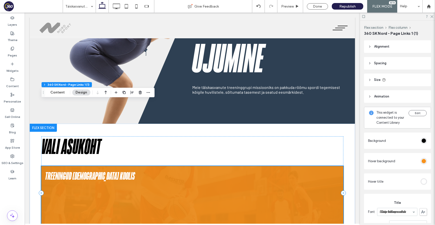
scroll to position [0, 0]
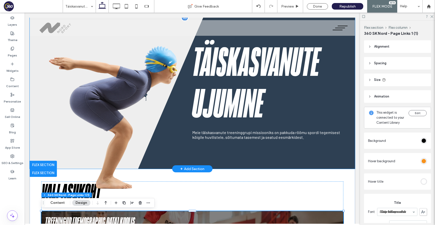
click at [61, 88] on img at bounding box center [116, 111] width 151 height 201
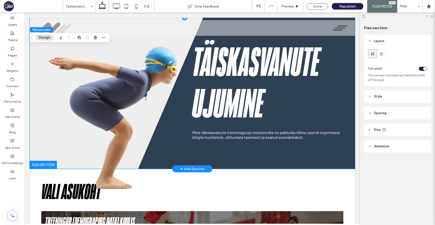
click at [61, 88] on img at bounding box center [116, 111] width 151 height 201
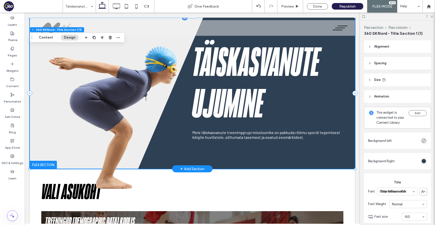
click at [61, 88] on img at bounding box center [116, 111] width 151 height 201
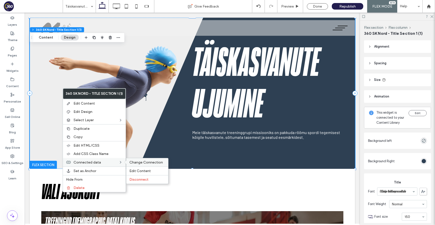
click at [137, 164] on span "Change Connection" at bounding box center [145, 162] width 33 height 4
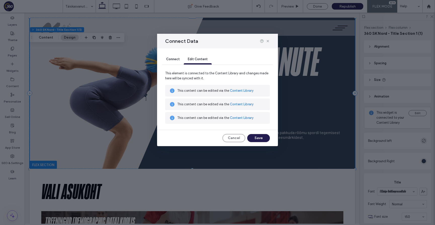
click at [175, 63] on div "Connect" at bounding box center [173, 59] width 22 height 10
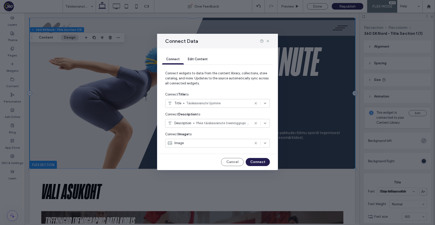
click at [256, 104] on icon at bounding box center [256, 103] width 4 height 4
click at [255, 123] on use at bounding box center [256, 123] width 2 height 2
click at [256, 143] on icon at bounding box center [256, 143] width 4 height 4
click at [253, 101] on div "Select an option" at bounding box center [214, 103] width 94 height 5
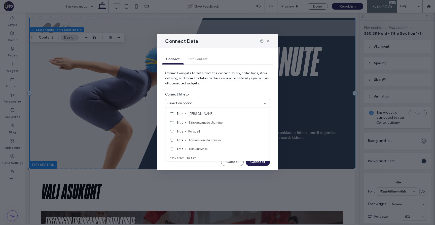
scroll to position [46, 0]
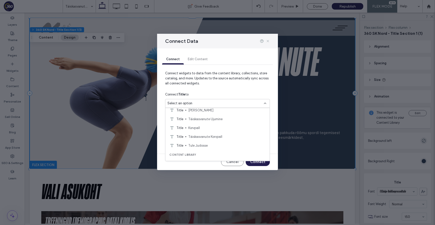
click at [270, 41] on icon at bounding box center [268, 41] width 4 height 4
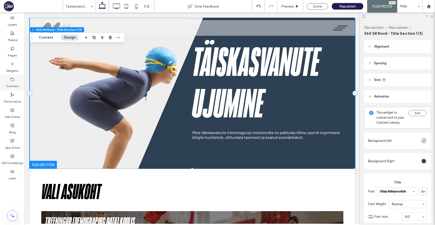
click at [12, 83] on label "Content" at bounding box center [12, 84] width 13 height 7
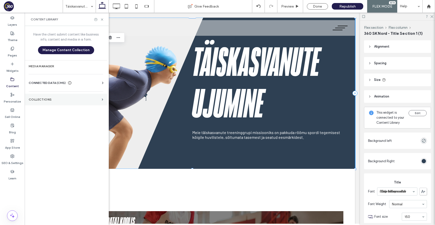
click at [60, 98] on label "Collections" at bounding box center [64, 100] width 71 height 4
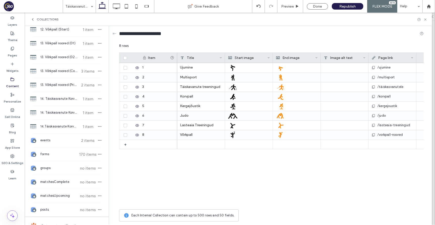
scroll to position [726, 0]
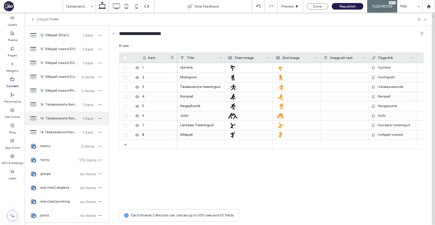
click at [63, 120] on span "14. Täiskasvanute Korvpall (Pricing)" at bounding box center [59, 118] width 38 height 5
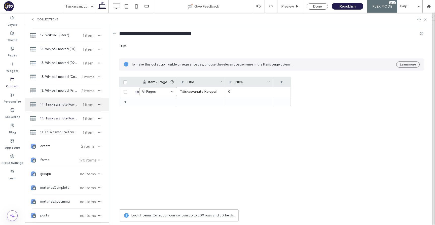
click at [64, 105] on span "14. Täiskasvanute Korvpall (01)" at bounding box center [59, 104] width 38 height 5
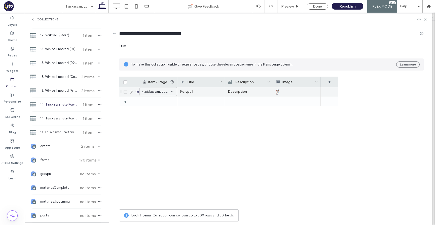
click at [254, 90] on p "Description" at bounding box center [249, 91] width 42 height 9
click at [259, 68] on div "**********" at bounding box center [252, 68] width 53 height 13
click at [210, 92] on div "Korvpall" at bounding box center [201, 92] width 48 height 10
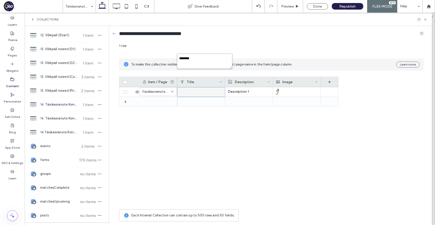
click at [211, 66] on textarea "********" at bounding box center [204, 61] width 55 height 15
type textarea "**********"
click at [426, 19] on use at bounding box center [425, 19] width 2 height 2
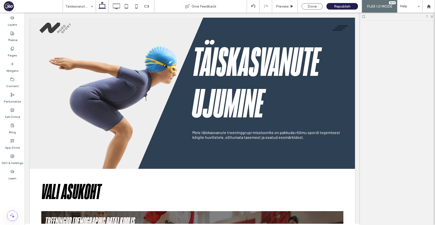
scroll to position [0, 0]
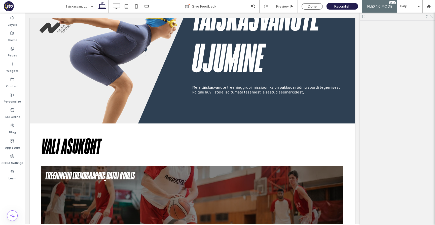
click at [270, 77] on h1 "Täiskasvanute Ujumine" at bounding box center [267, 38] width 151 height 83
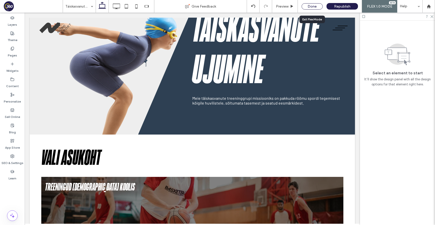
click at [311, 6] on div "Done" at bounding box center [312, 6] width 21 height 6
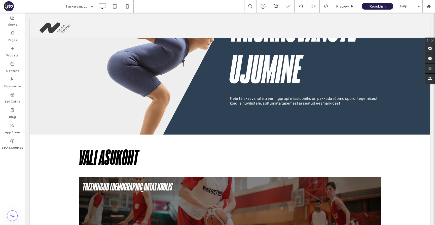
scroll to position [32, 0]
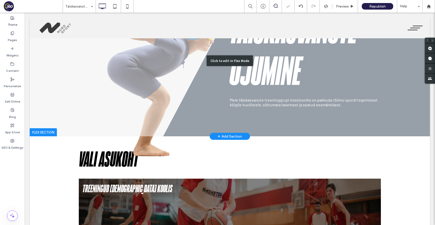
click at [238, 96] on div "Click to edit in Flex Mode" at bounding box center [230, 60] width 400 height 151
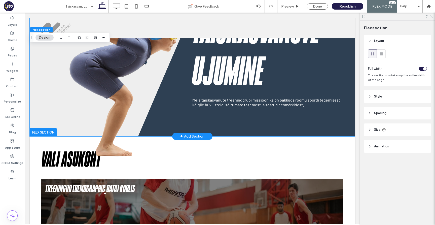
click at [230, 86] on h1 "Täiskasvanute Ujumine" at bounding box center [267, 51] width 151 height 83
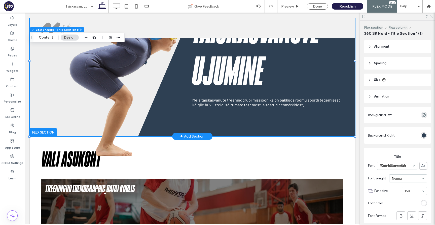
click at [229, 91] on h1 "Täiskasvanute Ujumine" at bounding box center [267, 51] width 151 height 83
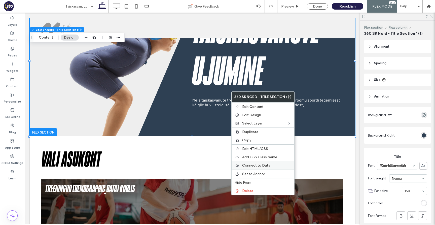
click at [279, 166] on label "Connect to Data" at bounding box center [266, 165] width 49 height 4
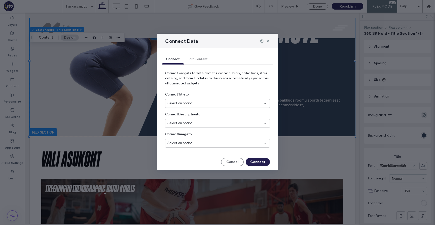
click at [216, 104] on div "Select an option" at bounding box center [214, 103] width 94 height 5
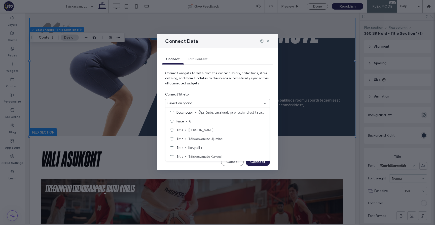
scroll to position [48, 0]
click at [212, 125] on span "Korvpall 1" at bounding box center [226, 126] width 77 height 5
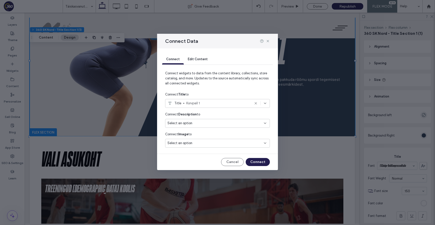
click at [214, 125] on div "Select an option" at bounding box center [214, 123] width 94 height 5
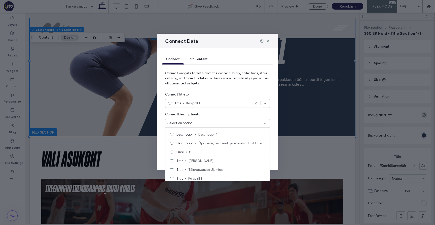
scroll to position [14, 0]
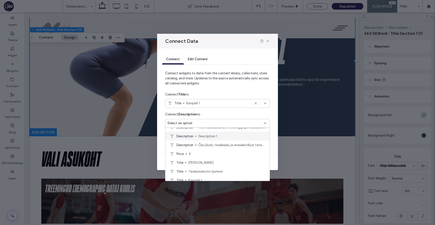
click at [219, 133] on span "Description 1" at bounding box center [231, 135] width 67 height 5
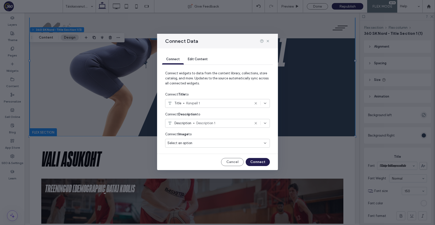
click at [225, 142] on div "Select an option" at bounding box center [214, 143] width 94 height 5
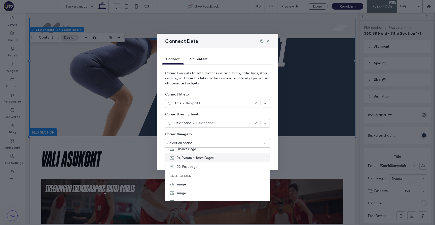
scroll to position [26, 0]
click at [269, 40] on icon at bounding box center [268, 41] width 4 height 4
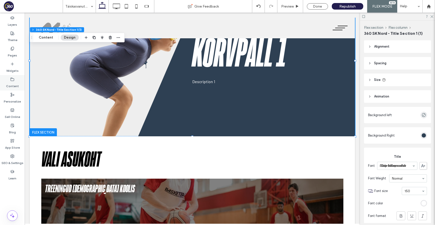
click at [12, 79] on icon at bounding box center [12, 79] width 4 height 4
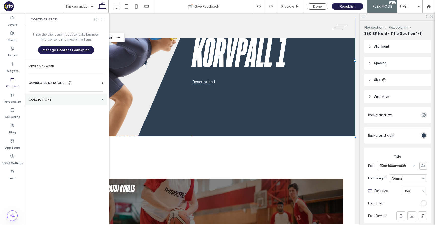
click at [70, 96] on section "Collections" at bounding box center [66, 100] width 83 height 12
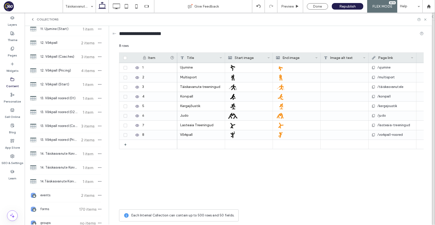
scroll to position [721, 0]
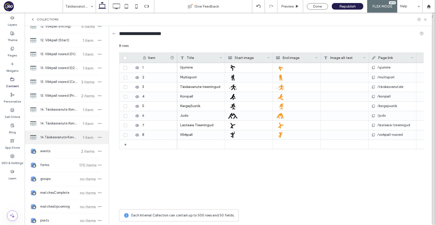
click at [66, 132] on div "14.Täiskasvanute Korvpall (02 & 03) 1 item" at bounding box center [67, 137] width 84 height 14
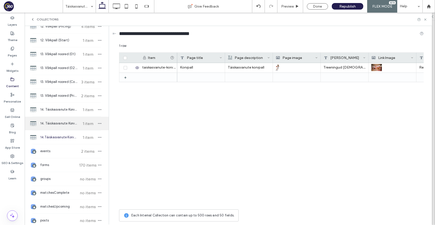
click at [68, 119] on div "14. Täiskasvanute Korvpall (Pricing) 1 item" at bounding box center [67, 124] width 84 height 14
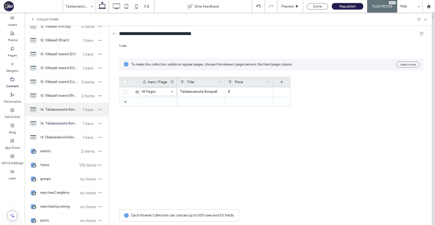
click at [69, 106] on div "14. Täiskasvanute Korvpall (01) 1 item" at bounding box center [67, 110] width 84 height 14
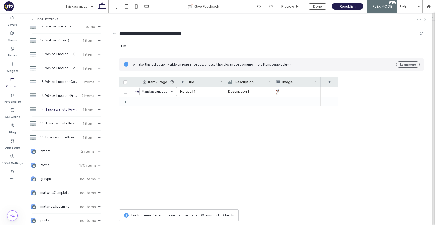
click at [303, 84] on div "Image" at bounding box center [295, 82] width 39 height 10
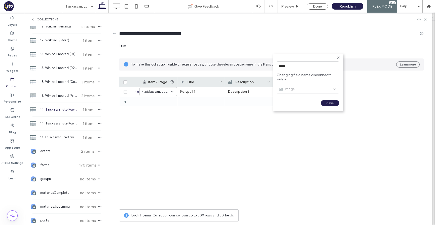
click at [338, 60] on div "*****" at bounding box center [308, 66] width 62 height 14
click at [338, 58] on use at bounding box center [338, 57] width 2 height 2
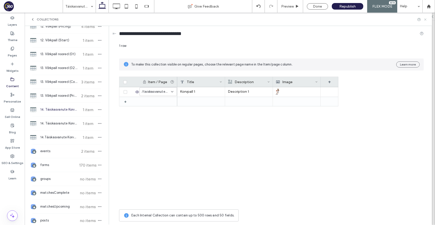
click at [425, 20] on icon at bounding box center [426, 20] width 4 height 4
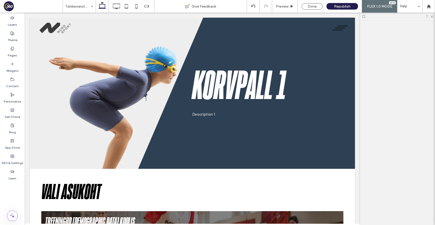
scroll to position [0, 0]
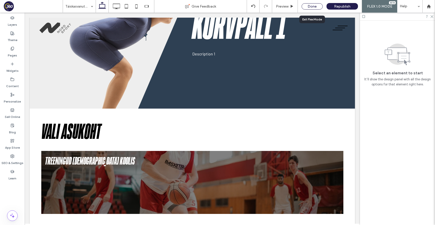
click at [314, 5] on div "Done" at bounding box center [312, 6] width 21 height 6
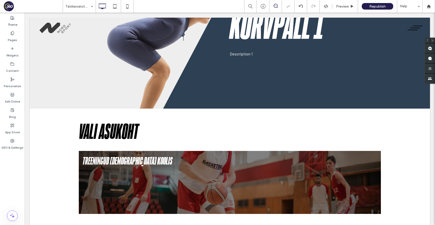
scroll to position [60, 0]
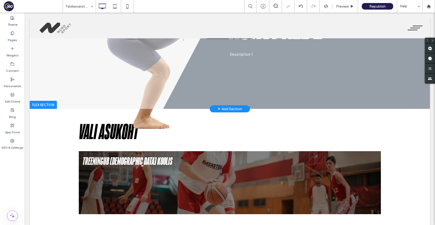
click at [289, 41] on div "Click to edit in Flex Mode" at bounding box center [230, 33] width 400 height 151
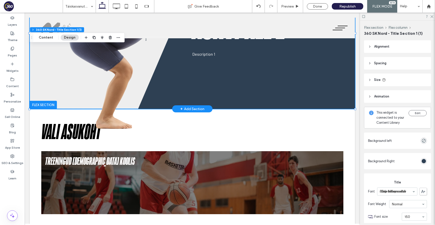
click at [247, 67] on div "Korvpall 1 Description 1" at bounding box center [192, 39] width 302 height 139
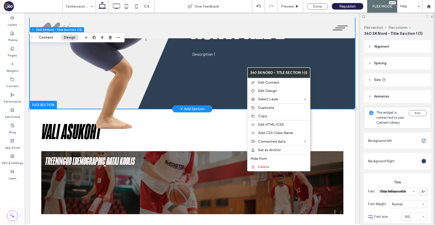
drag, startPoint x: 247, startPoint y: 67, endPoint x: 278, endPoint y: 91, distance: 39.5
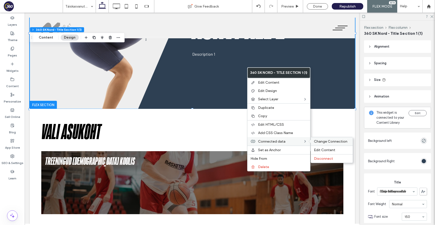
click at [322, 141] on span "Change Connection" at bounding box center [330, 141] width 33 height 4
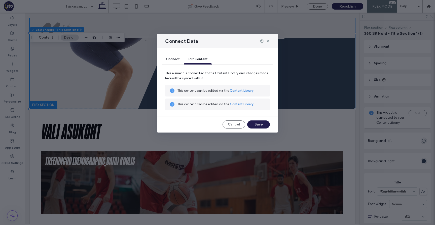
click at [170, 58] on span "Connect" at bounding box center [173, 59] width 14 height 4
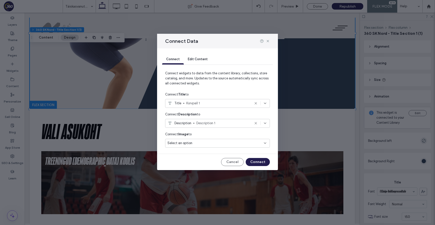
click at [216, 147] on div "Select an option" at bounding box center [217, 143] width 105 height 9
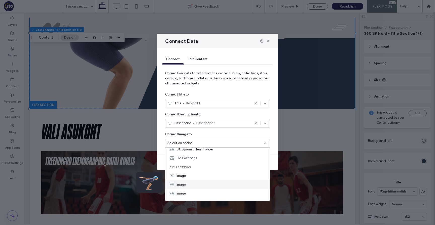
scroll to position [26, 0]
click at [190, 188] on div "Image" at bounding box center [217, 187] width 104 height 9
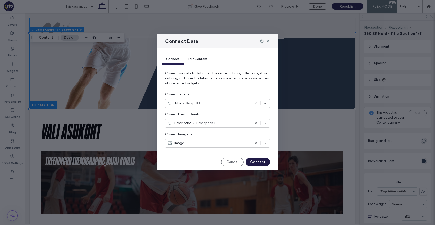
click at [265, 160] on button "Connect" at bounding box center [258, 162] width 24 height 8
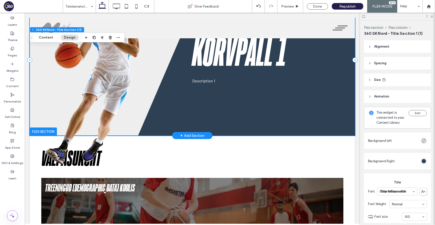
scroll to position [0, 0]
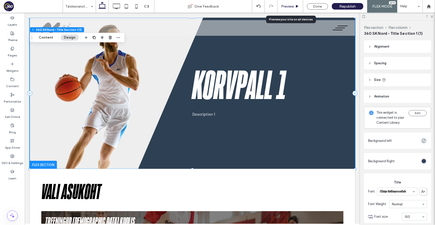
click at [291, 9] on div "Preview" at bounding box center [291, 6] width 26 height 13
click at [291, 6] on span "Preview" at bounding box center [287, 6] width 13 height 4
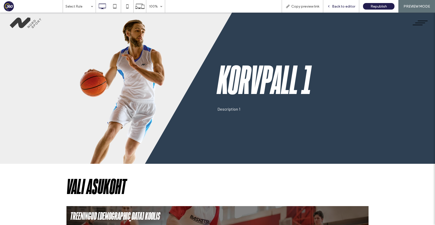
click at [338, 5] on span "Back to editor" at bounding box center [343, 6] width 23 height 4
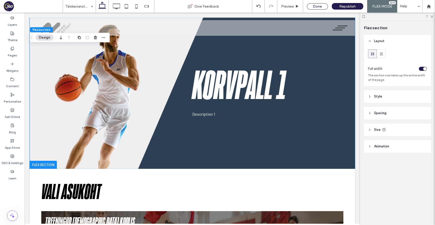
click at [319, 6] on div "Done" at bounding box center [317, 6] width 21 height 6
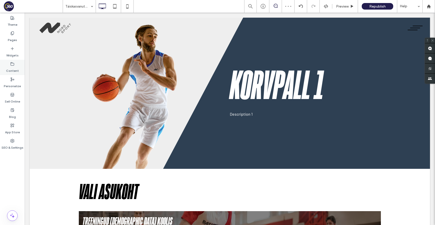
click at [5, 67] on div "Content" at bounding box center [12, 67] width 25 height 15
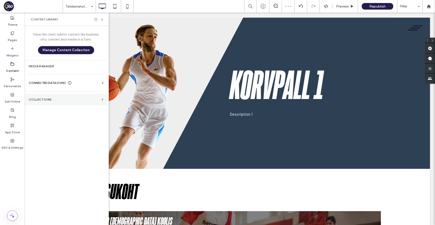
click at [43, 95] on section "Collections" at bounding box center [66, 100] width 83 height 12
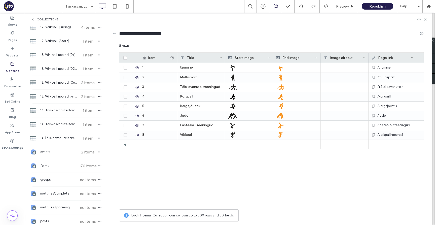
scroll to position [734, 0]
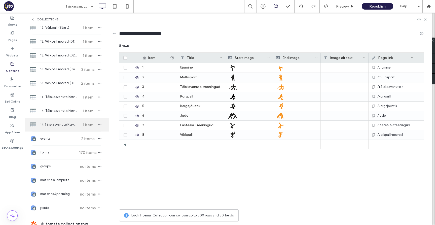
click at [68, 126] on span "14.Täiskasvanute Korvpall (02 & 03)" at bounding box center [59, 124] width 38 height 5
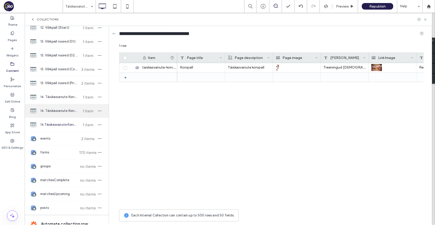
click at [69, 109] on span "14. Täiskasvanute Korvpall (Pricing)" at bounding box center [59, 110] width 38 height 5
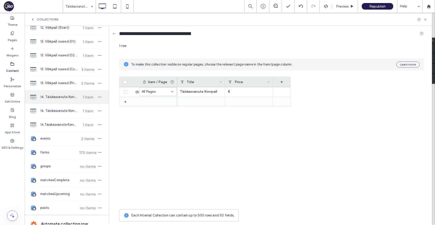
click at [68, 97] on span "14. Täiskasvanute Korvpall (01)" at bounding box center [59, 96] width 38 height 5
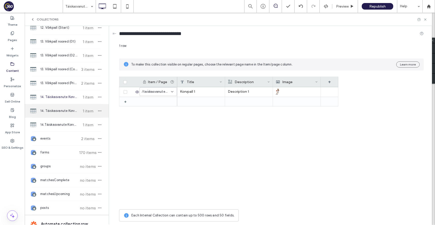
click at [72, 110] on span "14. Täiskasvanute Korvpall (Pricing)" at bounding box center [59, 110] width 38 height 5
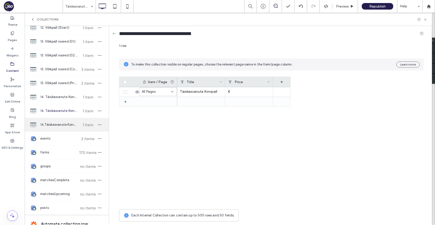
click at [68, 125] on span "14.Täiskasvanute Korvpall (02 & 03)" at bounding box center [59, 124] width 38 height 5
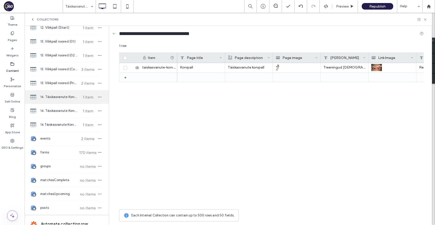
click at [70, 97] on span "14. Täiskasvanute Korvpall (01)" at bounding box center [59, 96] width 38 height 5
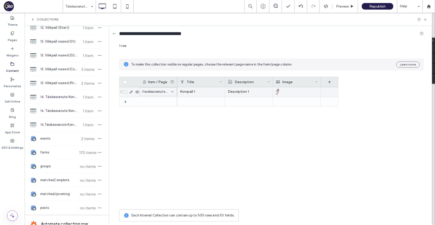
click at [238, 91] on p "Description 1" at bounding box center [249, 91] width 42 height 9
click at [209, 94] on div "Korvpall 1" at bounding box center [201, 92] width 48 height 10
click at [204, 63] on textarea "**********" at bounding box center [204, 61] width 55 height 15
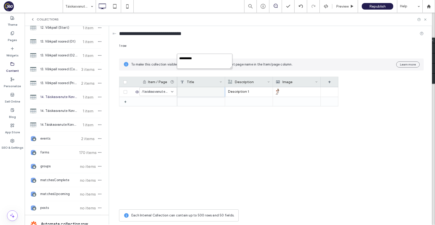
click at [204, 63] on textarea "**********" at bounding box center [204, 61] width 55 height 15
paste textarea "**********"
click at [203, 59] on textarea "**********" at bounding box center [204, 61] width 55 height 15
type textarea "**********"
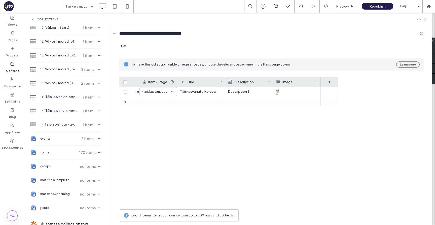
click at [427, 19] on icon at bounding box center [426, 20] width 4 height 4
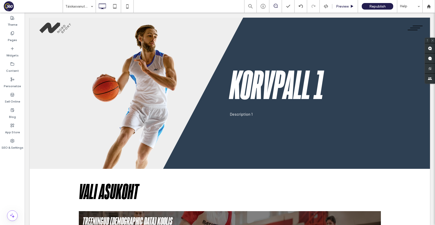
click at [347, 11] on div "Preview" at bounding box center [345, 6] width 26 height 13
click at [344, 8] on div "Preview" at bounding box center [345, 6] width 26 height 13
click at [346, 8] on span "Preview" at bounding box center [342, 6] width 13 height 4
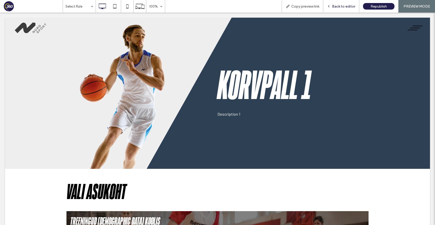
click at [345, 3] on div "Back to editor" at bounding box center [341, 6] width 36 height 13
click at [342, 5] on span "Back to editor" at bounding box center [343, 6] width 23 height 4
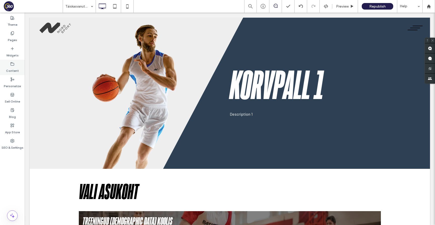
click at [19, 64] on div "Content" at bounding box center [12, 67] width 25 height 15
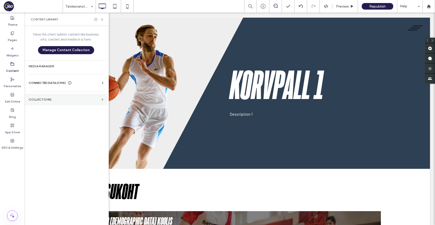
click at [47, 101] on label "Collections" at bounding box center [64, 100] width 71 height 4
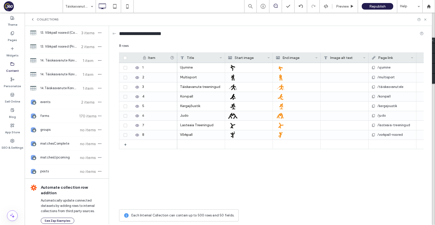
scroll to position [770, 0]
click at [63, 90] on span "14.Täiskasvanute Korvpall (02 & 03)" at bounding box center [59, 88] width 38 height 5
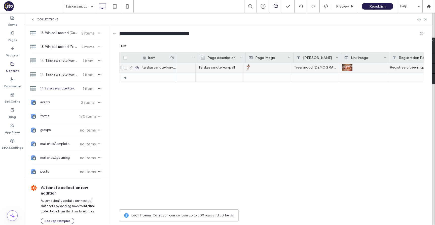
scroll to position [0, 32]
click at [210, 72] on p "Täiskasvanute korvpall" at bounding box center [217, 67] width 42 height 9
click at [211, 68] on p "Täiskasvanute korvpall" at bounding box center [217, 67] width 42 height 9
click at [216, 61] on div "**********" at bounding box center [220, 68] width 54 height 14
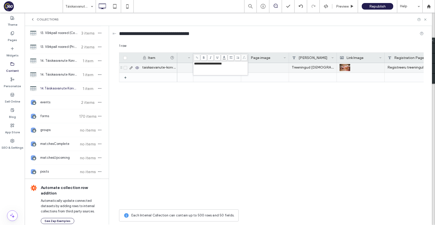
click at [216, 61] on div "**********" at bounding box center [220, 68] width 54 height 14
click at [215, 64] on span "**********" at bounding box center [208, 63] width 28 height 3
copy span "**********"
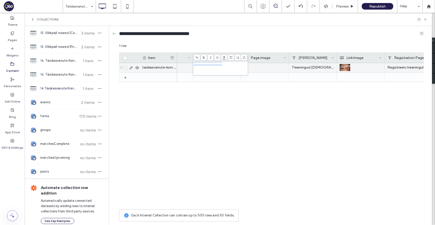
click at [324, 69] on div "Treeningud Püha Johannese Koolis" at bounding box center [313, 68] width 48 height 10
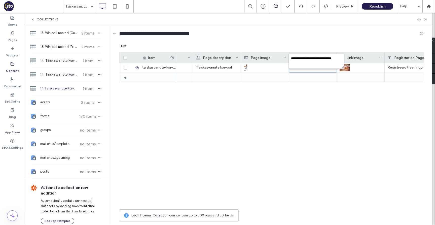
click at [324, 60] on textarea "**********" at bounding box center [316, 61] width 55 height 15
paste textarea "plain-text-cell"
type textarea "**********"
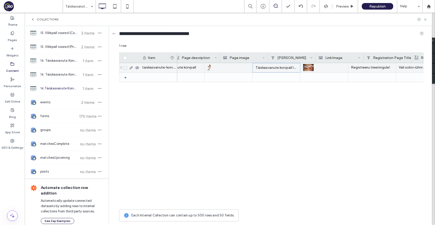
scroll to position [0, 132]
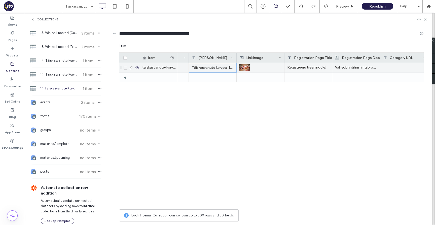
click at [372, 68] on p "Vali sobiv rühm ning broneeri endale treening!" at bounding box center [356, 67] width 42 height 9
click at [366, 65] on span "**********" at bounding box center [362, 63] width 58 height 3
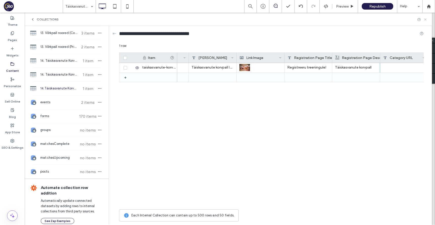
click at [426, 20] on use at bounding box center [425, 19] width 2 height 2
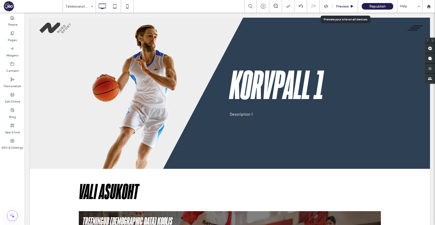
click at [344, 8] on span "Preview" at bounding box center [342, 6] width 13 height 4
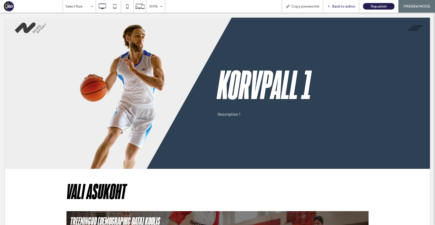
click at [340, 5] on span "Back to editor" at bounding box center [343, 6] width 23 height 4
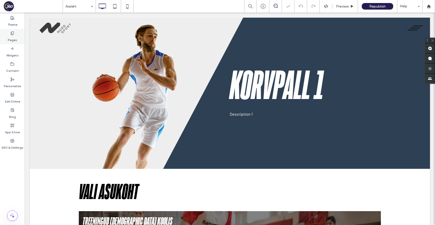
click at [23, 32] on div "Pages" at bounding box center [12, 36] width 25 height 15
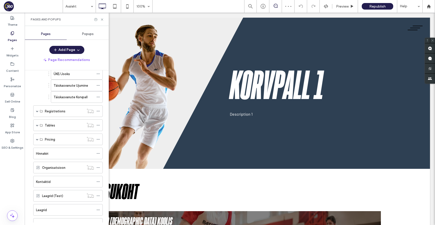
scroll to position [134, 0]
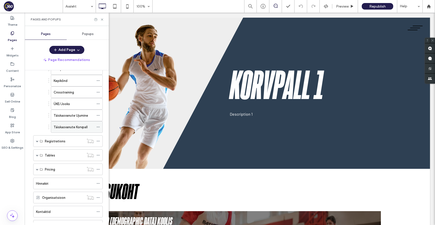
click at [97, 125] on icon at bounding box center [98, 127] width 4 height 4
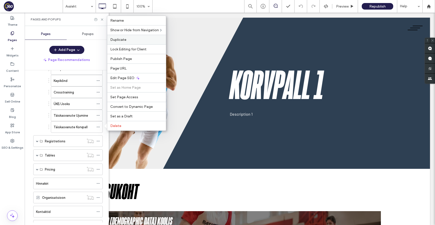
click at [135, 40] on label "Duplicate" at bounding box center [136, 40] width 53 height 4
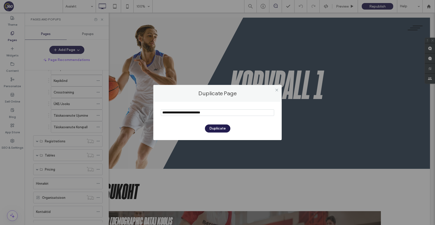
click at [177, 111] on input "notEmpty" at bounding box center [217, 112] width 113 height 7
click at [187, 112] on input "notEmpty" at bounding box center [217, 112] width 113 height 7
type input "**********"
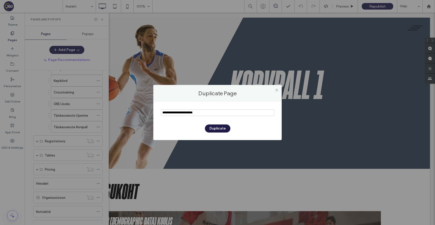
click at [224, 129] on button "Duplicate" at bounding box center [217, 128] width 25 height 8
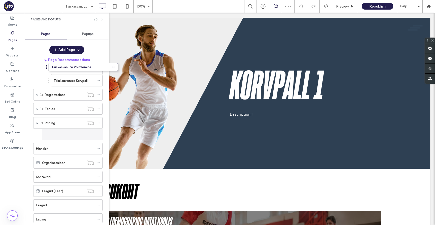
scroll to position [115, 0]
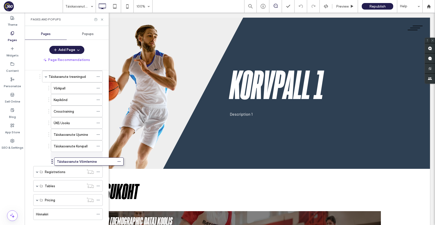
drag, startPoint x: 31, startPoint y: 202, endPoint x: 51, endPoint y: 161, distance: 46.1
click at [17, 70] on label "Content" at bounding box center [12, 69] width 13 height 7
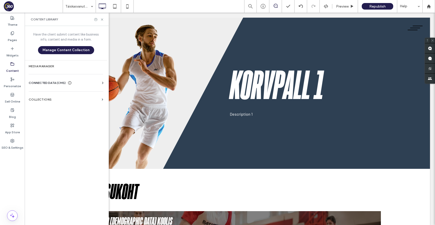
click at [66, 93] on div "Võrkpall" at bounding box center [74, 88] width 40 height 11
click at [66, 99] on div at bounding box center [217, 112] width 435 height 225
click at [65, 98] on div at bounding box center [217, 112] width 435 height 225
click at [47, 101] on div at bounding box center [217, 112] width 435 height 225
click at [64, 104] on section "Collections" at bounding box center [66, 100] width 83 height 12
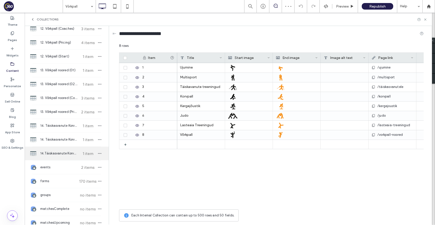
scroll to position [707, 0]
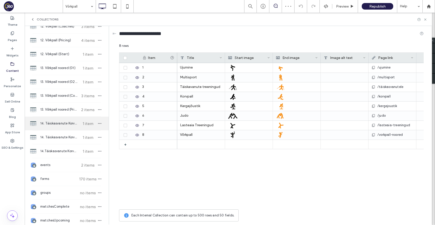
click at [70, 126] on span "14. Täiskasvanute Korvpall (01)" at bounding box center [59, 123] width 38 height 5
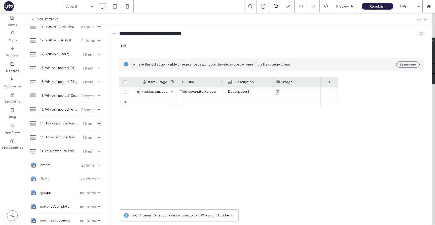
click at [98, 123] on use "button" at bounding box center [99, 123] width 3 height 1
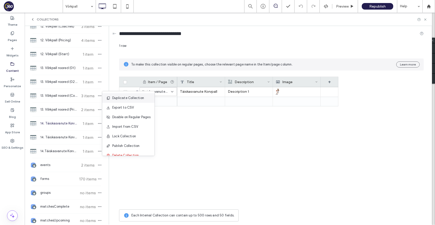
click at [123, 98] on span "Duplicate Collection" at bounding box center [128, 97] width 32 height 5
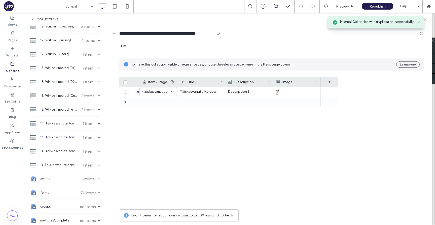
click at [124, 32] on input "**********" at bounding box center [167, 33] width 96 height 7
click at [126, 32] on input "**********" at bounding box center [167, 33] width 96 height 7
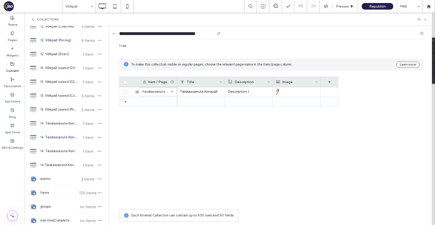
click at [179, 34] on input "**********" at bounding box center [167, 33] width 96 height 7
paste input "**"
click at [163, 33] on input "**********" at bounding box center [169, 33] width 101 height 7
drag, startPoint x: 200, startPoint y: 33, endPoint x: 218, endPoint y: 34, distance: 17.9
click at [218, 34] on input "**********" at bounding box center [169, 33] width 101 height 7
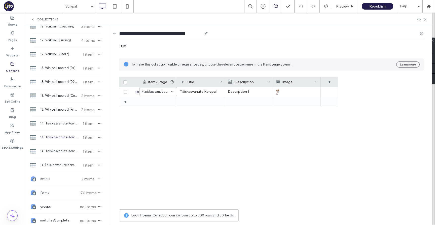
type input "**********"
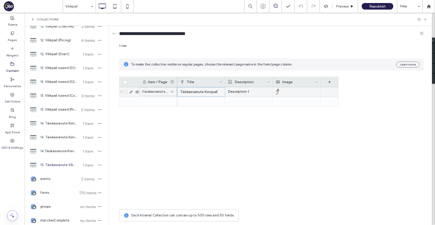
click at [214, 93] on div "Täiskasvanute Korvpall" at bounding box center [201, 92] width 48 height 10
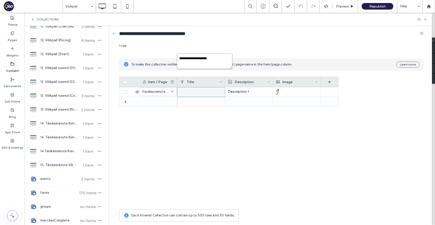
click at [219, 59] on textarea "**********" at bounding box center [204, 61] width 55 height 15
paste textarea "**"
type textarea "**********"
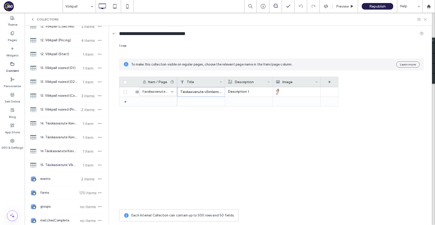
click at [212, 90] on div "Täiskasvanute võimlemine 1" at bounding box center [201, 92] width 48 height 10
click at [203, 56] on textarea "**********" at bounding box center [204, 61] width 55 height 15
type textarea "**********"
click at [283, 89] on div at bounding box center [297, 91] width 42 height 9
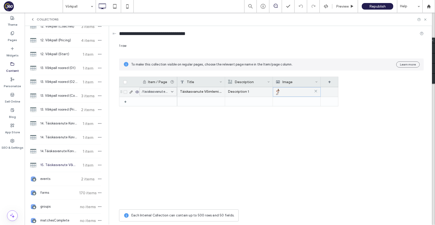
click at [283, 89] on div at bounding box center [297, 91] width 42 height 9
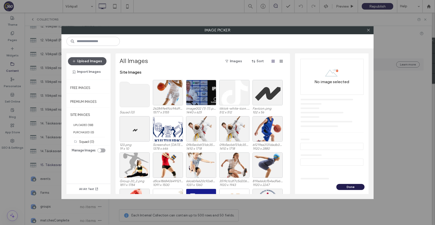
click at [96, 64] on button "Upload Images" at bounding box center [87, 61] width 39 height 8
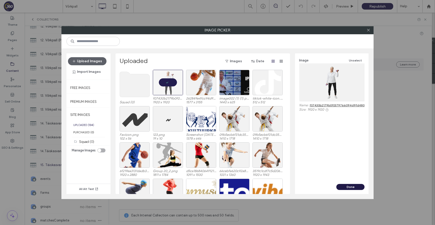
click at [355, 186] on button "Done" at bounding box center [350, 187] width 28 height 6
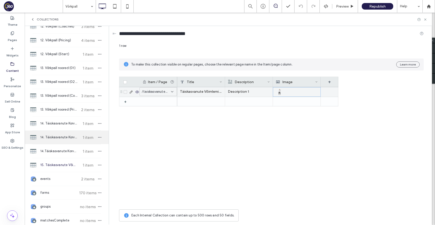
click at [67, 138] on span "14. Täiskasvanute Korvpall (Pricing)" at bounding box center [59, 137] width 38 height 5
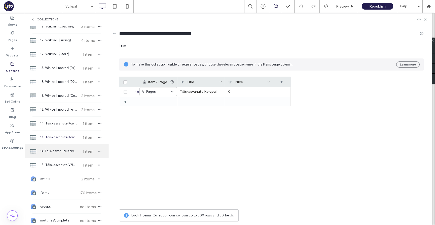
click at [68, 145] on div "14.Täiskasvanute Korvpall (02 & 03) 1 item" at bounding box center [67, 151] width 84 height 14
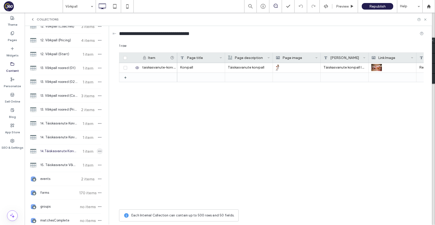
click at [98, 150] on icon "button" at bounding box center [100, 151] width 4 height 4
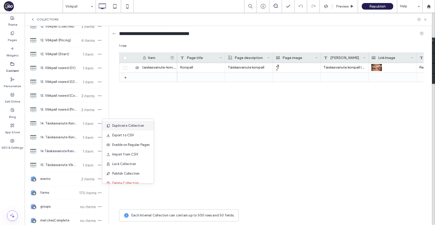
click at [120, 125] on span "Duplicate Collection" at bounding box center [128, 125] width 32 height 5
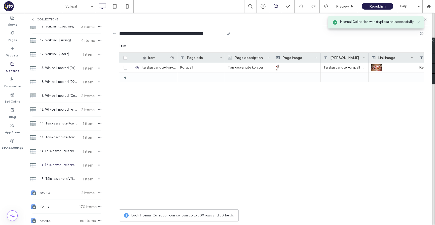
click at [122, 32] on input "**********" at bounding box center [172, 33] width 106 height 7
click at [125, 33] on input "**********" at bounding box center [172, 33] width 106 height 7
click at [178, 33] on input "**********" at bounding box center [172, 33] width 106 height 7
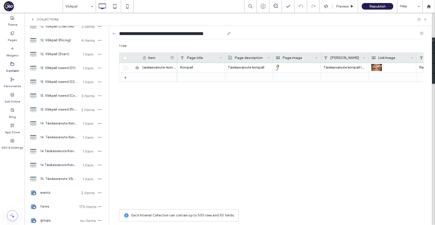
paste input "**"
drag, startPoint x: 209, startPoint y: 33, endPoint x: 228, endPoint y: 32, distance: 18.9
click at [228, 32] on input "**********" at bounding box center [174, 33] width 111 height 7
type input "**********"
click at [246, 94] on div "Korvpall Täiskasvanute korvpall Täiskasvanute korvpall location Registreeru tre…" at bounding box center [300, 135] width 247 height 144
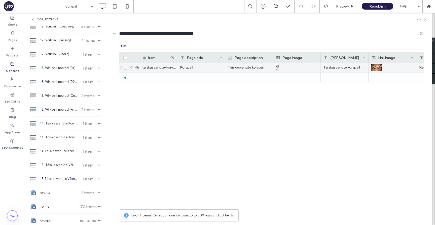
click at [206, 67] on div "Korvpall" at bounding box center [201, 68] width 48 height 10
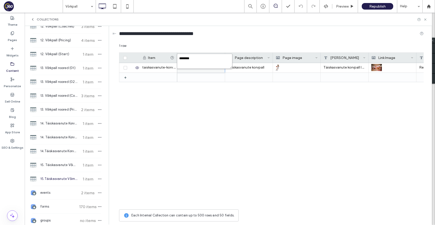
click at [207, 59] on textarea "********" at bounding box center [204, 61] width 55 height 15
paste textarea "**********"
type textarea "**********"
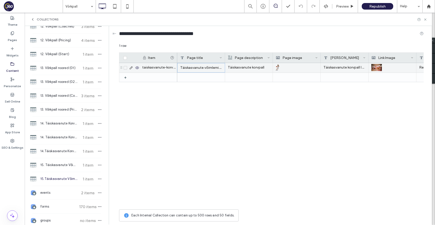
click at [209, 67] on div "Täiskasvanute võimlemine" at bounding box center [201, 68] width 48 height 10
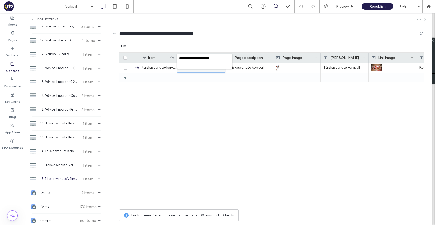
click at [203, 57] on textarea "**********" at bounding box center [204, 61] width 55 height 15
type textarea "**********"
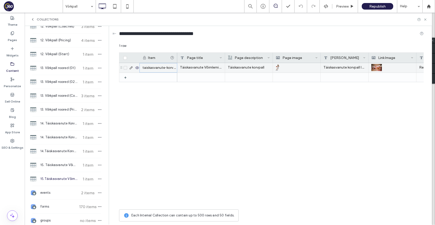
click at [166, 65] on div "taiskasvanute-korvpall" at bounding box center [159, 68] width 38 height 10
click at [168, 66] on input "**********" at bounding box center [158, 67] width 37 height 9
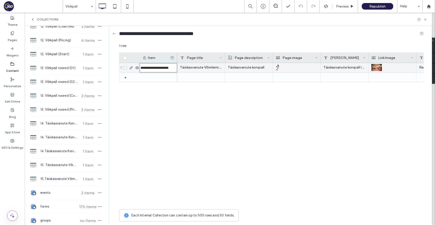
click at [168, 66] on input "**********" at bounding box center [158, 67] width 37 height 9
click at [160, 68] on input "**********" at bounding box center [158, 67] width 37 height 9
drag, startPoint x: 157, startPoint y: 70, endPoint x: 143, endPoint y: 70, distance: 13.9
click at [143, 70] on input "**********" at bounding box center [158, 67] width 37 height 9
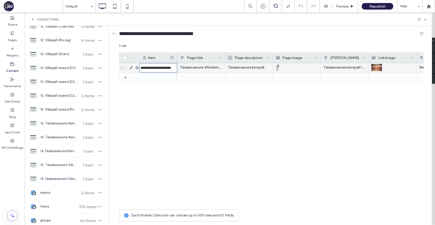
click at [143, 67] on input "**********" at bounding box center [158, 67] width 37 height 9
click at [169, 67] on input "**********" at bounding box center [158, 67] width 37 height 9
type input "**********"
click at [243, 67] on p "Täiskasvanute korvpall" at bounding box center [249, 67] width 42 height 9
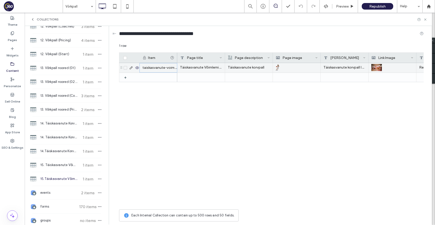
click at [243, 67] on p "Täiskasvanute korvpall" at bounding box center [249, 67] width 42 height 9
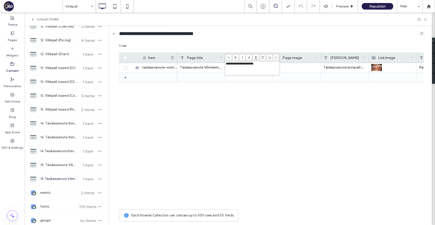
click at [249, 61] on div "**********" at bounding box center [252, 68] width 54 height 14
click at [249, 64] on span "**********" at bounding box center [240, 63] width 28 height 3
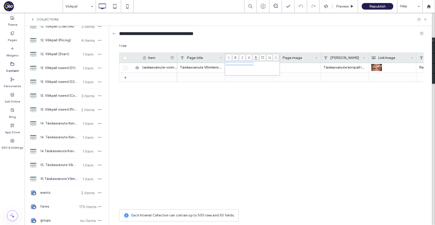
click at [249, 64] on span "**********" at bounding box center [240, 63] width 28 height 3
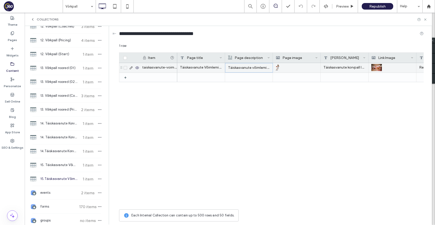
click at [333, 66] on div "Täiskasvanute korvpall location" at bounding box center [345, 68] width 48 height 10
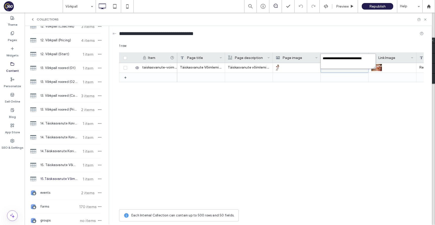
click at [338, 60] on textarea "**********" at bounding box center [348, 61] width 55 height 15
paste textarea "plain-text-cell"
type textarea "**********"
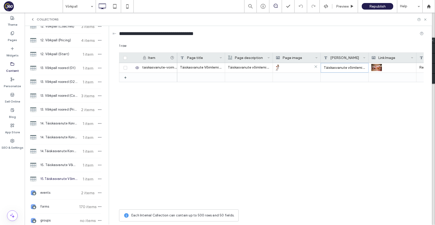
click at [287, 67] on div at bounding box center [297, 67] width 42 height 9
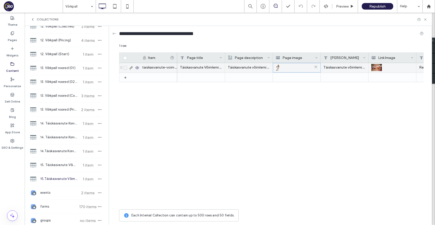
click at [287, 67] on div at bounding box center [297, 67] width 42 height 9
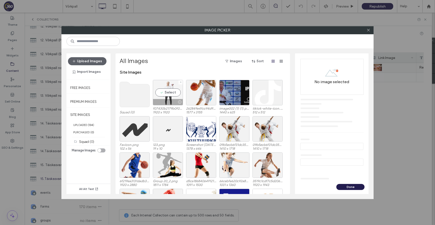
click at [169, 90] on div "Select" at bounding box center [168, 92] width 30 height 25
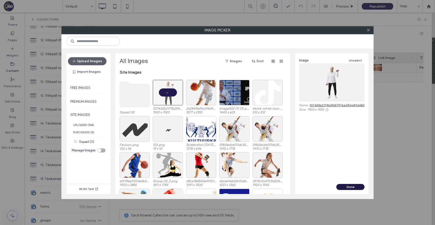
click at [358, 185] on button "Done" at bounding box center [350, 187] width 28 height 6
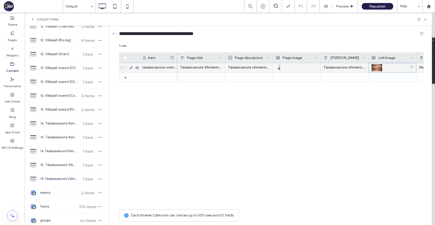
click at [389, 66] on div at bounding box center [393, 67] width 42 height 9
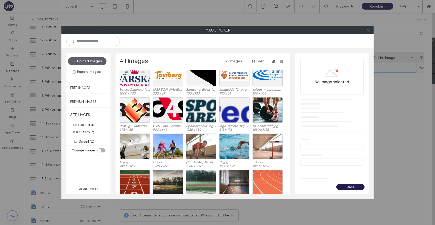
scroll to position [167, 0]
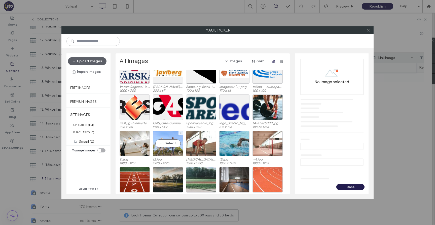
click at [173, 142] on div "Select" at bounding box center [168, 143] width 30 height 25
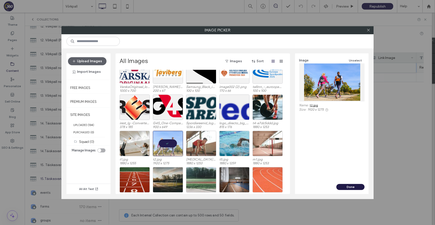
click at [357, 188] on button "Done" at bounding box center [350, 187] width 28 height 6
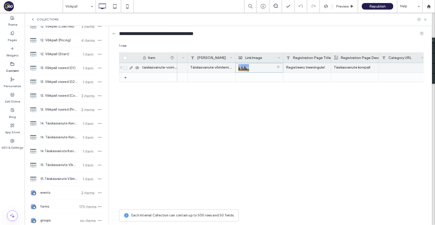
scroll to position [0, 154]
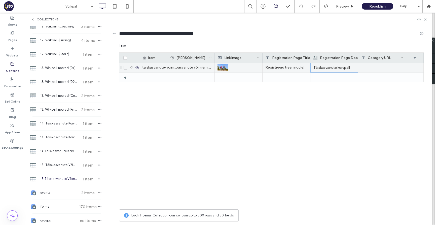
click at [338, 68] on p "Täiskasvanute korvpall" at bounding box center [335, 67] width 42 height 9
click at [339, 61] on div at bounding box center [338, 58] width 54 height 8
click at [338, 65] on span "**********" at bounding box center [325, 63] width 28 height 3
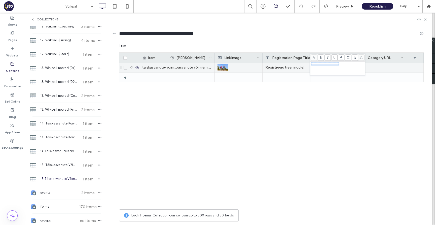
click at [338, 65] on span "**********" at bounding box center [325, 63] width 28 height 3
click at [371, 67] on div at bounding box center [382, 68] width 48 height 10
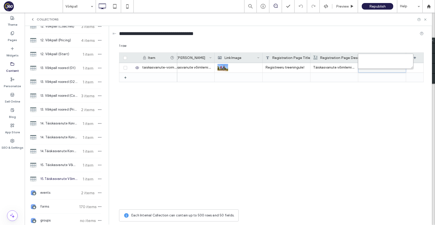
click at [371, 64] on textarea "plain-text-cell" at bounding box center [385, 61] width 55 height 15
paste textarea "**********"
type textarea "**********"
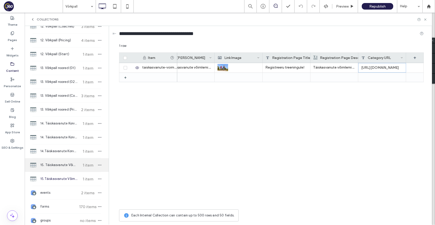
click at [66, 165] on span "15. Täiskasvanute Võimlemine (01)" at bounding box center [59, 164] width 38 height 5
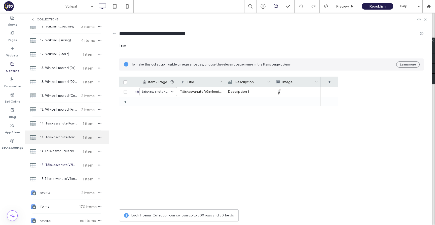
click at [70, 138] on span "14. Täiskasvanute Korvpall (Pricing)" at bounding box center [59, 137] width 38 height 5
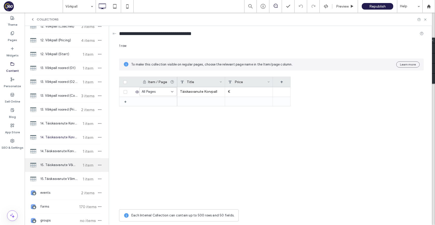
click at [73, 170] on div "15. Täiskasvanute Võimlemine (01) 1 item" at bounding box center [67, 165] width 84 height 14
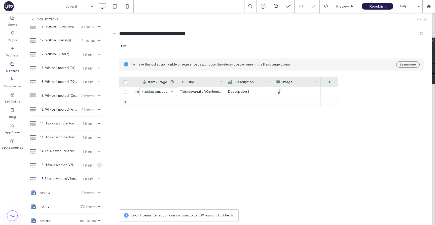
click at [98, 164] on icon "button" at bounding box center [100, 165] width 4 height 4
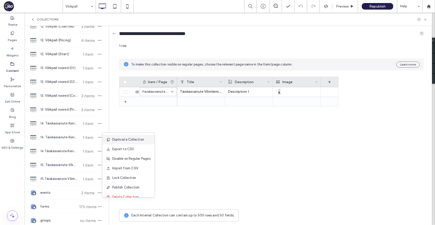
click at [126, 140] on span "Duplicate Collection" at bounding box center [128, 139] width 32 height 5
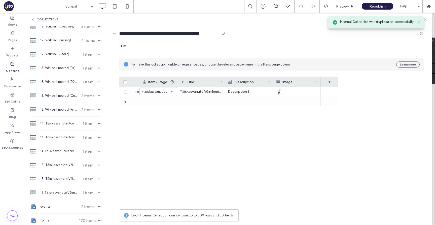
drag, startPoint x: 192, startPoint y: 33, endPoint x: 215, endPoint y: 34, distance: 23.2
click at [215, 34] on input "**********" at bounding box center [169, 33] width 101 height 7
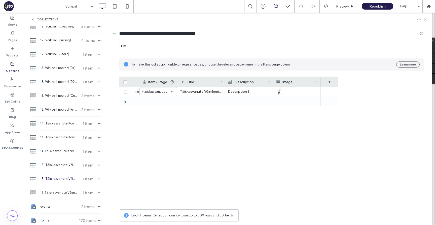
click at [235, 121] on div "Täiskasvanute Võimlemine 1 Description 1" at bounding box center [257, 147] width 161 height 120
click at [190, 34] on input "**********" at bounding box center [167, 33] width 96 height 7
type input "**********"
click at [226, 122] on div "Täiskasvanute Võimlemine 1 Description 1" at bounding box center [257, 147] width 161 height 120
click at [63, 166] on span "15. Täiskasvanute Võimlemine (01)" at bounding box center [59, 164] width 38 height 5
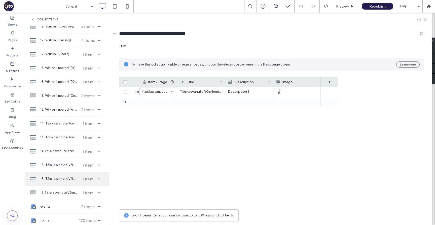
click at [64, 177] on span "15. Täiskasvanute Võimlemine (04. Pricing)" at bounding box center [59, 178] width 38 height 5
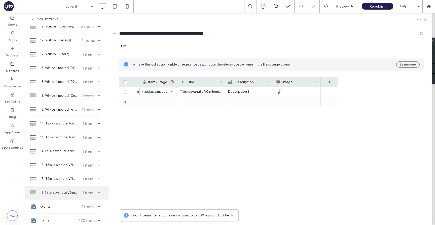
click at [62, 192] on span "15.Täiskasvanute Võimlemine (02 & 03)" at bounding box center [59, 192] width 38 height 5
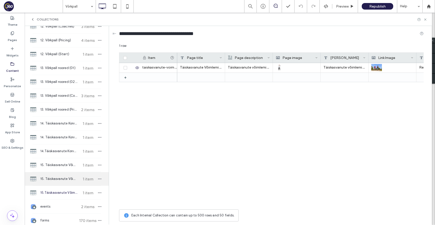
click at [64, 180] on span "15. Täiskasvanute Võimlemine (04. Pricing)" at bounding box center [59, 178] width 38 height 5
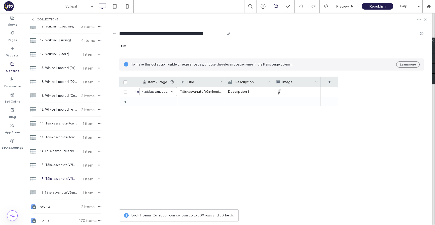
drag, startPoint x: 197, startPoint y: 33, endPoint x: 216, endPoint y: 32, distance: 18.7
click at [216, 32] on input "**********" at bounding box center [172, 33] width 106 height 7
click at [200, 34] on input "**********" at bounding box center [172, 33] width 106 height 7
click at [190, 34] on input "**********" at bounding box center [172, 33] width 106 height 7
type input "**********"
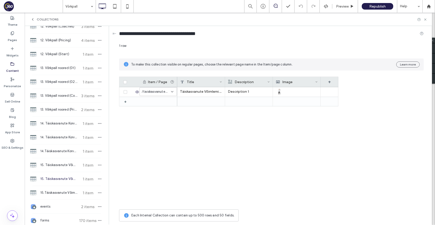
click at [245, 149] on div "Täiskasvanute Võimlemine 1 Description 1" at bounding box center [257, 147] width 161 height 120
click at [220, 82] on icon at bounding box center [221, 82] width 3 height 3
click at [244, 83] on div "Description" at bounding box center [247, 82] width 39 height 10
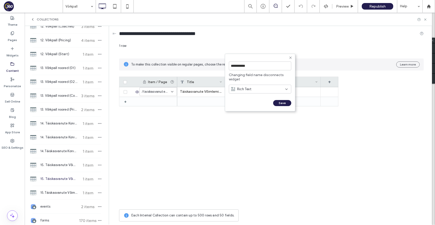
click at [252, 88] on div "Rich Text" at bounding box center [258, 89] width 54 height 5
click at [249, 99] on span "Plain Text" at bounding box center [244, 97] width 15 height 5
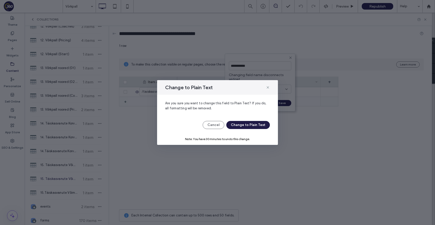
click at [249, 126] on button "Change to Plain Text" at bounding box center [248, 125] width 44 height 8
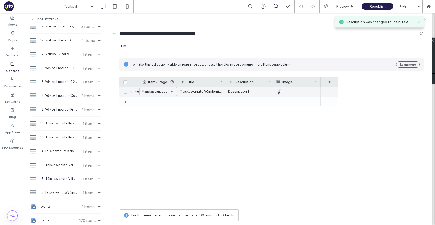
click at [251, 95] on div "Description 1" at bounding box center [249, 92] width 48 height 10
click at [252, 90] on div "Description 1" at bounding box center [249, 92] width 48 height 10
click at [255, 63] on textarea "**********" at bounding box center [252, 61] width 55 height 15
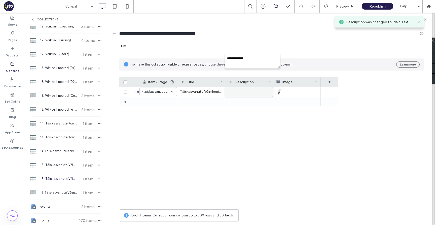
click at [255, 63] on textarea "**********" at bounding box center [252, 61] width 55 height 15
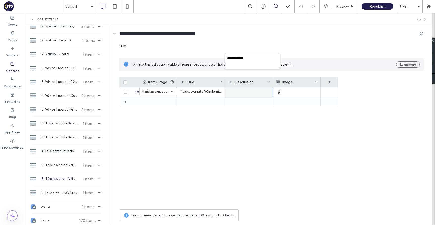
type textarea "*"
click at [218, 88] on div "Täiskasvanute Võimlemine 1" at bounding box center [201, 92] width 48 height 10
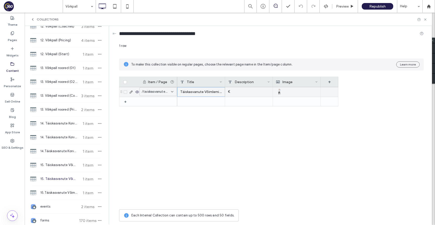
click at [218, 88] on div "Täiskasvanute Võimlemine 1" at bounding box center [201, 92] width 48 height 10
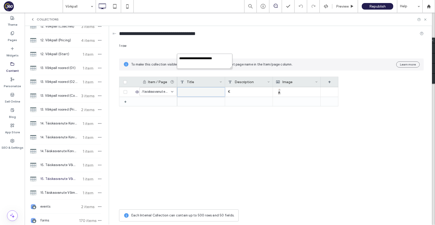
click at [217, 61] on textarea "**********" at bounding box center [204, 61] width 55 height 15
paste textarea "**********"
type textarea "**********"
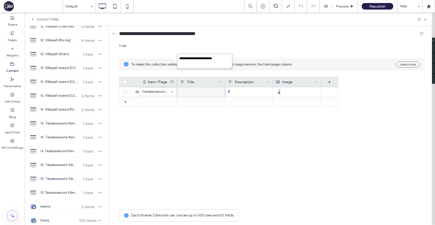
scroll to position [0, 0]
drag, startPoint x: 188, startPoint y: 33, endPoint x: 128, endPoint y: 32, distance: 59.9
click at [128, 32] on input "**********" at bounding box center [167, 33] width 96 height 7
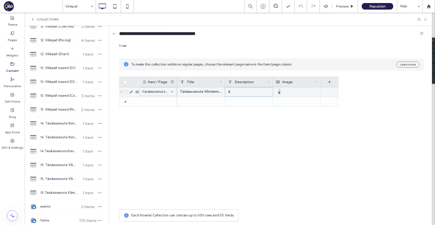
click at [240, 90] on div "€" at bounding box center [249, 92] width 48 height 10
click at [206, 95] on div "Täiskasvanute Võimlemine 1" at bounding box center [201, 92] width 48 height 10
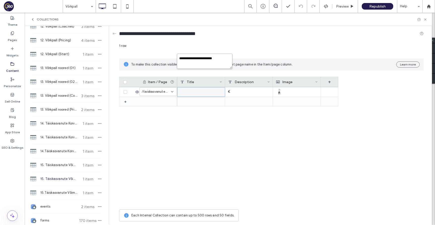
click at [208, 61] on textarea "**********" at bounding box center [204, 61] width 55 height 15
paste textarea "plain-text-cell"
type textarea "**********"
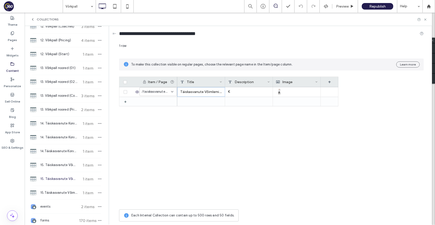
click at [317, 81] on icon at bounding box center [316, 82] width 3 height 3
click at [308, 69] on div "Delete Field" at bounding box center [296, 68] width 46 height 10
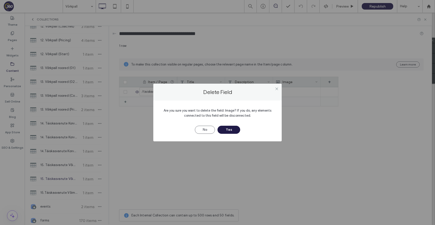
click at [231, 128] on button "Yes" at bounding box center [229, 130] width 23 height 8
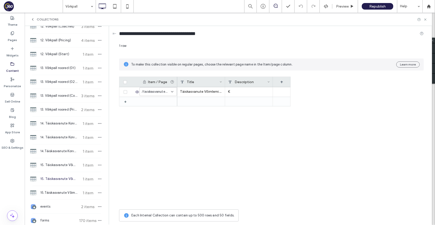
click at [277, 149] on div "Täiskasvanute Võimlemine €" at bounding box center [233, 147] width 113 height 120
click at [173, 90] on icon at bounding box center [172, 92] width 4 height 4
click at [196, 122] on div "Täiskasvanute Võimlemine €" at bounding box center [233, 147] width 113 height 120
click at [425, 20] on icon at bounding box center [426, 20] width 4 height 4
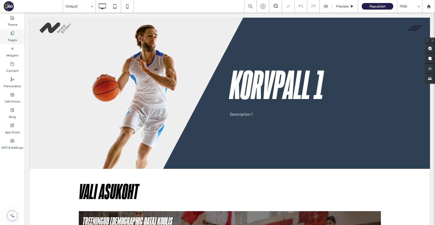
click at [9, 40] on label "Pages" at bounding box center [12, 38] width 9 height 7
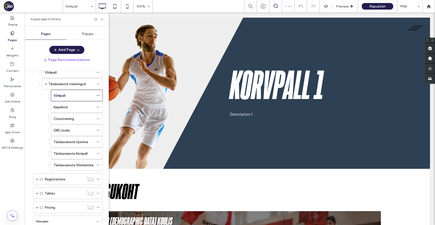
scroll to position [134, 0]
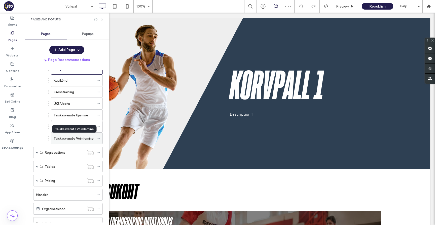
click at [71, 138] on label "Täiskasvanute Võimlemine" at bounding box center [74, 138] width 40 height 9
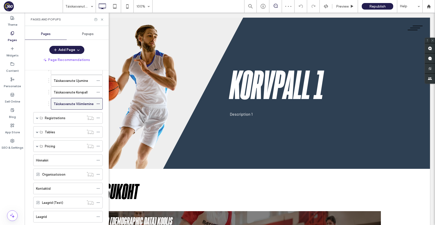
scroll to position [138, 0]
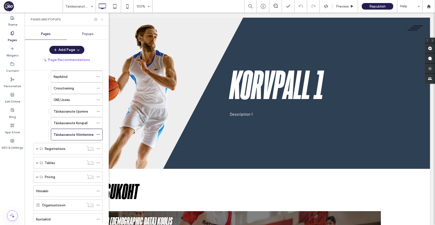
click at [102, 19] on use at bounding box center [102, 19] width 2 height 2
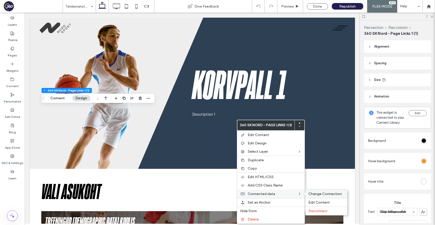
click at [313, 194] on span "Change Connection" at bounding box center [324, 194] width 33 height 4
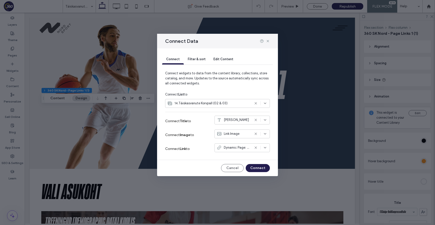
click at [256, 104] on icon at bounding box center [256, 103] width 4 height 4
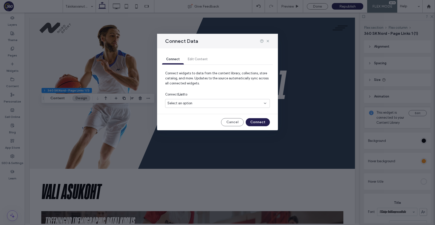
click at [230, 104] on div "Select an option" at bounding box center [214, 103] width 94 height 5
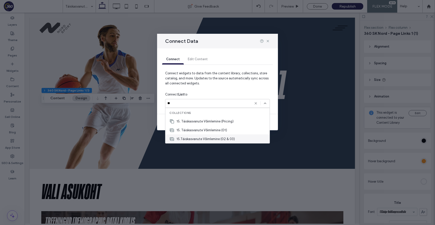
type input "**"
click at [234, 136] on div "15.Täiskasvanute Võimlemine (02 & 03)" at bounding box center [217, 138] width 104 height 9
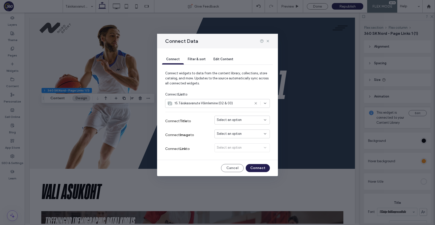
click at [243, 120] on div "Select an option" at bounding box center [239, 119] width 45 height 5
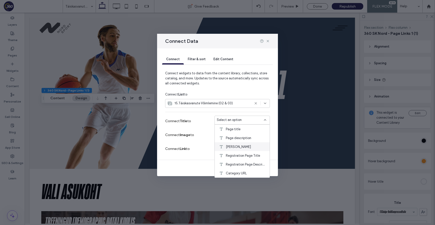
click at [244, 149] on div "Link title" at bounding box center [242, 146] width 55 height 9
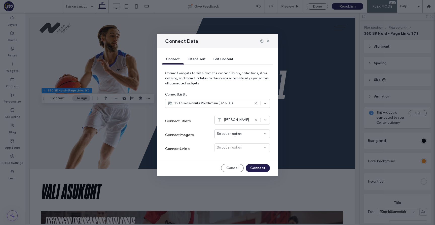
click at [244, 134] on div "Select an option" at bounding box center [239, 133] width 45 height 5
click at [244, 149] on div "Link Image" at bounding box center [242, 151] width 55 height 9
click at [263, 166] on button "Connect" at bounding box center [258, 168] width 24 height 8
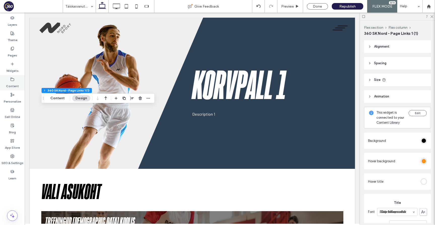
click at [15, 81] on label "Content" at bounding box center [12, 84] width 13 height 7
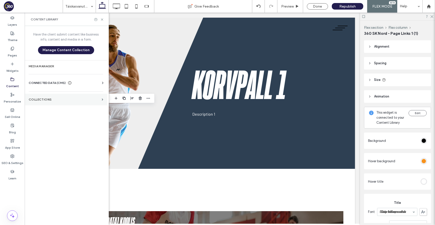
click at [58, 103] on section "Collections" at bounding box center [66, 100] width 83 height 12
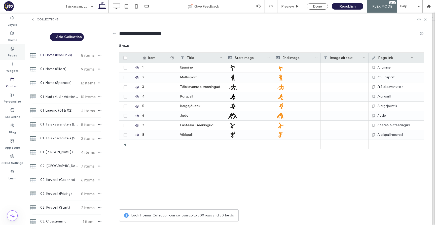
click at [12, 48] on icon at bounding box center [12, 49] width 4 height 4
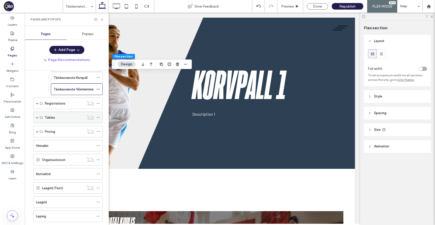
scroll to position [180, 0]
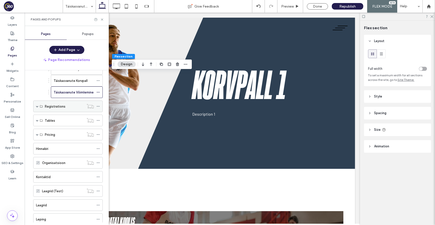
click at [38, 107] on span at bounding box center [37, 106] width 3 height 3
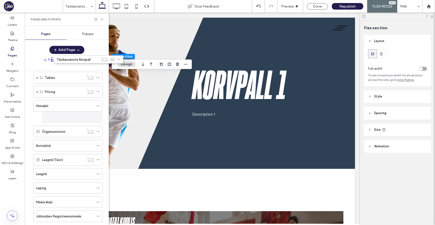
scroll to position [318, 0]
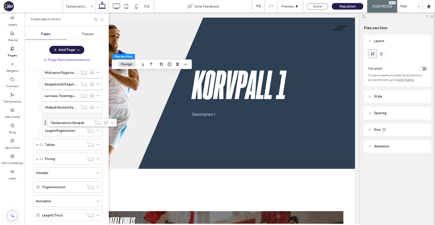
drag, startPoint x: 31, startPoint y: 204, endPoint x: 45, endPoint y: 122, distance: 82.6
click at [99, 119] on icon at bounding box center [98, 119] width 4 height 4
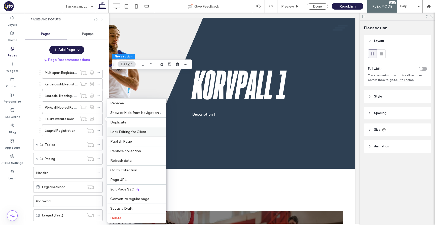
click at [124, 127] on div "Lock Editing for Client" at bounding box center [136, 132] width 59 height 10
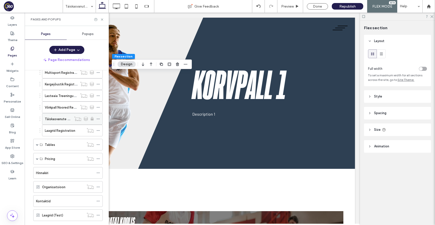
click at [98, 118] on icon at bounding box center [98, 119] width 4 height 4
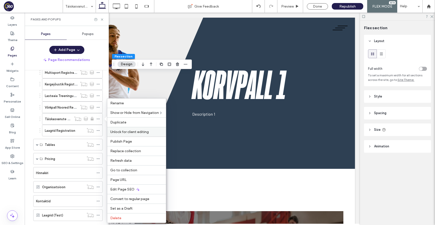
click at [142, 132] on span "Unlock for client editing" at bounding box center [129, 132] width 39 height 4
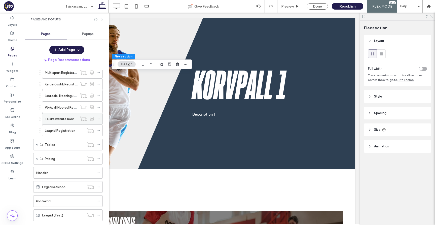
click at [98, 118] on icon at bounding box center [98, 119] width 4 height 4
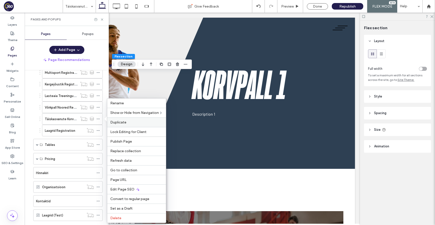
click at [130, 124] on label "Duplicate" at bounding box center [136, 122] width 53 height 4
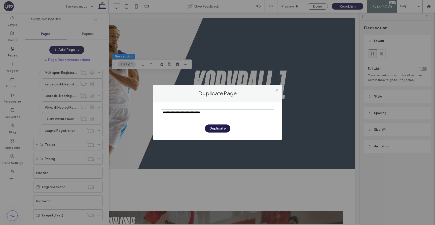
click at [185, 111] on input "notEmpty" at bounding box center [217, 112] width 113 height 7
type input "**********"
click at [214, 129] on button "Duplicate" at bounding box center [217, 128] width 25 height 8
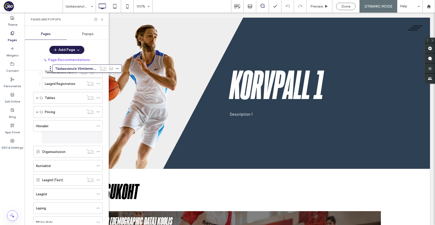
scroll to position [340, 0]
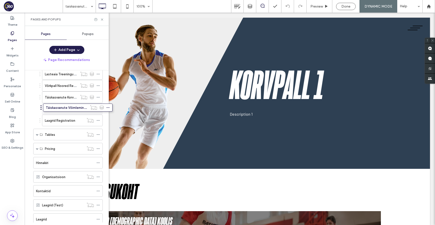
drag, startPoint x: 32, startPoint y: 203, endPoint x: 42, endPoint y: 109, distance: 95.0
click at [98, 107] on icon at bounding box center [98, 109] width 4 height 4
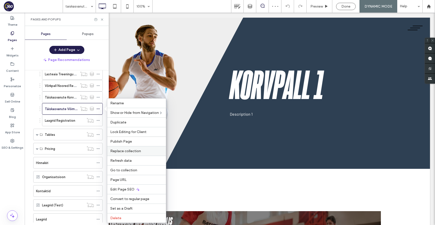
click at [139, 154] on div "Replace collection" at bounding box center [136, 151] width 59 height 10
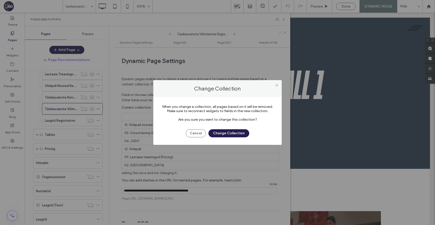
scroll to position [208, 0]
click at [223, 134] on button "Change Collection" at bounding box center [229, 133] width 41 height 8
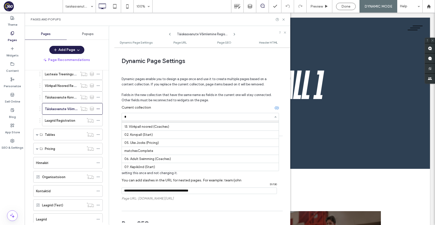
scroll to position [199, 0]
type input "**"
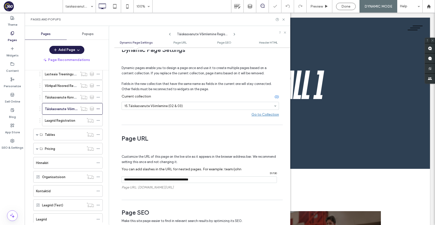
scroll to position [17, 0]
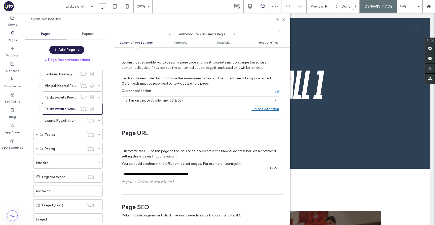
drag, startPoint x: 214, startPoint y: 174, endPoint x: 187, endPoint y: 173, distance: 27.2
click at [187, 173] on input "notEmpty" at bounding box center [199, 174] width 155 height 7
click at [204, 184] on label "Page URL: yoursite.com/taiskasvanute/taiskasvanute-voimlemine-registration/dyna…" at bounding box center [200, 181] width 157 height 9
click at [284, 19] on icon at bounding box center [284, 20] width 4 height 4
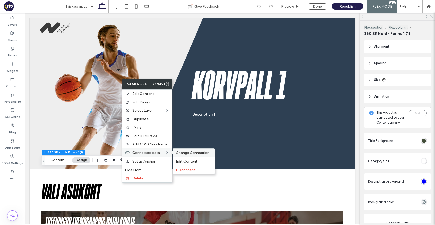
click at [181, 152] on span "Change Connection" at bounding box center [192, 153] width 33 height 4
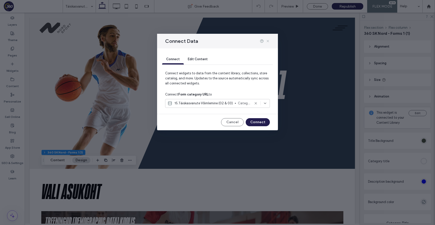
click at [267, 40] on icon at bounding box center [268, 41] width 4 height 4
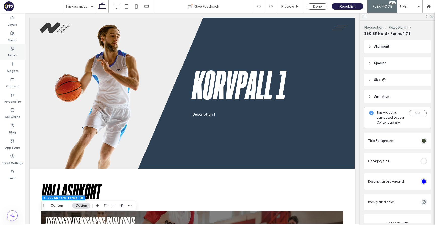
click at [15, 53] on label "Pages" at bounding box center [12, 54] width 9 height 7
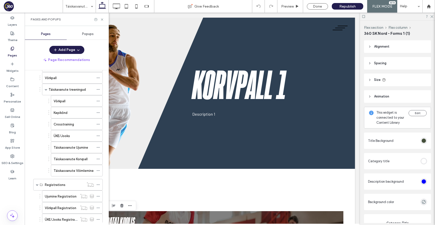
scroll to position [74, 0]
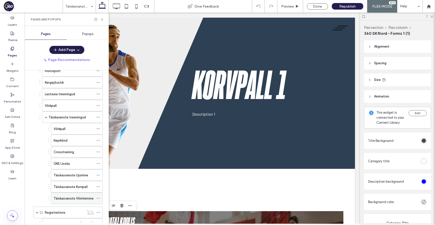
click at [78, 196] on label "Täiskasvanute Võimlemine" at bounding box center [74, 198] width 40 height 9
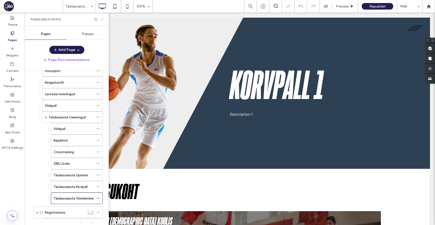
click at [103, 19] on icon at bounding box center [102, 20] width 4 height 4
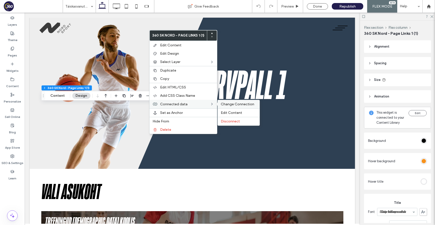
click at [229, 105] on span "Change Connection" at bounding box center [237, 104] width 33 height 4
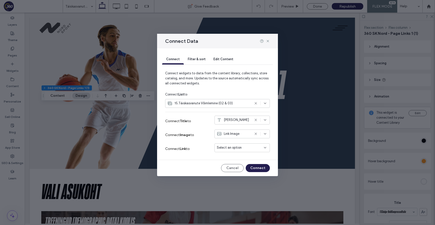
click at [229, 147] on span "Select an option" at bounding box center [229, 147] width 25 height 5
click at [236, 157] on span "Dynamic Page: Täiskasvanute Võimlemine Registration" at bounding box center [246, 156] width 40 height 5
click at [257, 169] on button "Connect" at bounding box center [258, 168] width 24 height 8
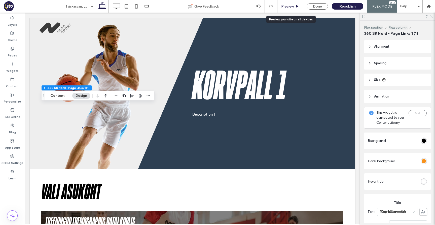
click at [290, 9] on div "Preview" at bounding box center [291, 6] width 26 height 13
click at [289, 4] on span "Preview" at bounding box center [287, 6] width 13 height 4
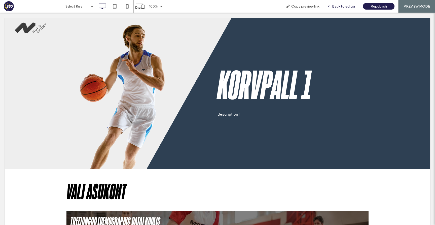
click at [350, 7] on span "Back to editor" at bounding box center [343, 6] width 23 height 4
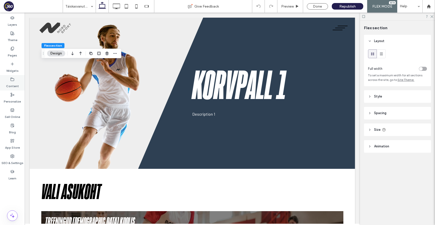
click at [15, 75] on div "Content" at bounding box center [12, 82] width 25 height 15
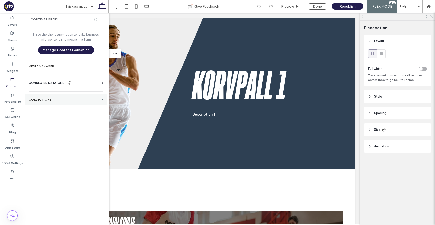
click at [51, 97] on section "Collections" at bounding box center [66, 100] width 83 height 12
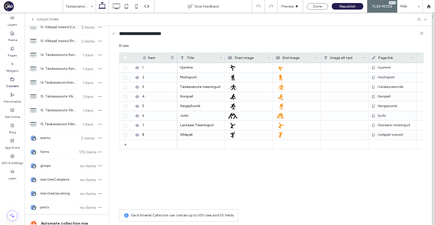
scroll to position [778, 0]
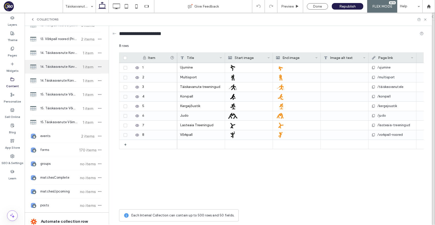
click at [68, 67] on span "14. Täiskasvanute Korvpall (Pricing)" at bounding box center [59, 66] width 38 height 5
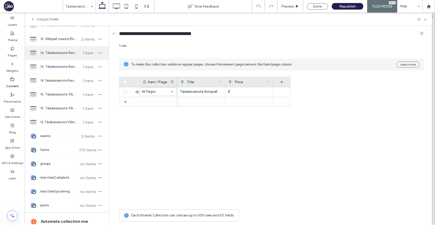
click at [70, 54] on span "14. Täiskasvanute Korvpall (01)" at bounding box center [59, 52] width 38 height 5
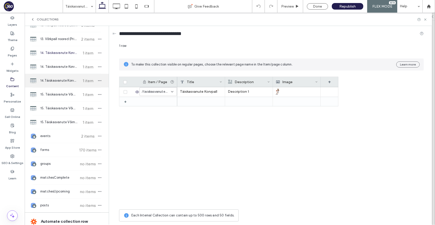
click at [66, 81] on span "14.Täiskasvanute Korvpall (02 & 03)" at bounding box center [59, 80] width 38 height 5
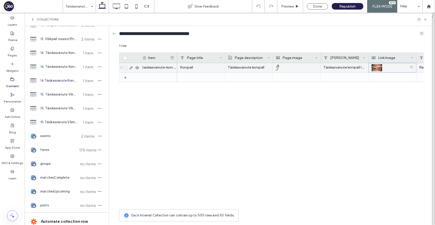
click at [379, 67] on img at bounding box center [377, 67] width 11 height 7
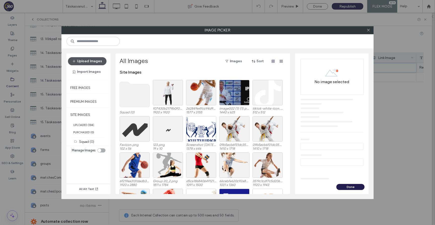
click at [79, 58] on button "Upload Images" at bounding box center [87, 61] width 39 height 8
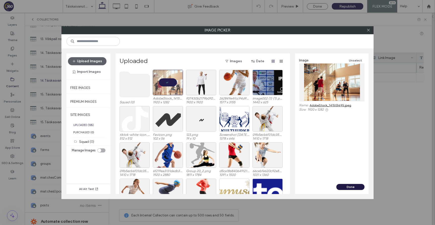
click at [359, 188] on button "Done" at bounding box center [350, 187] width 28 height 6
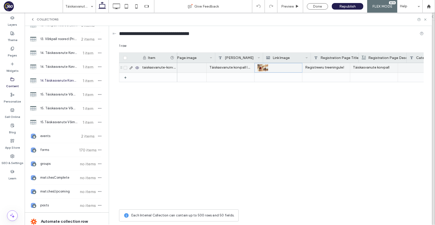
scroll to position [0, 154]
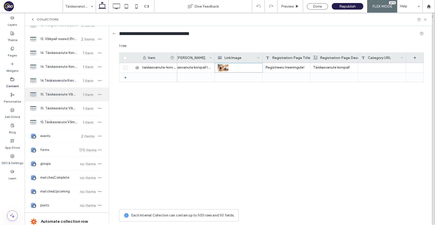
click at [72, 95] on span "15. Täiskasvanute Võimlemine (01)" at bounding box center [59, 94] width 38 height 5
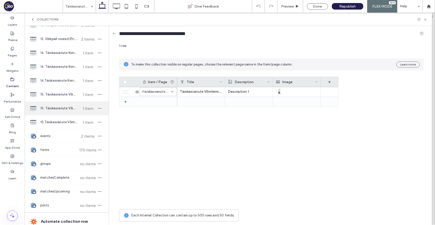
click at [70, 106] on span "15. Täiskasvanute Võimlemine (Pricing)" at bounding box center [59, 108] width 38 height 5
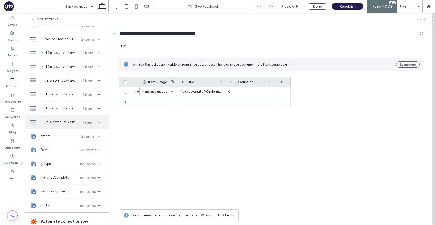
click at [70, 116] on div "15.Täiskasvanute Võimlemine (02 & 03) 1 item" at bounding box center [67, 122] width 84 height 14
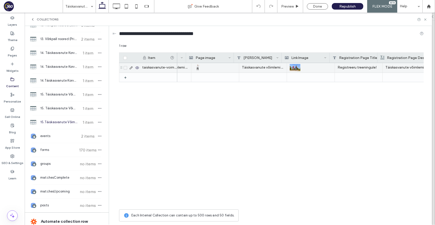
scroll to position [0, 87]
click at [305, 68] on div at bounding box center [306, 67] width 42 height 9
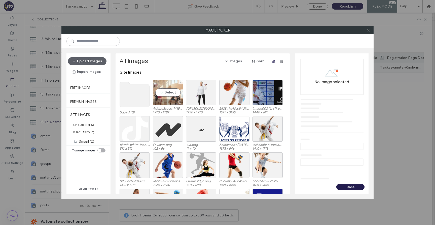
click at [170, 91] on div "Select" at bounding box center [168, 92] width 30 height 25
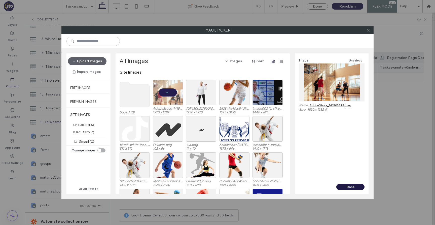
click at [354, 185] on button "Done" at bounding box center [350, 187] width 28 height 6
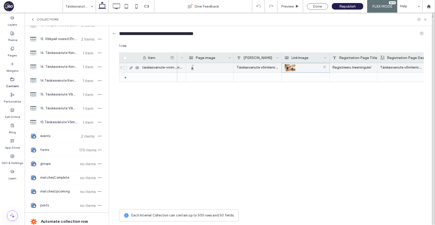
click at [305, 68] on div at bounding box center [306, 67] width 42 height 9
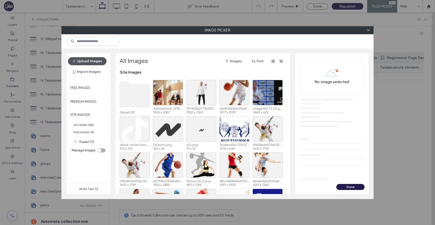
click at [105, 63] on button "Upload Images" at bounding box center [87, 61] width 39 height 8
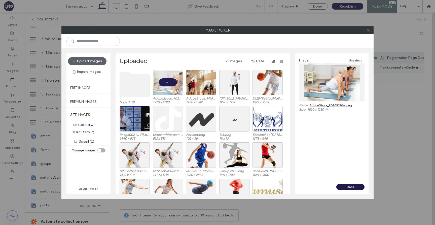
click at [353, 185] on button "Done" at bounding box center [350, 187] width 28 height 6
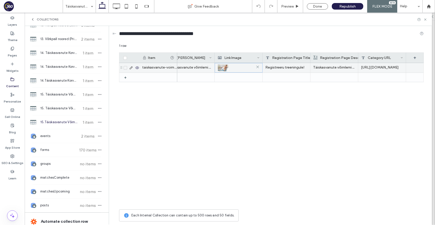
scroll to position [0, 0]
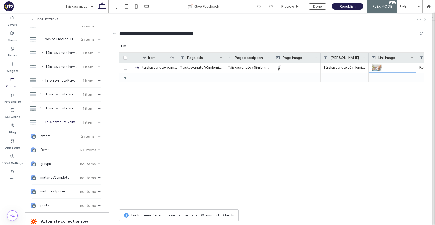
click at [66, 118] on div "15.Täiskasvanute Võimlemine (02 & 03) 1 item" at bounding box center [67, 122] width 84 height 14
click at [67, 105] on div "15. Täiskasvanute Võimlemine (Pricing) 1 item" at bounding box center [67, 108] width 84 height 14
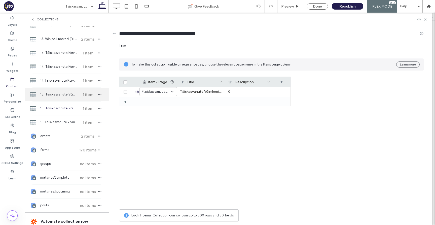
click at [65, 93] on span "15. Täiskasvanute Võimlemine (01)" at bounding box center [59, 94] width 38 height 5
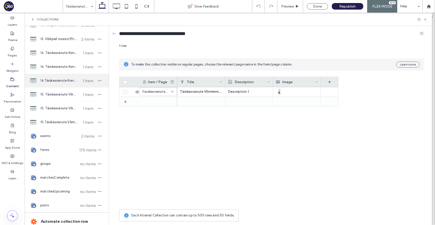
click at [67, 82] on span "14.Täiskasvanute Korvpall (02 & 03)" at bounding box center [59, 80] width 38 height 5
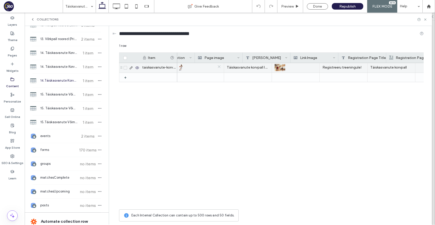
scroll to position [0, 147]
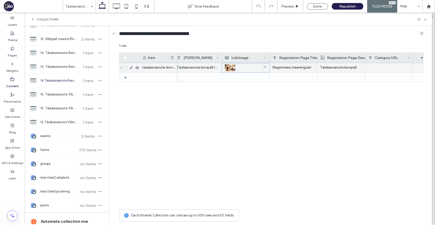
click at [243, 69] on div at bounding box center [246, 67] width 42 height 9
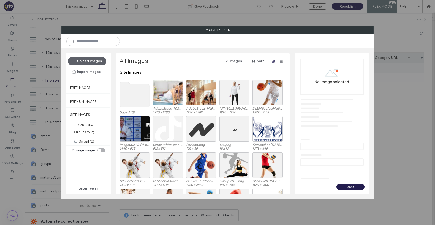
click at [369, 30] on icon at bounding box center [369, 30] width 4 height 4
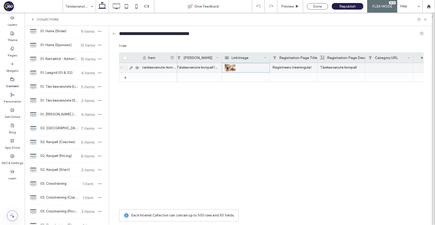
scroll to position [0, 0]
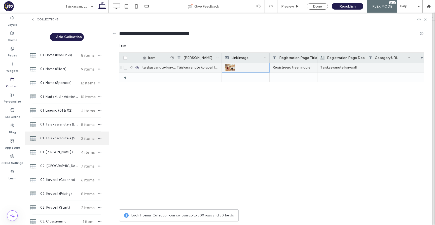
click at [64, 137] on span "01. Täis kasvanutele (Start)" at bounding box center [59, 138] width 38 height 5
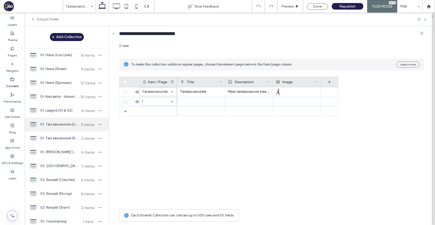
click at [68, 122] on div "01. Täis kasvanutele (Links) 5 items" at bounding box center [67, 125] width 84 height 14
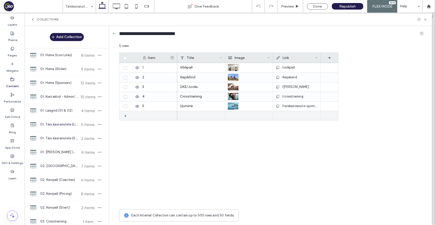
click at [125, 117] on div "+" at bounding box center [127, 115] width 6 height 9
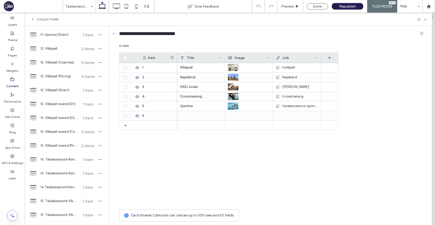
scroll to position [751, 0]
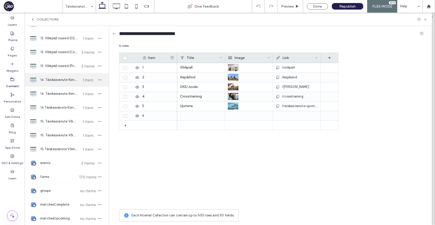
click at [71, 81] on span "14. Täiskasvanute Korvpall (01)" at bounding box center [59, 79] width 38 height 5
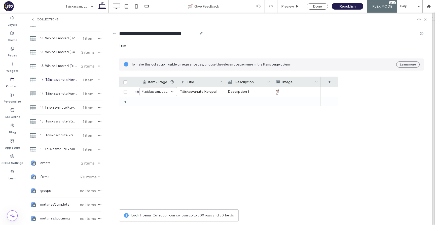
drag, startPoint x: 127, startPoint y: 32, endPoint x: 179, endPoint y: 30, distance: 52.2
click at [179, 30] on input "**********" at bounding box center [158, 33] width 78 height 7
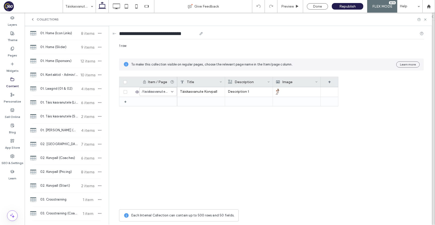
scroll to position [0, 0]
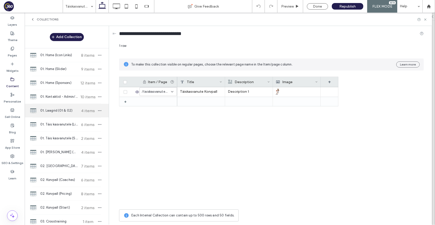
click at [52, 111] on span "01. Laagrid (01 & 02)" at bounding box center [59, 110] width 38 height 5
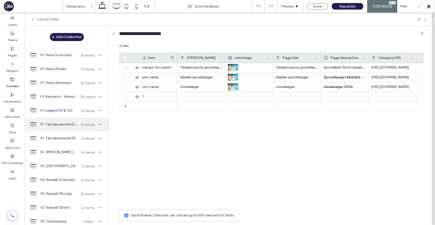
click at [56, 123] on span "01. Täis kasvanutele (Links)" at bounding box center [59, 124] width 38 height 5
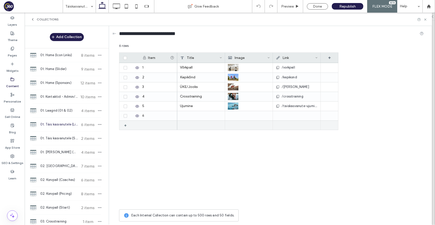
click at [199, 116] on div at bounding box center [201, 115] width 48 height 9
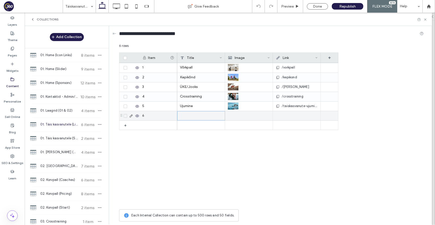
click at [199, 116] on div at bounding box center [201, 115] width 48 height 9
click at [199, 111] on textarea "plain-text-cell" at bounding box center [204, 109] width 55 height 15
paste textarea "**********"
type textarea "**********"
click at [233, 116] on div at bounding box center [249, 115] width 42 height 9
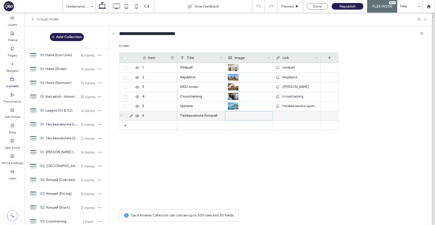
click at [233, 116] on div at bounding box center [249, 115] width 42 height 9
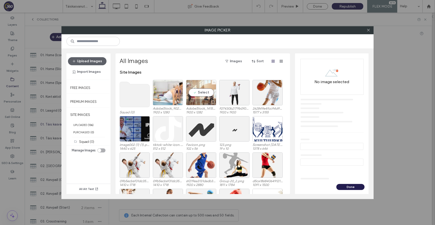
click at [200, 95] on div "Select" at bounding box center [201, 92] width 30 height 25
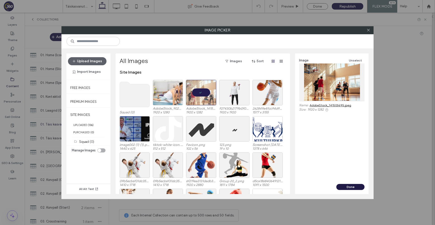
click at [348, 188] on button "Done" at bounding box center [350, 187] width 28 height 6
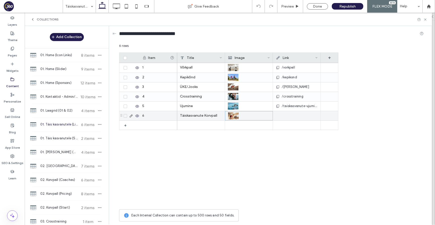
click at [300, 115] on div at bounding box center [297, 115] width 42 height 9
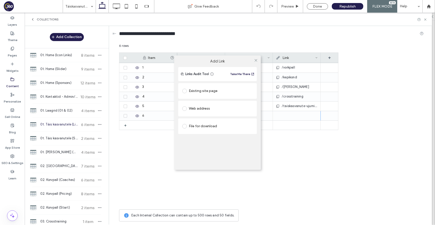
click at [204, 89] on div "Existing site page" at bounding box center [217, 91] width 71 height 8
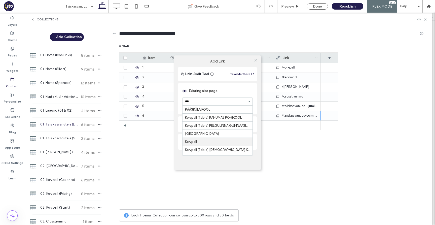
type input "****"
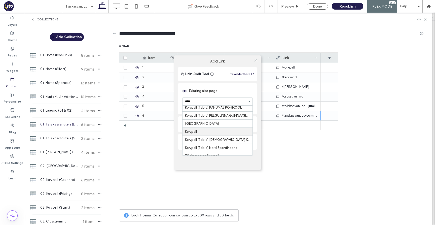
scroll to position [16, 0]
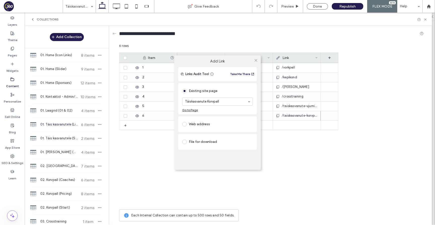
click at [254, 63] on div at bounding box center [256, 61] width 8 height 8
click at [255, 61] on icon at bounding box center [256, 60] width 4 height 4
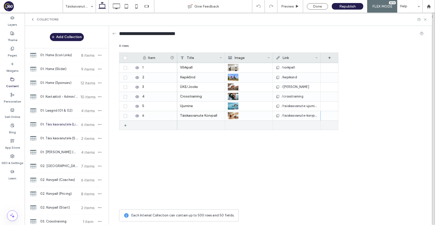
click at [126, 127] on div "+" at bounding box center [127, 125] width 6 height 9
click at [180, 123] on div at bounding box center [201, 125] width 48 height 9
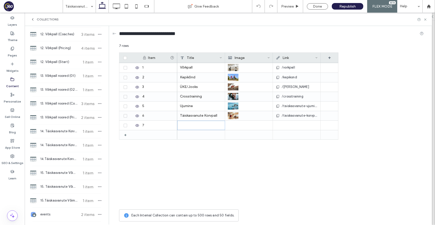
scroll to position [747, 0]
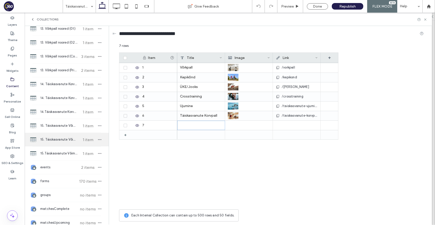
click at [64, 140] on span "15. Täiskasvanute Võimlemine (Pricing)" at bounding box center [59, 139] width 38 height 5
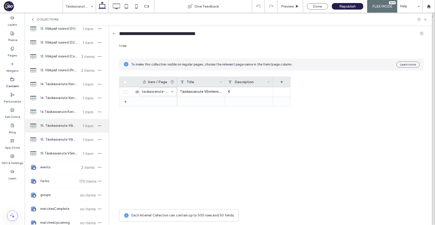
click at [67, 123] on span "15. Täiskasvanute Võimlemine (01)" at bounding box center [59, 125] width 38 height 5
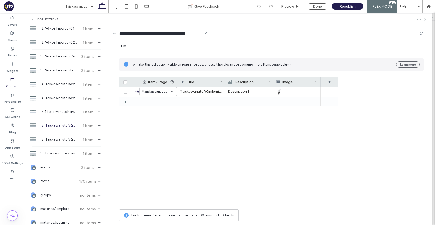
drag, startPoint x: 127, startPoint y: 32, endPoint x: 187, endPoint y: 31, distance: 60.2
click at [187, 31] on input "**********" at bounding box center [160, 33] width 83 height 7
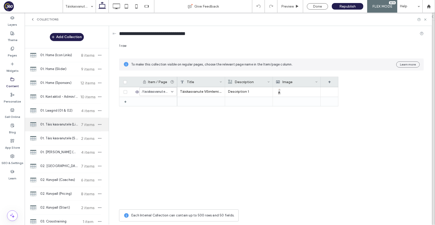
click at [61, 125] on span "01. Täis kasvanutele (Links)" at bounding box center [59, 124] width 38 height 5
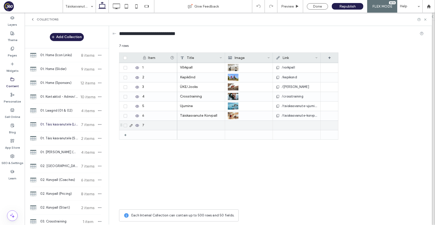
click at [192, 124] on div at bounding box center [201, 125] width 48 height 9
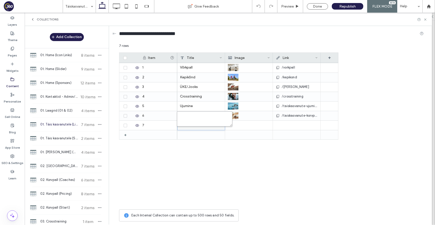
click at [193, 117] on textarea "plain-text-cell" at bounding box center [204, 118] width 55 height 15
paste textarea "**********"
type textarea "**********"
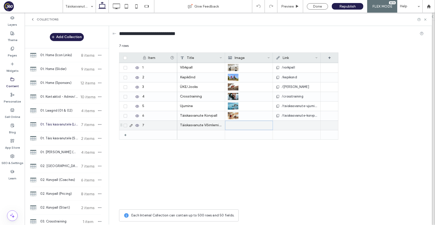
click at [233, 125] on div at bounding box center [249, 125] width 42 height 9
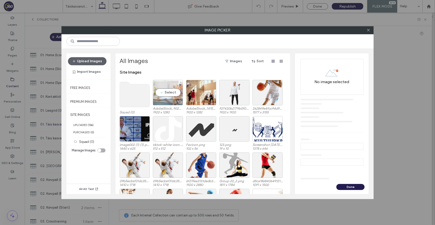
click at [177, 87] on div "Select" at bounding box center [168, 92] width 30 height 25
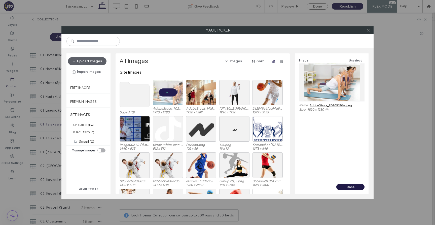
click at [349, 187] on button "Done" at bounding box center [350, 187] width 28 height 6
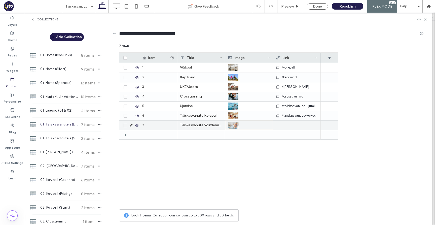
click at [301, 125] on div at bounding box center [297, 125] width 42 height 9
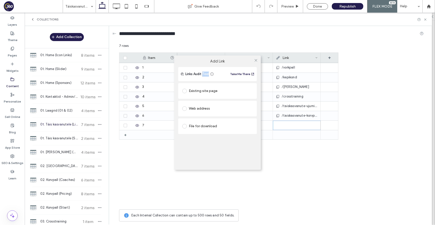
click at [301, 125] on div "Add Link Links Audit Tool Take Me There Existing site page Web address File for…" at bounding box center [217, 112] width 435 height 225
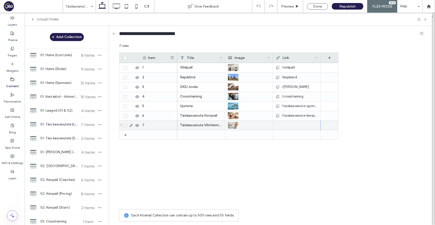
click at [293, 123] on div at bounding box center [297, 125] width 42 height 9
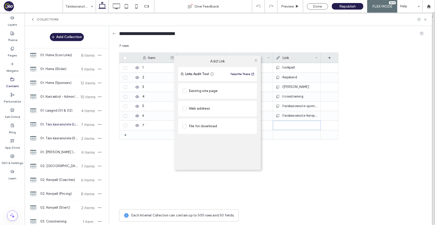
click at [216, 94] on div "Existing site page" at bounding box center [217, 91] width 71 height 8
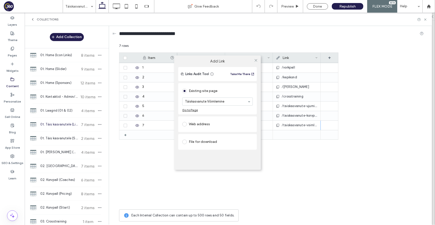
paste input "**********"
type input "**********"
click at [255, 59] on icon at bounding box center [256, 60] width 4 height 4
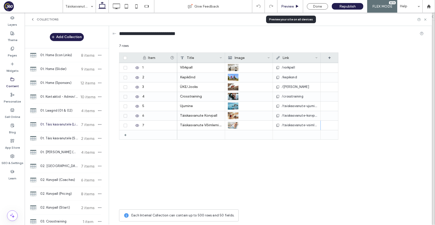
click at [292, 7] on span "Preview" at bounding box center [287, 6] width 13 height 4
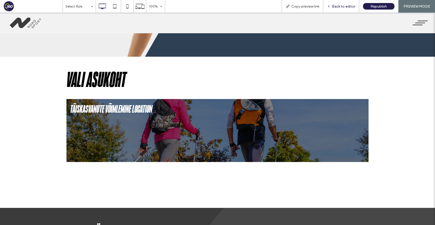
click at [348, 9] on div "Back to editor" at bounding box center [341, 6] width 36 height 13
click at [347, 7] on span "Back to editor" at bounding box center [343, 6] width 23 height 4
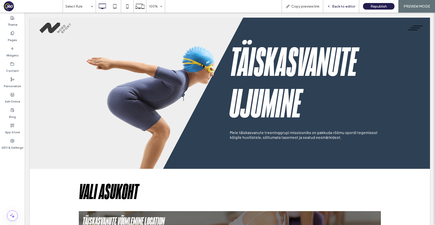
click at [341, 8] on span "Back to editor" at bounding box center [343, 6] width 23 height 4
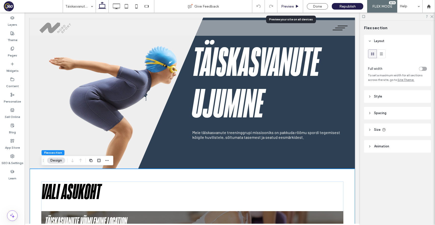
click at [294, 7] on span "Preview" at bounding box center [287, 6] width 13 height 4
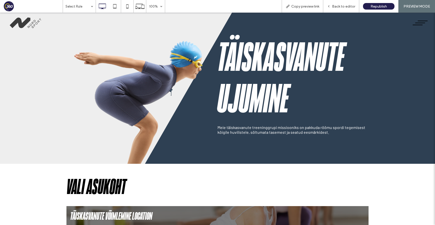
click at [419, 21] on span "menu" at bounding box center [423, 21] width 10 height 1
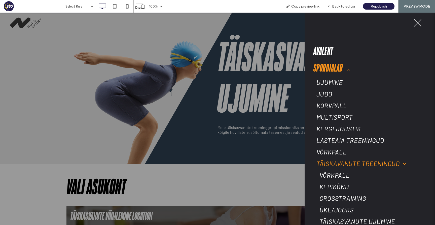
click at [341, 164] on span "Täiskavanute treeningud" at bounding box center [362, 164] width 90 height 8
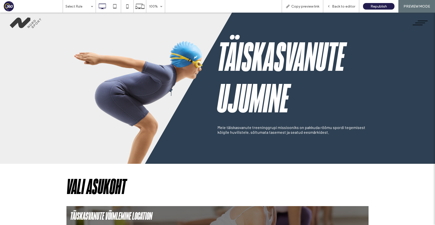
click at [353, 189] on div at bounding box center [217, 112] width 435 height 225
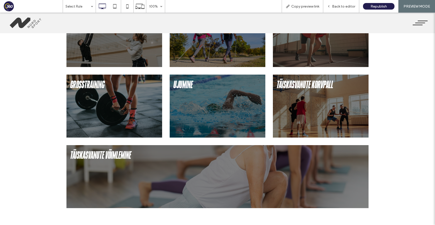
scroll to position [205, 0]
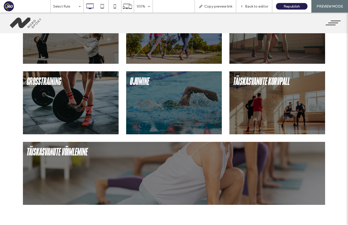
click at [333, 153] on div "vali ala Võrkpall [GEOGRAPHIC_DATA] ÜKE/Jooks Crosstraining [GEOGRAPHIC_DATA] T…" at bounding box center [174, 93] width 348 height 271
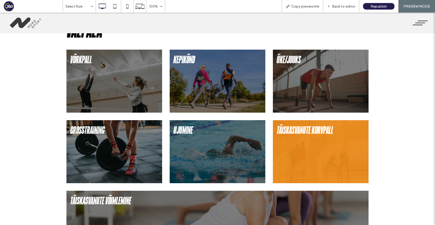
scroll to position [0, 0]
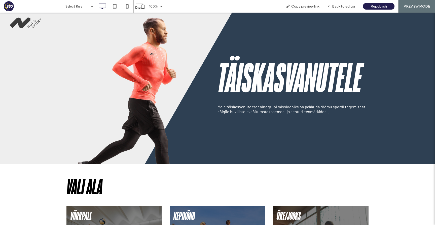
click at [421, 21] on span "menu" at bounding box center [423, 21] width 10 height 1
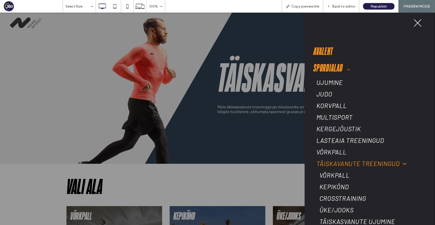
click at [323, 51] on span "Avaleht" at bounding box center [324, 51] width 20 height 13
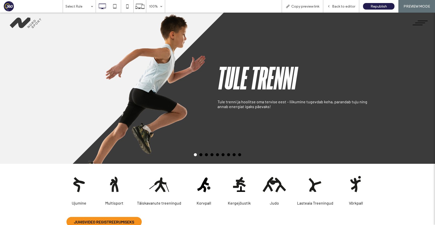
scroll to position [22, 0]
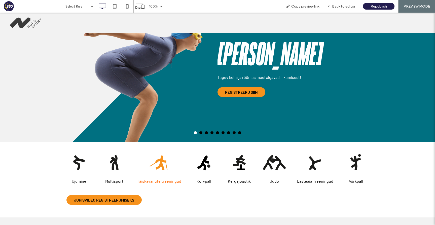
click at [157, 167] on div at bounding box center [159, 161] width 25 height 25
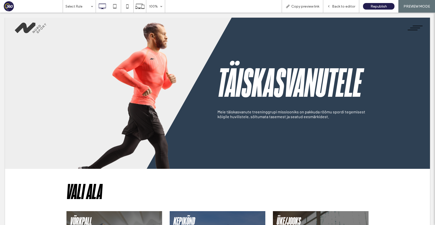
scroll to position [0, 0]
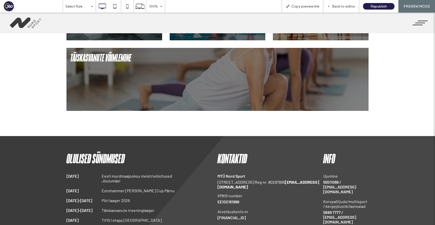
scroll to position [232, 0]
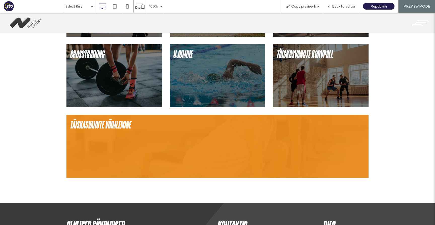
click at [172, 145] on img at bounding box center [217, 146] width 302 height 63
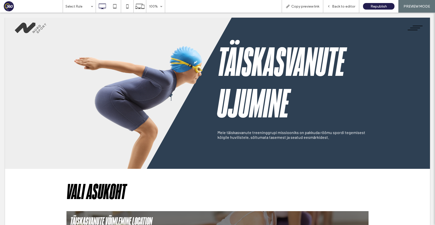
scroll to position [0, 0]
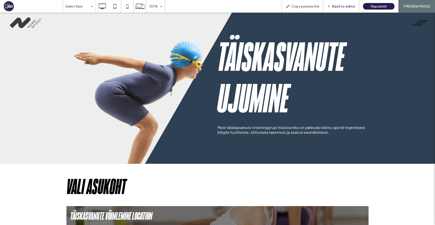
click at [337, 8] on span "Back to editor" at bounding box center [343, 6] width 23 height 4
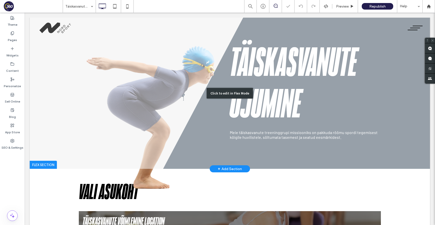
click at [255, 99] on div "Click to edit in Flex Mode" at bounding box center [230, 93] width 400 height 151
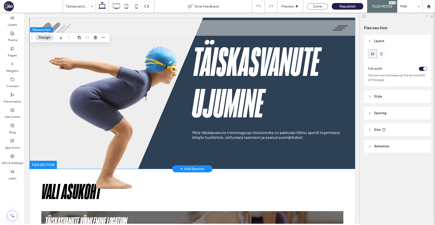
click at [237, 102] on h1 "Täiskasvanute Ujumine" at bounding box center [267, 84] width 151 height 83
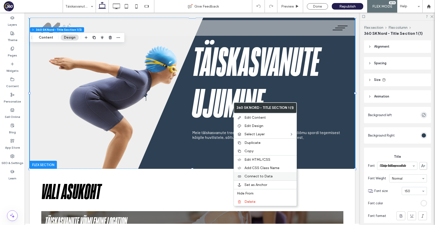
click at [271, 177] on span "Connect to Data" at bounding box center [259, 176] width 28 height 4
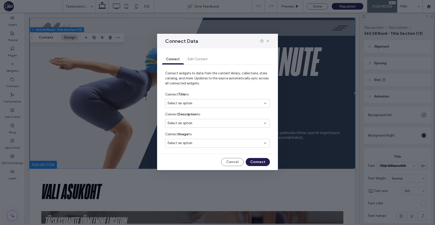
click at [234, 105] on div "Select an option" at bounding box center [214, 103] width 94 height 5
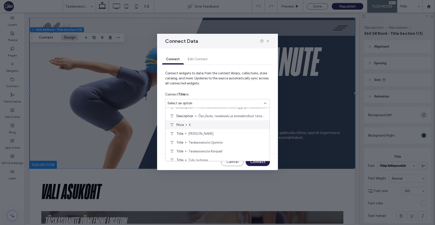
scroll to position [16, 0]
click at [268, 41] on use at bounding box center [268, 41] width 2 height 2
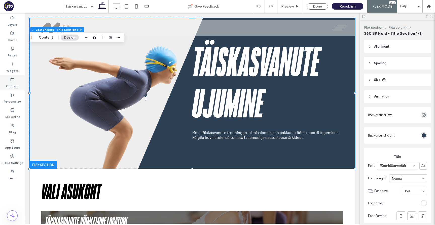
click at [17, 80] on div "Content" at bounding box center [12, 82] width 25 height 15
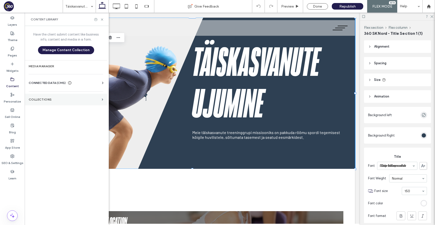
click at [57, 98] on label "Collections" at bounding box center [64, 100] width 71 height 4
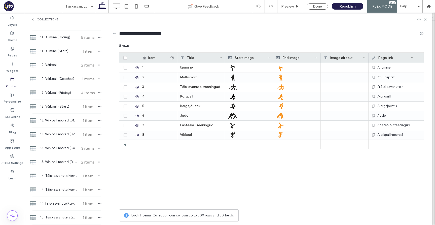
scroll to position [768, 0]
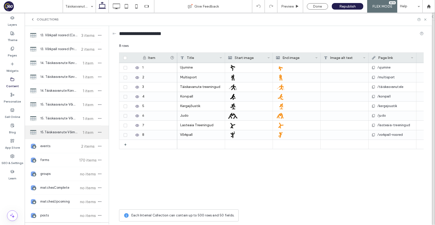
click at [77, 127] on div "15.Täiskasvanute Võimlemine (02 & 03) 1 item" at bounding box center [67, 132] width 84 height 14
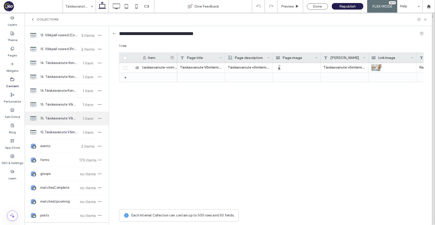
click at [69, 122] on div "15. Täiskasvanute Võimlemine (Pricing) 1 item" at bounding box center [67, 119] width 84 height 14
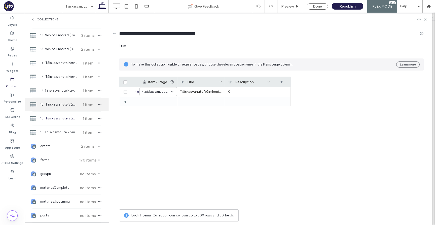
click at [65, 103] on span "15. Täiskasvanute Võimlemine (01)" at bounding box center [59, 104] width 38 height 5
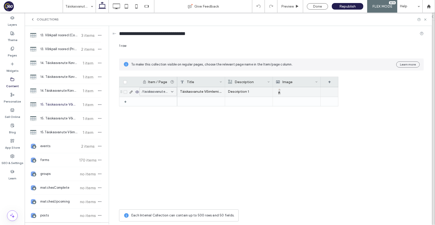
click at [159, 93] on span "/taiskasvanute-korvpall" at bounding box center [155, 91] width 27 height 5
click at [159, 92] on span "täiskasvanute võimlemine" at bounding box center [155, 91] width 27 height 5
type input "**"
click at [163, 94] on div "ta" at bounding box center [158, 91] width 37 height 9
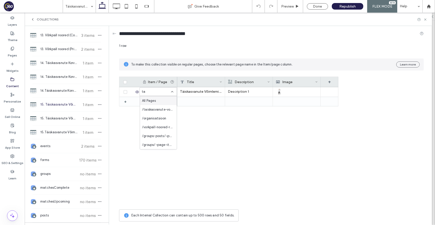
click at [204, 123] on div "Täiskasvanute Võimlemine 1 Description 1" at bounding box center [257, 147] width 161 height 120
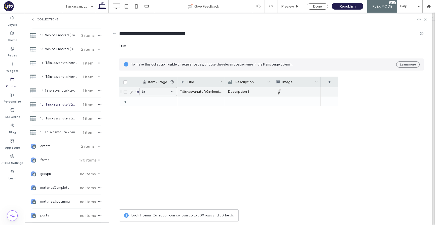
click at [172, 92] on icon at bounding box center [172, 92] width 4 height 4
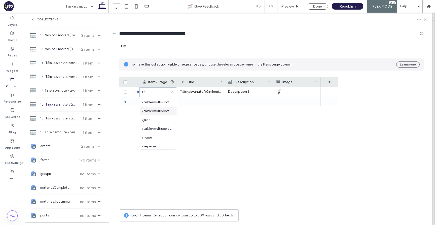
scroll to position [283, 0]
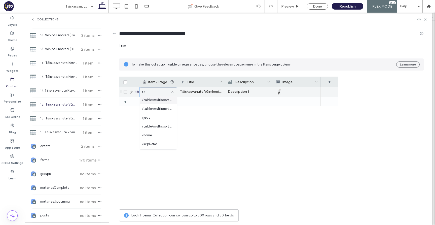
click at [173, 90] on icon at bounding box center [172, 92] width 4 height 4
click at [162, 100] on div "All Pages" at bounding box center [158, 100] width 37 height 9
click at [215, 93] on div "Täiskasvanute Võimlemine 1" at bounding box center [201, 92] width 48 height 10
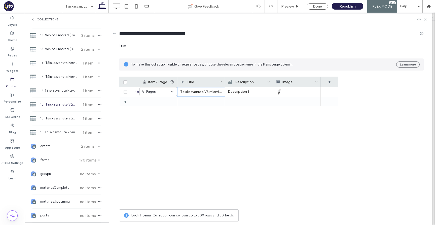
click at [426, 20] on icon at bounding box center [426, 20] width 4 height 4
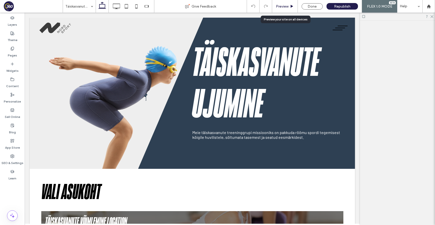
scroll to position [0, 0]
click at [294, 101] on h1 "Täiskasvanute Ujumine" at bounding box center [267, 84] width 151 height 83
drag, startPoint x: 316, startPoint y: 7, endPoint x: 224, endPoint y: 91, distance: 124.3
click at [316, 7] on div "Done" at bounding box center [312, 6] width 21 height 6
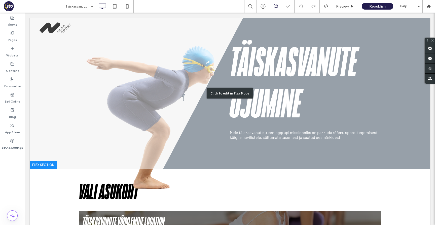
click at [248, 105] on div "Click to edit in Flex Mode" at bounding box center [230, 93] width 400 height 151
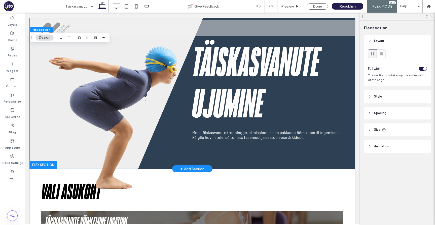
click at [245, 99] on h1 "Täiskasvanute Ujumine" at bounding box center [267, 84] width 151 height 83
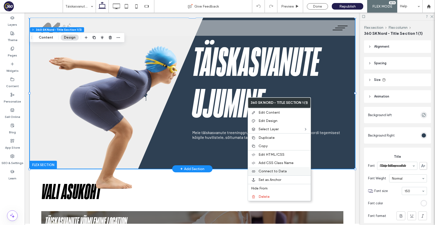
click at [291, 171] on label "Connect to Data" at bounding box center [283, 171] width 49 height 4
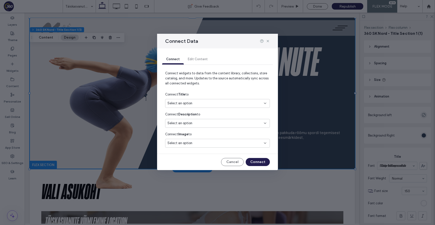
click at [213, 99] on div "Select an option" at bounding box center [217, 103] width 105 height 9
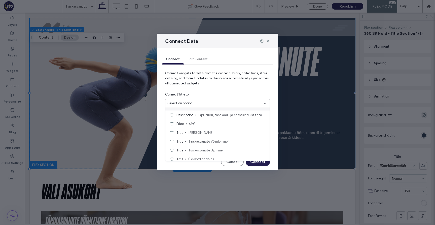
scroll to position [28, 0]
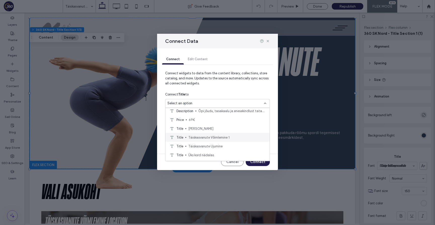
click at [228, 137] on span "Täiskasvanute Võimlemine 1" at bounding box center [226, 137] width 77 height 5
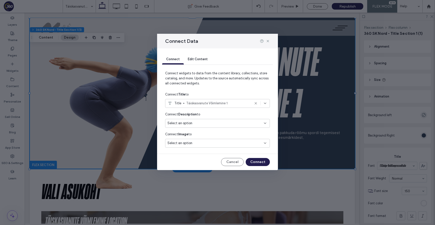
click at [229, 121] on div "Select an option" at bounding box center [214, 123] width 94 height 5
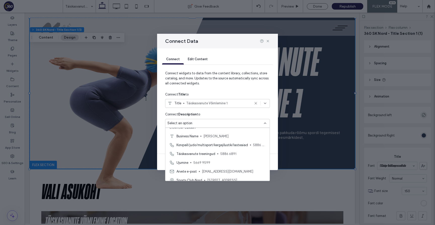
scroll to position [97, 0]
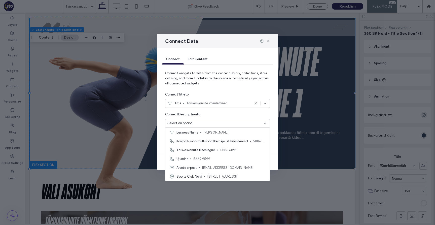
click at [269, 41] on icon at bounding box center [268, 41] width 4 height 4
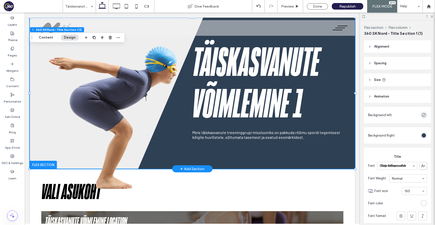
click at [262, 67] on h1 "Täiskasvanute Võimlemine 1" at bounding box center [267, 84] width 151 height 83
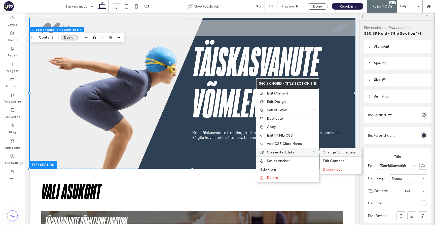
click at [326, 151] on span "Change Connection" at bounding box center [339, 152] width 33 height 4
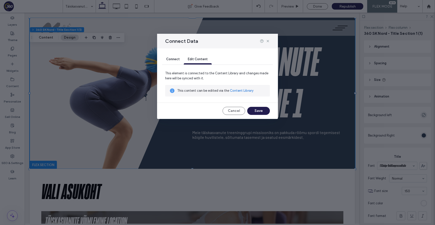
click at [177, 60] on span "Connect" at bounding box center [173, 59] width 14 height 4
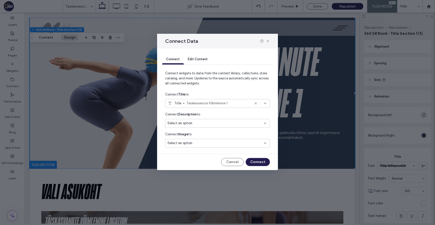
click at [218, 143] on div "Select an option" at bounding box center [214, 143] width 94 height 5
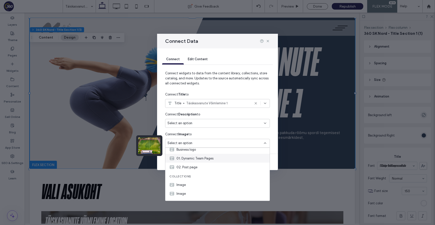
scroll to position [26, 0]
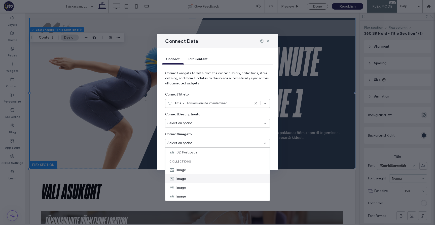
click at [204, 179] on div "Image" at bounding box center [217, 178] width 104 height 9
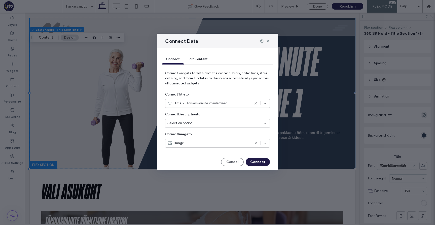
click at [258, 160] on button "Connect" at bounding box center [258, 162] width 24 height 8
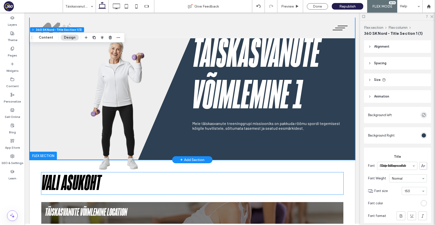
scroll to position [0, 0]
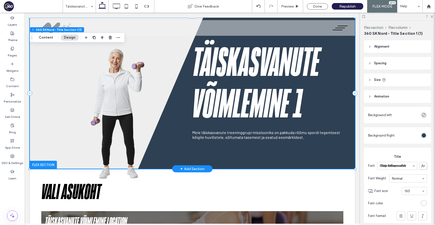
click at [239, 131] on p "Meie täiskasvanute treeninggrupi missiooniks on pakkuda rõõmu spordi tegemisest…" at bounding box center [267, 135] width 151 height 10
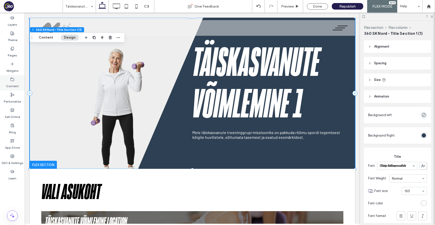
click at [19, 82] on div "Content" at bounding box center [12, 82] width 25 height 15
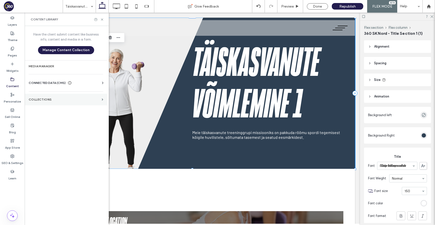
click at [60, 98] on label "Collections" at bounding box center [64, 100] width 71 height 4
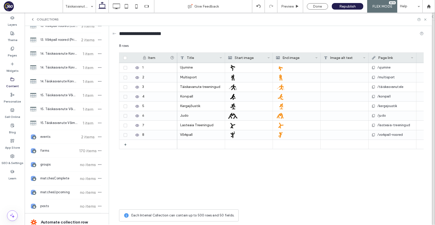
scroll to position [765, 0]
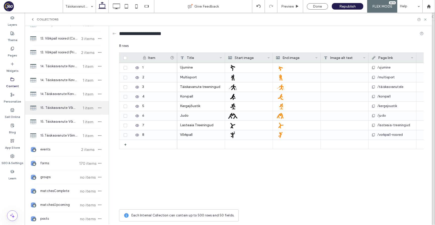
click at [66, 106] on span "15. Täiskasvanute Võimlemine (01)" at bounding box center [59, 107] width 38 height 5
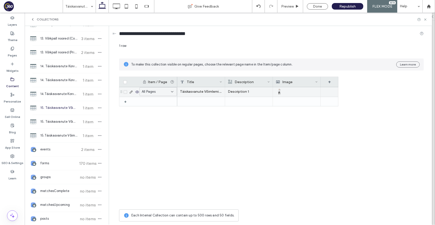
click at [199, 91] on div "Täiskasvanute Võimlemine 1" at bounding box center [201, 92] width 48 height 10
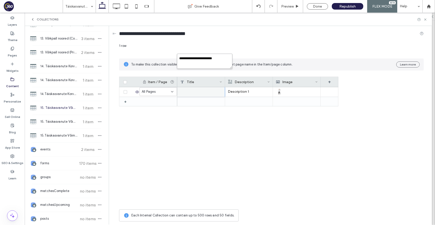
click at [229, 61] on textarea "**********" at bounding box center [204, 61] width 55 height 15
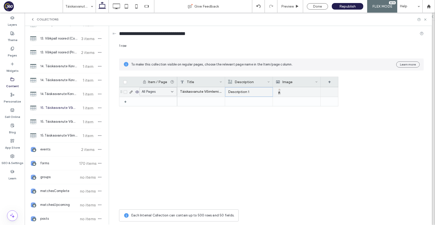
click at [242, 92] on p "Description 1" at bounding box center [249, 91] width 42 height 9
click at [424, 21] on div "Collections" at bounding box center [228, 19] width 407 height 13
click at [256, 93] on p "Description 1" at bounding box center [249, 91] width 42 height 9
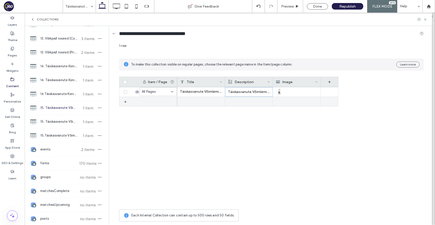
click at [251, 95] on p "Täiskasvanute Võimlemine sescription 1" at bounding box center [249, 91] width 42 height 9
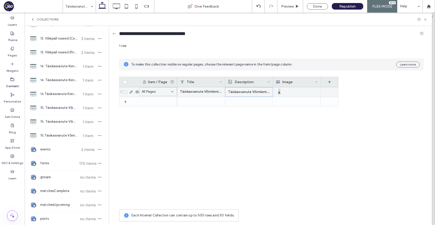
click at [251, 95] on p "Täiskasvanute Võimlemine sescription 1" at bounding box center [249, 91] width 42 height 9
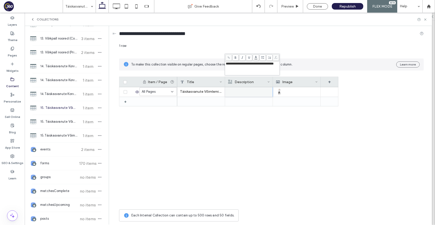
click at [267, 64] on span "**********" at bounding box center [250, 63] width 48 height 3
click at [426, 19] on use at bounding box center [425, 19] width 2 height 2
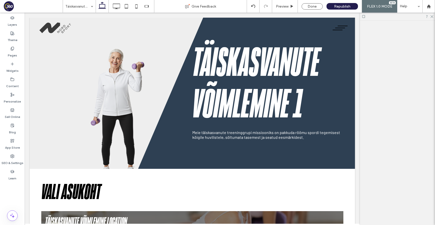
scroll to position [0, 0]
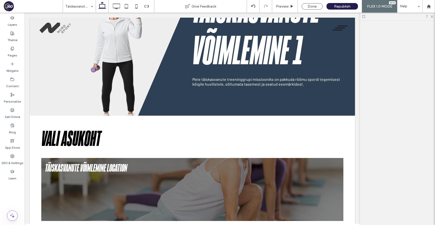
click at [297, 84] on p "Meie täiskasvanute treeninggrupi missiooniks on pakkuda rõõmu spordi tegemisest…" at bounding box center [267, 82] width 151 height 10
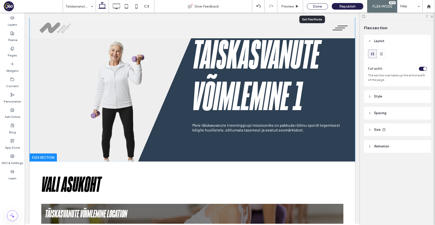
click at [314, 4] on div "Done" at bounding box center [317, 6] width 21 height 6
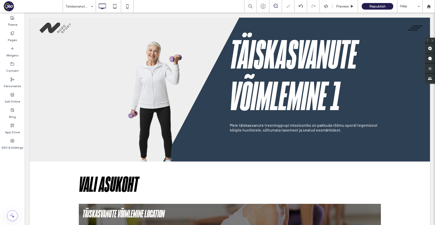
scroll to position [6, 0]
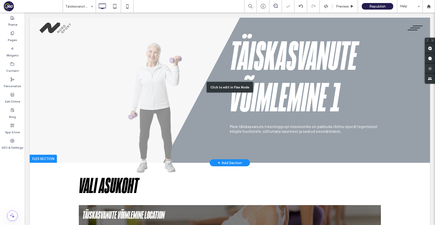
click at [282, 74] on div "Click to edit in Flex Mode" at bounding box center [230, 87] width 400 height 151
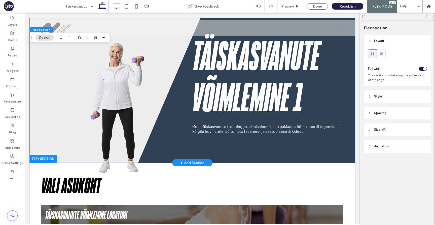
click at [269, 76] on h1 "Täiskasvanute Võimlemine 1" at bounding box center [267, 78] width 151 height 83
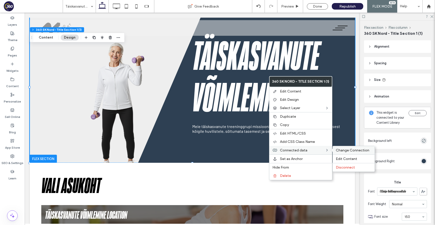
click at [344, 149] on span "Change Connection" at bounding box center [352, 150] width 33 height 4
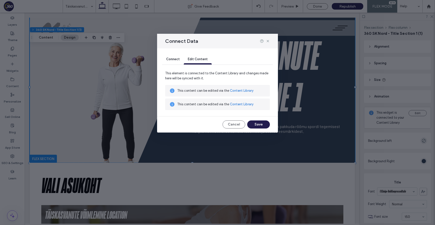
click at [176, 59] on span "Connect" at bounding box center [173, 59] width 14 height 4
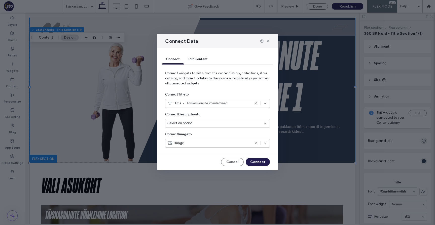
click at [236, 124] on div "Select an option" at bounding box center [214, 123] width 94 height 5
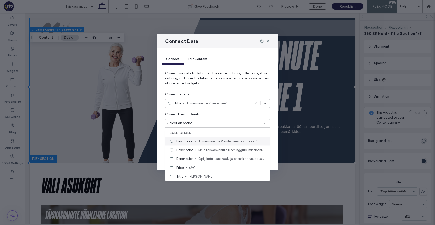
click at [250, 143] on span "Täiskasvanute Võimlemine description 1" at bounding box center [231, 141] width 67 height 5
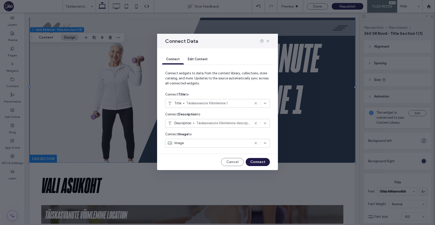
click at [264, 163] on button "Connect" at bounding box center [258, 162] width 24 height 8
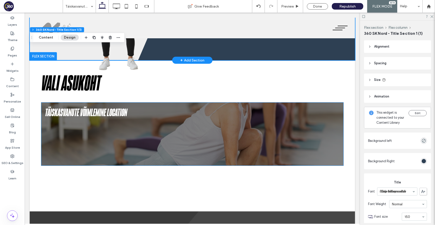
scroll to position [109, 0]
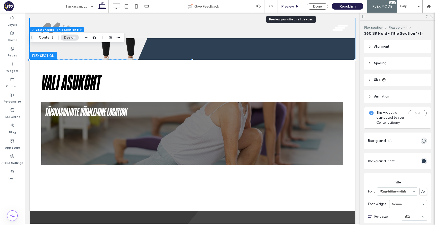
click at [285, 9] on div "Preview" at bounding box center [291, 6] width 26 height 13
click at [289, 6] on span "Preview" at bounding box center [287, 6] width 13 height 4
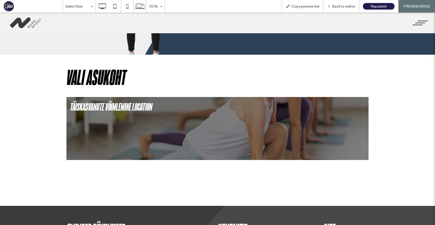
click at [426, 25] on button "menu" at bounding box center [420, 22] width 21 height 13
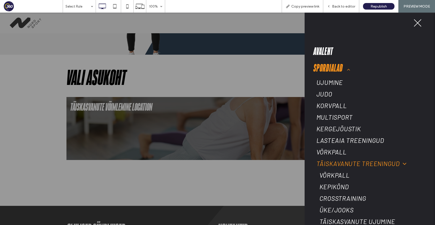
click at [354, 164] on span "Täiskavanute treeningud" at bounding box center [362, 164] width 90 height 8
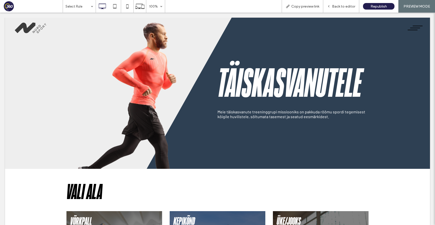
click at [339, 185] on div at bounding box center [217, 112] width 435 height 225
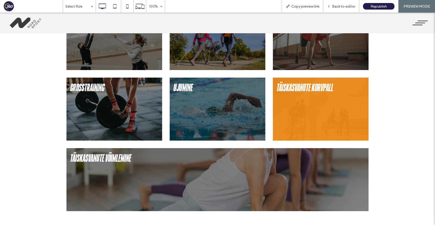
scroll to position [221, 0]
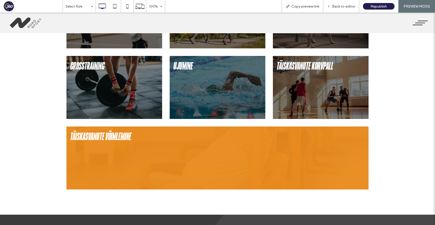
click at [315, 162] on img at bounding box center [217, 157] width 302 height 63
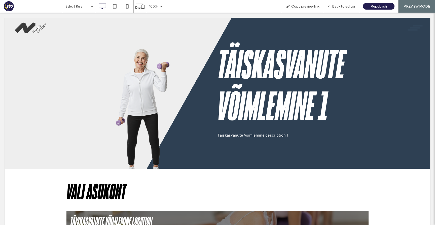
scroll to position [0, 0]
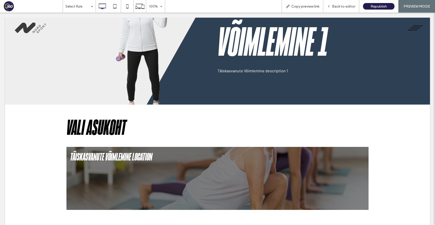
scroll to position [69, 0]
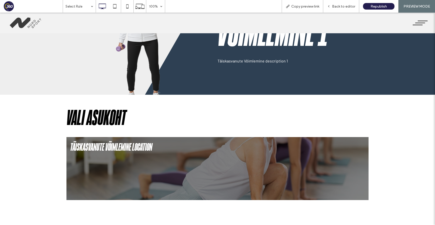
click at [315, 162] on img at bounding box center [217, 168] width 302 height 63
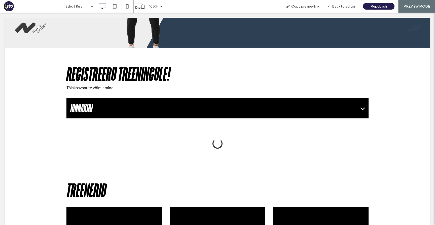
scroll to position [0, 0]
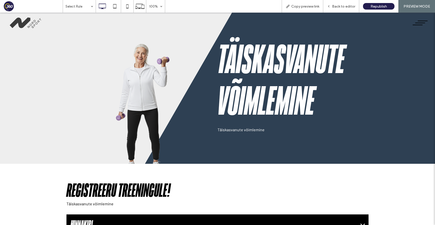
click at [419, 22] on button "menu" at bounding box center [420, 22] width 21 height 13
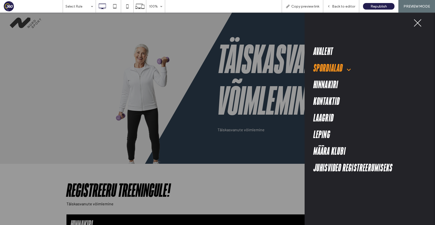
click at [348, 71] on span at bounding box center [347, 68] width 9 height 10
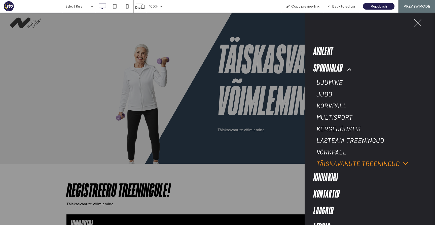
click at [354, 162] on span "Täiskavanute treeningud" at bounding box center [362, 164] width 91 height 8
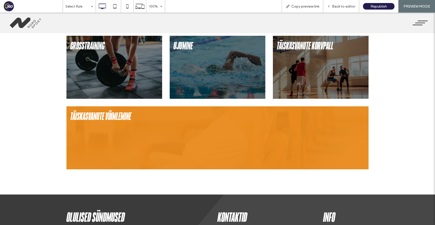
scroll to position [239, 0]
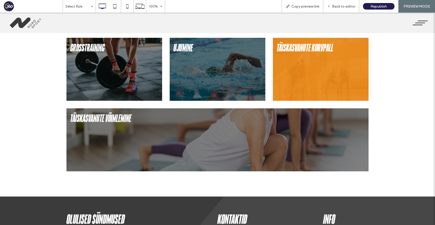
click at [318, 91] on img at bounding box center [321, 69] width 96 height 63
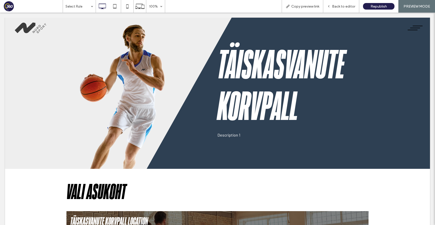
scroll to position [0, 0]
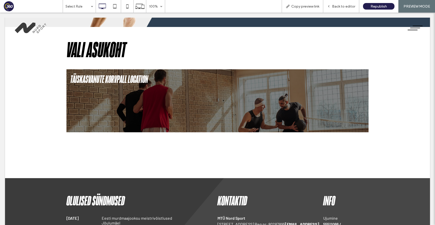
scroll to position [191, 0]
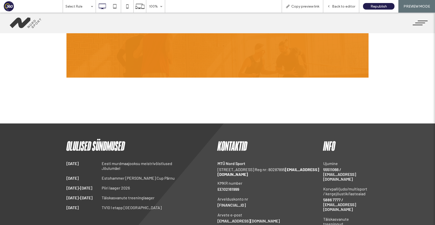
click at [317, 57] on img at bounding box center [217, 46] width 302 height 63
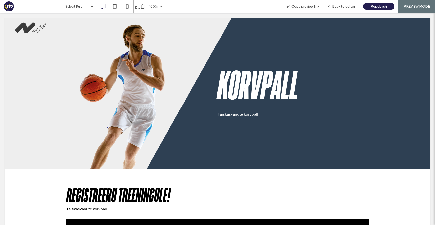
scroll to position [0, 0]
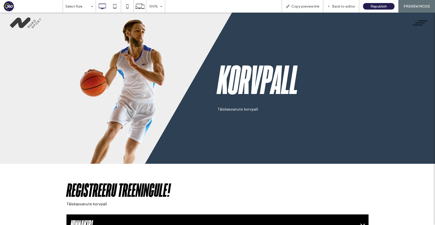
click at [24, 21] on img at bounding box center [26, 23] width 36 height 16
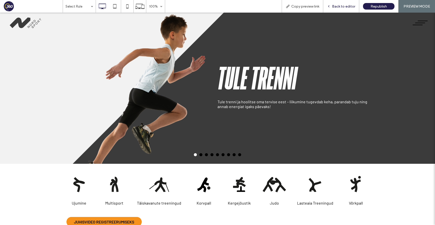
click at [339, 6] on span "Back to editor" at bounding box center [343, 6] width 23 height 4
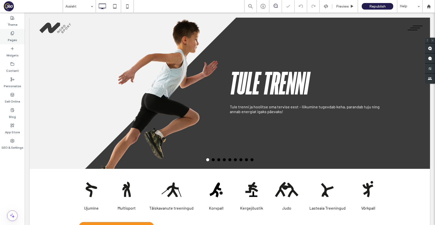
click at [17, 39] on div "Pages" at bounding box center [12, 36] width 25 height 15
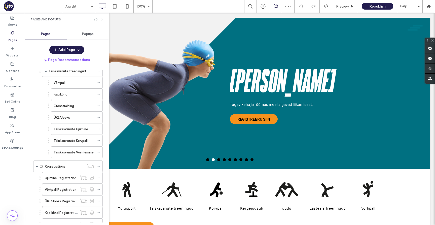
scroll to position [78, 0]
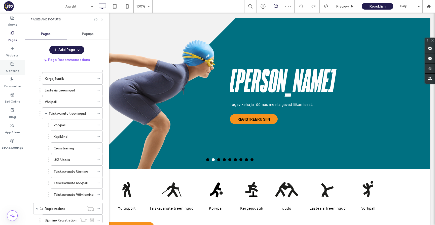
click at [16, 65] on div "Content" at bounding box center [12, 67] width 25 height 15
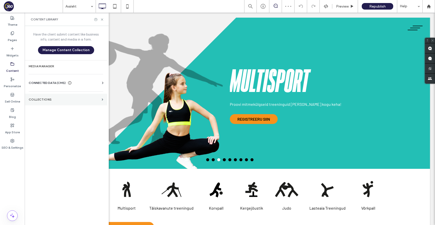
click at [71, 99] on label "Collections" at bounding box center [64, 100] width 71 height 4
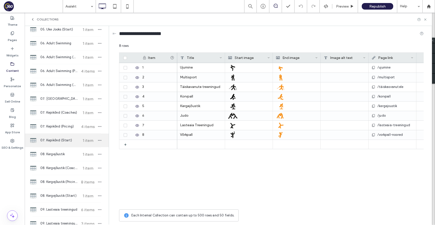
scroll to position [345, 0]
click at [72, 138] on span "07. Kepikõnd (Start)" at bounding box center [59, 139] width 38 height 5
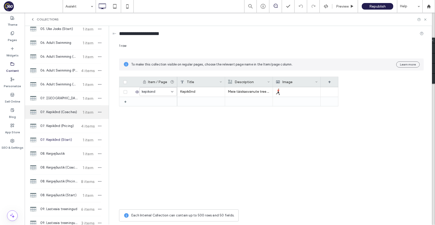
click at [69, 116] on div "07. Kepikõnd (Coaches) 1 item" at bounding box center [67, 112] width 84 height 14
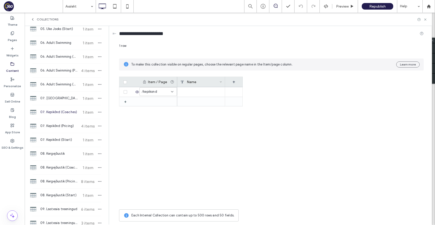
scroll to position [383, 0]
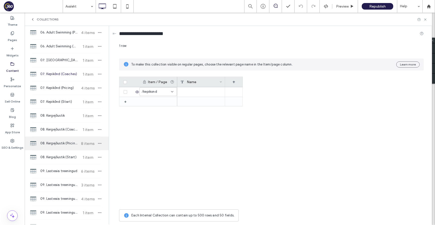
click at [71, 141] on span "08. Kergejõustik (Pricing)" at bounding box center [59, 143] width 38 height 5
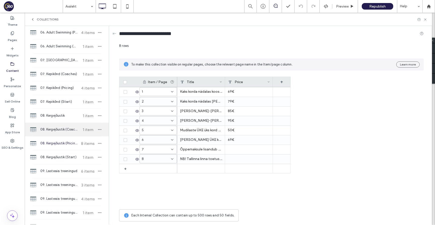
click at [66, 125] on div "08. Kergejõustik (Coaches) 1 item" at bounding box center [67, 130] width 84 height 14
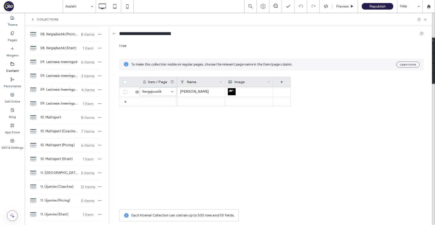
scroll to position [524, 0]
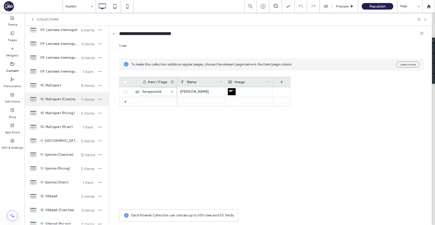
click at [65, 98] on span "10. Multisport (Coaches)" at bounding box center [59, 99] width 38 height 5
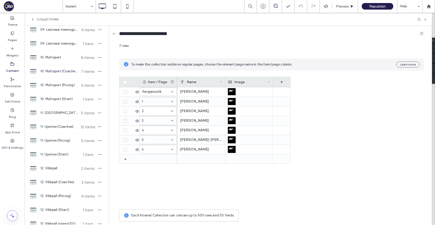
scroll to position [557, 0]
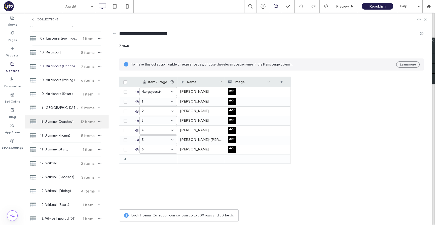
click at [67, 122] on span "11. Ujumine (Coaches)" at bounding box center [59, 121] width 38 height 5
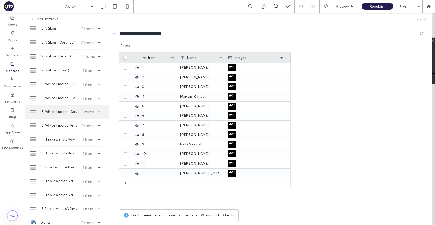
scroll to position [701, 0]
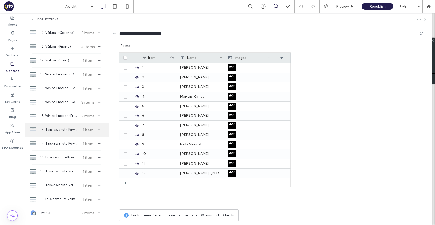
click at [67, 133] on div "14. Täiskasvanute Korvpall (01) 1 item" at bounding box center [67, 130] width 84 height 14
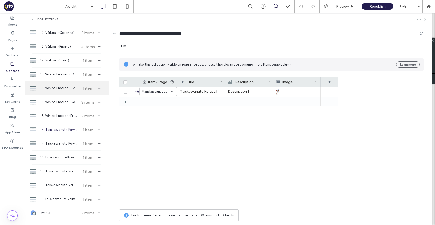
click at [69, 87] on span "13. Võrkpall noored (02 & 03)" at bounding box center [59, 88] width 38 height 5
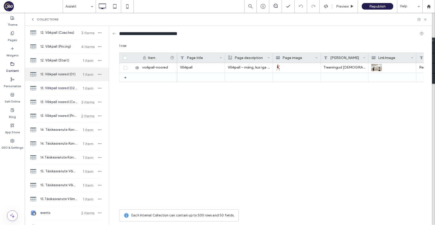
click at [69, 75] on span "13. Võrkpall noored (01)" at bounding box center [59, 74] width 38 height 5
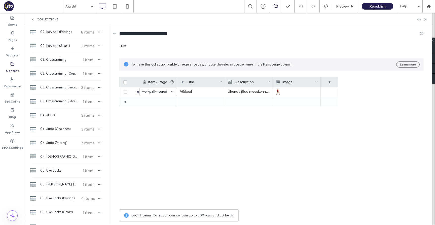
scroll to position [162, 0]
click at [70, 86] on span "03. Crosstraining (Pricing)" at bounding box center [59, 86] width 38 height 5
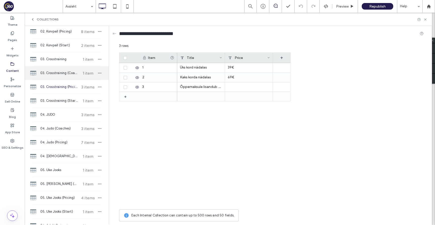
click at [70, 76] on div "03. Crosstraining (Coaches) 1 item" at bounding box center [67, 73] width 84 height 14
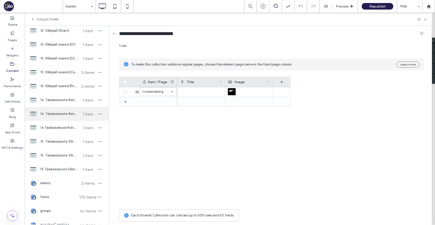
scroll to position [677, 0]
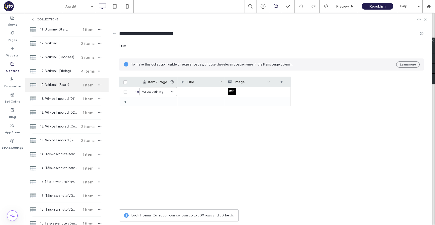
click at [64, 81] on div "12. Võrkpall (Start) 1 item" at bounding box center [67, 85] width 84 height 14
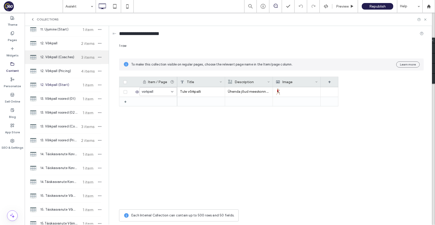
click at [65, 58] on span "12. Võrkpall (Coaches)" at bounding box center [59, 57] width 38 height 5
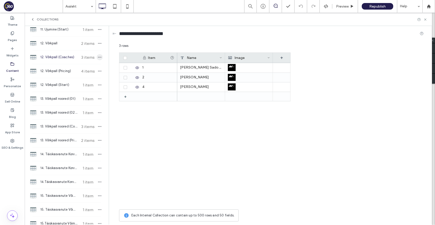
click at [98, 55] on icon "button" at bounding box center [100, 57] width 4 height 4
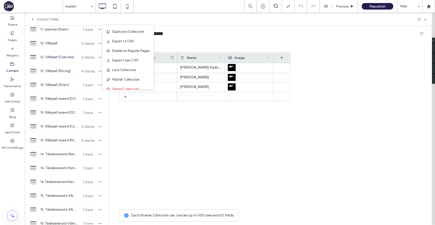
click at [72, 57] on span "12. Võrkpall (Coaches)" at bounding box center [59, 57] width 38 height 5
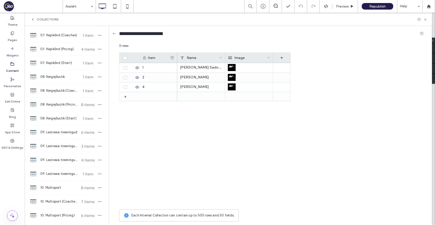
scroll to position [421, 0]
click at [70, 90] on span "08. Kergejõustik (Coaches)" at bounding box center [59, 91] width 38 height 5
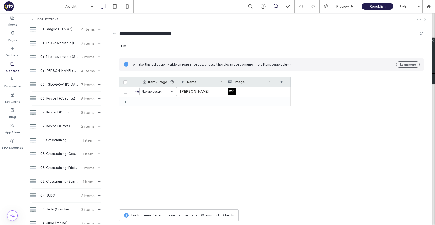
scroll to position [64, 0]
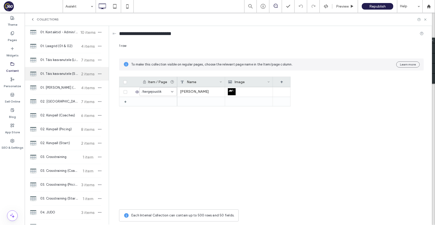
click at [69, 73] on span "01. Täis kasvanutele (Start)" at bounding box center [59, 73] width 38 height 5
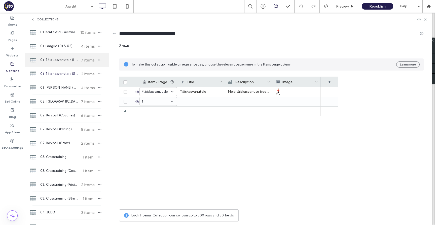
click at [69, 61] on span "01. Täis kasvanutele (Links)" at bounding box center [59, 59] width 38 height 5
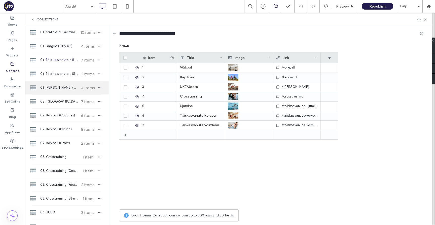
click at [68, 91] on div "01. [PERSON_NAME] (Coaches) 4 items" at bounding box center [67, 88] width 84 height 14
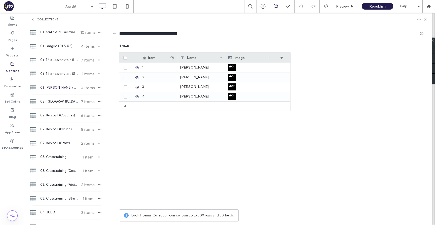
click at [66, 87] on span "01. [PERSON_NAME] (Coaches)" at bounding box center [59, 87] width 38 height 5
click at [98, 87] on icon "button" at bounding box center [100, 88] width 4 height 4
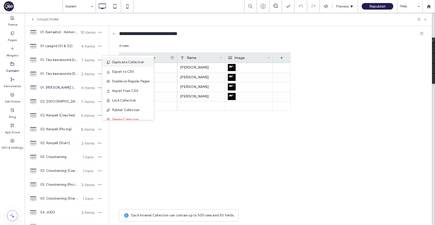
click at [120, 63] on span "Duplicate Collection" at bounding box center [128, 62] width 32 height 5
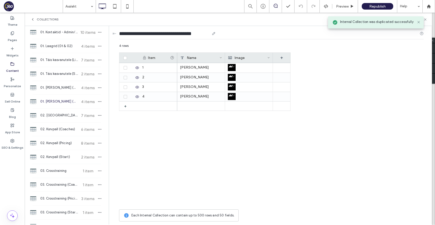
drag, startPoint x: 125, startPoint y: 33, endPoint x: 119, endPoint y: 33, distance: 5.5
click at [119, 33] on input "**********" at bounding box center [164, 33] width 91 height 7
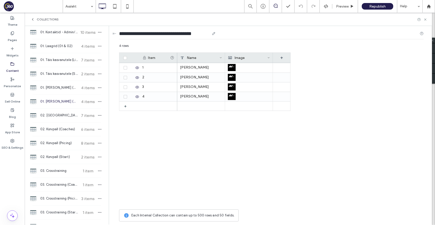
drag, startPoint x: 127, startPoint y: 33, endPoint x: 164, endPoint y: 33, distance: 37.3
click at [164, 33] on input "**********" at bounding box center [164, 33] width 91 height 7
paste input "********"
drag, startPoint x: 213, startPoint y: 33, endPoint x: 235, endPoint y: 34, distance: 21.9
click at [235, 34] on div "**********" at bounding box center [178, 33] width 119 height 7
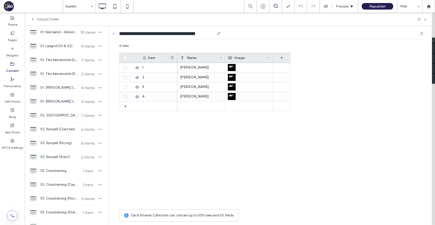
type input "**********"
click at [361, 165] on div "Item Name Image + + 1 2 3 4 [PERSON_NAME] [PERSON_NAME] [PERSON_NAME]" at bounding box center [271, 129] width 305 height 154
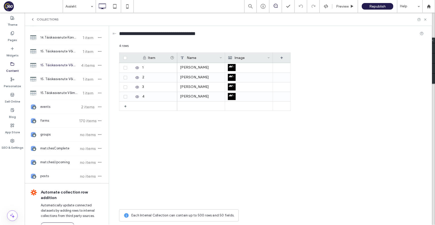
scroll to position [832, 0]
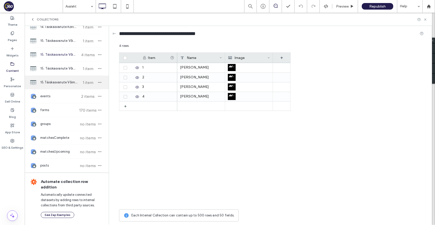
click at [76, 83] on div "15.Täiskasvanute Võimlemine (02 & 03) 1 item" at bounding box center [67, 83] width 84 height 14
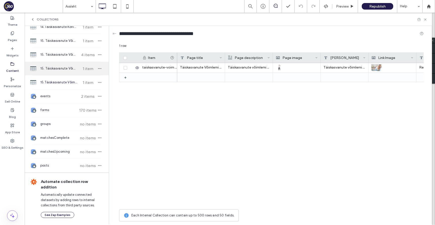
click at [72, 70] on span "15. Täiskasvanute Võimlemine (Pricing)" at bounding box center [59, 68] width 38 height 5
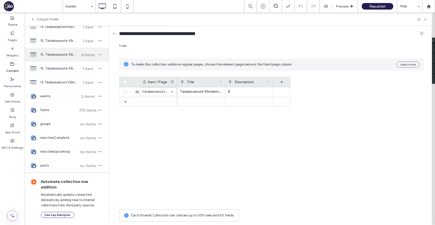
click at [71, 59] on div "15. Täiskasvanute Võimlemine (Coaches) 4 items" at bounding box center [67, 55] width 84 height 14
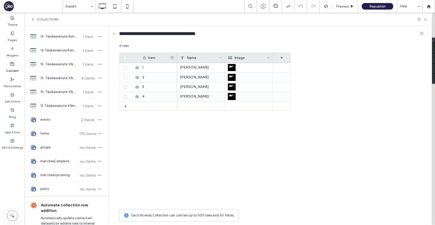
scroll to position [794, 0]
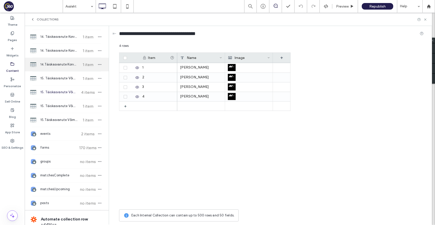
click at [67, 70] on div "14.Täiskasvanute Korvpall (02 & 03) 1 item" at bounding box center [67, 65] width 84 height 14
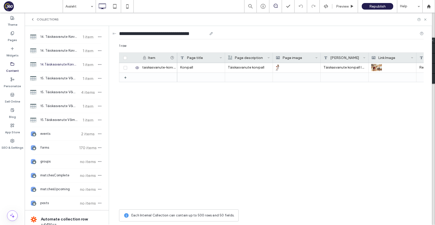
drag, startPoint x: 126, startPoint y: 32, endPoint x: 179, endPoint y: 33, distance: 53.1
click at [179, 33] on input "**********" at bounding box center [163, 33] width 88 height 7
click at [64, 90] on span "15. Täiskasvanute Võimlemine (Coaches)" at bounding box center [59, 92] width 38 height 5
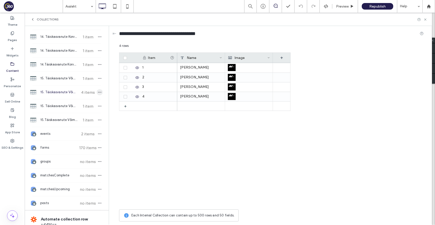
click at [98, 92] on icon "button" at bounding box center [100, 92] width 4 height 4
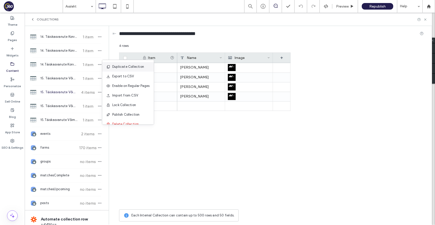
click at [117, 67] on span "Duplicate Collection" at bounding box center [128, 66] width 32 height 5
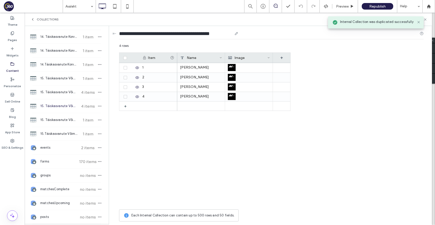
drag, startPoint x: 127, startPoint y: 33, endPoint x: 176, endPoint y: 33, distance: 48.9
click at [176, 33] on input "**********" at bounding box center [175, 33] width 113 height 7
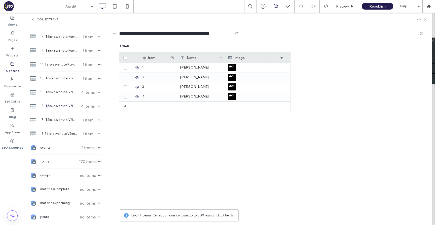
click at [188, 33] on input "**********" at bounding box center [175, 33] width 113 height 7
paste input "text"
drag, startPoint x: 205, startPoint y: 33, endPoint x: 227, endPoint y: 33, distance: 22.2
click at [227, 33] on div "**********" at bounding box center [176, 33] width 114 height 7
type input "**********"
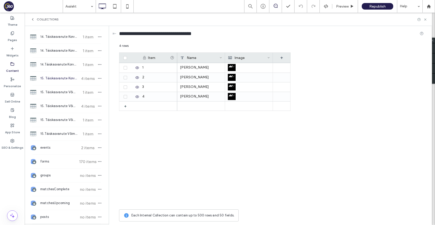
click at [242, 119] on div "[PERSON_NAME] [PERSON_NAME] [PERSON_NAME] [PERSON_NAME]" at bounding box center [233, 135] width 113 height 144
click at [426, 20] on icon at bounding box center [426, 20] width 4 height 4
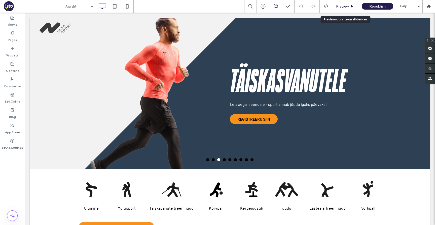
click at [343, 3] on div "Preview" at bounding box center [345, 6] width 26 height 13
click at [341, 5] on span "Preview" at bounding box center [342, 6] width 13 height 4
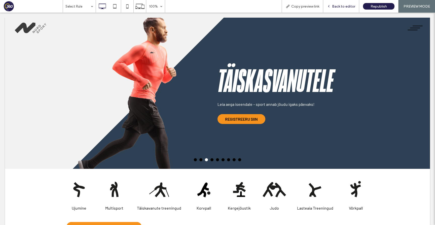
click at [339, 6] on span "Back to editor" at bounding box center [343, 6] width 23 height 4
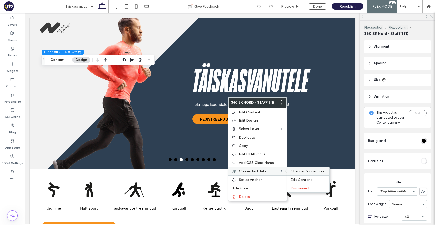
click at [298, 172] on span "Change Connection" at bounding box center [307, 171] width 33 height 4
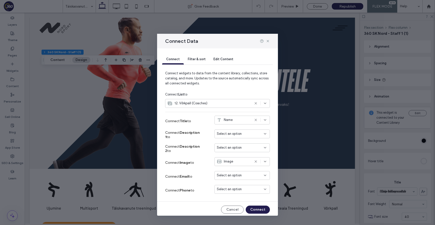
click at [255, 103] on icon at bounding box center [256, 103] width 4 height 4
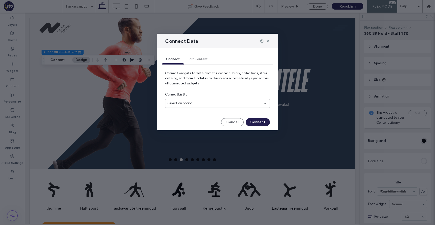
click at [241, 104] on div "Select an option" at bounding box center [214, 103] width 94 height 5
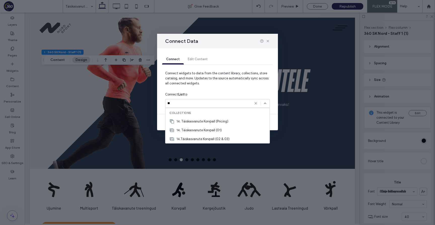
type input "**"
click at [256, 102] on icon at bounding box center [256, 103] width 4 height 4
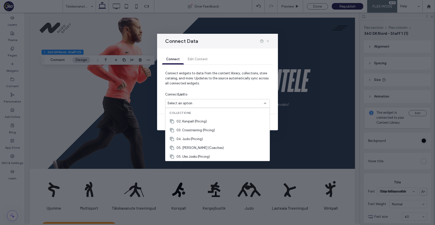
click at [267, 40] on icon at bounding box center [268, 41] width 4 height 4
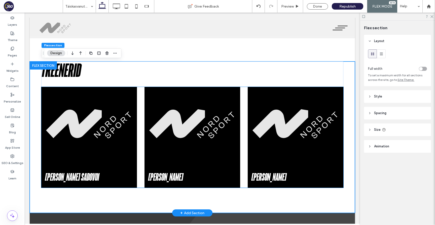
click at [142, 129] on div "[PERSON_NAME] Sadovoi [PERSON_NAME] [PERSON_NAME]" at bounding box center [192, 137] width 302 height 101
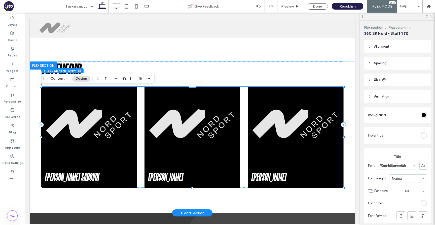
click at [153, 122] on img at bounding box center [193, 137] width 96 height 101
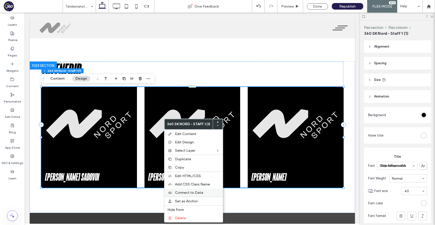
click at [213, 193] on label "Connect to Data" at bounding box center [197, 192] width 45 height 4
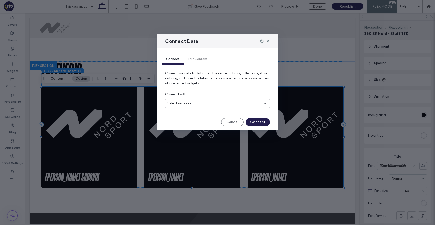
click at [209, 102] on div "Select an option" at bounding box center [214, 103] width 94 height 5
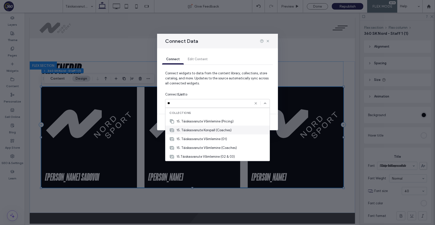
type input "**"
click at [239, 132] on div "15. Täiskasvanute Korvpall (Coaches)" at bounding box center [217, 130] width 104 height 9
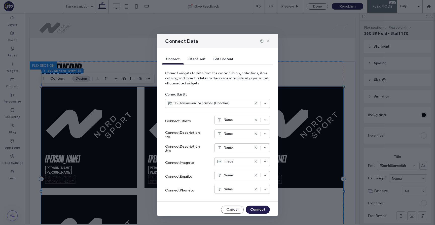
click at [267, 42] on icon at bounding box center [268, 41] width 4 height 4
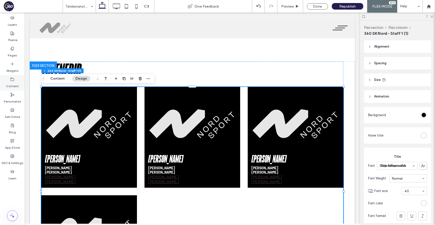
click at [12, 78] on use at bounding box center [12, 79] width 3 height 3
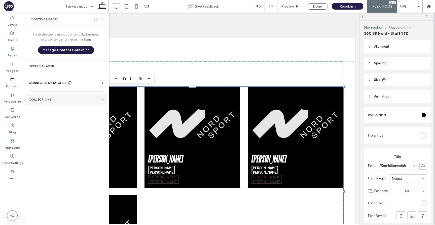
click at [56, 99] on label "Collections" at bounding box center [64, 100] width 71 height 4
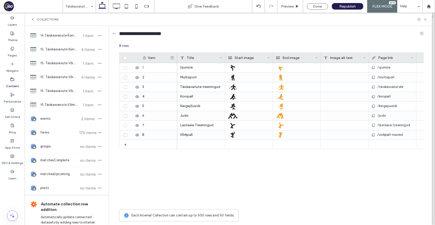
scroll to position [845, 0]
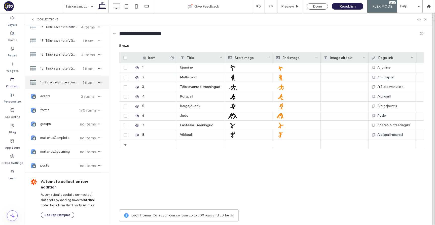
click at [63, 85] on div "15.Täiskasvanute Võimlemine (02 & 03) 1 item" at bounding box center [67, 83] width 84 height 14
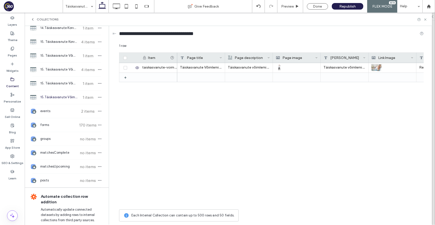
scroll to position [825, 0]
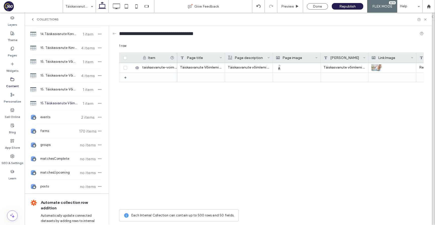
click at [63, 96] on hr at bounding box center [66, 96] width 68 height 0
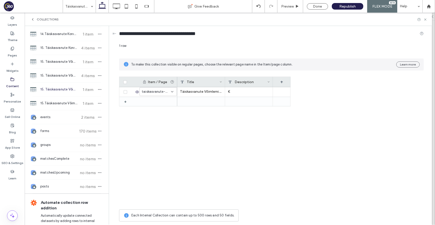
click at [63, 85] on div "15. Täiskasvanute Võimlemine (Pricing) 1 item" at bounding box center [67, 90] width 84 height 14
click at [63, 77] on span "15. Täiskasvanute Võimlemine (Coaches)" at bounding box center [59, 75] width 38 height 5
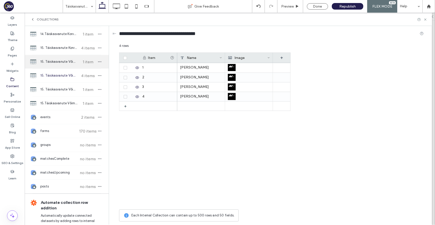
click at [63, 65] on div "15. Täiskasvanute Võimlemine (01) 1 item" at bounding box center [67, 62] width 84 height 14
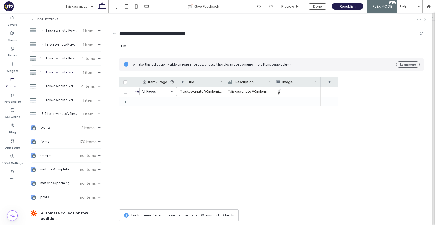
scroll to position [803, 0]
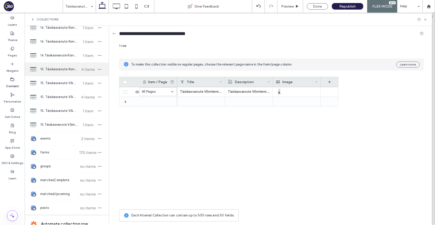
click at [62, 70] on span "15. Täiskasvanute Korvpall (Coaches)" at bounding box center [59, 69] width 38 height 5
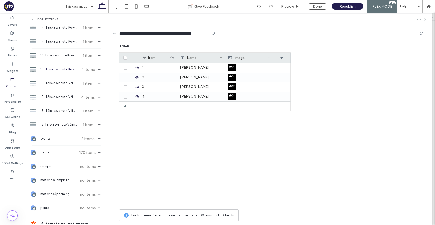
click at [124, 34] on input "**********" at bounding box center [164, 33] width 91 height 7
type input "**********"
click at [165, 138] on div "+ 1 2 3 4 Rene Meimer Rauno Liitmäe Eili Paap Sander Paavo" at bounding box center [204, 135] width 171 height 144
click at [426, 20] on icon at bounding box center [426, 20] width 4 height 4
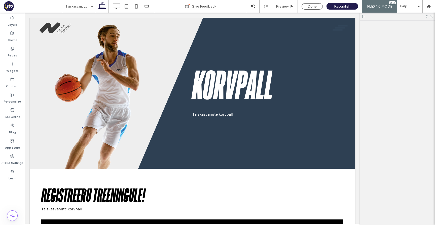
scroll to position [0, 0]
click at [286, 6] on span "Preview" at bounding box center [282, 6] width 13 height 4
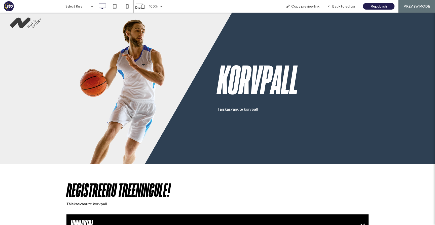
click at [424, 24] on button "menu" at bounding box center [420, 22] width 21 height 13
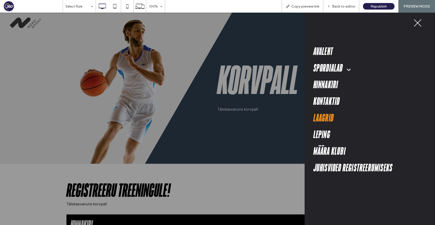
scroll to position [8, 0]
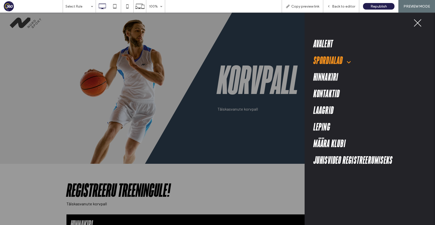
click at [349, 62] on span at bounding box center [347, 60] width 9 height 10
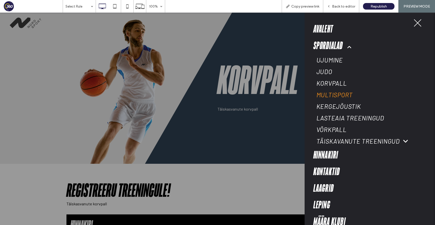
scroll to position [25, 0]
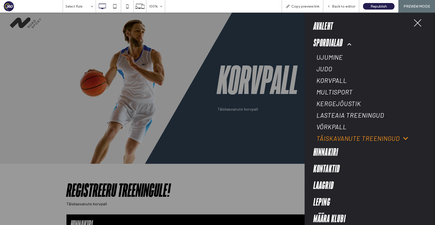
click at [405, 139] on span at bounding box center [404, 138] width 8 height 6
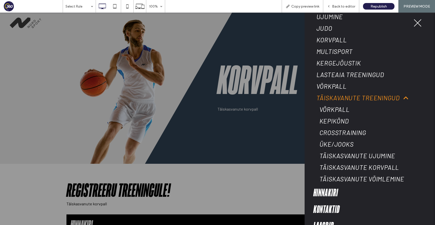
scroll to position [93, 0]
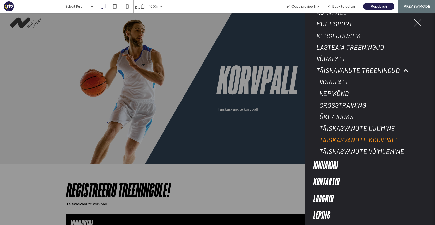
click at [395, 143] on link "Täiskasvanute Korvpall" at bounding box center [369, 140] width 105 height 12
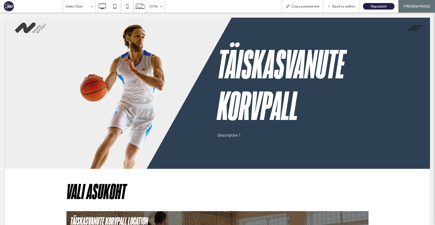
scroll to position [0, 0]
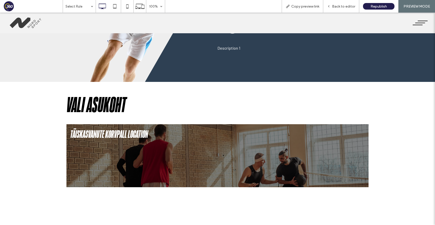
scroll to position [84, 0]
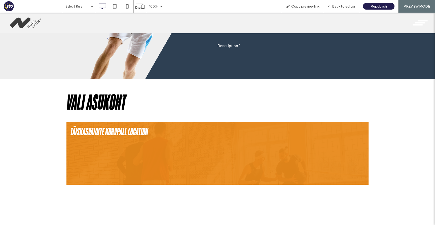
click at [357, 144] on img at bounding box center [217, 153] width 302 height 63
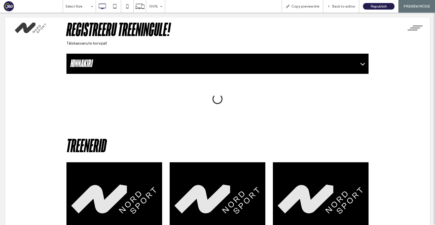
scroll to position [166, 0]
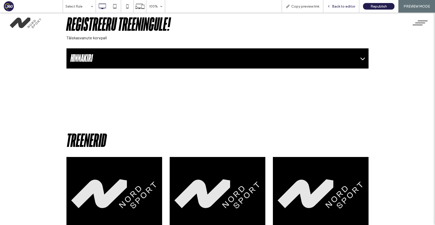
click at [352, 8] on span "Back to editor" at bounding box center [343, 6] width 23 height 4
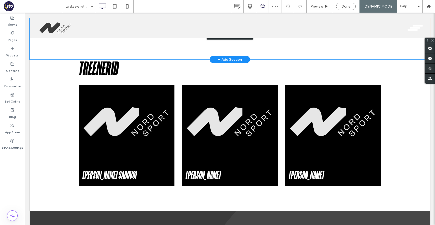
scroll to position [254, 0]
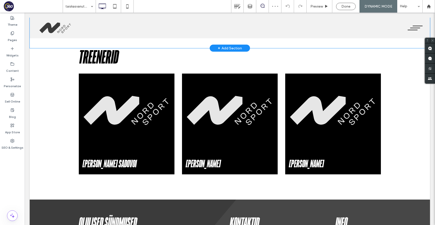
click at [324, 132] on div "Click to edit in Flex Mode" at bounding box center [230, 123] width 400 height 151
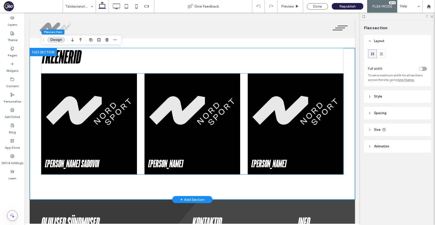
click at [299, 122] on img at bounding box center [296, 124] width 96 height 101
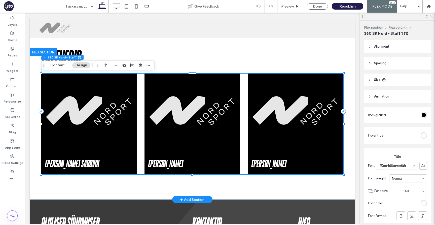
click at [277, 123] on img at bounding box center [296, 124] width 96 height 101
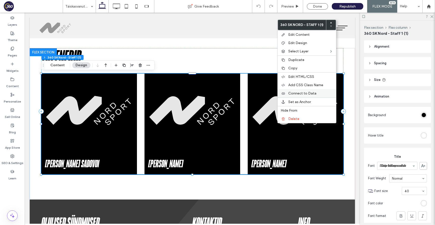
click at [325, 91] on label "Connect to Data" at bounding box center [310, 93] width 45 height 4
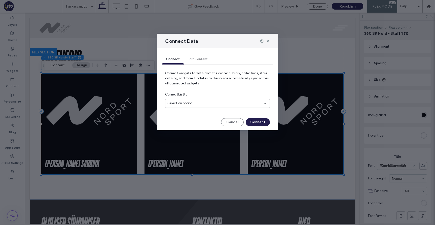
click at [227, 103] on div "Select an option" at bounding box center [214, 103] width 94 height 5
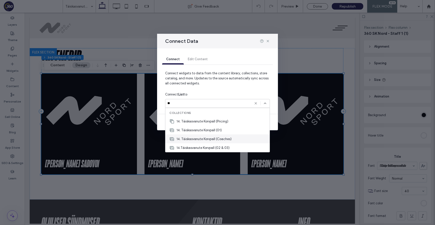
type input "**"
click at [233, 138] on div "14. Täiskasvanute Korvpall (Coaches)" at bounding box center [217, 138] width 104 height 9
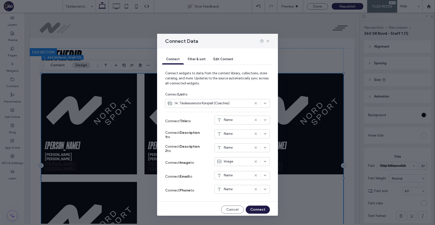
click at [259, 211] on button "Connect" at bounding box center [258, 209] width 24 height 8
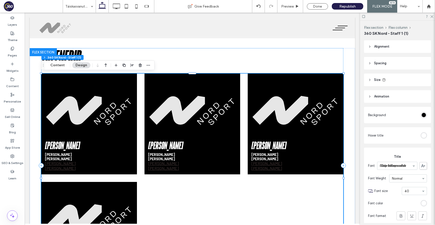
click at [193, 111] on img at bounding box center [193, 124] width 96 height 101
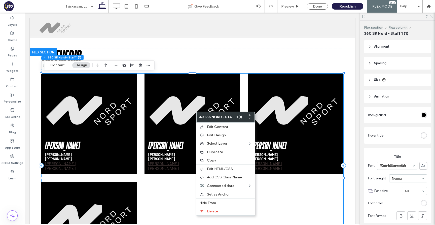
click at [263, 187] on div "Rene Meimer Rene Meimer Rene Meimer Rene Meimer Rene Meimer Rauno Liitmäe Rauno…" at bounding box center [192, 178] width 302 height 209
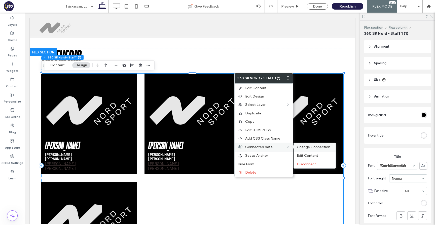
click at [300, 147] on span "Change Connection" at bounding box center [313, 147] width 33 height 4
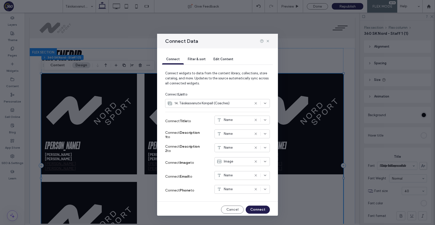
scroll to position [2, 0]
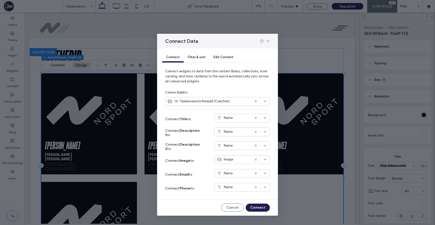
click at [255, 186] on icon at bounding box center [256, 187] width 4 height 4
click at [255, 173] on icon at bounding box center [256, 173] width 4 height 4
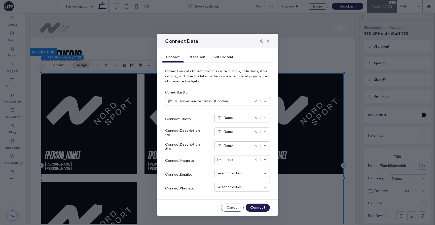
click at [256, 146] on use at bounding box center [256, 146] width 2 height 2
click at [256, 131] on icon at bounding box center [256, 132] width 4 height 4
click at [261, 207] on button "Connect" at bounding box center [258, 207] width 24 height 8
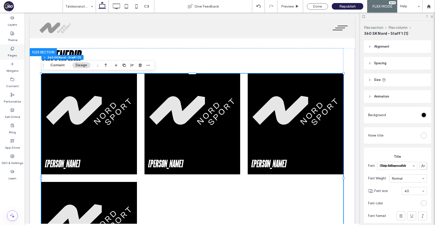
click at [16, 50] on div "Pages" at bounding box center [12, 51] width 25 height 15
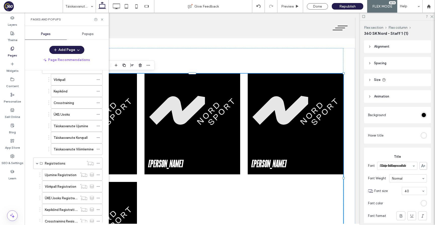
scroll to position [122, 0]
click at [68, 152] on label "Täiskasvanute Võimlemine" at bounding box center [74, 150] width 40 height 9
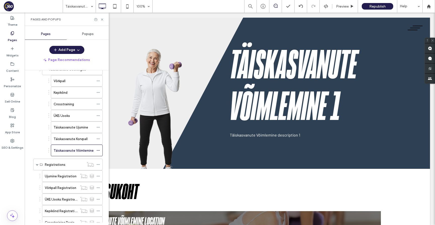
scroll to position [0, 0]
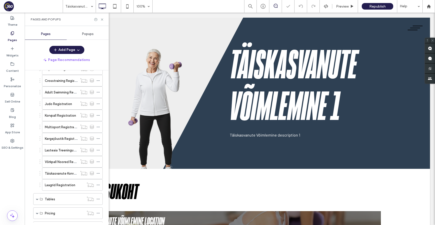
scroll to position [269, 0]
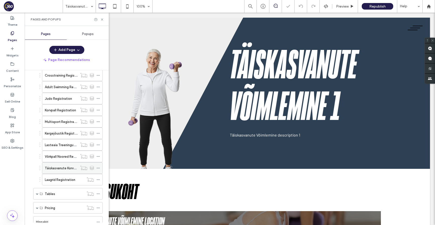
click at [72, 170] on label "Täiskasvanute Korvpall" at bounding box center [62, 168] width 34 height 9
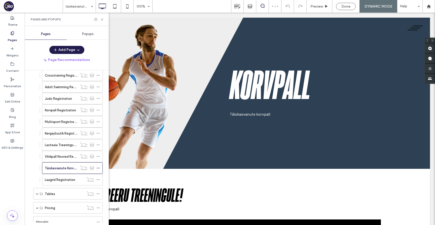
scroll to position [0, 0]
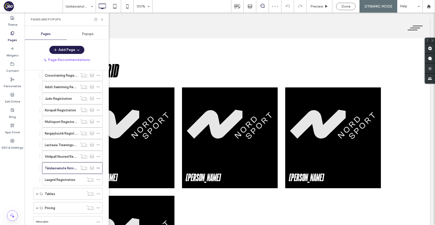
scroll to position [240, 0]
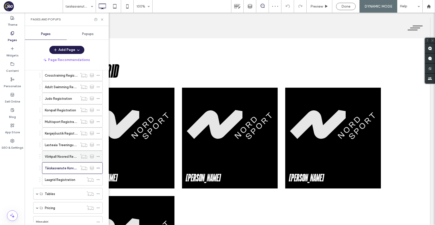
click at [66, 155] on label "Võrkpall Noored Registration" at bounding box center [67, 156] width 44 height 9
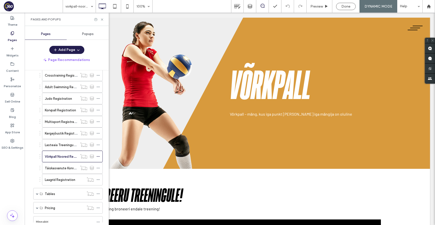
scroll to position [0, 0]
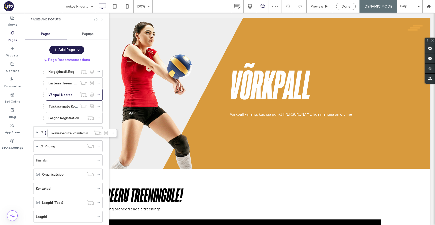
scroll to position [342, 0]
drag, startPoint x: 31, startPoint y: 205, endPoint x: 48, endPoint y: 106, distance: 100.8
click at [67, 107] on label "Täiskasvanute Võimlemine Registration" at bounding box center [79, 106] width 60 height 9
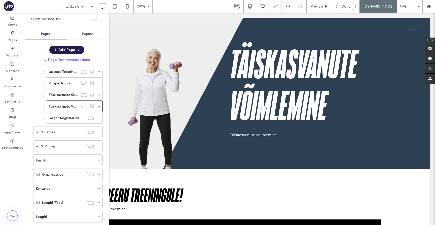
scroll to position [0, 0]
click at [103, 21] on div at bounding box center [217, 112] width 435 height 225
click at [102, 19] on use at bounding box center [102, 19] width 2 height 2
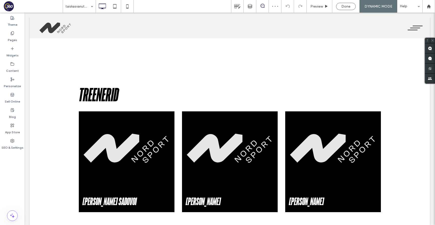
scroll to position [232, 0]
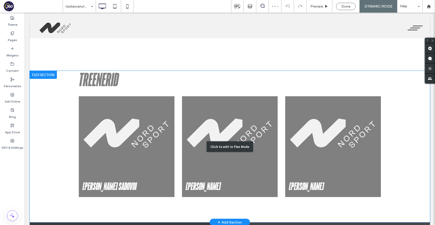
click at [133, 117] on div "Click to edit in Flex Mode" at bounding box center [230, 146] width 400 height 151
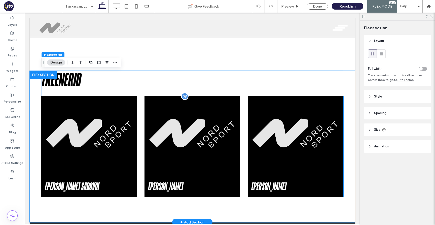
click at [134, 121] on img at bounding box center [89, 146] width 96 height 101
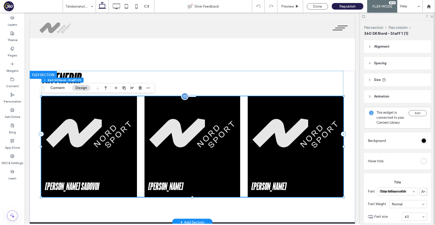
click at [147, 121] on img at bounding box center [193, 146] width 96 height 101
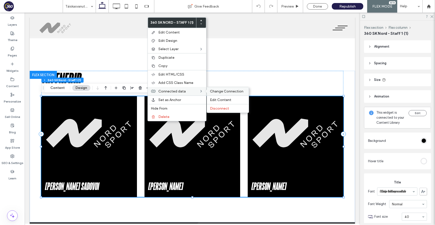
click at [218, 91] on span "Change Connection" at bounding box center [226, 91] width 33 height 4
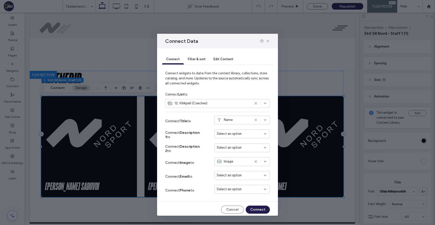
click at [256, 103] on icon at bounding box center [256, 103] width 4 height 4
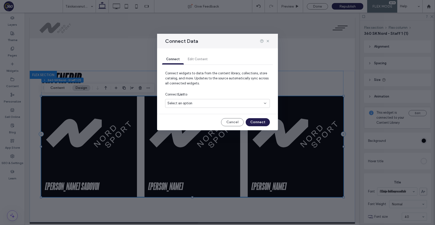
click at [242, 105] on div "Select an option" at bounding box center [214, 103] width 94 height 5
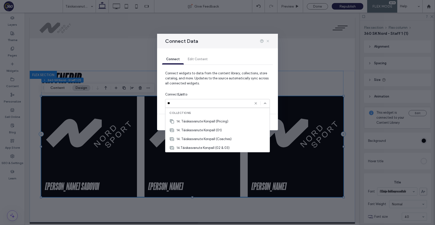
type input "**"
drag, startPoint x: 268, startPoint y: 40, endPoint x: 239, endPoint y: 43, distance: 28.6
click at [268, 40] on icon at bounding box center [268, 41] width 4 height 4
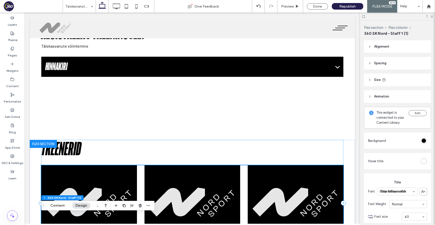
scroll to position [256, 0]
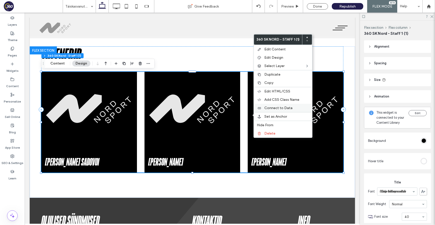
click at [305, 105] on div "Connect to Data" at bounding box center [283, 108] width 58 height 8
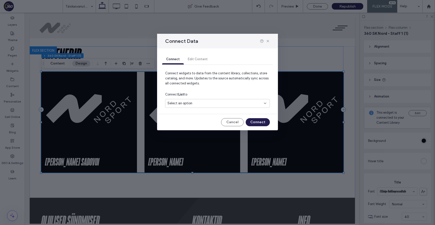
click at [227, 110] on div "Connect Edit Content Connect widgets to data from the content library, collecti…" at bounding box center [217, 89] width 121 height 82
click at [227, 104] on div "Select an option" at bounding box center [214, 103] width 94 height 5
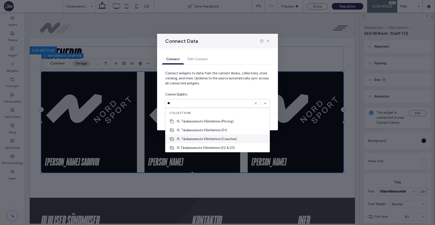
type input "**"
click at [236, 137] on span "15. Täiskasvanute Võimlemine (Coaches)" at bounding box center [207, 138] width 60 height 5
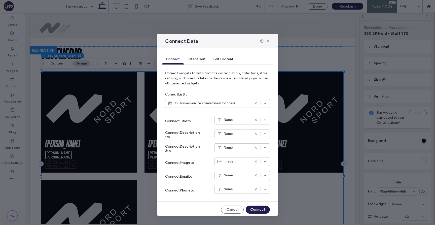
scroll to position [2, 0]
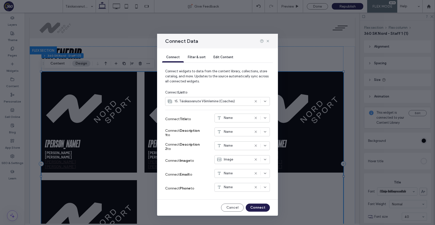
click at [257, 186] on use at bounding box center [256, 187] width 2 height 2
click at [256, 173] on use at bounding box center [256, 173] width 2 height 2
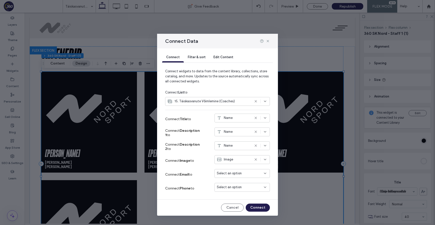
click at [256, 146] on use at bounding box center [256, 146] width 2 height 2
click at [256, 131] on use at bounding box center [256, 132] width 2 height 2
click at [262, 208] on button "Connect" at bounding box center [258, 207] width 24 height 8
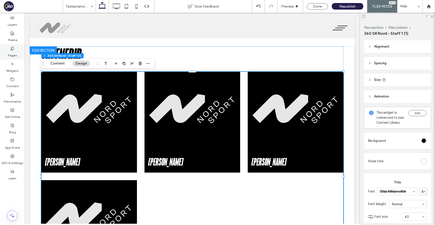
click at [18, 52] on div "Pages" at bounding box center [12, 51] width 25 height 15
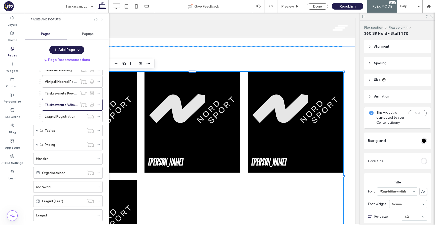
scroll to position [342, 0]
click at [64, 100] on div "Täiskasvanute Korvpall" at bounding box center [61, 94] width 33 height 11
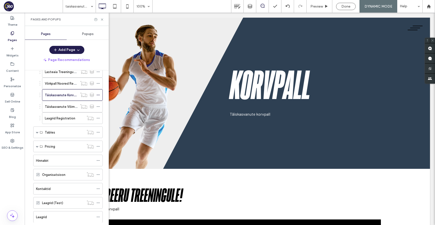
scroll to position [0, 0]
click at [198, 184] on div at bounding box center [217, 112] width 435 height 225
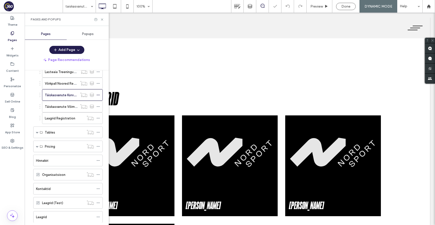
scroll to position [218, 0]
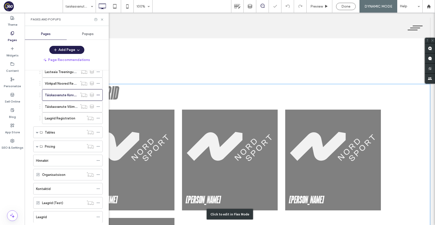
click at [198, 176] on div "Click to edit in Flex Mode" at bounding box center [230, 214] width 400 height 260
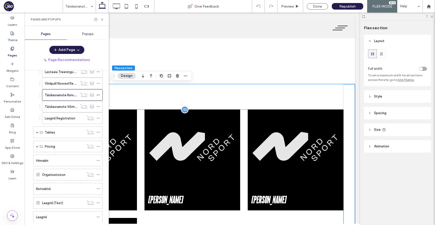
click at [198, 176] on img at bounding box center [193, 160] width 96 height 101
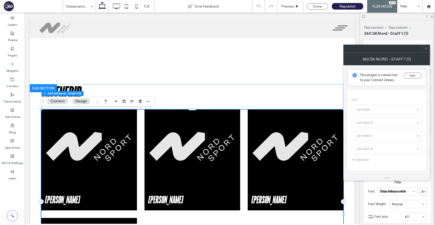
click at [428, 51] on span at bounding box center [426, 49] width 4 height 8
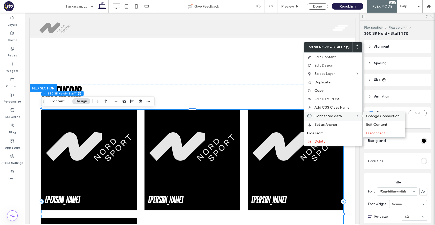
click at [373, 115] on span "Change Connection" at bounding box center [382, 116] width 33 height 4
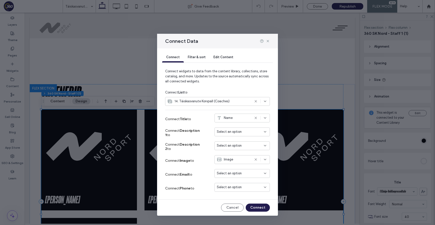
scroll to position [2, 0]
click at [268, 41] on use at bounding box center [268, 41] width 2 height 2
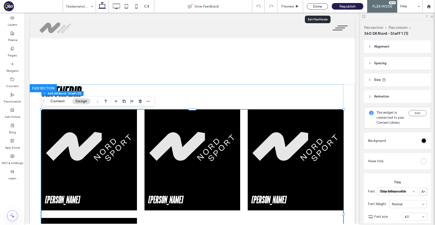
click at [324, 5] on div "Done" at bounding box center [317, 6] width 21 height 6
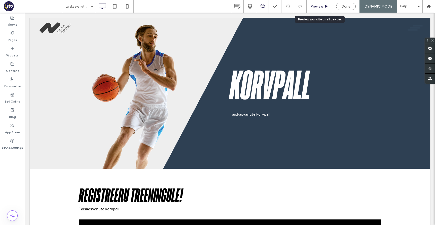
click at [321, 6] on span "Preview" at bounding box center [317, 6] width 13 height 4
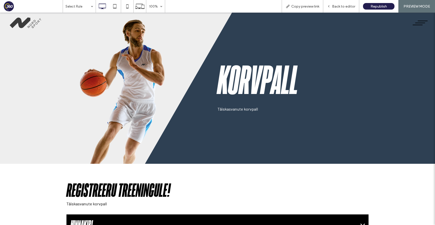
click at [420, 21] on span "menu" at bounding box center [423, 21] width 10 height 1
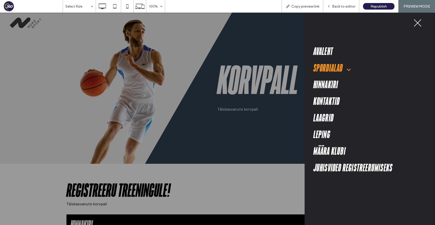
click at [352, 69] on link "Spordialad" at bounding box center [368, 68] width 108 height 17
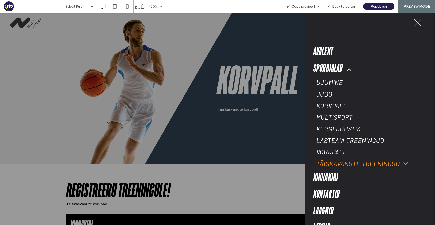
click at [358, 161] on span "Täiskavanute treeningud" at bounding box center [362, 164] width 91 height 8
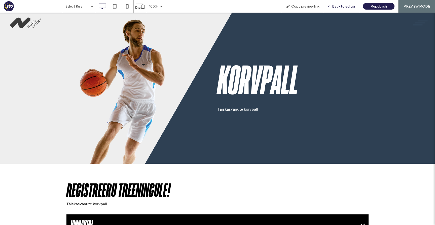
click at [353, 6] on span "Back to editor" at bounding box center [343, 6] width 23 height 4
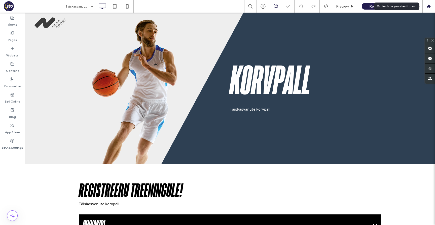
click at [427, 6] on icon at bounding box center [429, 6] width 4 height 4
